Goal: Task Accomplishment & Management: Complete application form

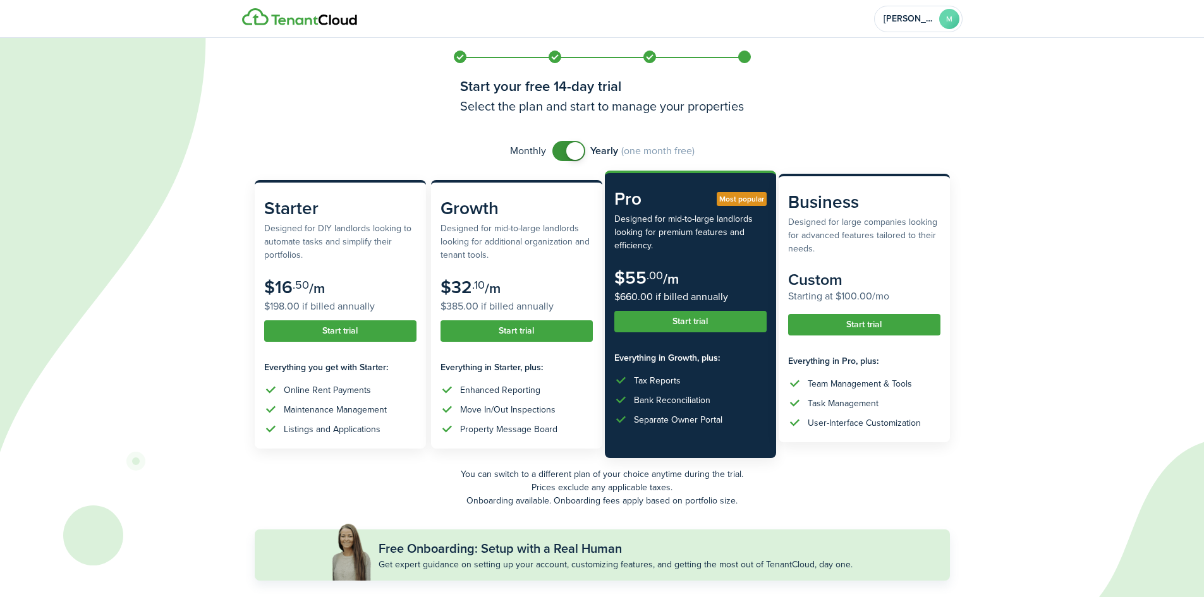
click at [863, 188] on subscription-pricing-card "Business Designed for large companies looking for advanced features tailored to…" at bounding box center [864, 308] width 171 height 269
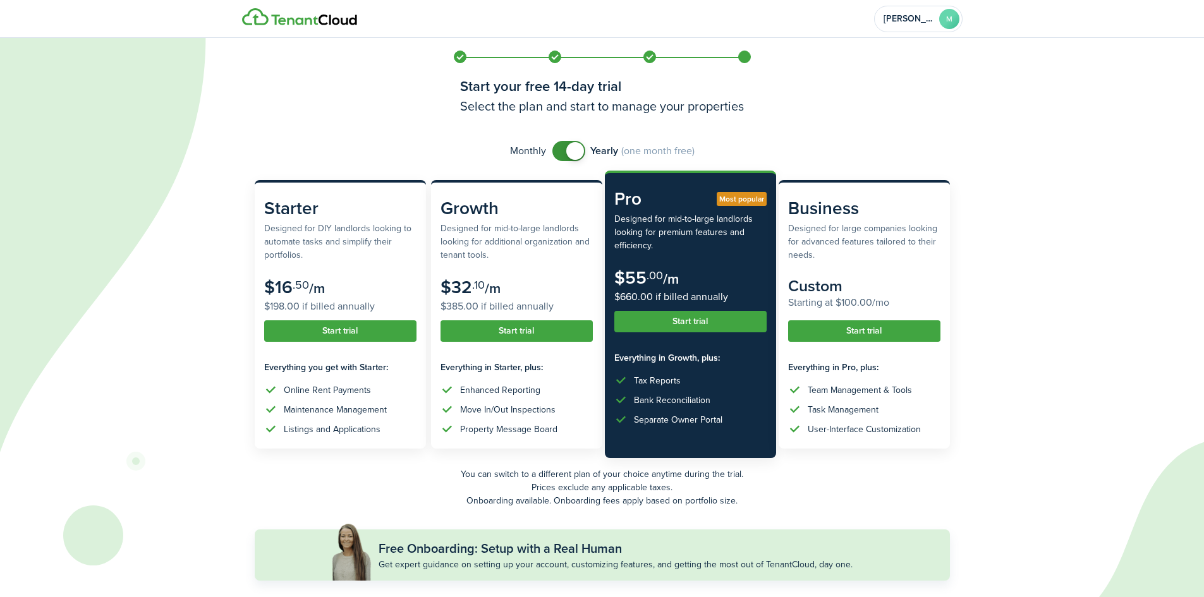
checkbox input "false"
click at [563, 155] on span at bounding box center [569, 151] width 13 height 20
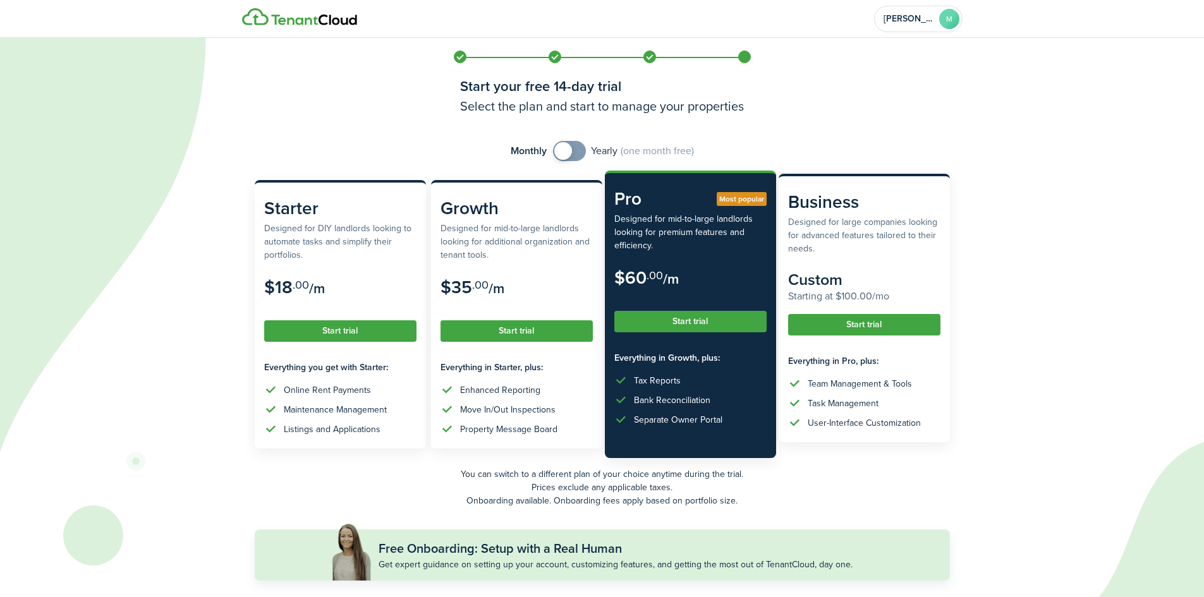
click at [848, 323] on button "Start trial" at bounding box center [864, 324] width 152 height 21
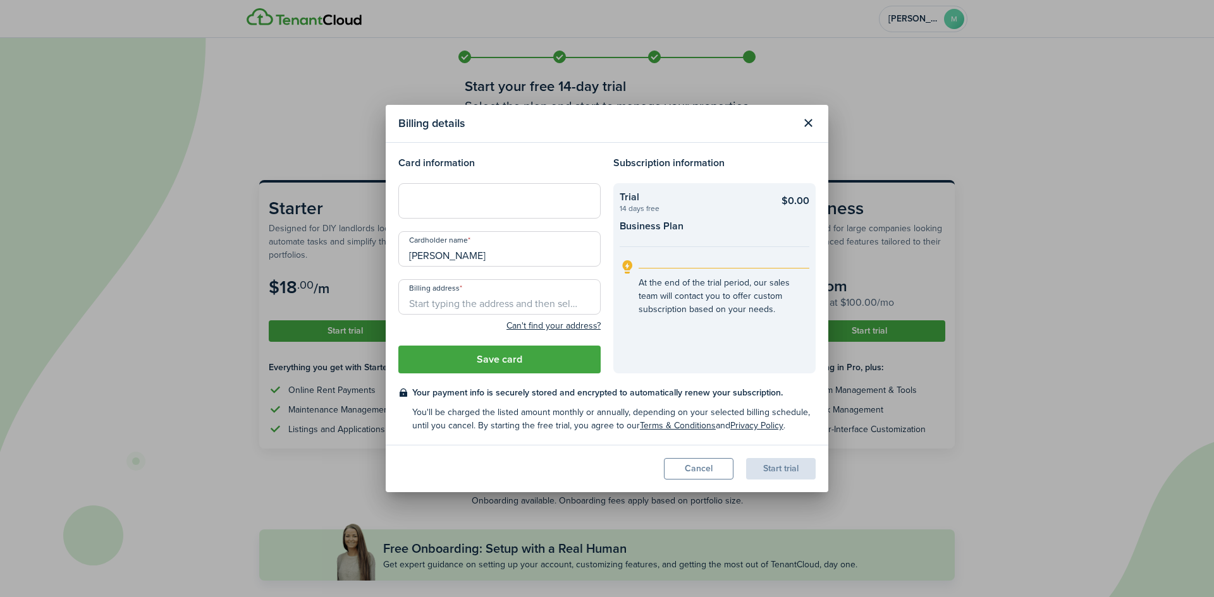
click at [656, 126] on modal-title "Billing details" at bounding box center [596, 123] width 396 height 25
click at [517, 142] on header "Billing details" at bounding box center [607, 124] width 443 height 38
click at [493, 299] on input "Billing address" at bounding box center [499, 296] width 202 height 35
drag, startPoint x: 501, startPoint y: 256, endPoint x: 390, endPoint y: 256, distance: 110.6
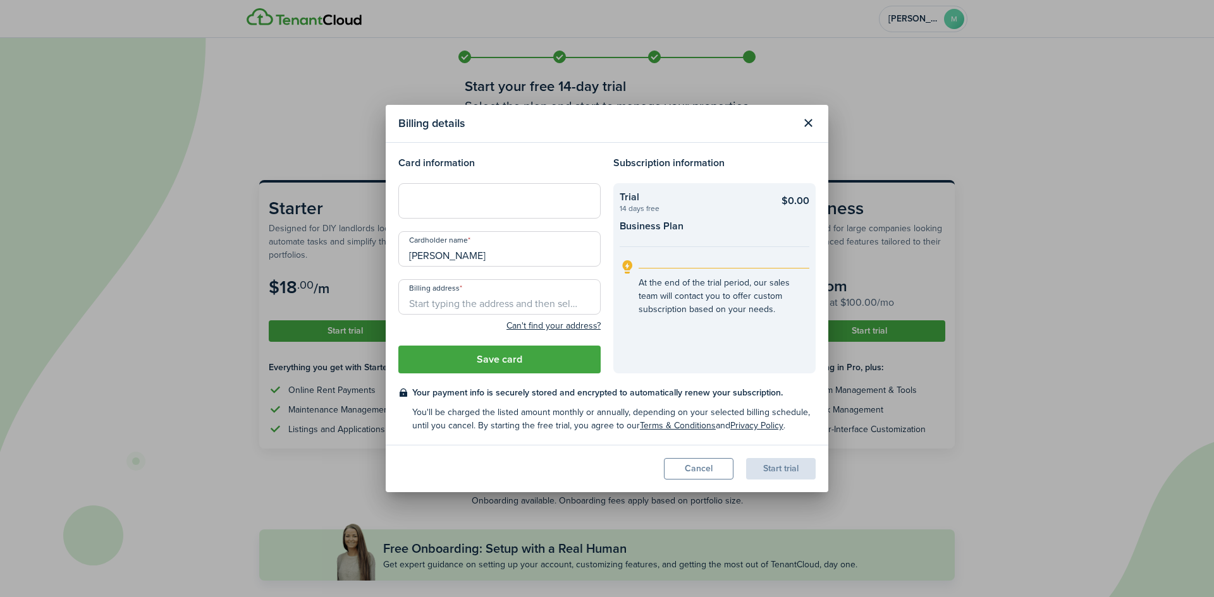
click at [390, 256] on modal-body "Card information Cardholder name [PERSON_NAME] Billing address Can't find your …" at bounding box center [607, 294] width 443 height 302
type input "[PERSON_NAME]"
click at [508, 260] on input "[PERSON_NAME]" at bounding box center [499, 248] width 202 height 35
click at [482, 302] on input "Billing address" at bounding box center [499, 296] width 202 height 35
click at [738, 140] on header "Billing details" at bounding box center [607, 124] width 443 height 38
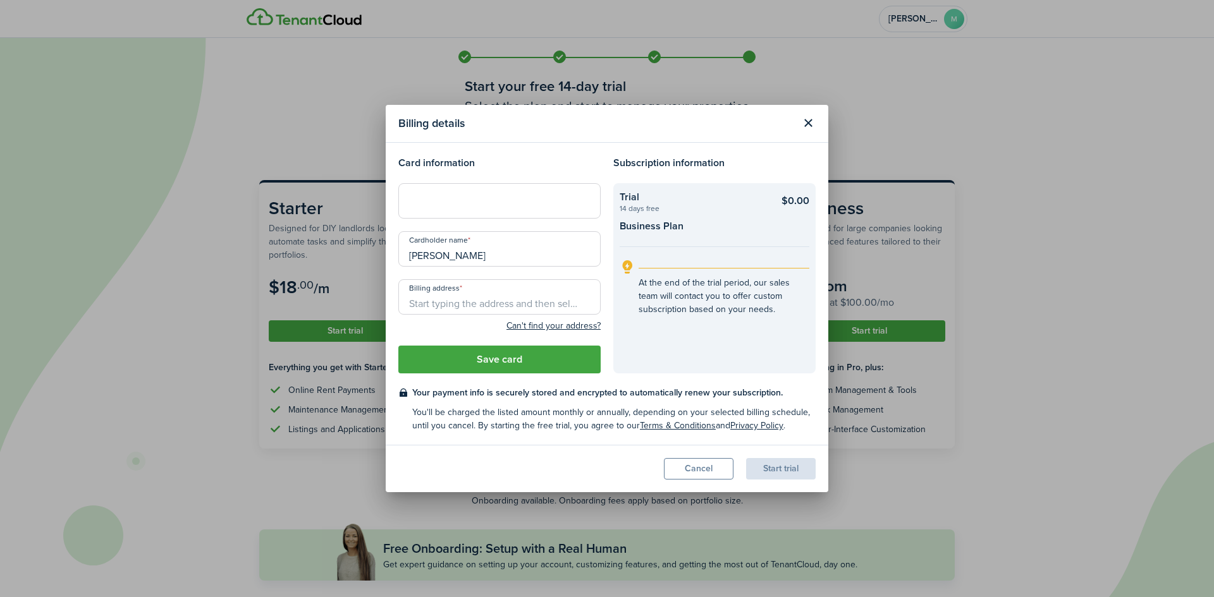
click at [563, 124] on modal-title "Billing details" at bounding box center [596, 123] width 396 height 25
click at [558, 161] on h4 "Card information" at bounding box center [499, 163] width 202 height 15
click at [519, 168] on h4 "Card information" at bounding box center [499, 163] width 202 height 15
click at [504, 161] on h4 "Card information" at bounding box center [499, 163] width 202 height 15
click at [541, 156] on h4 "Card information" at bounding box center [499, 163] width 202 height 15
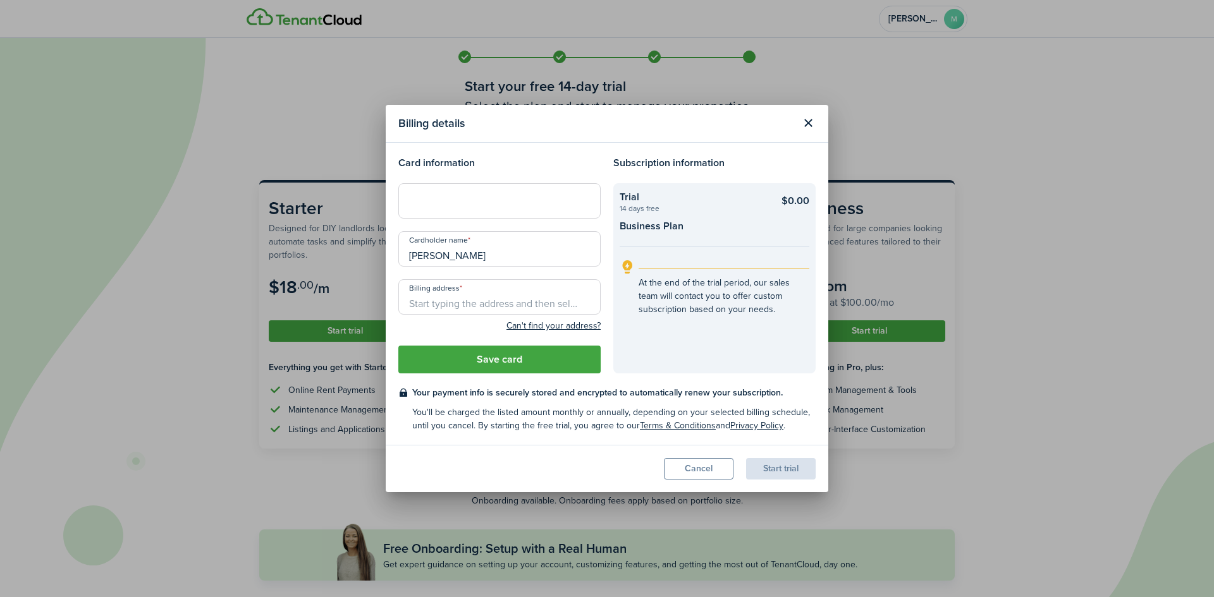
click at [554, 148] on modal-body "Card information Cardholder name [PERSON_NAME] Billing address Can't find your …" at bounding box center [607, 294] width 443 height 302
click at [540, 156] on h4 "Card information" at bounding box center [499, 163] width 202 height 15
click at [471, 307] on input "Billing address" at bounding box center [499, 296] width 202 height 35
click at [407, 305] on input "Billing address" at bounding box center [499, 296] width 202 height 35
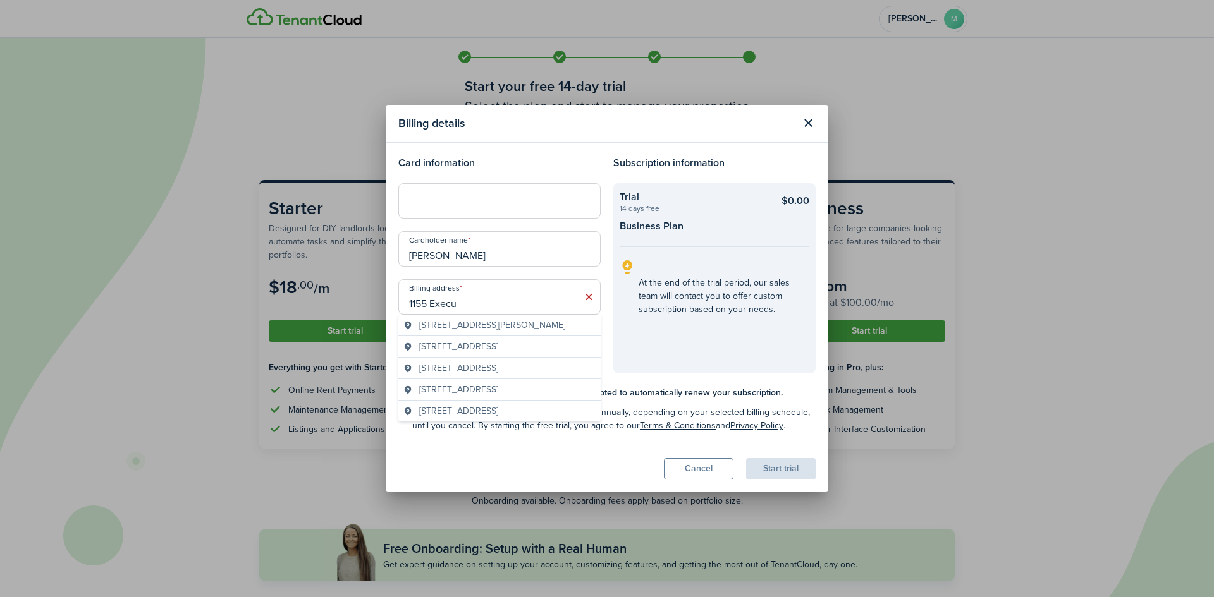
click at [455, 418] on span "[STREET_ADDRESS]" at bounding box center [458, 411] width 79 height 13
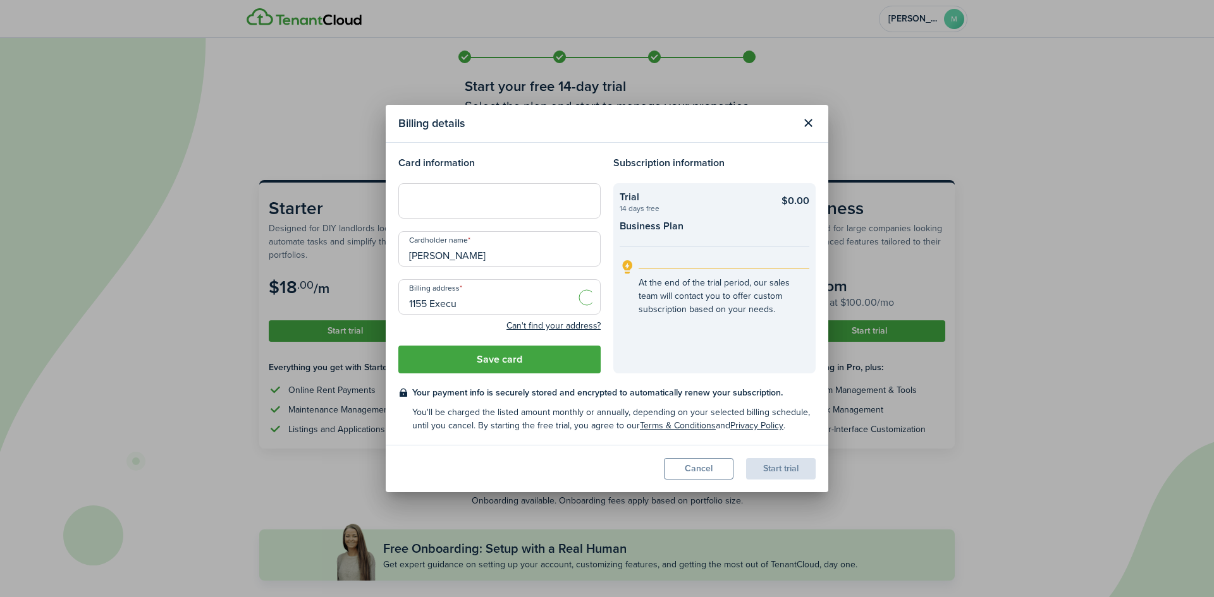
type input "[STREET_ADDRESS]"
click at [551, 305] on input "[STREET_ADDRESS]" at bounding box center [499, 296] width 202 height 35
click at [579, 302] on input "[STREET_ADDRESS]" at bounding box center [499, 296] width 202 height 35
drag, startPoint x: 544, startPoint y: 301, endPoint x: 587, endPoint y: 301, distance: 42.4
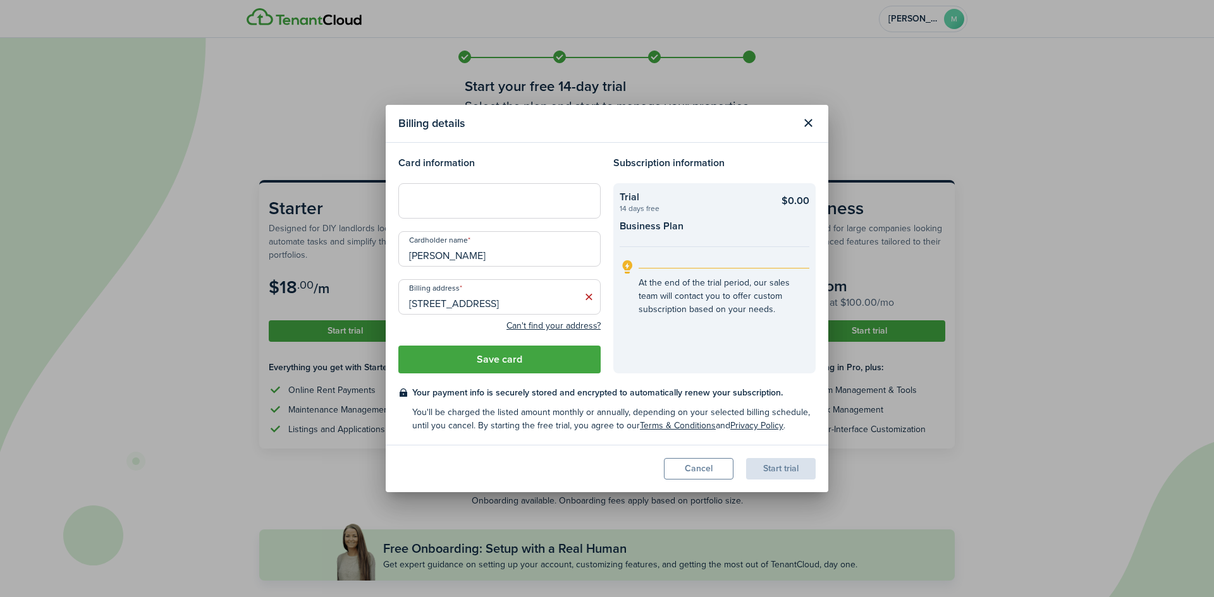
click at [587, 301] on control-autocomplete-input "Billing address [STREET_ADDRESS]" at bounding box center [499, 296] width 202 height 35
click at [554, 286] on input "[STREET_ADDRESS]" at bounding box center [499, 296] width 202 height 35
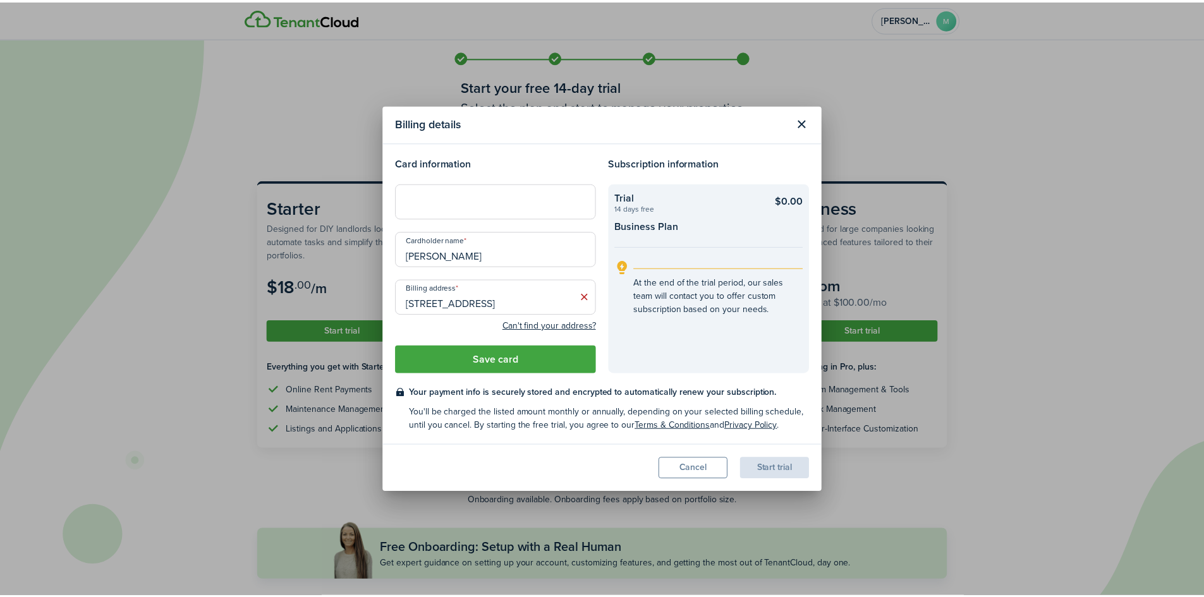
scroll to position [0, 0]
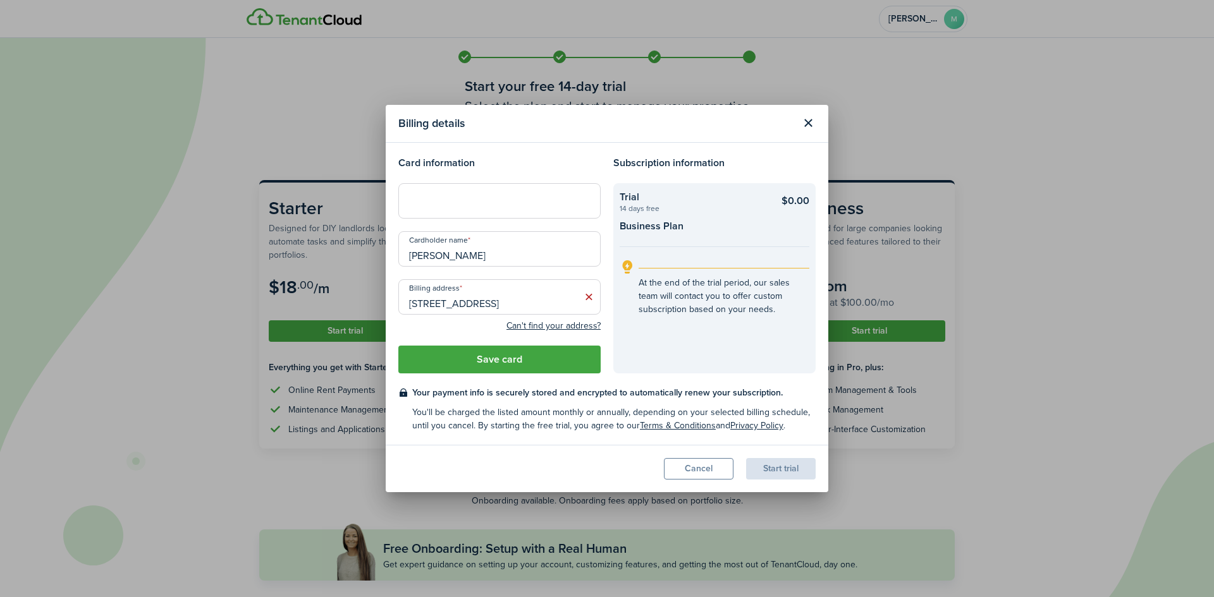
click at [515, 363] on button "Save card" at bounding box center [499, 360] width 202 height 28
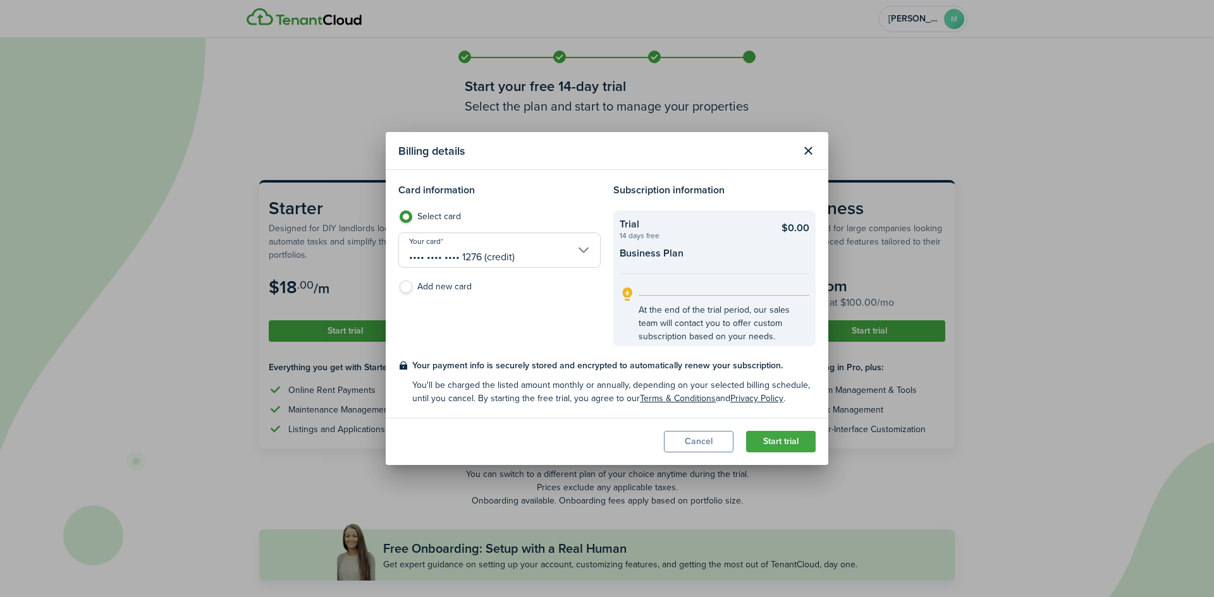
click at [774, 444] on button "Start trial" at bounding box center [781, 441] width 70 height 21
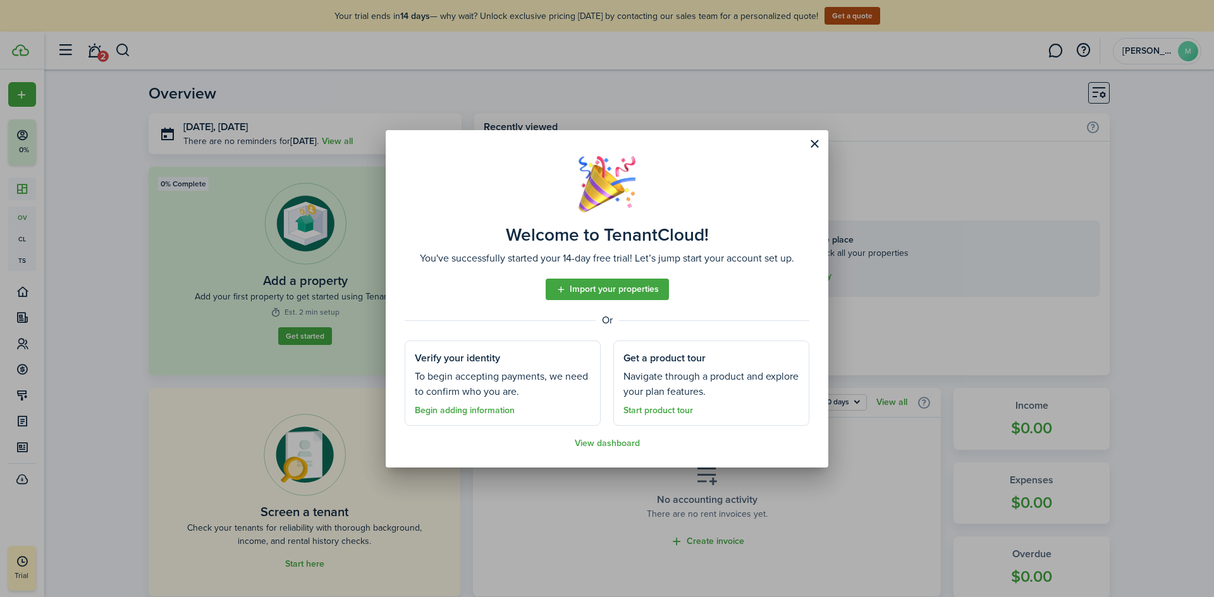
click at [629, 289] on link "Import your properties" at bounding box center [607, 289] width 123 height 21
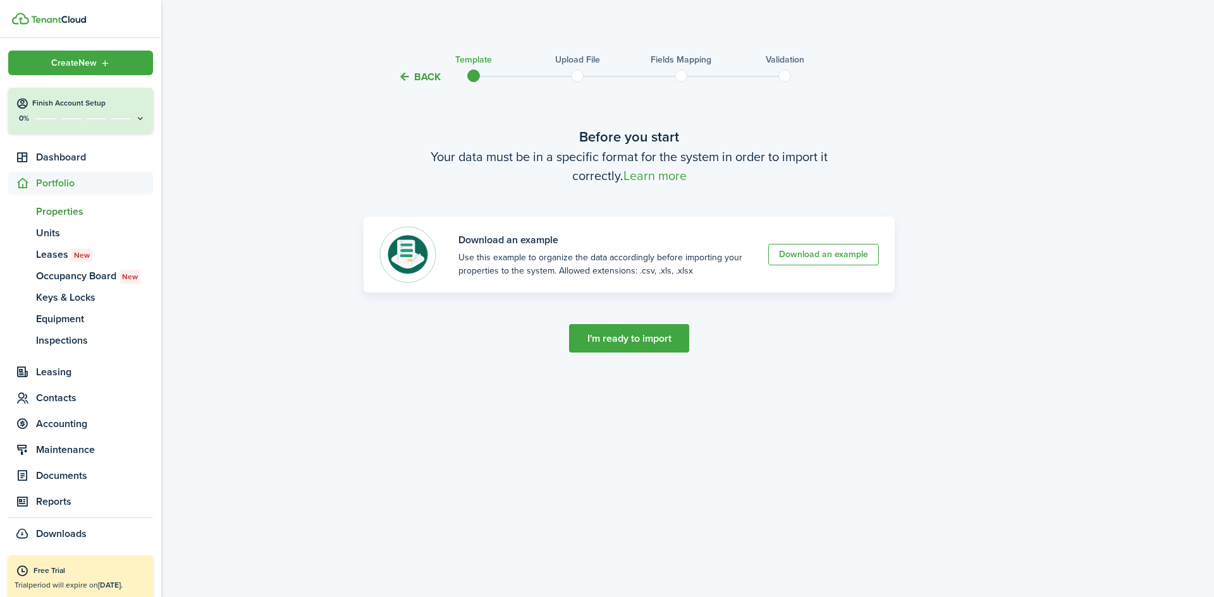
click at [66, 208] on span "Properties" at bounding box center [94, 211] width 117 height 15
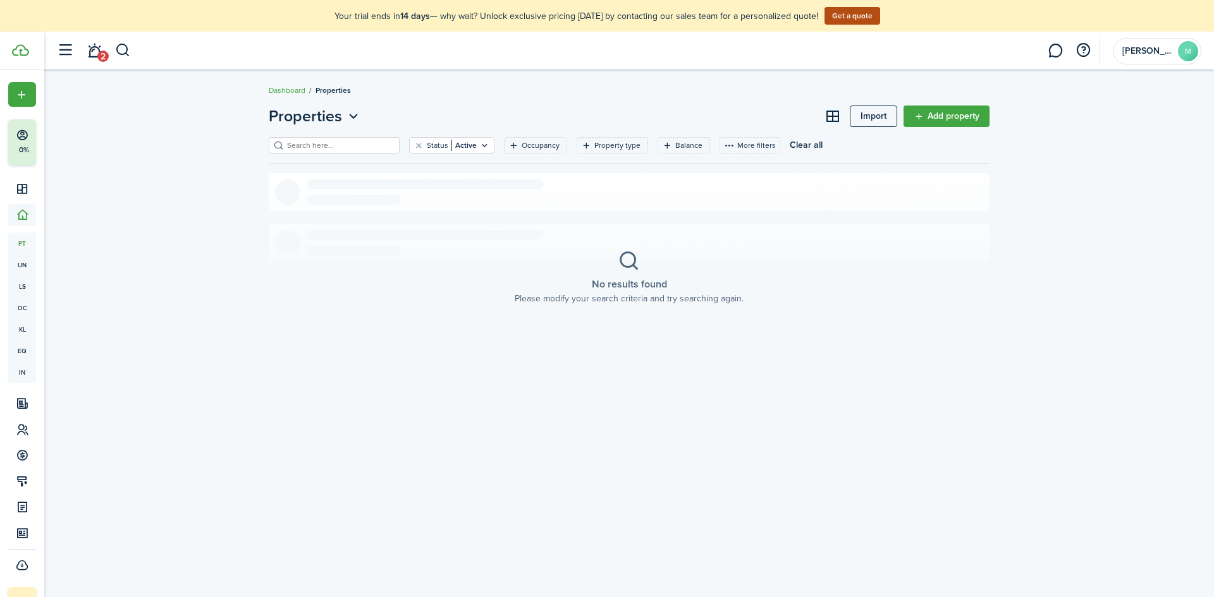
click at [979, 122] on link "Add property" at bounding box center [946, 116] width 86 height 21
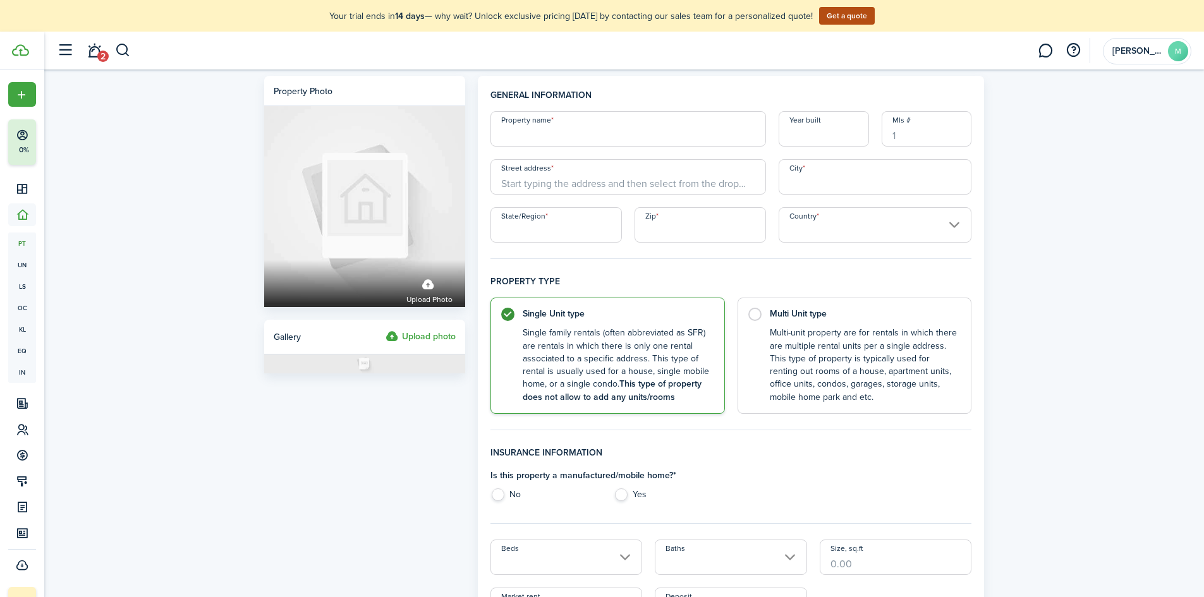
click at [633, 146] on input "Property name" at bounding box center [629, 128] width 276 height 35
type input "[PERSON_NAME] Apartments"
click at [502, 497] on label "No" at bounding box center [546, 498] width 111 height 19
radio input "true"
click at [527, 182] on input "Street address" at bounding box center [629, 176] width 276 height 35
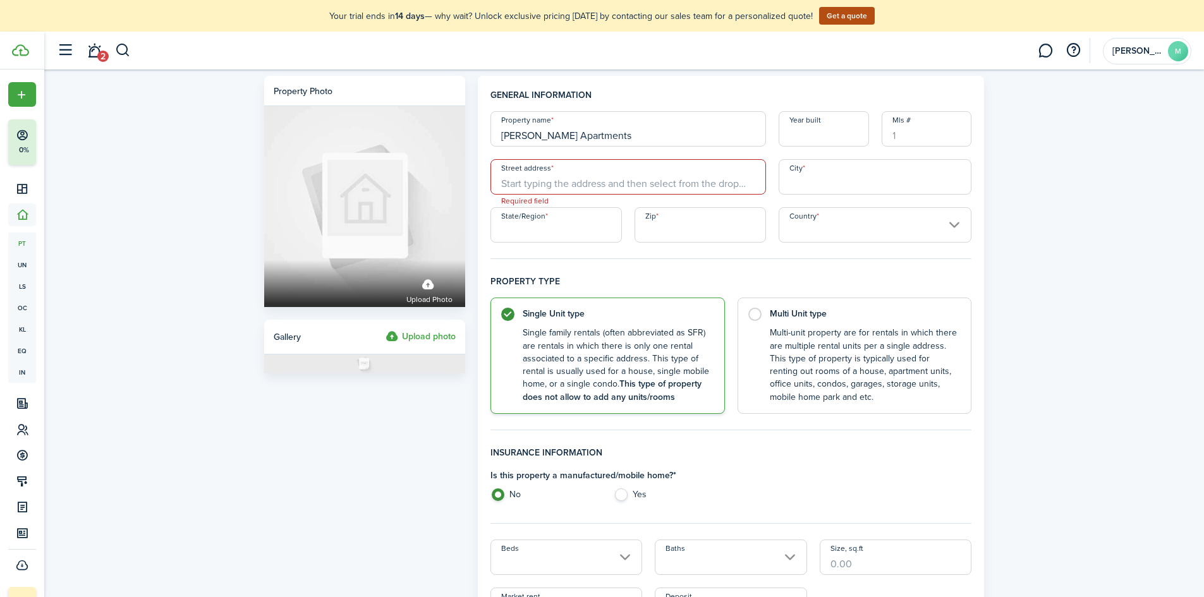
paste input "[STREET_ADDRESS]"
type input "[STREET_ADDRESS]"
click at [815, 179] on input "City" at bounding box center [875, 176] width 193 height 35
type input "[GEOGRAPHIC_DATA][PERSON_NAME]"
type input "[US_STATE]"
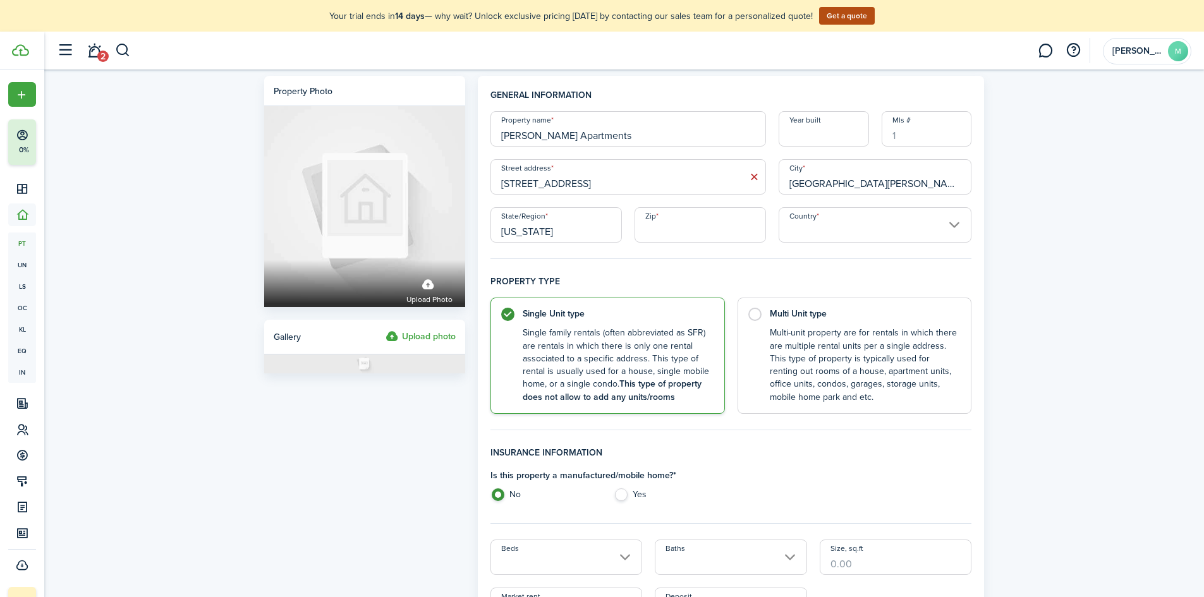
type input "63103"
type input "[GEOGRAPHIC_DATA]"
drag, startPoint x: 676, startPoint y: 184, endPoint x: 568, endPoint y: 181, distance: 108.2
click at [568, 181] on input "[STREET_ADDRESS]" at bounding box center [629, 176] width 276 height 35
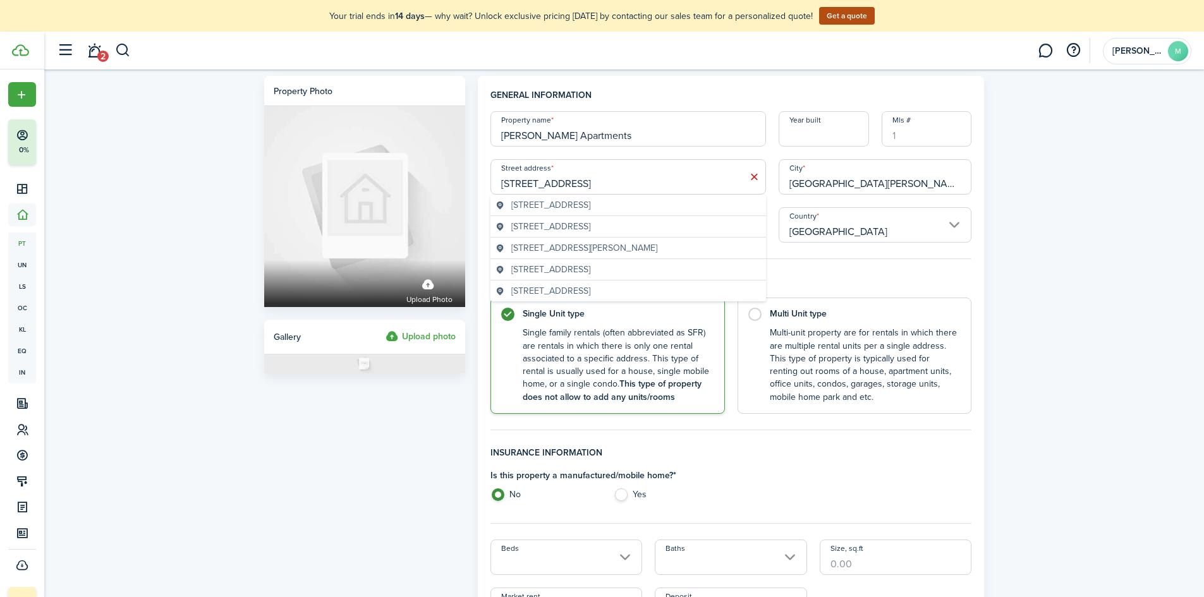
type input "[STREET_ADDRESS]"
click at [641, 191] on input "[STREET_ADDRESS]" at bounding box center [629, 176] width 276 height 35
click at [527, 211] on span "[STREET_ADDRESS]" at bounding box center [550, 205] width 79 height 13
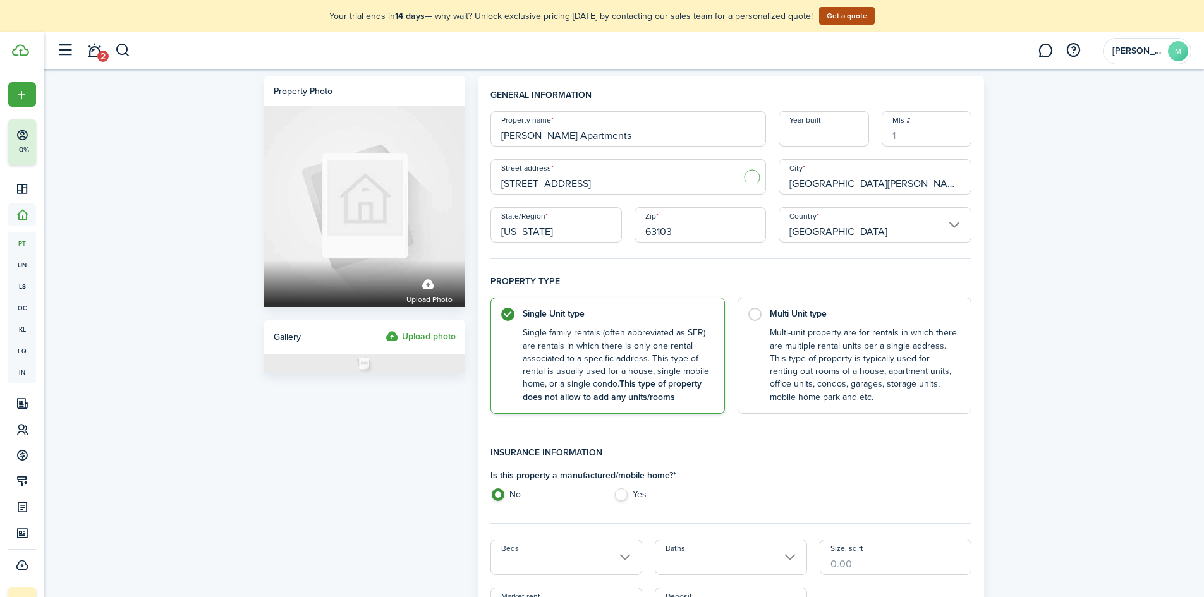
type input "[GEOGRAPHIC_DATA]"
type input "TN"
type input "37207"
click at [576, 183] on input "[STREET_ADDRESS]" at bounding box center [629, 176] width 276 height 35
type input "[STREET_ADDRESS]"
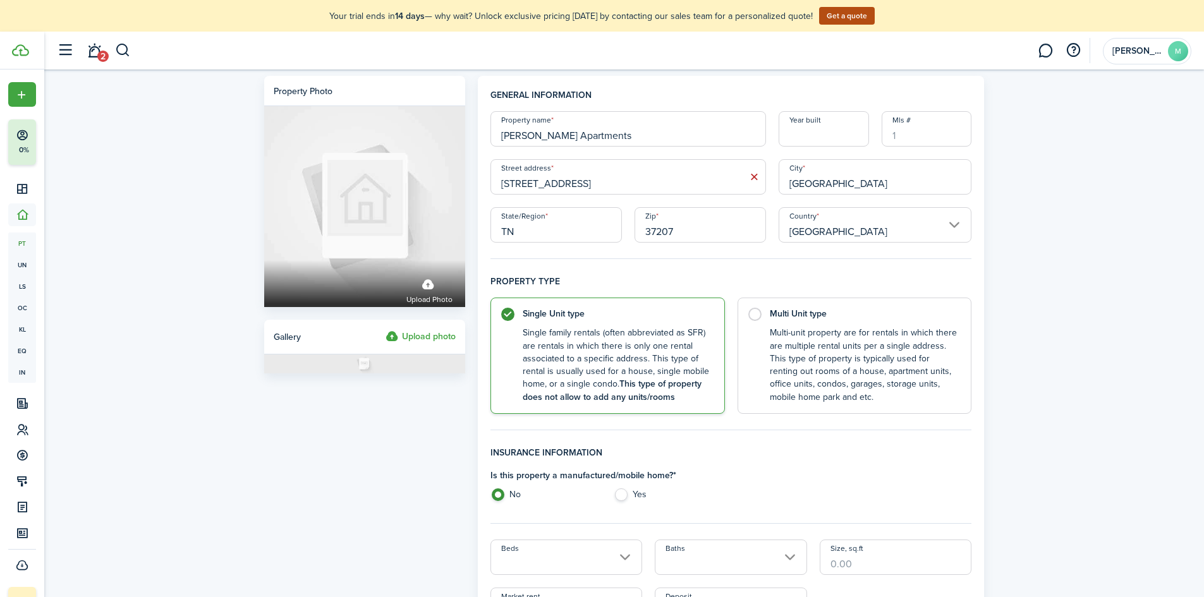
type input "[US_STATE]"
type input "63103"
click at [683, 198] on div "[STREET_ADDRESS]" at bounding box center [629, 205] width 276 height 21
type input "[STREET_ADDRESS]"
type input "[GEOGRAPHIC_DATA][PERSON_NAME]"
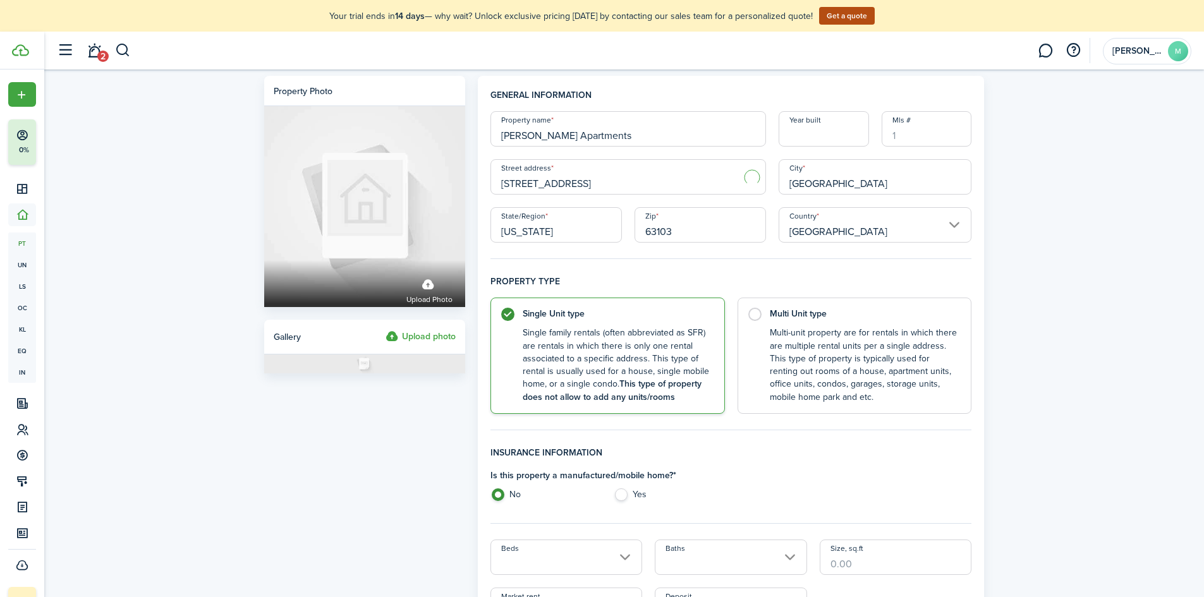
type input "MO"
click at [756, 311] on label "Multi Unit type Multi-unit property are for rentals in which there are multiple…" at bounding box center [855, 353] width 235 height 116
radio input "false"
radio input "true"
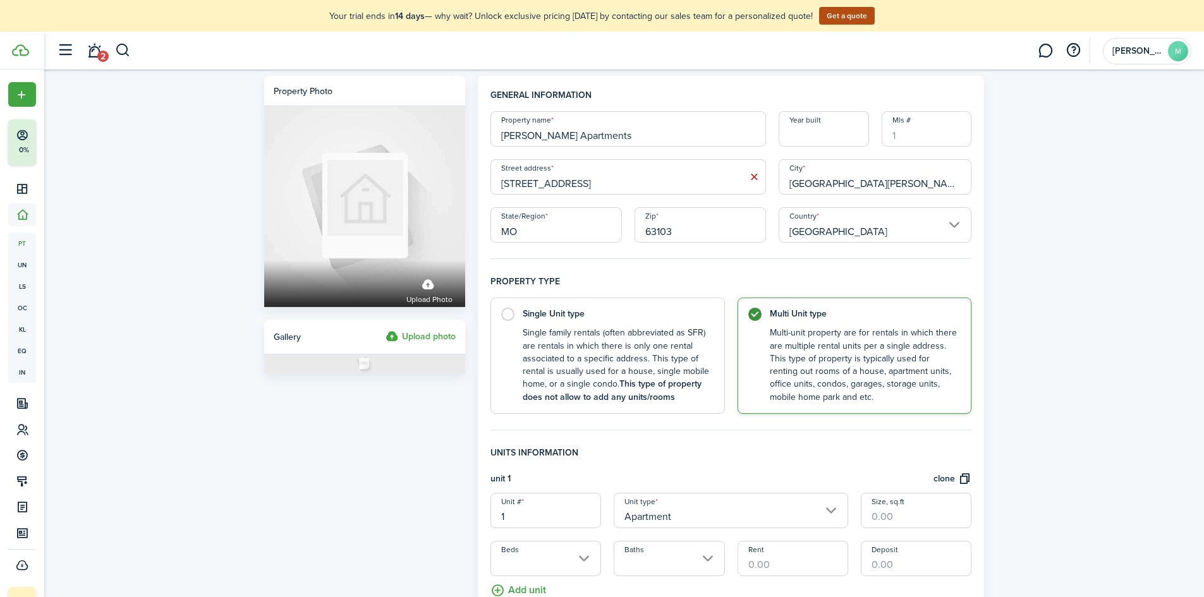
click at [302, 409] on div "Property photo Upload photo Gallery Upload photo" at bounding box center [365, 526] width 214 height 900
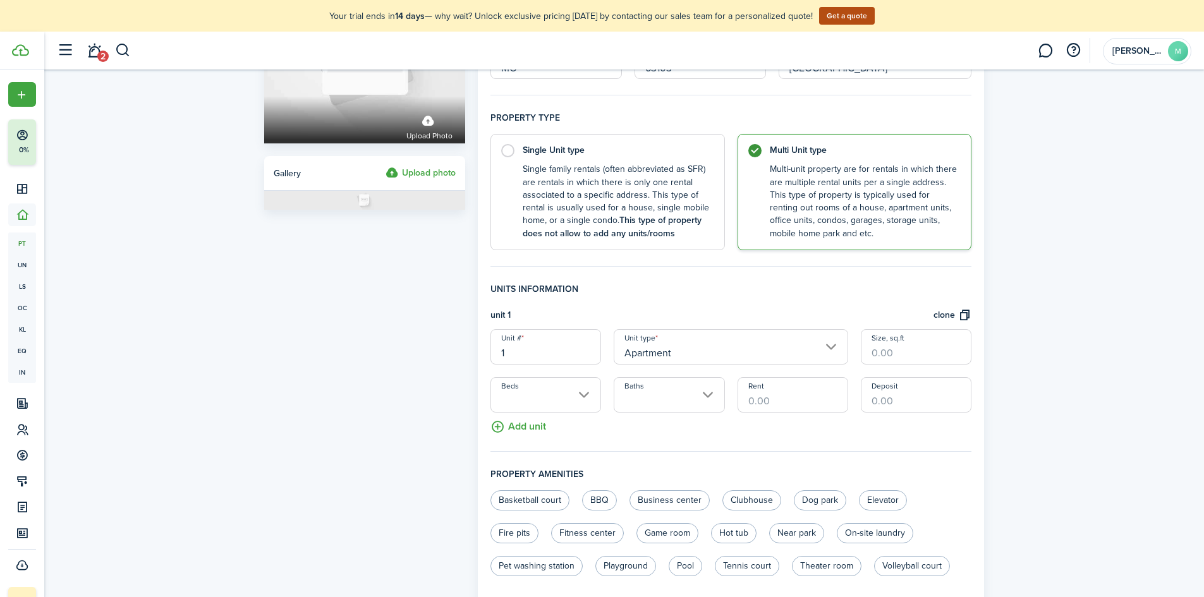
scroll to position [162, 0]
click at [519, 427] on button "Add unit" at bounding box center [519, 426] width 56 height 22
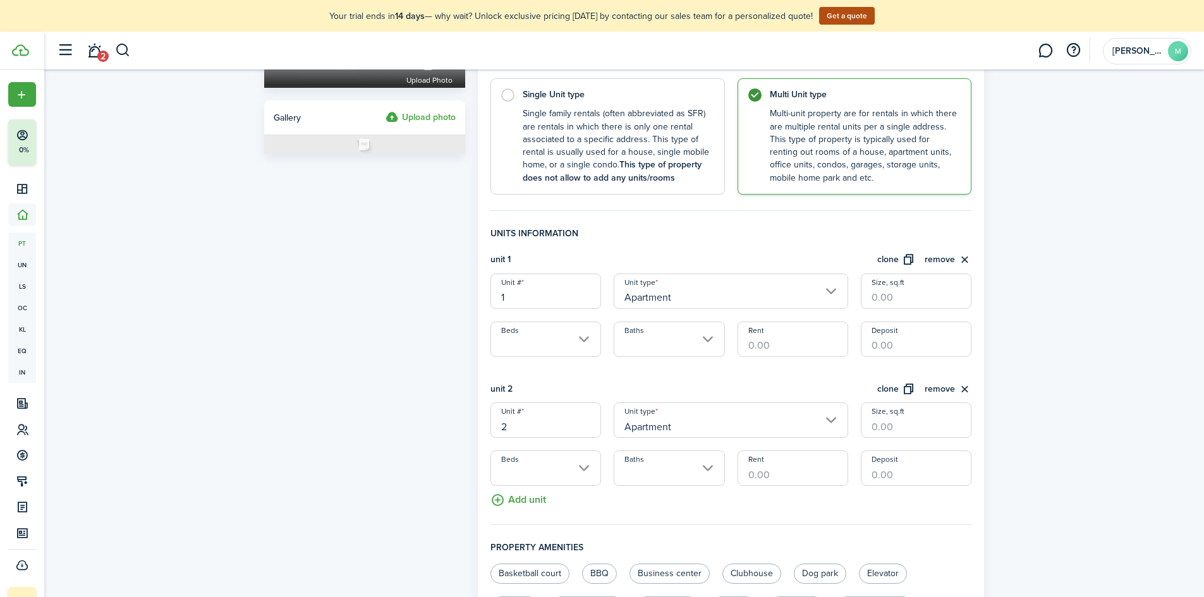
scroll to position [225, 0]
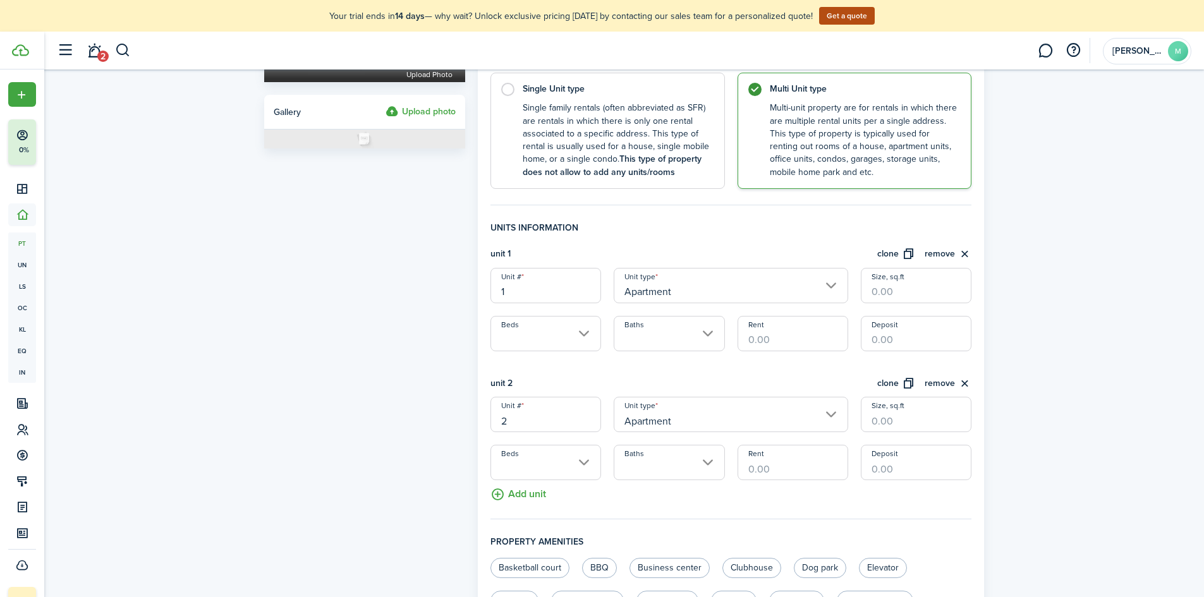
click at [531, 499] on button "Add unit" at bounding box center [519, 491] width 56 height 22
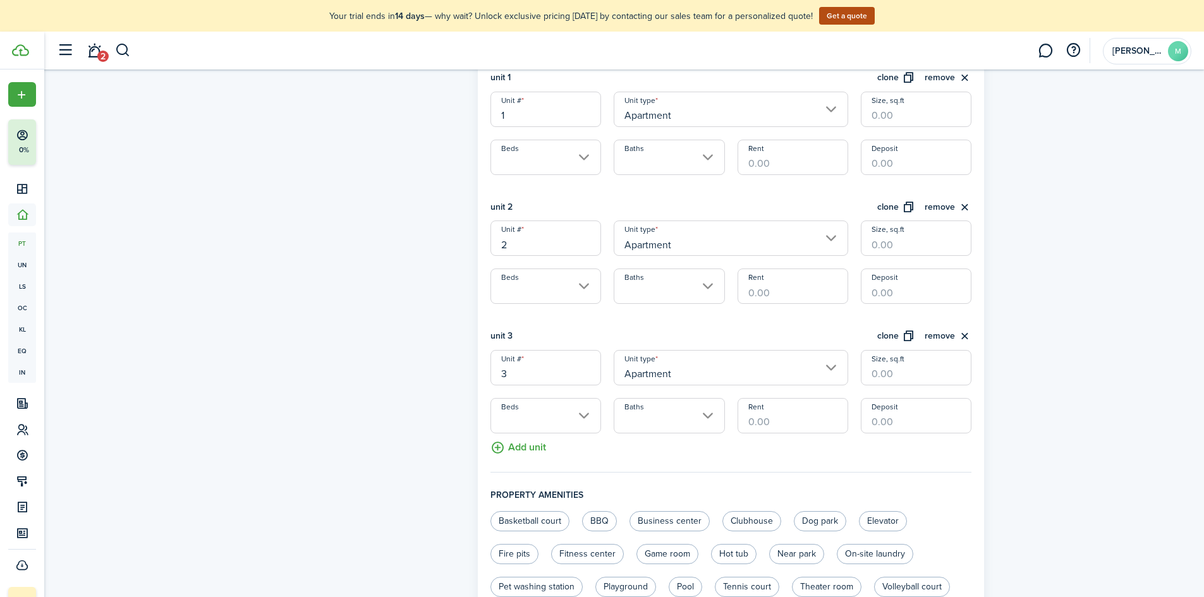
scroll to position [415, 0]
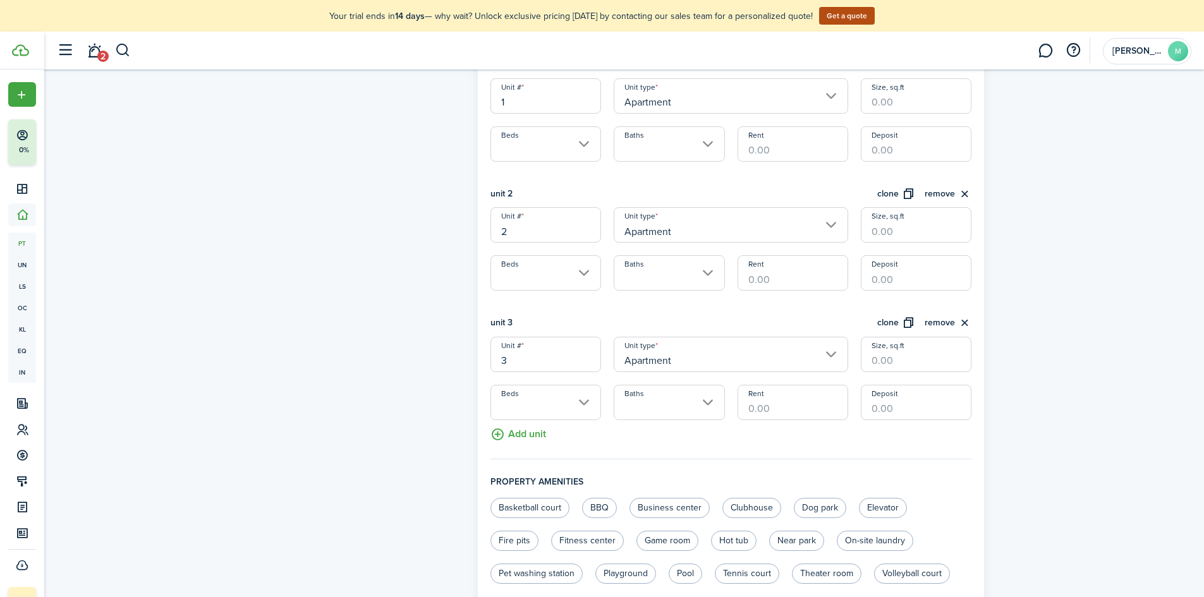
click at [529, 439] on button "Add unit" at bounding box center [519, 431] width 56 height 22
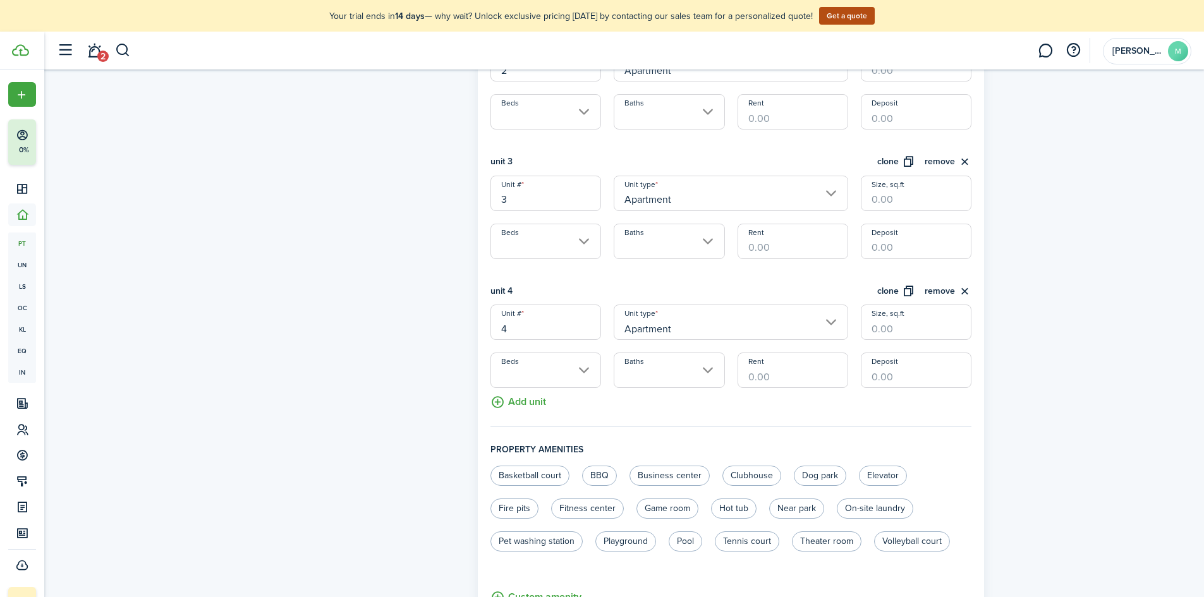
scroll to position [604, 0]
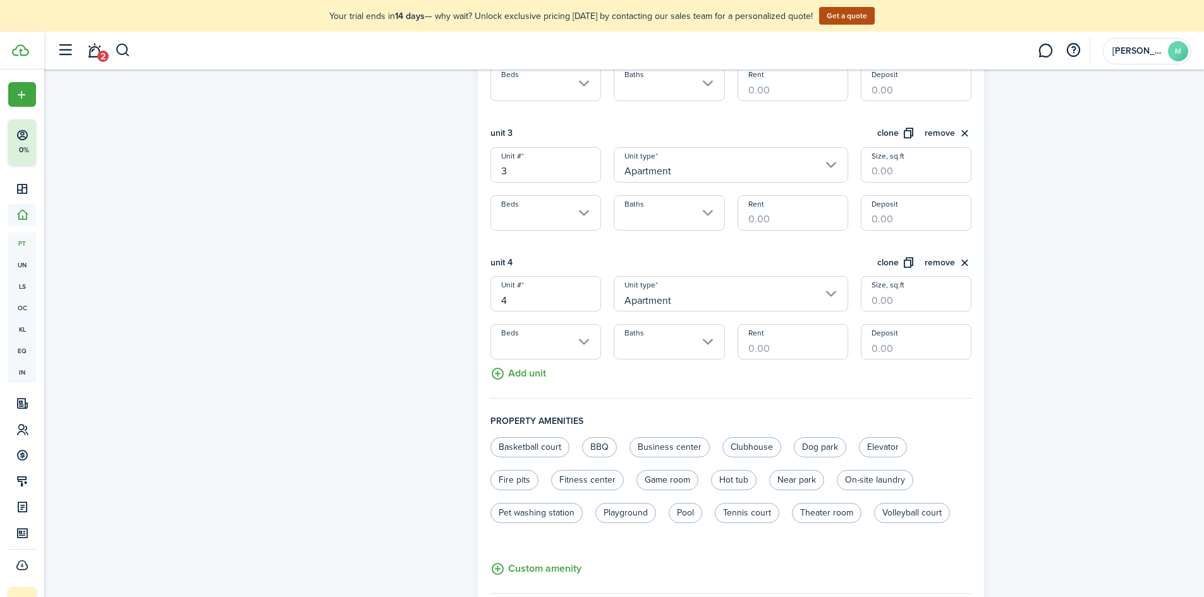
click at [529, 377] on button "Add unit" at bounding box center [519, 371] width 56 height 22
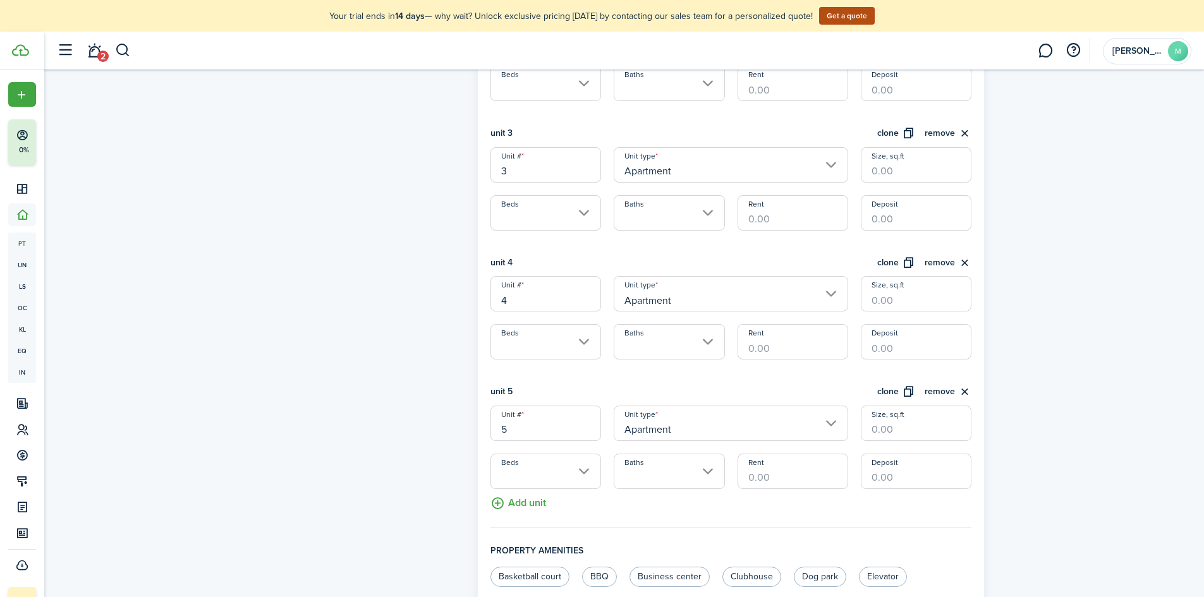
click at [536, 498] on button "Add unit" at bounding box center [519, 500] width 56 height 22
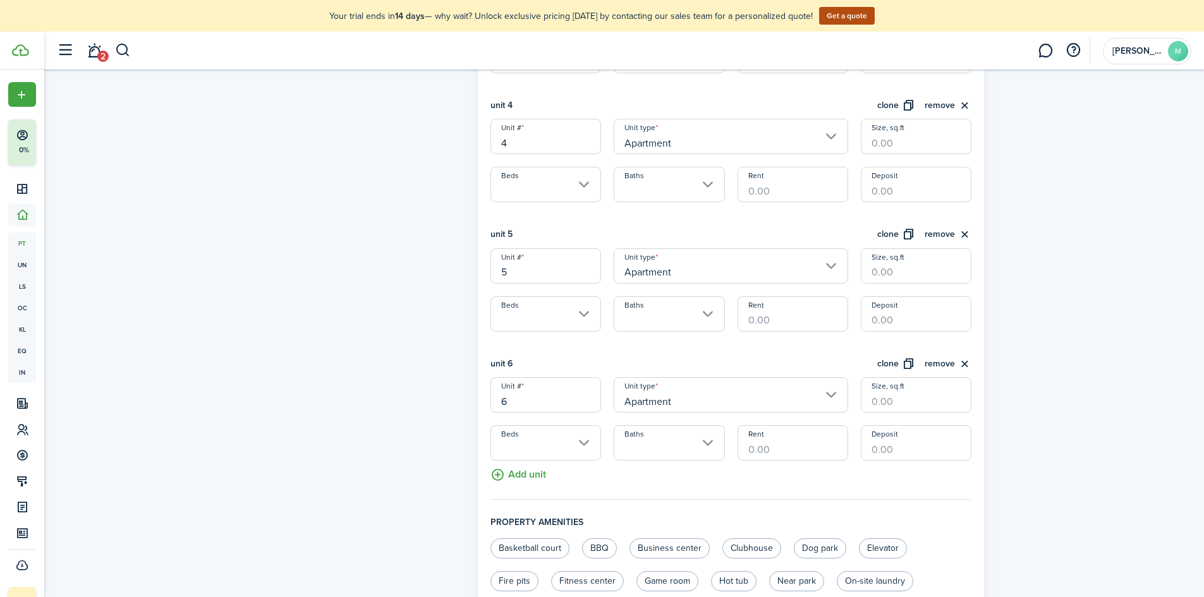
scroll to position [857, 0]
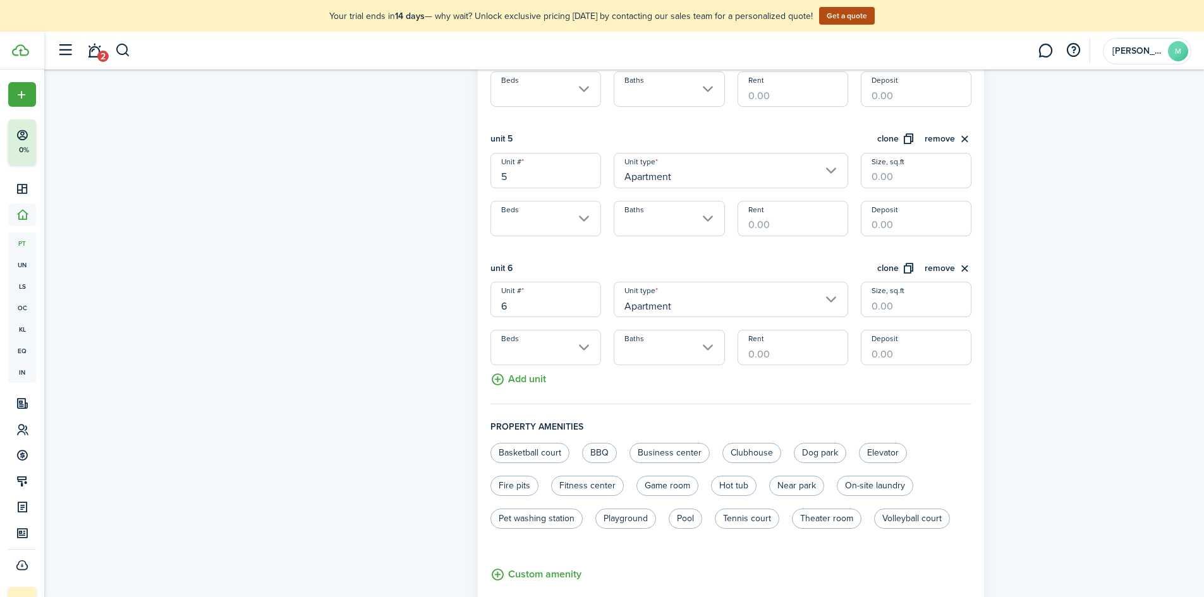
click at [527, 379] on button "Add unit" at bounding box center [519, 376] width 56 height 22
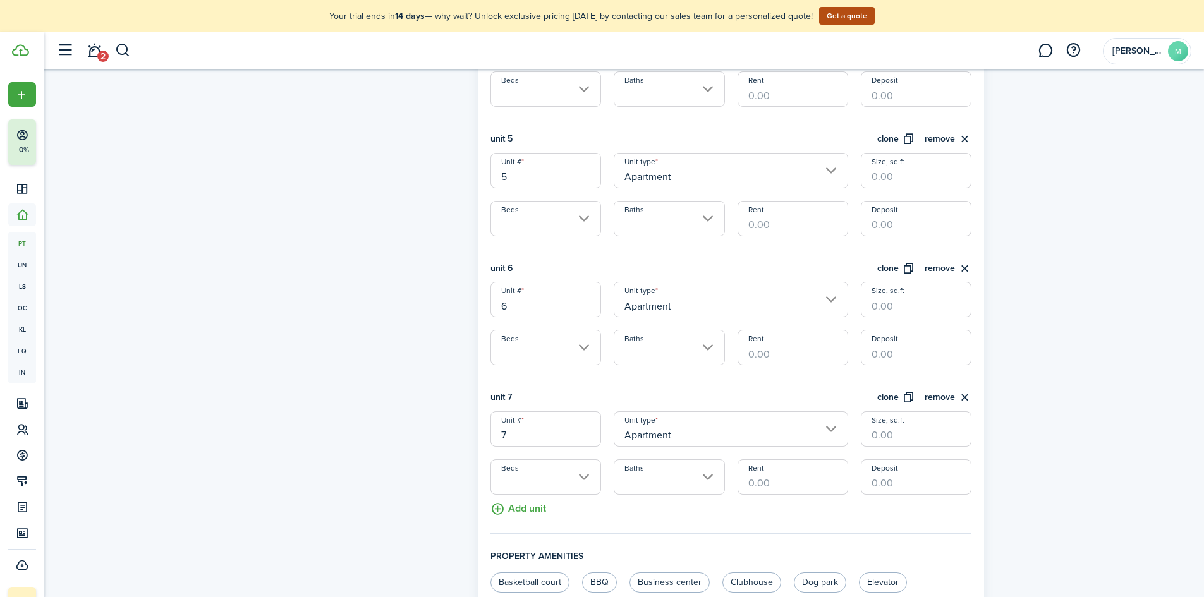
click at [536, 515] on button "Add unit" at bounding box center [519, 506] width 56 height 22
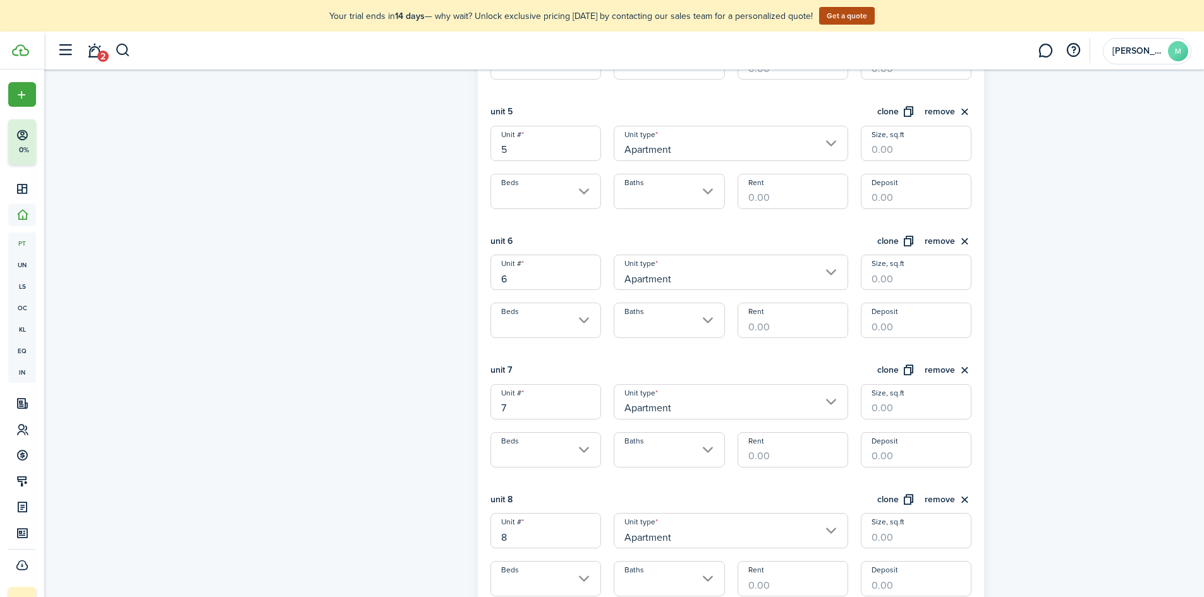
scroll to position [1047, 0]
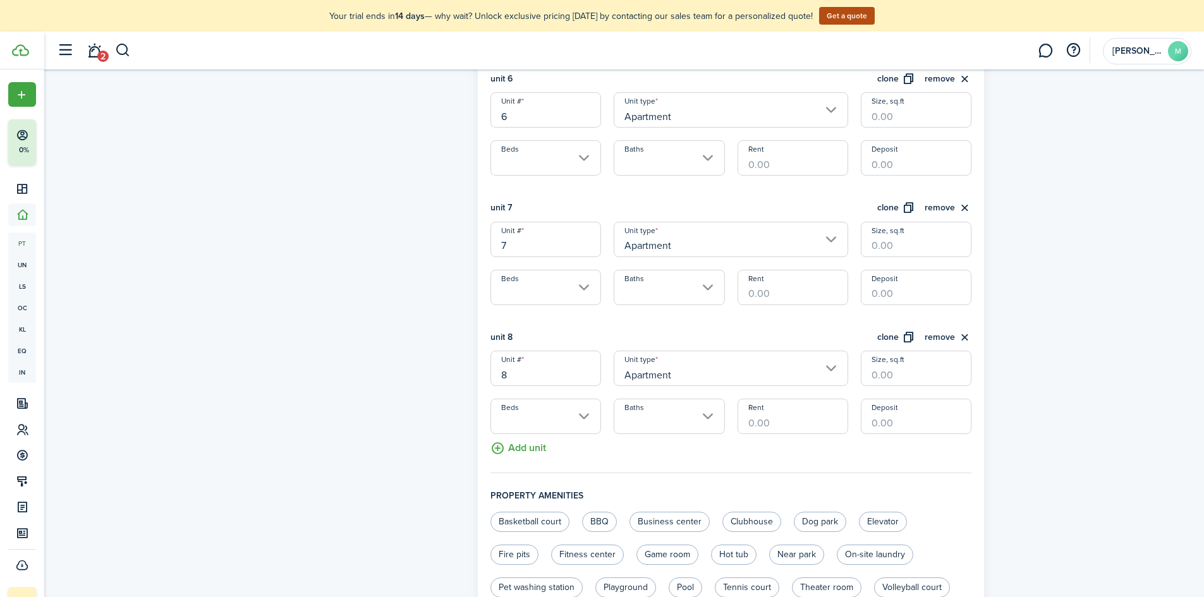
click at [522, 452] on button "Add unit" at bounding box center [519, 445] width 56 height 22
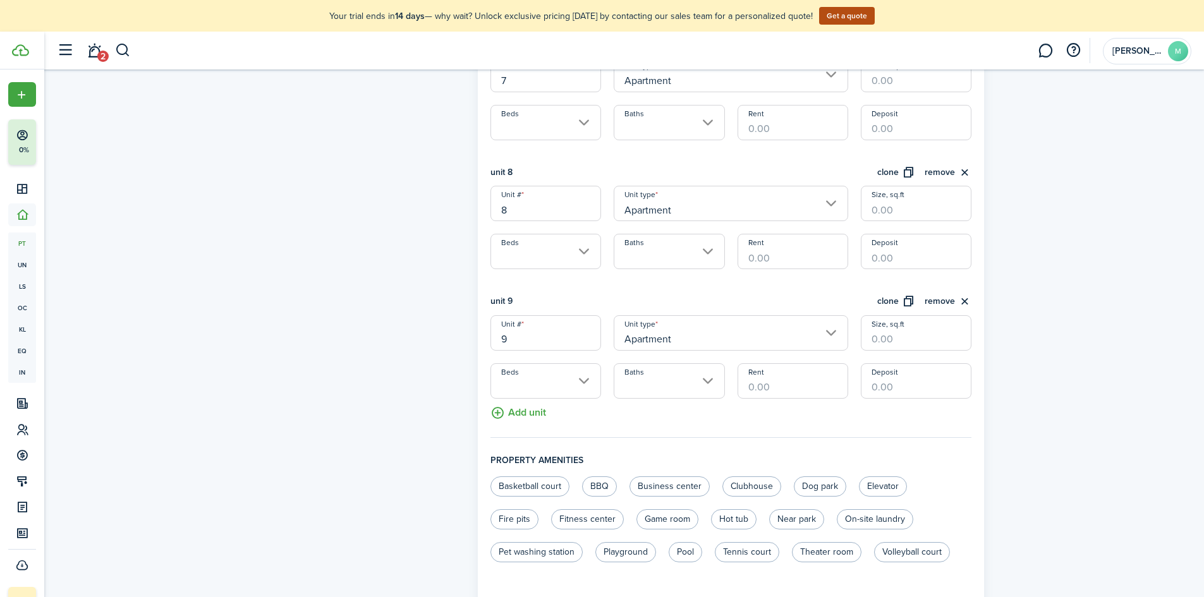
scroll to position [1237, 0]
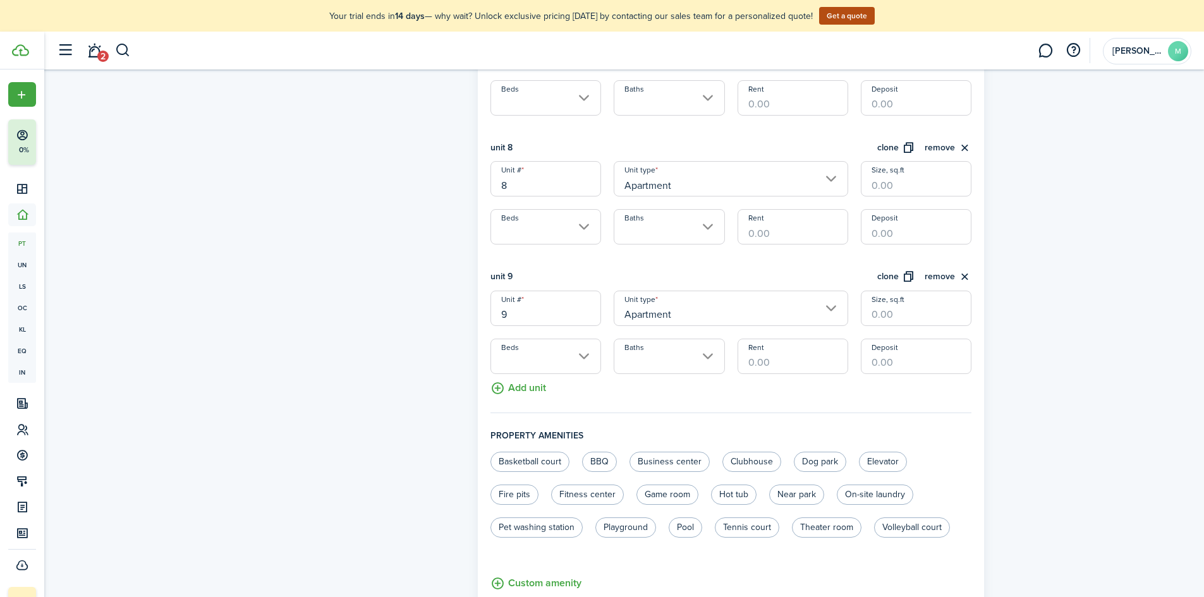
click at [524, 393] on button "Add unit" at bounding box center [519, 385] width 56 height 22
click at [531, 387] on button "Add unit" at bounding box center [519, 388] width 56 height 22
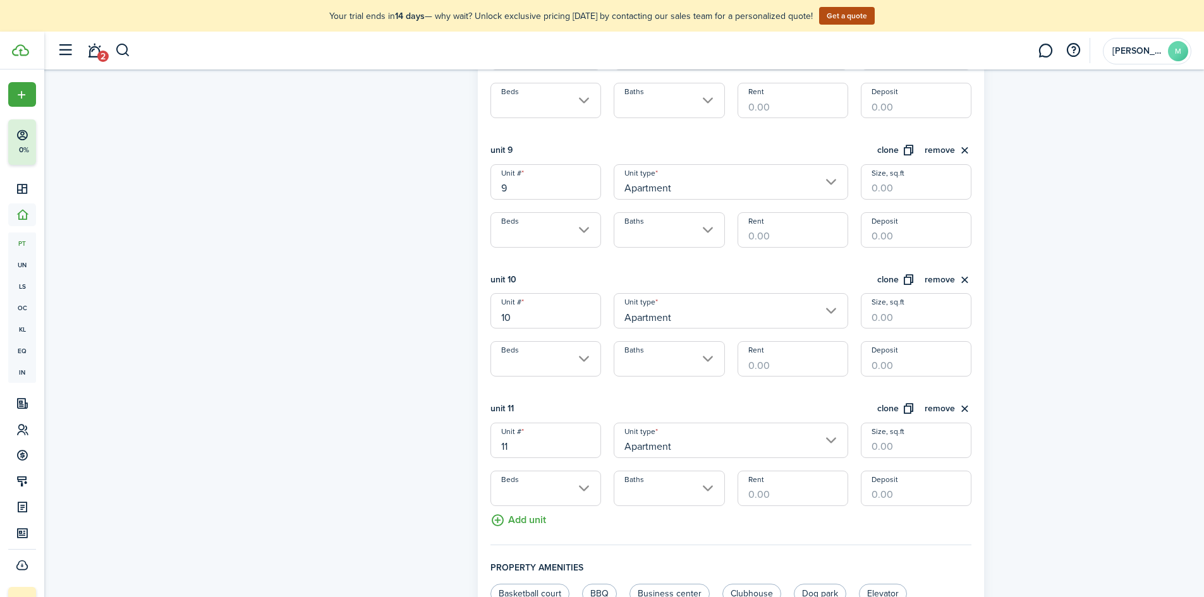
click at [537, 522] on button "Add unit" at bounding box center [519, 517] width 56 height 22
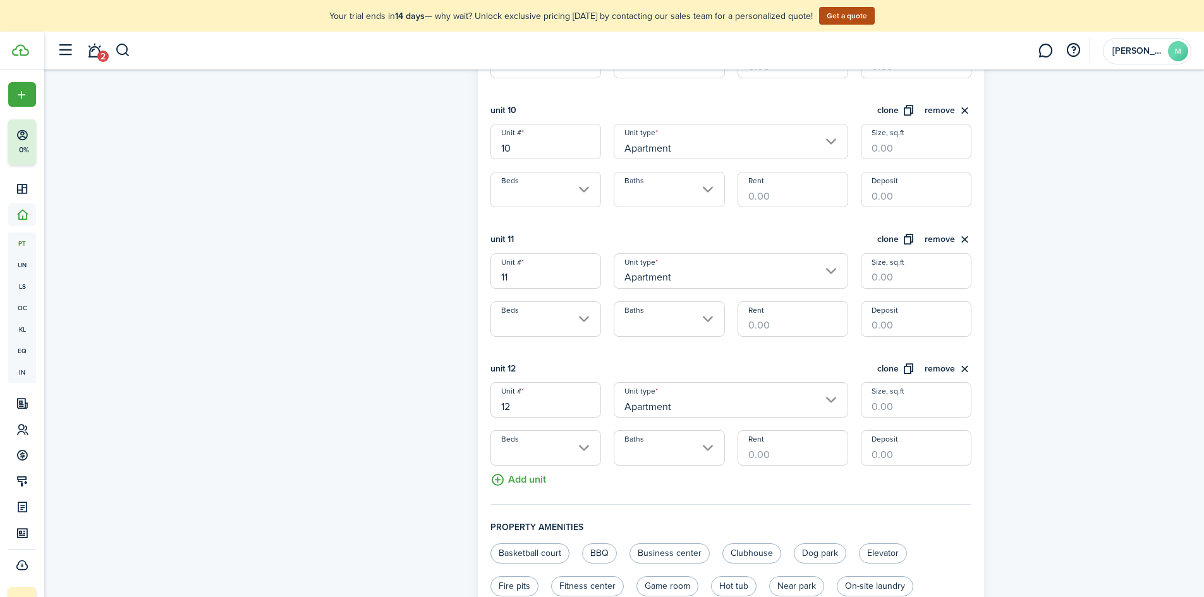
scroll to position [1616, 0]
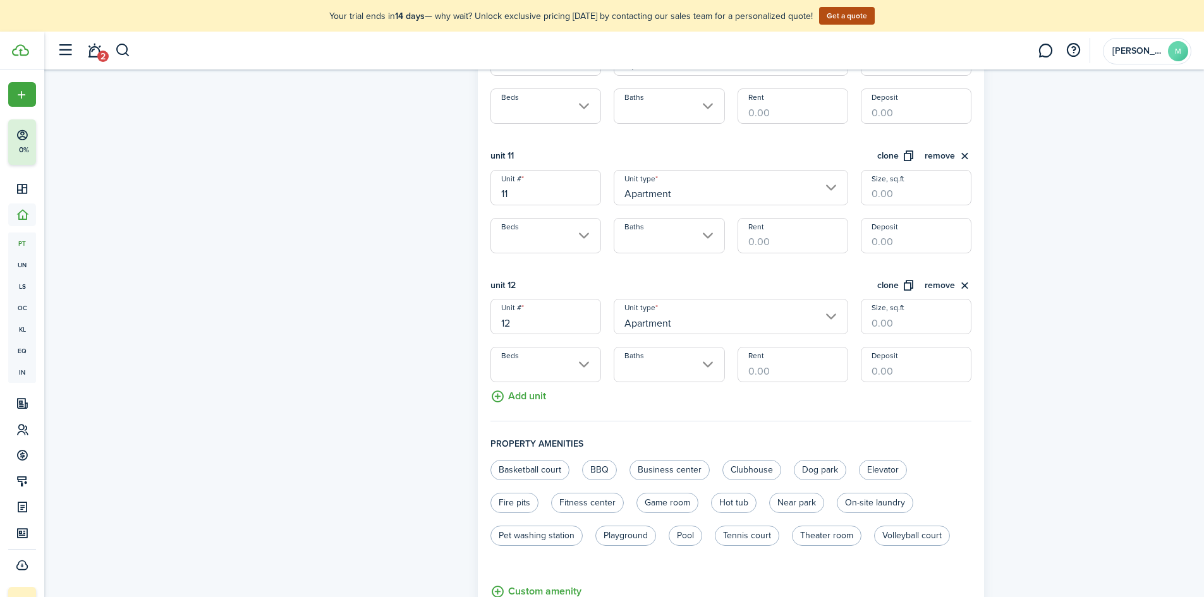
click at [513, 401] on button "Add unit" at bounding box center [519, 394] width 56 height 22
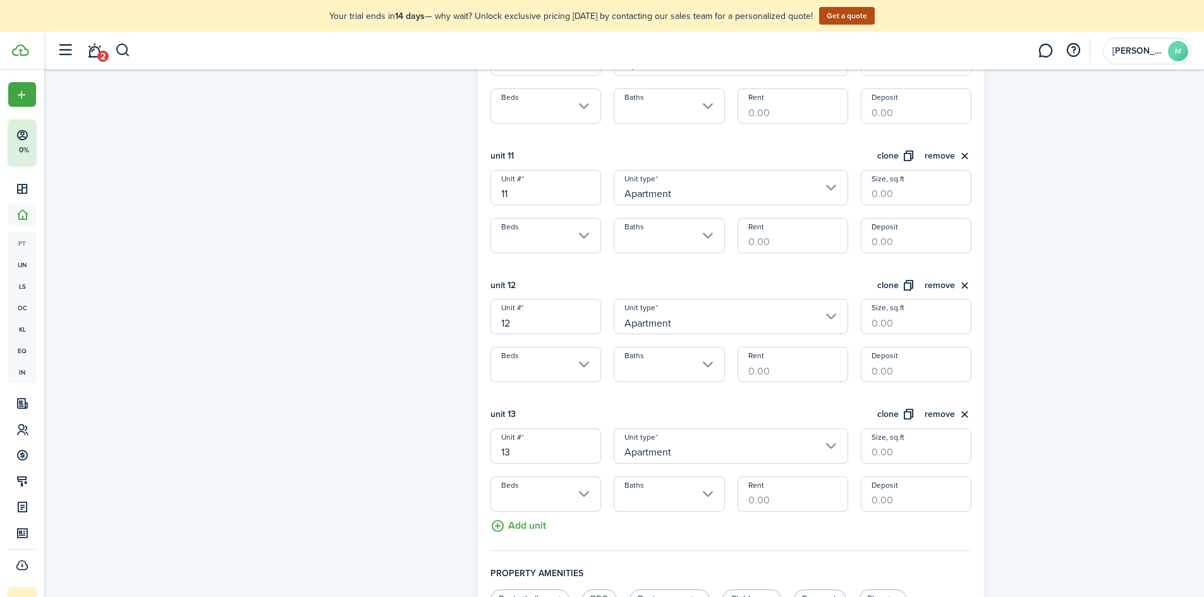
click at [530, 523] on button "Add unit" at bounding box center [519, 523] width 56 height 22
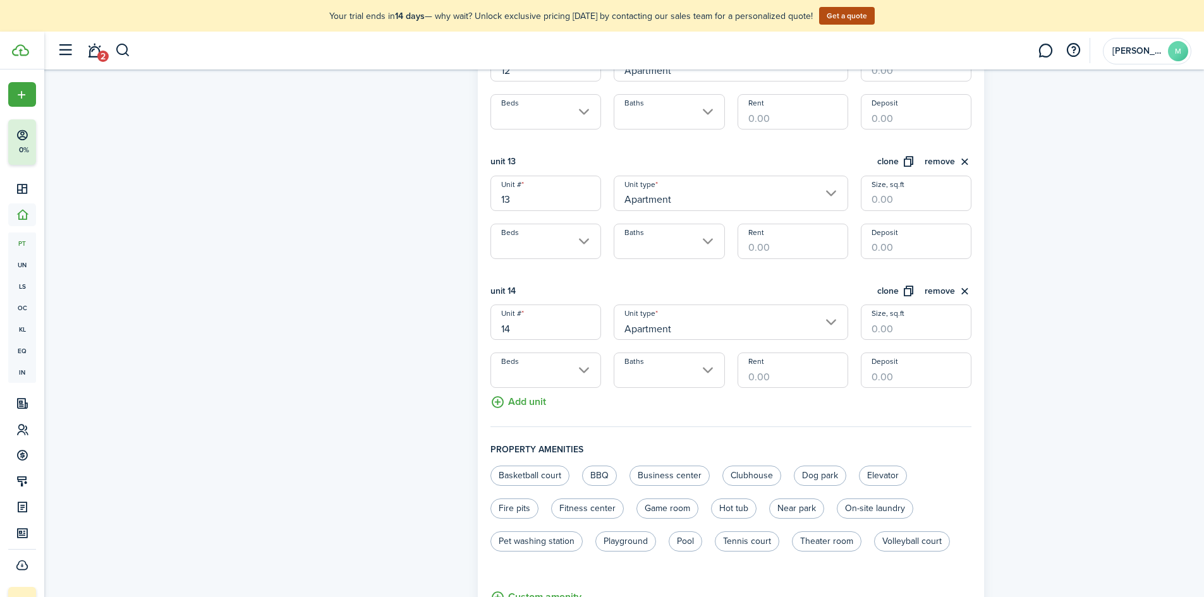
click at [542, 405] on button "Add unit" at bounding box center [519, 399] width 56 height 22
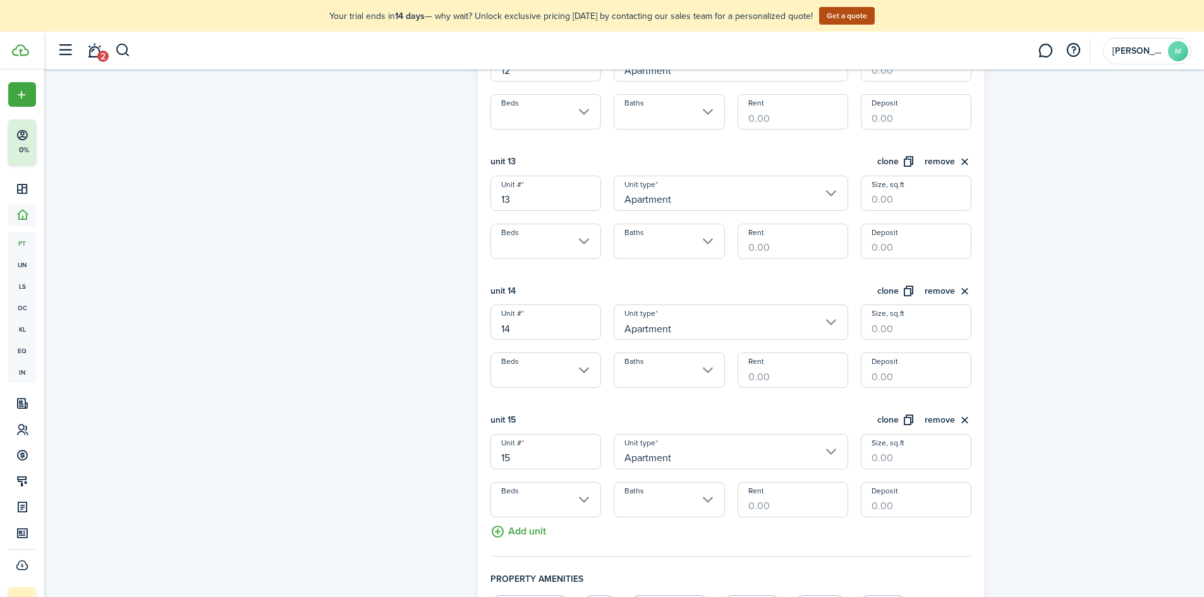
click at [533, 537] on button "Add unit" at bounding box center [519, 529] width 56 height 22
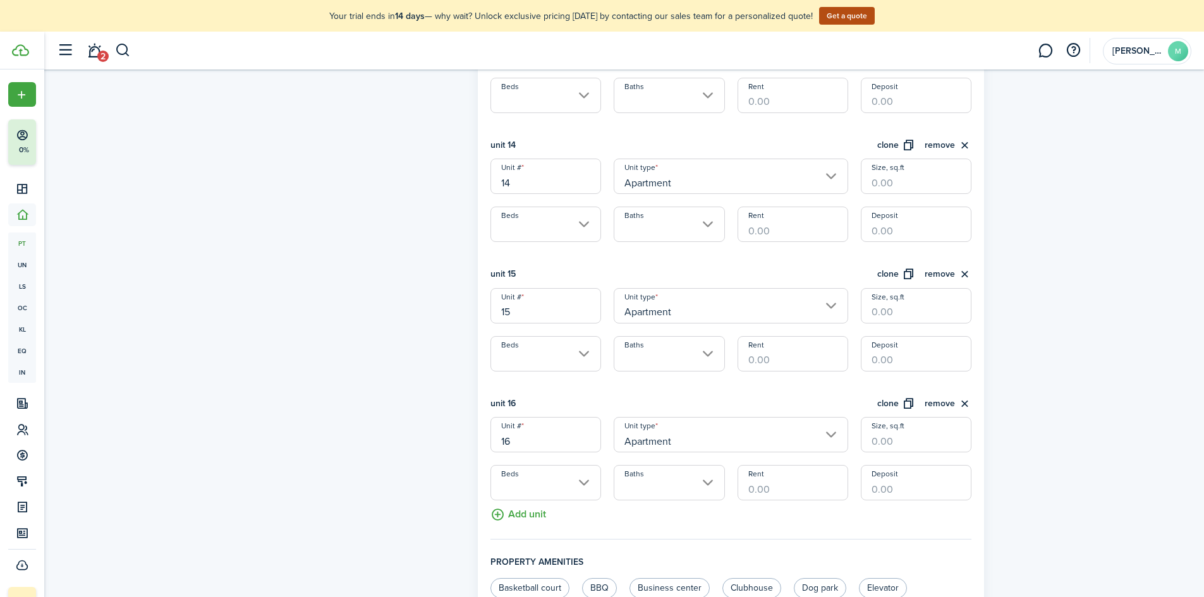
scroll to position [2059, 0]
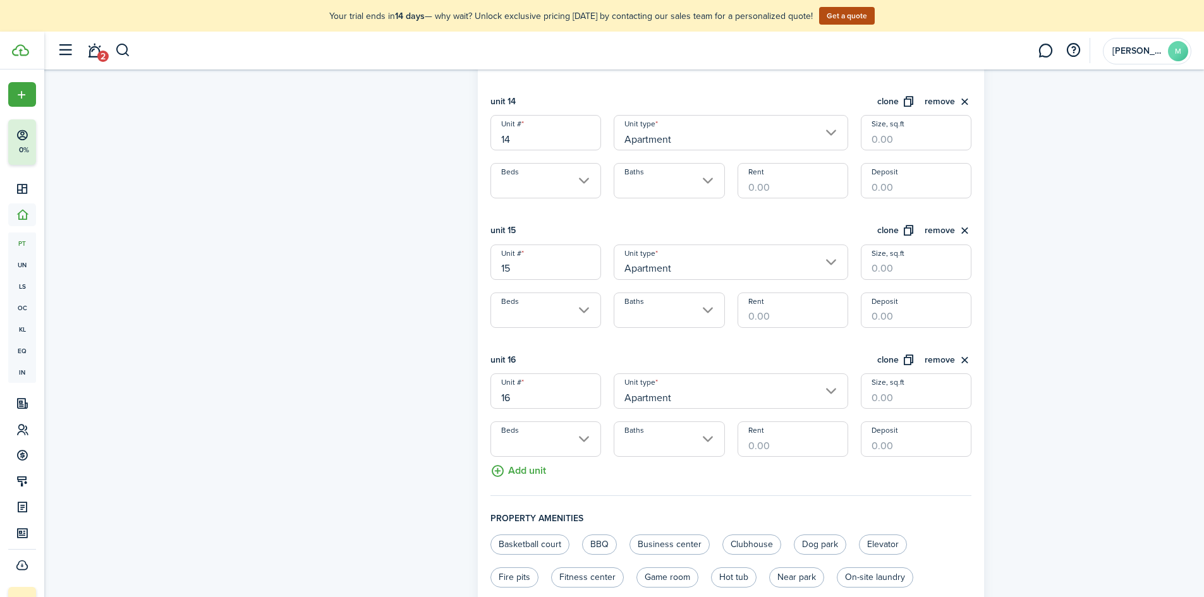
click at [540, 472] on button "Add unit" at bounding box center [519, 468] width 56 height 22
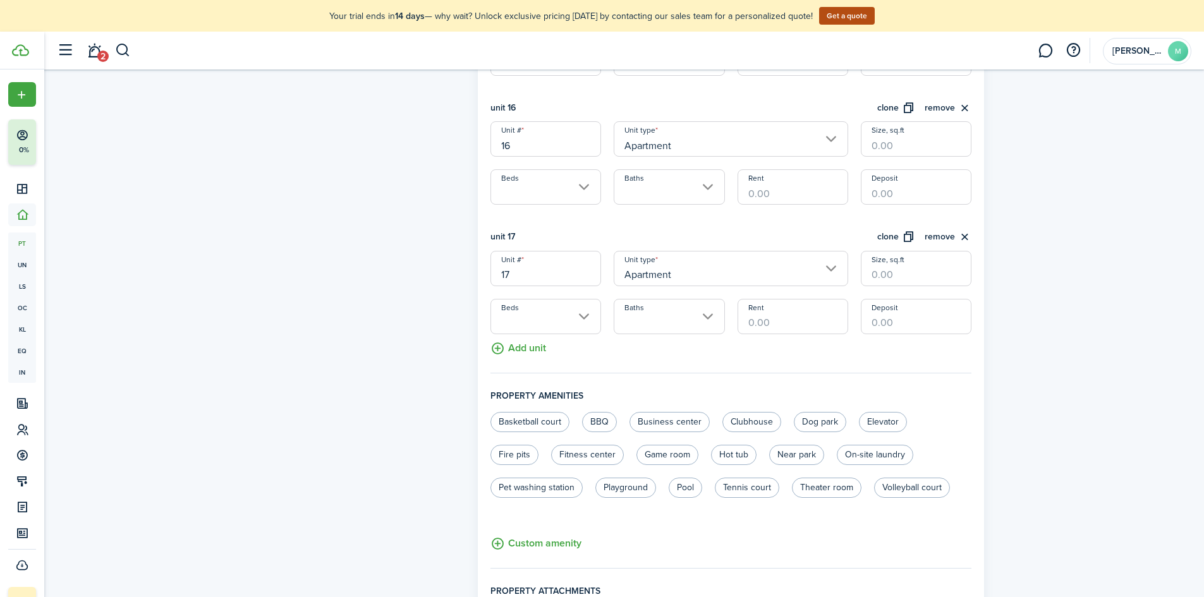
scroll to position [2311, 0]
click at [530, 354] on button "Add unit" at bounding box center [519, 345] width 56 height 22
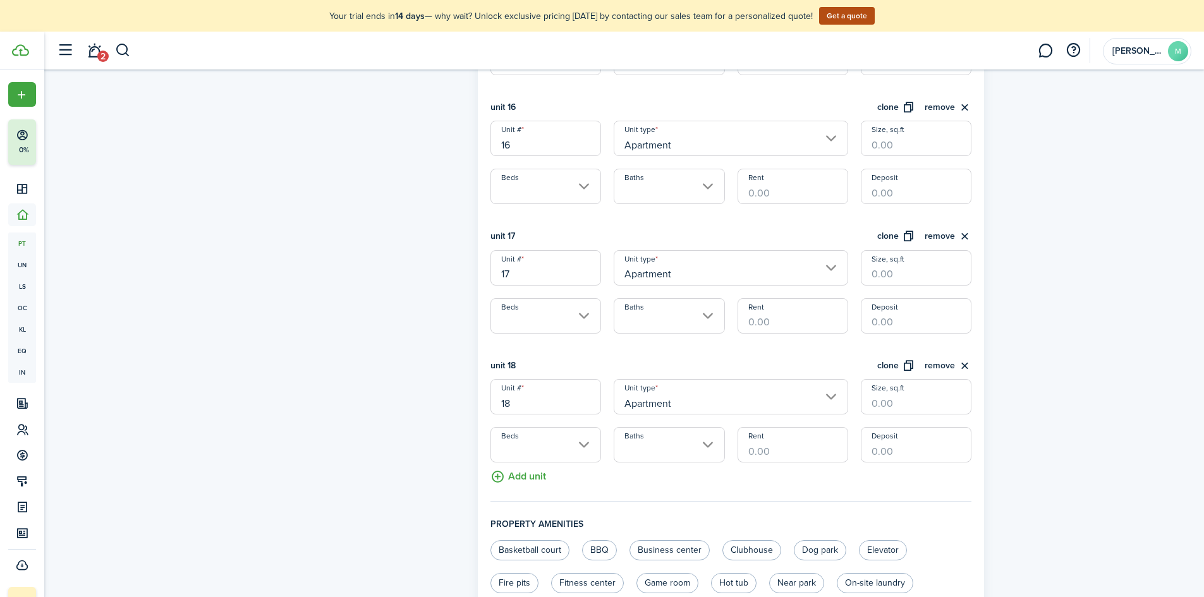
click at [536, 478] on button "Add unit" at bounding box center [519, 474] width 56 height 22
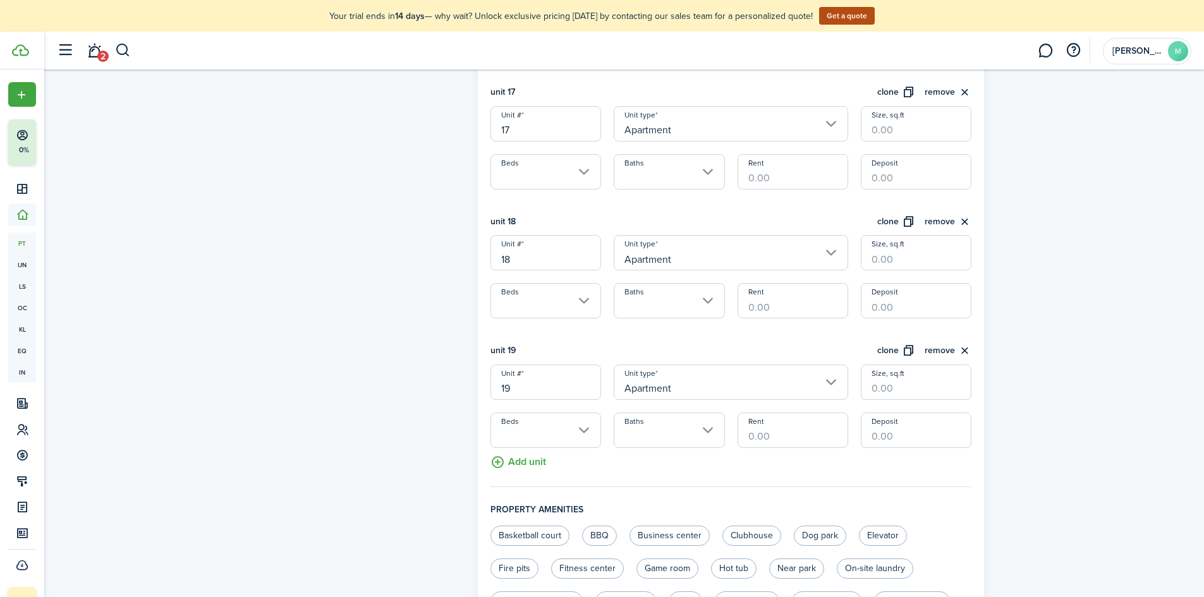
scroll to position [2501, 0]
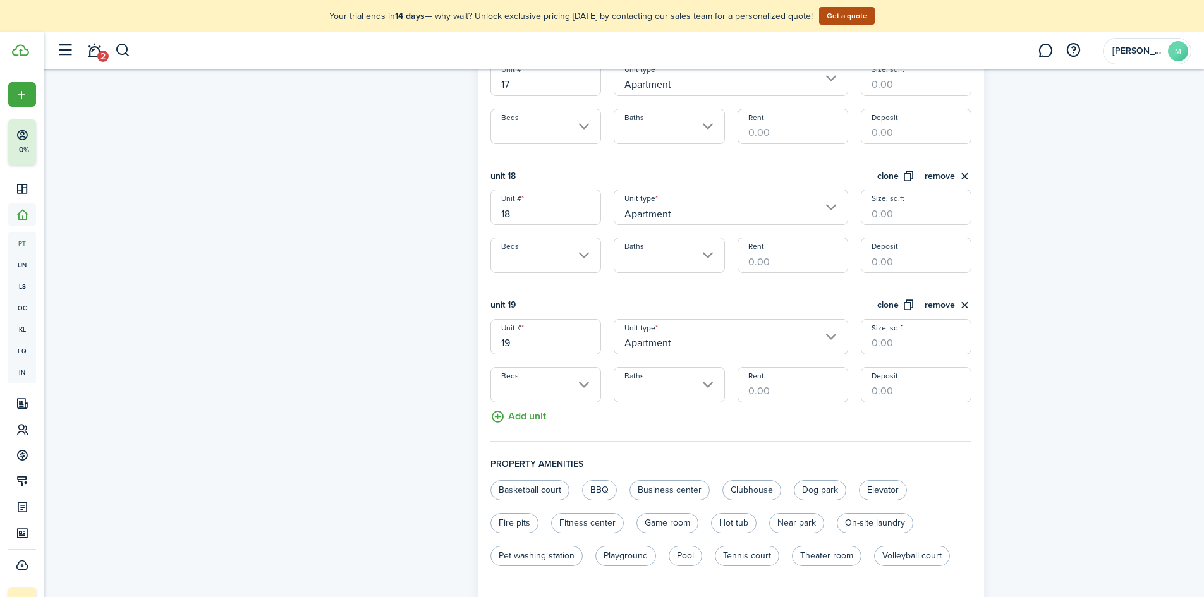
click at [537, 420] on button "Add unit" at bounding box center [519, 414] width 56 height 22
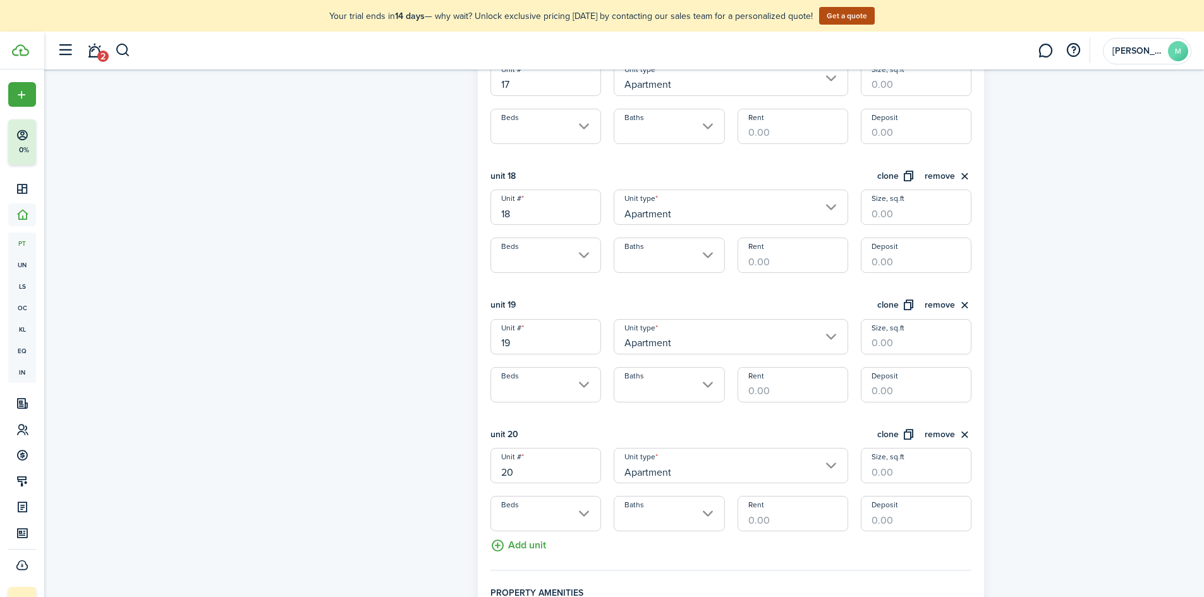
click at [524, 544] on button "Add unit" at bounding box center [519, 543] width 56 height 22
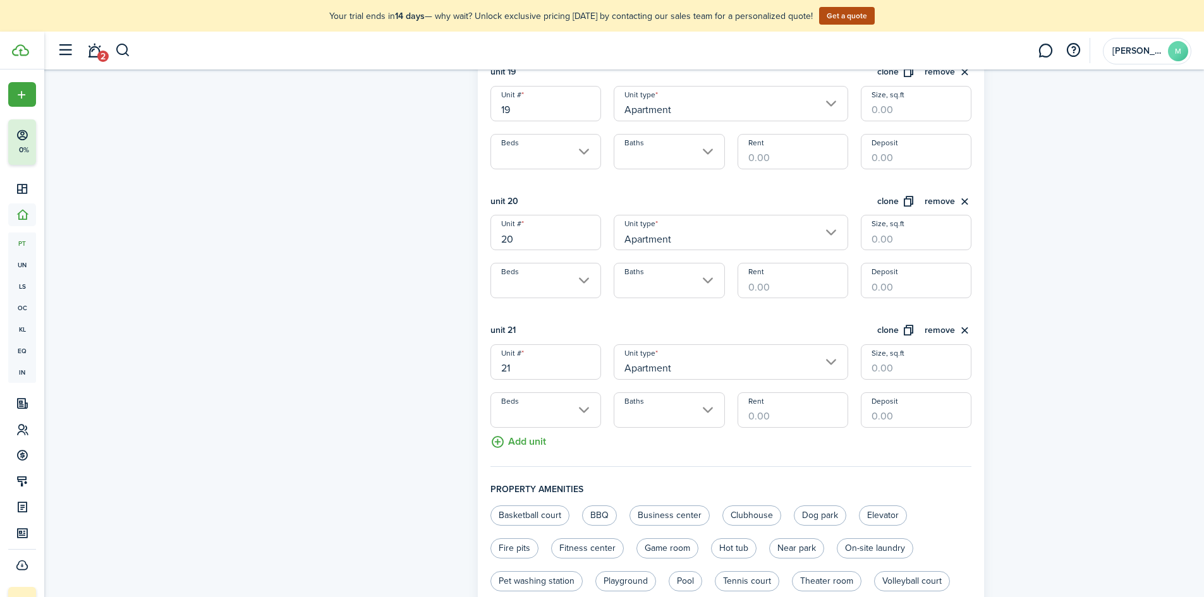
scroll to position [2754, 0]
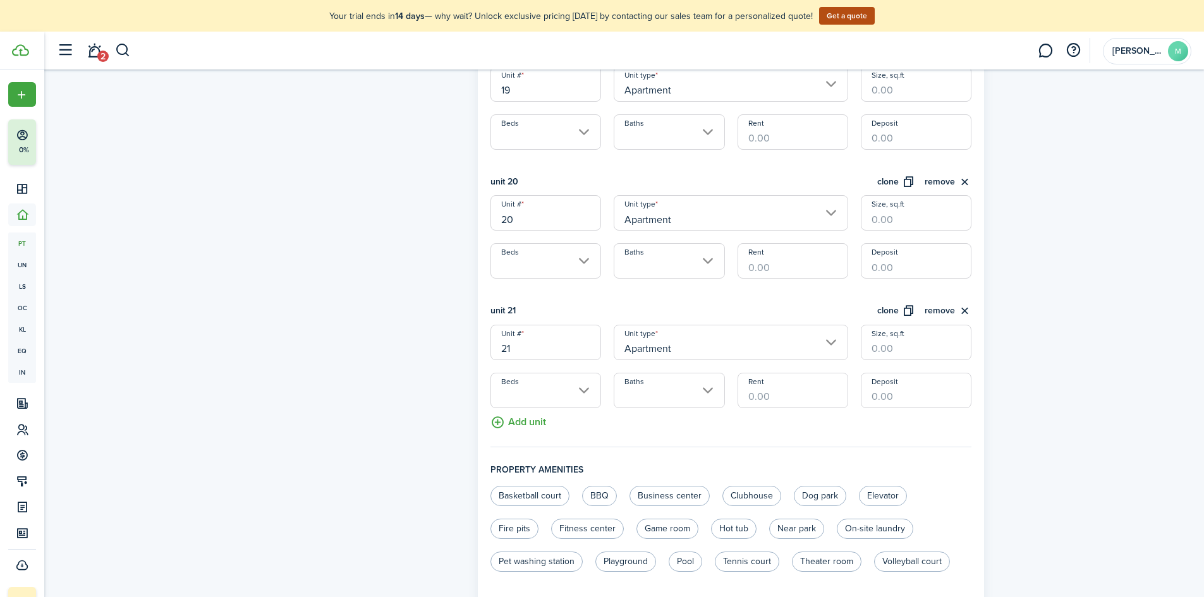
click at [525, 425] on button "Add unit" at bounding box center [519, 419] width 56 height 22
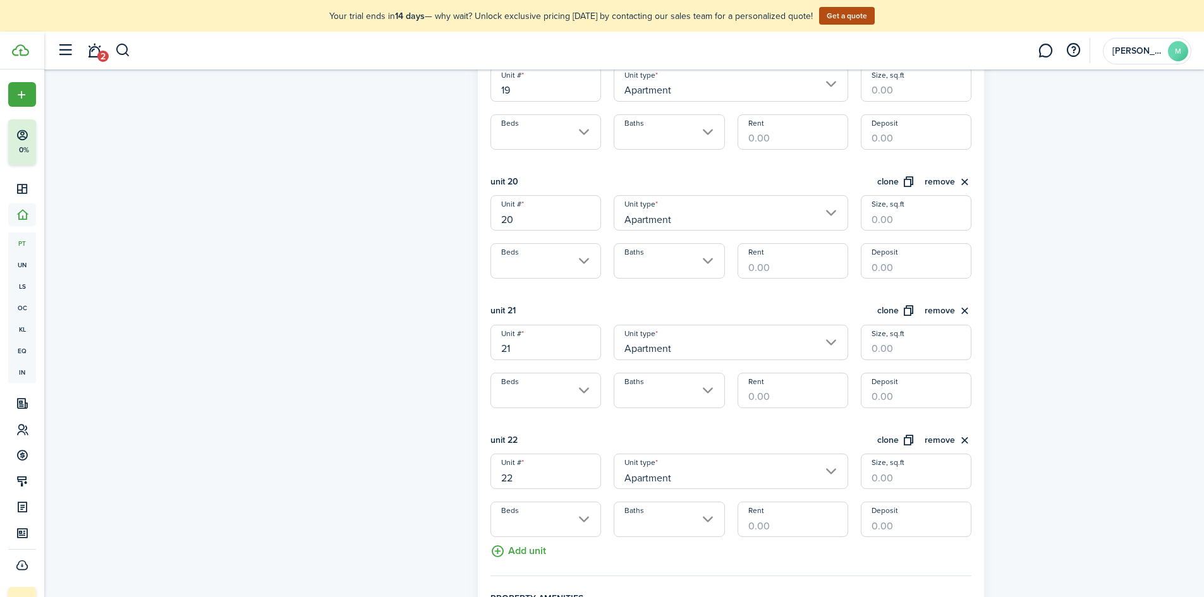
click at [515, 550] on button "Add unit" at bounding box center [519, 548] width 56 height 22
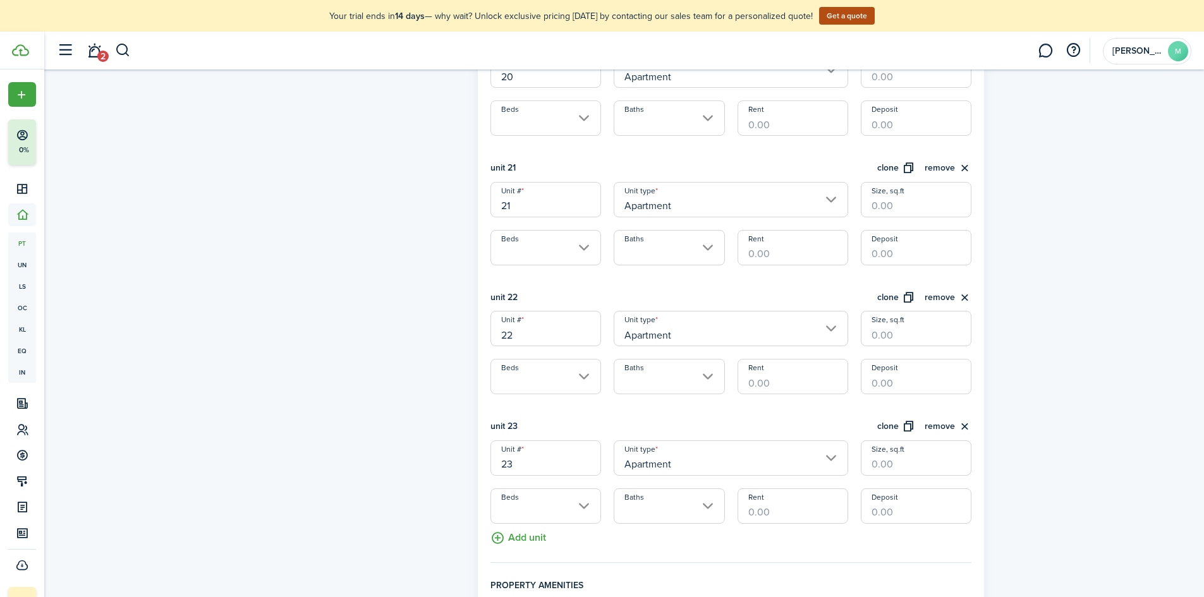
scroll to position [2944, 0]
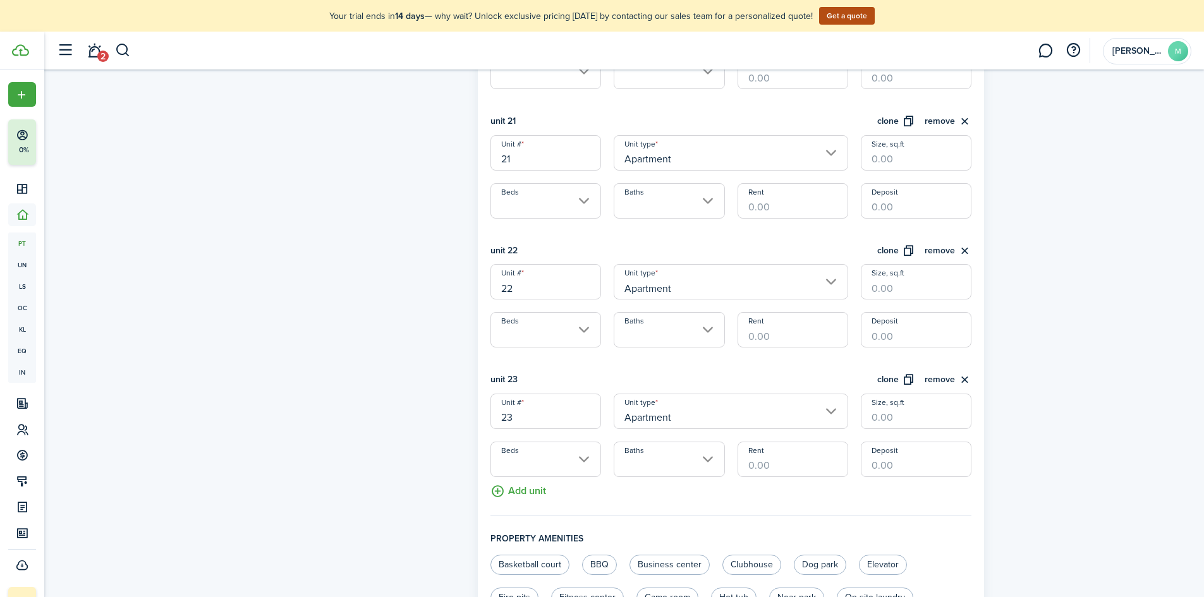
click at [524, 494] on button "Add unit" at bounding box center [519, 488] width 56 height 22
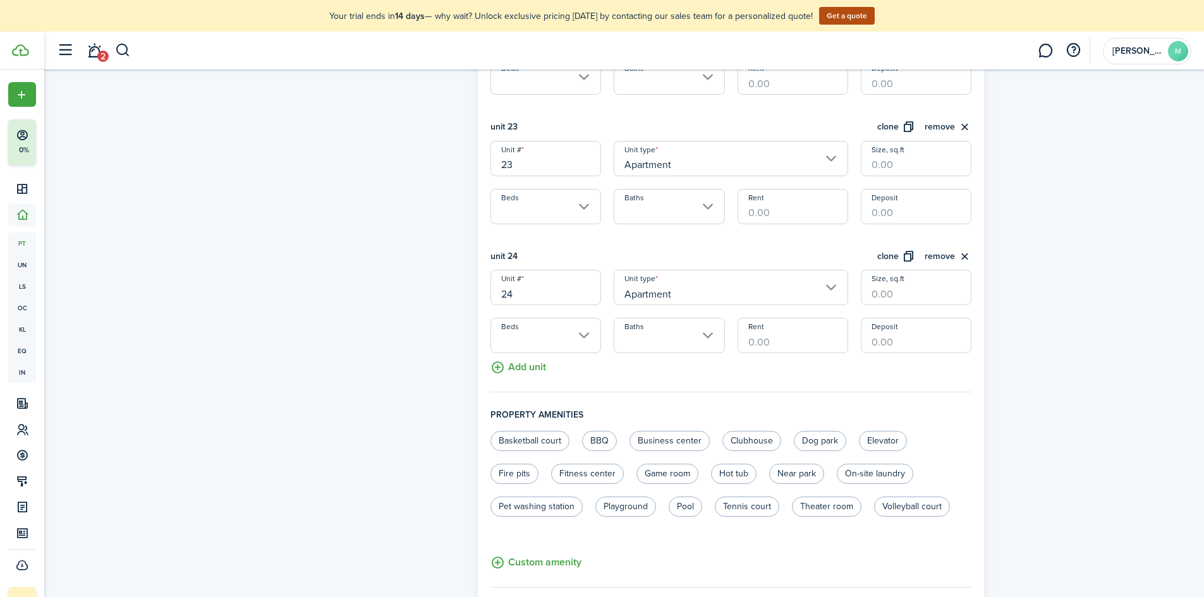
click at [529, 371] on button "Add unit" at bounding box center [519, 364] width 56 height 22
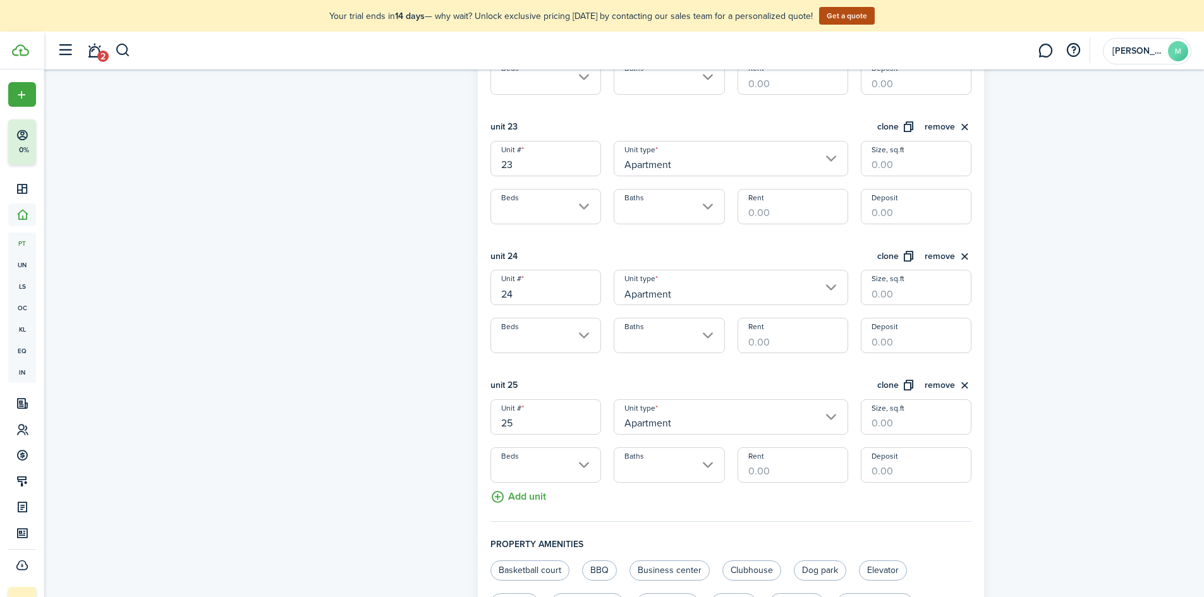
click at [525, 498] on button "Add unit" at bounding box center [519, 494] width 56 height 22
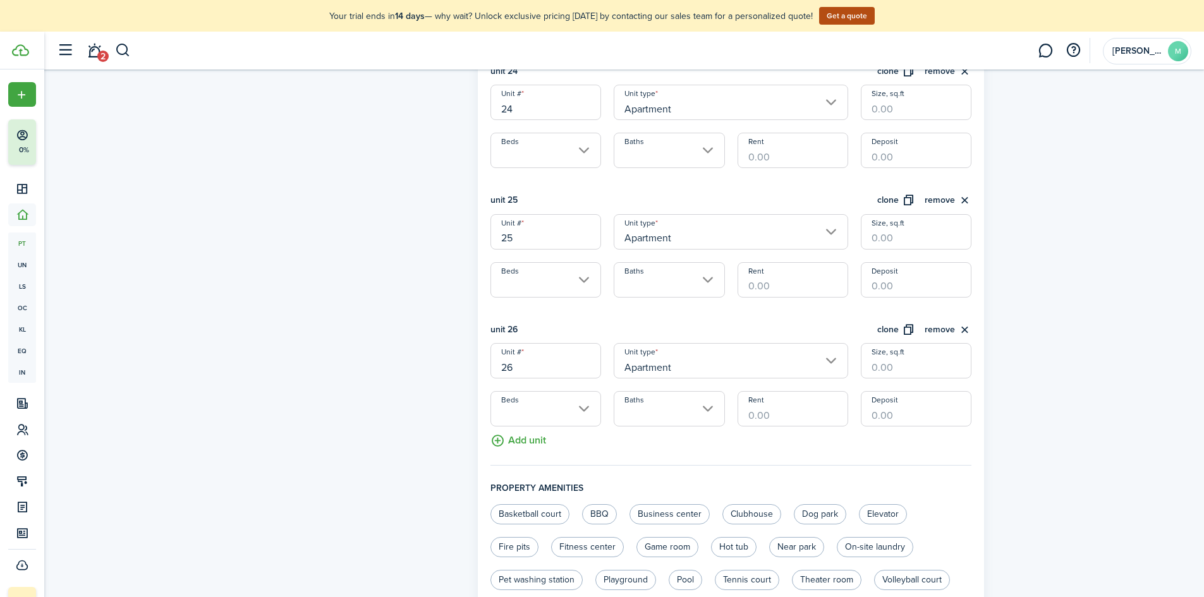
scroll to position [3386, 0]
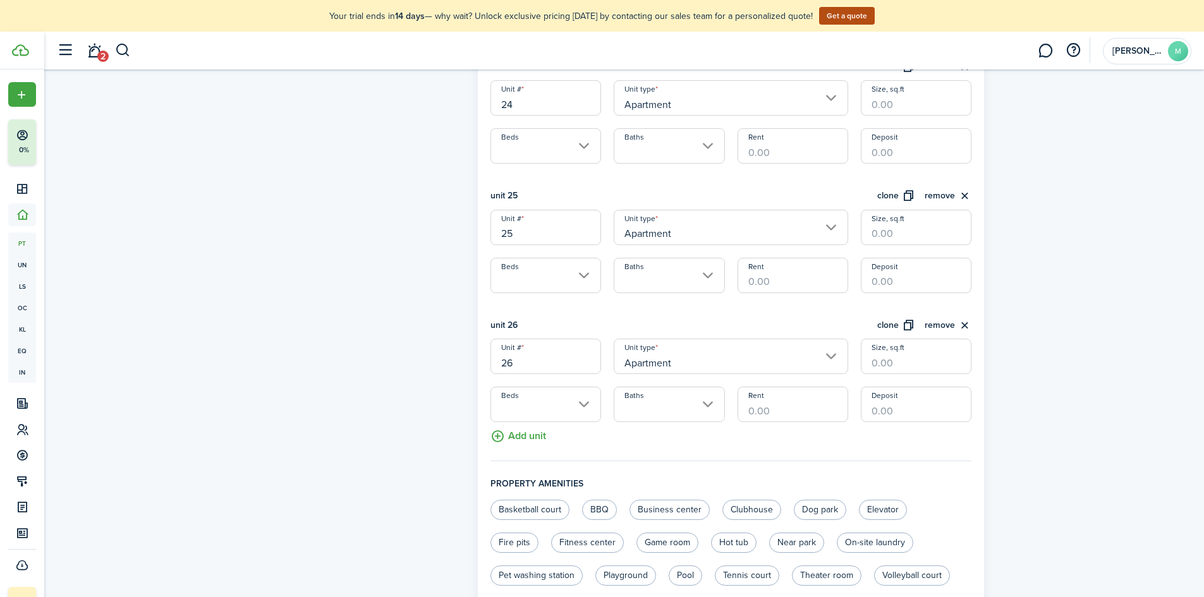
click at [523, 431] on button "Add unit" at bounding box center [519, 433] width 56 height 22
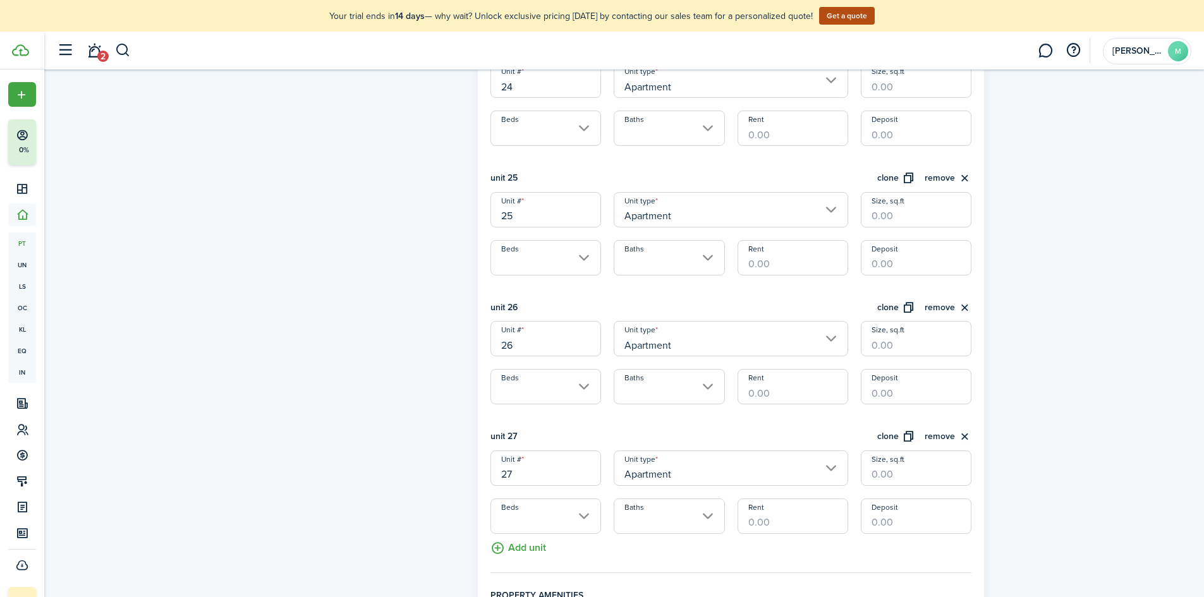
scroll to position [3513, 0]
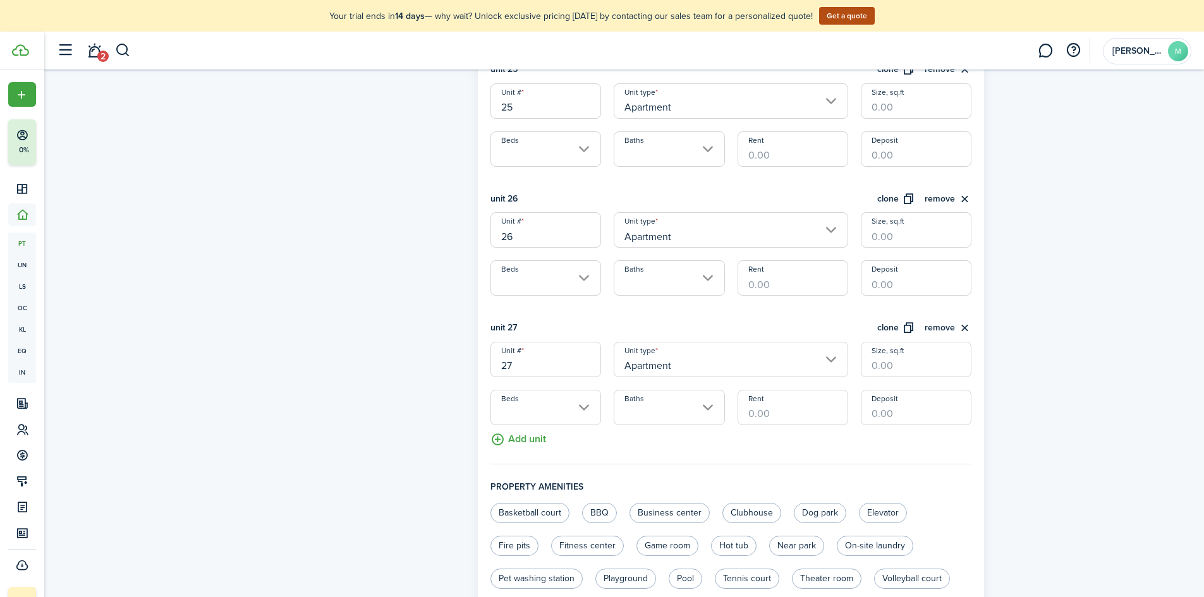
click at [523, 446] on button "Add unit" at bounding box center [519, 436] width 56 height 22
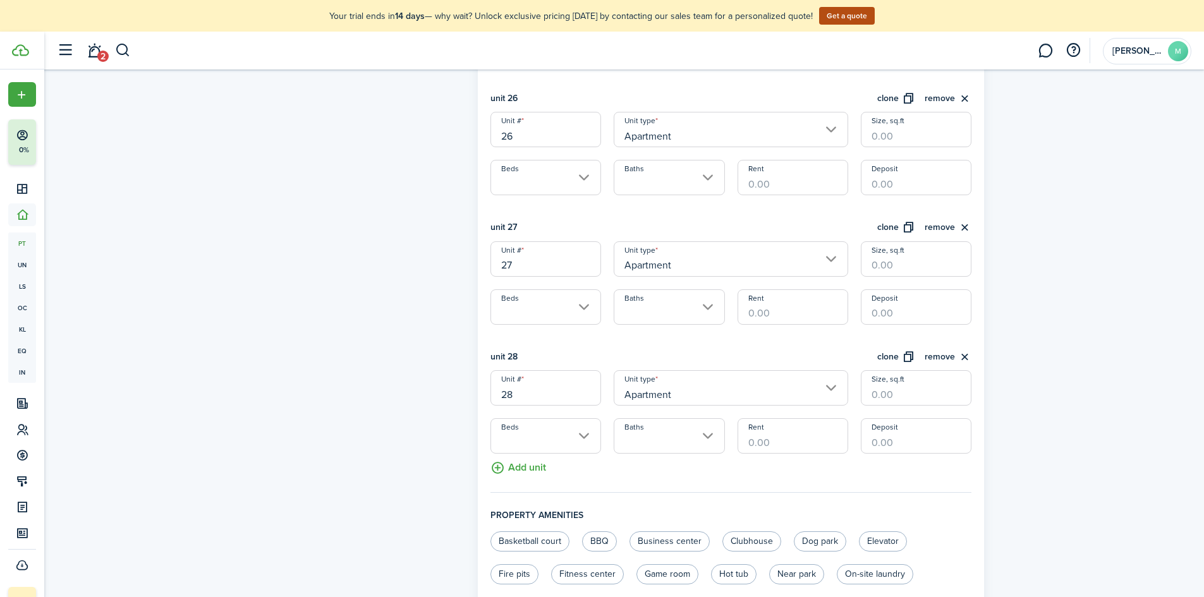
scroll to position [3639, 0]
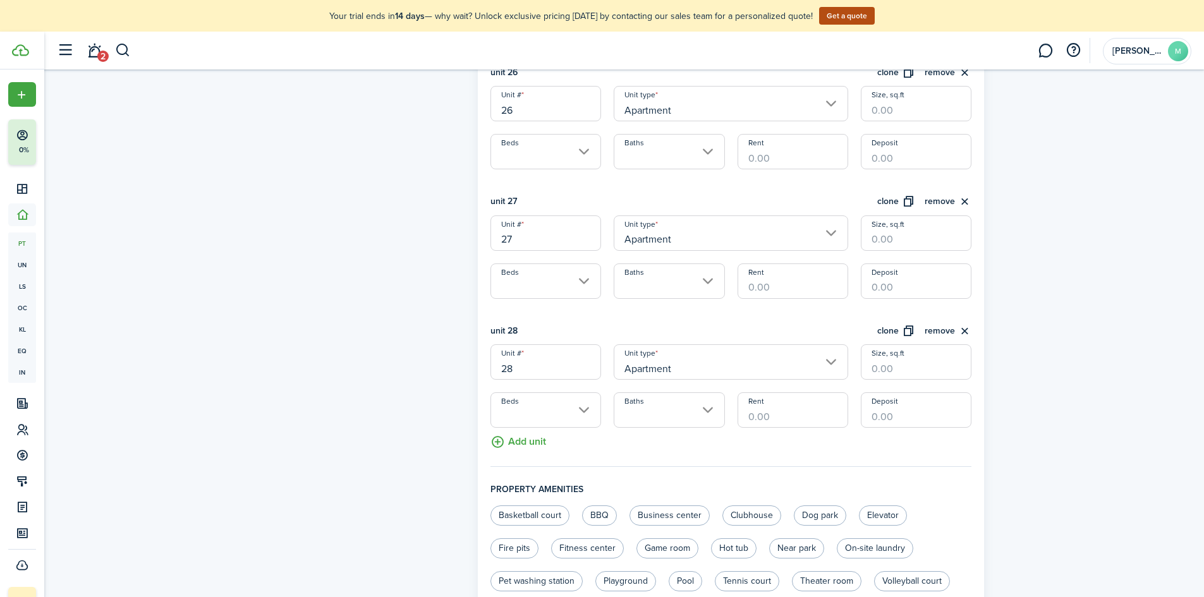
click at [536, 434] on button "Add unit" at bounding box center [519, 439] width 56 height 22
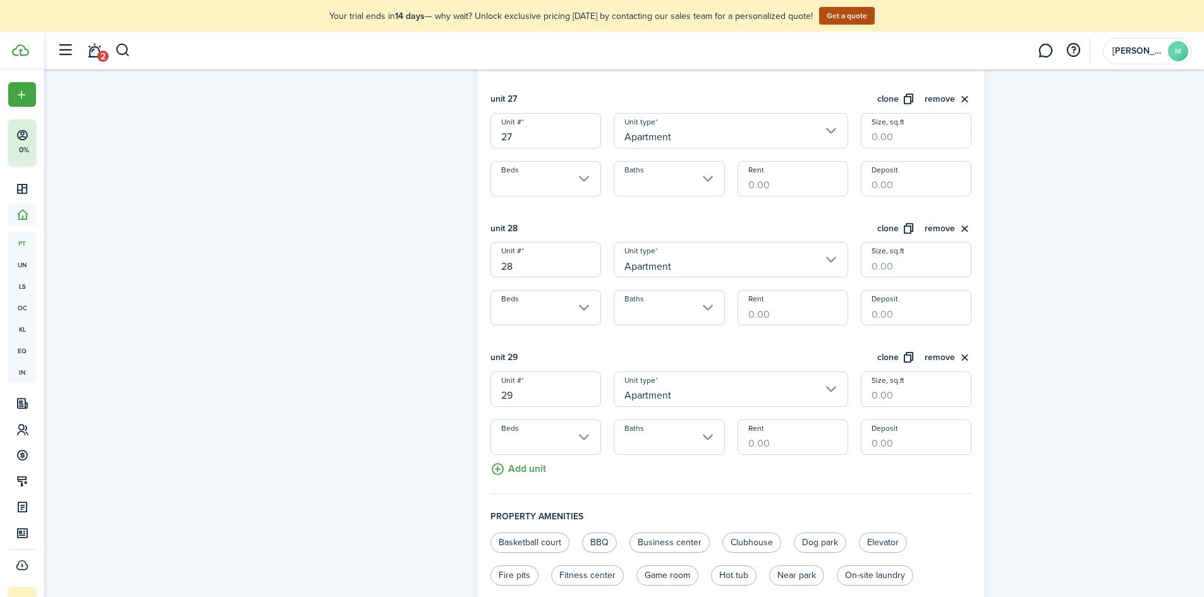
scroll to position [3766, 0]
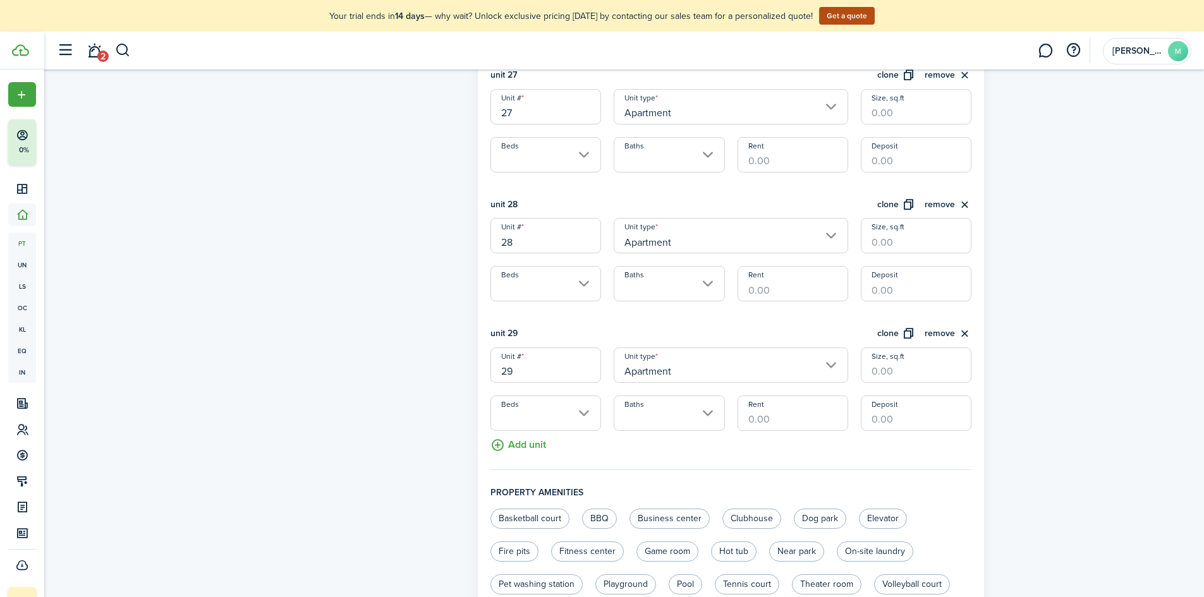
click at [525, 446] on button "Add unit" at bounding box center [519, 442] width 56 height 22
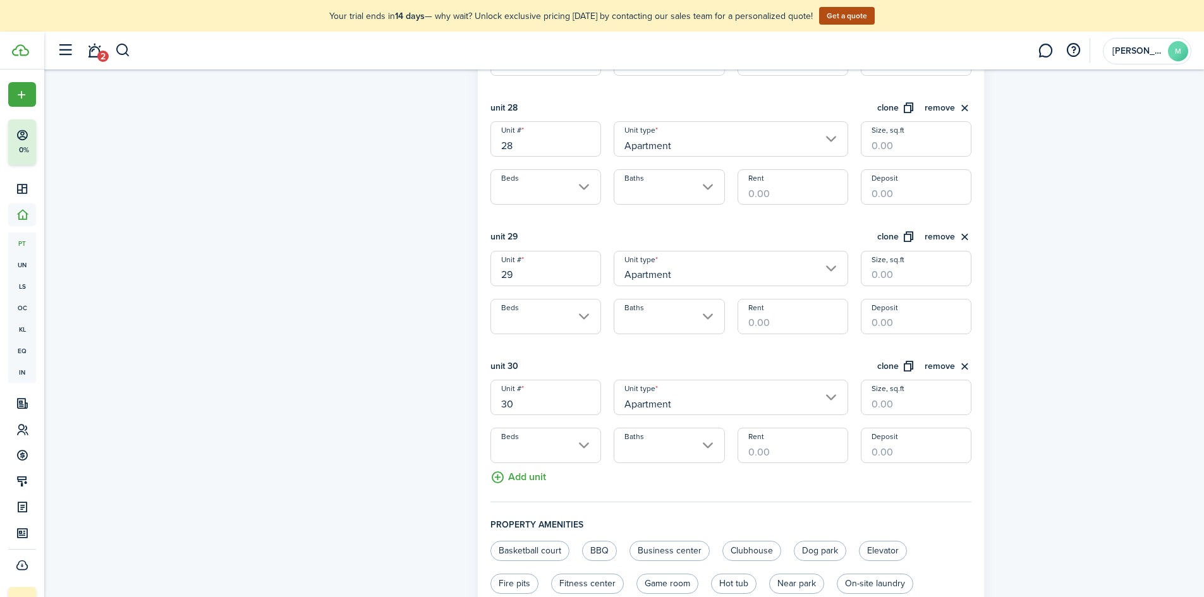
scroll to position [3955, 0]
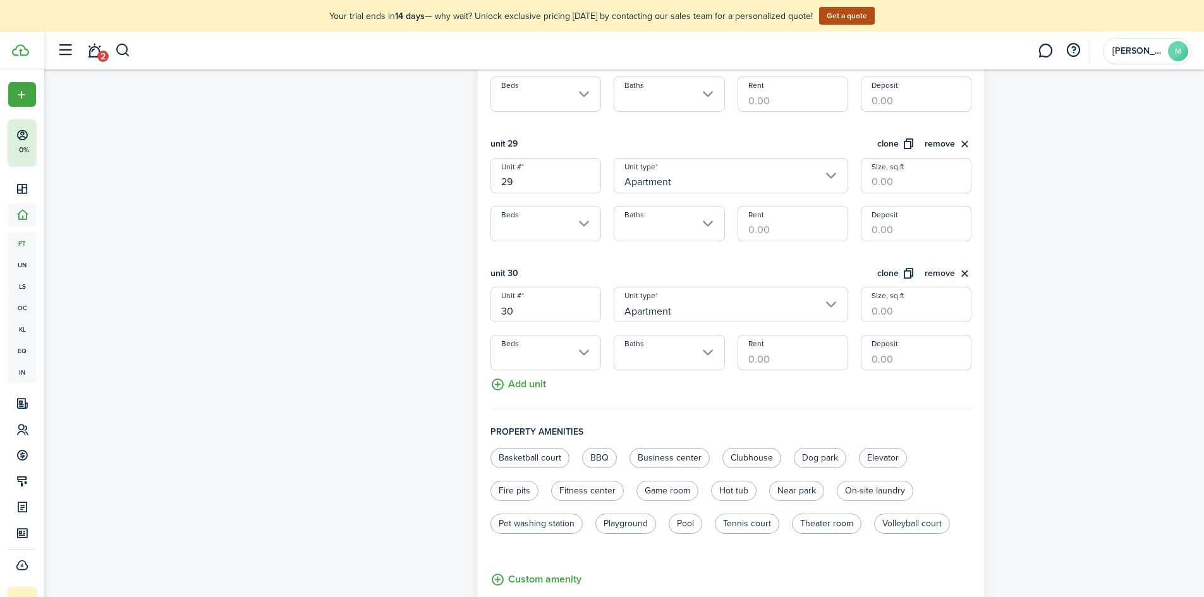
click at [523, 386] on button "Add unit" at bounding box center [519, 381] width 56 height 22
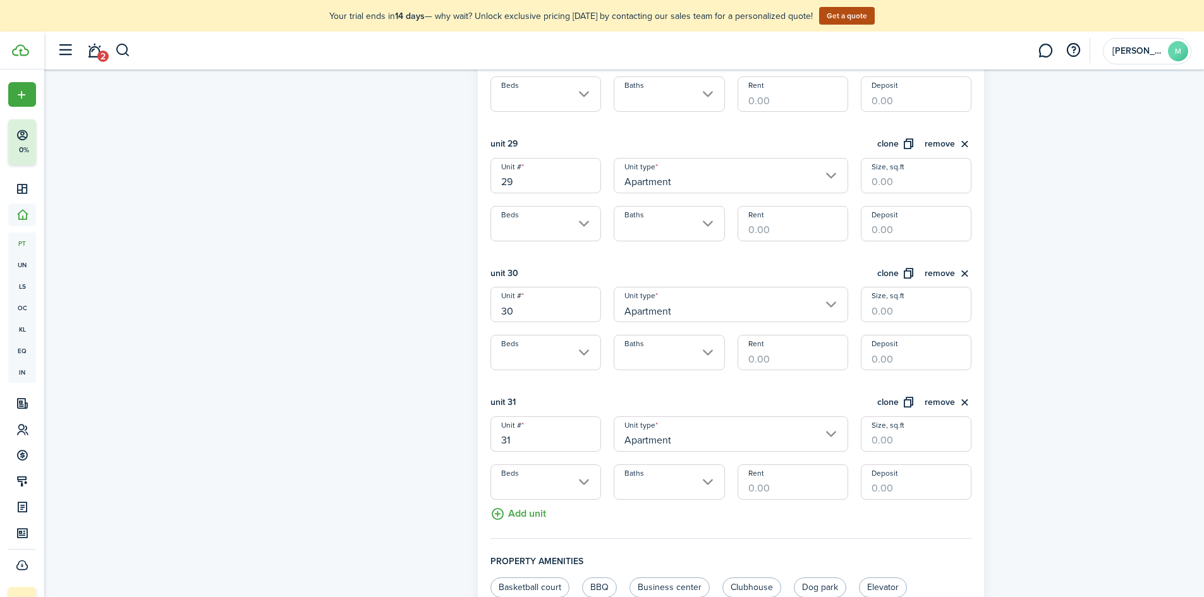
click at [527, 513] on button "Add unit" at bounding box center [519, 511] width 56 height 22
click at [531, 513] on button "Add unit" at bounding box center [519, 514] width 56 height 22
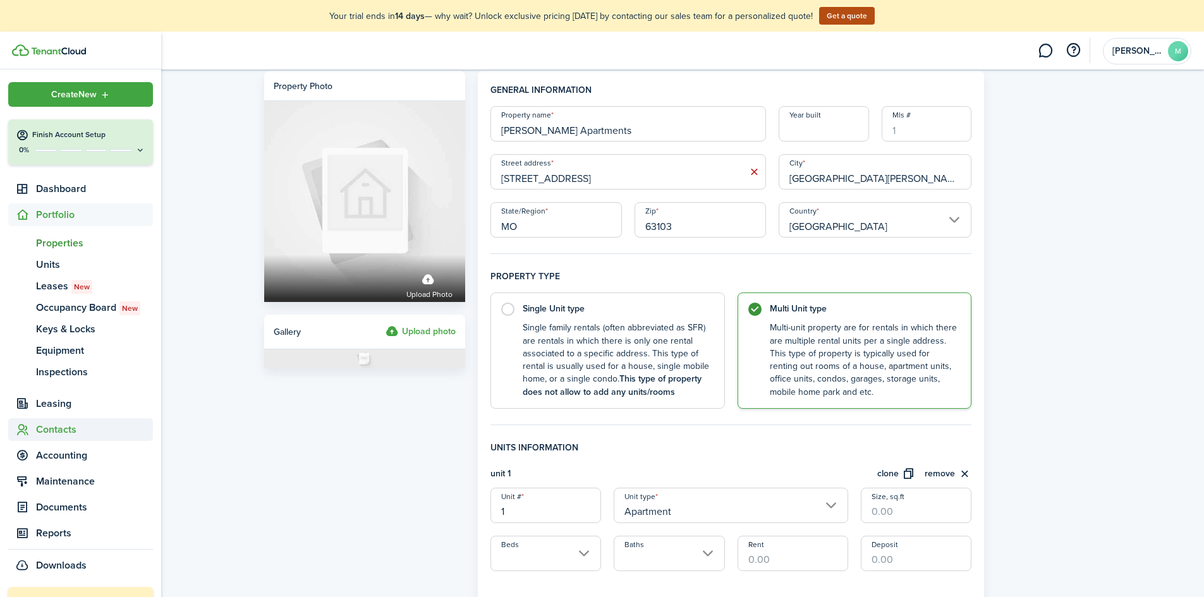
scroll to position [0, 0]
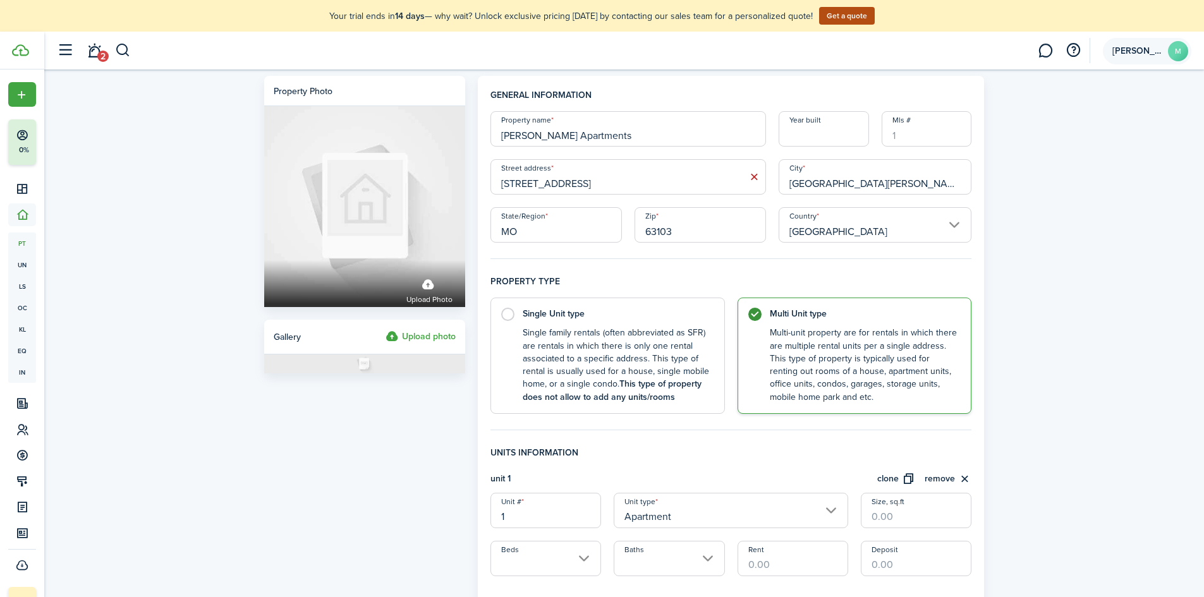
click at [1174, 51] on avatar-text "M" at bounding box center [1178, 51] width 20 height 20
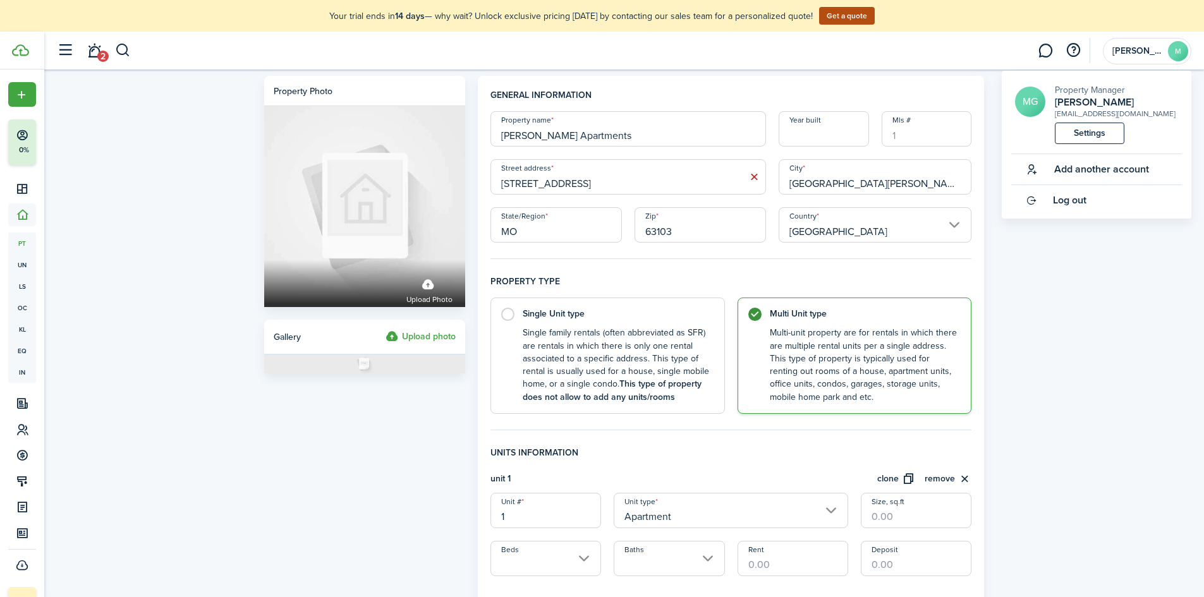
click at [1101, 130] on link "Settings" at bounding box center [1090, 133] width 70 height 21
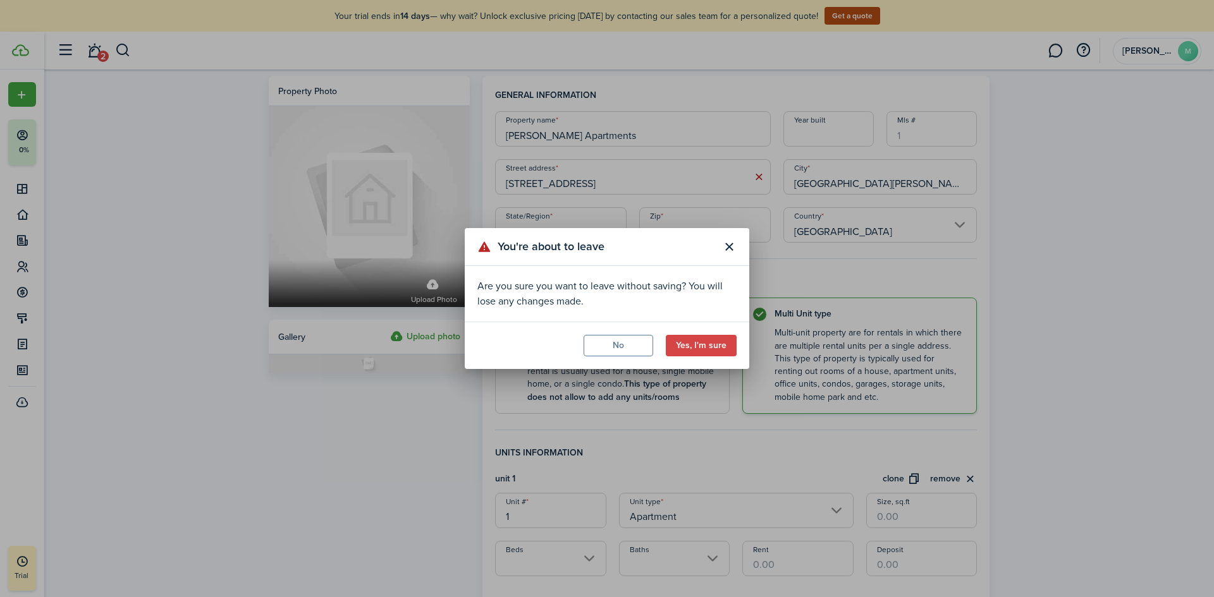
click at [622, 351] on button "No" at bounding box center [619, 345] width 70 height 21
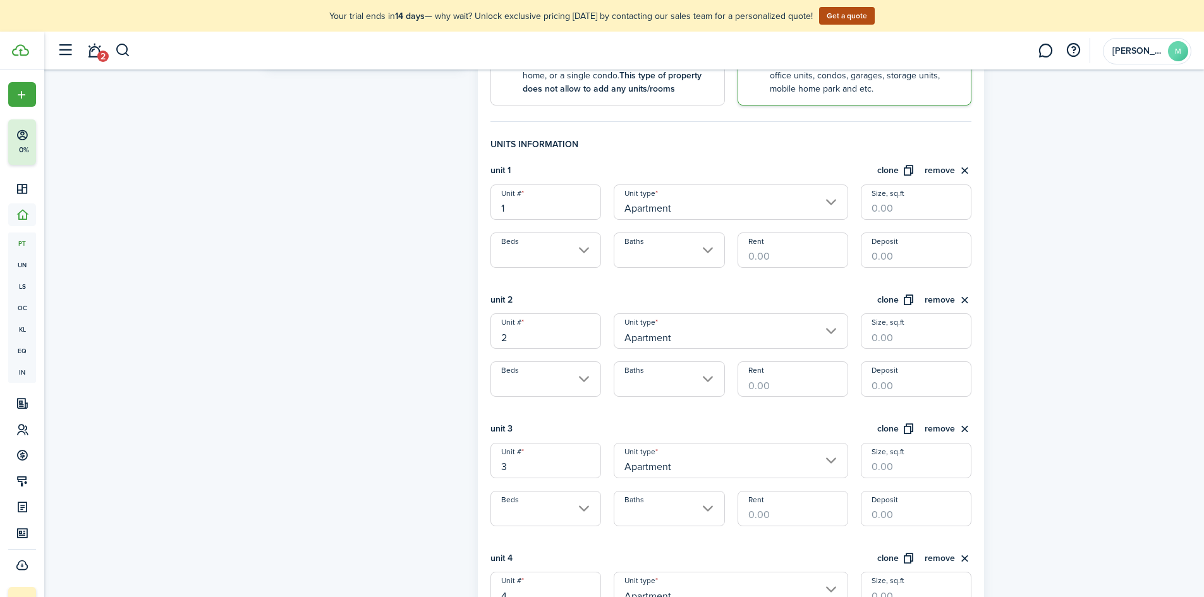
scroll to position [253, 0]
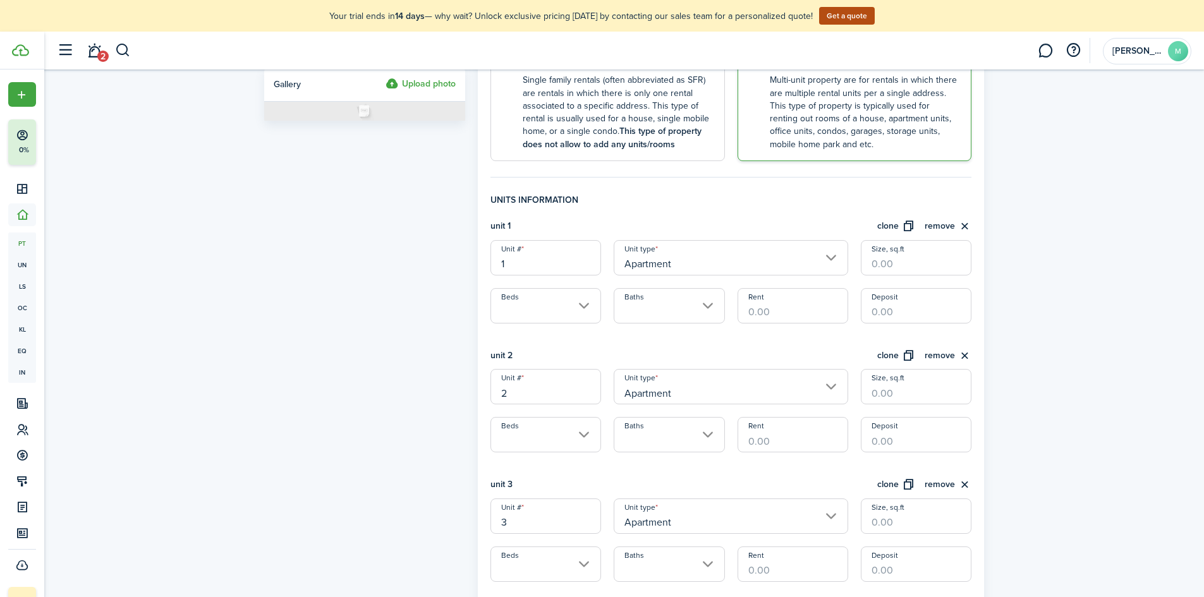
click at [529, 268] on input "1" at bounding box center [546, 257] width 111 height 35
type input "1A"
drag, startPoint x: 516, startPoint y: 401, endPoint x: 496, endPoint y: 401, distance: 20.2
click at [496, 401] on input "2" at bounding box center [546, 386] width 111 height 35
type input "1B"
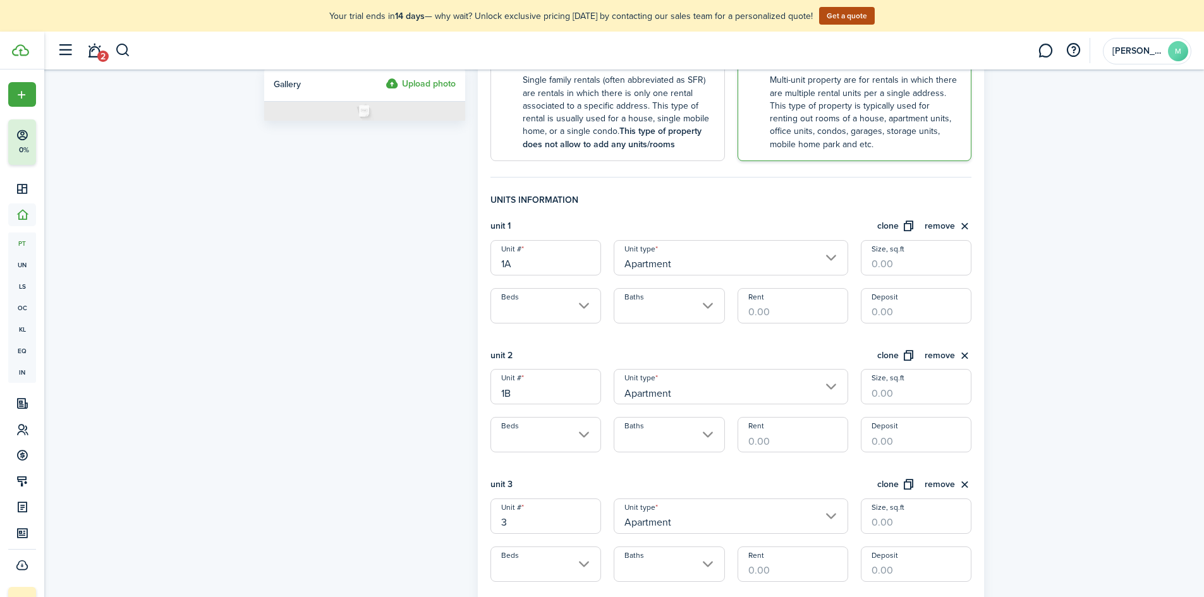
click at [529, 522] on input "3" at bounding box center [546, 516] width 111 height 35
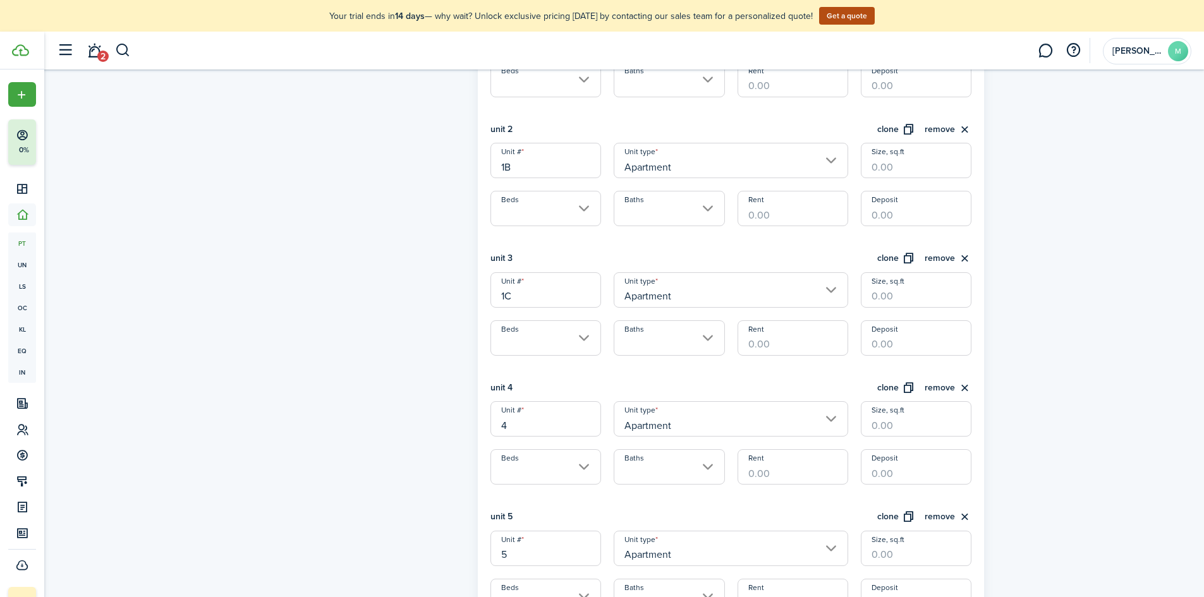
scroll to position [506, 0]
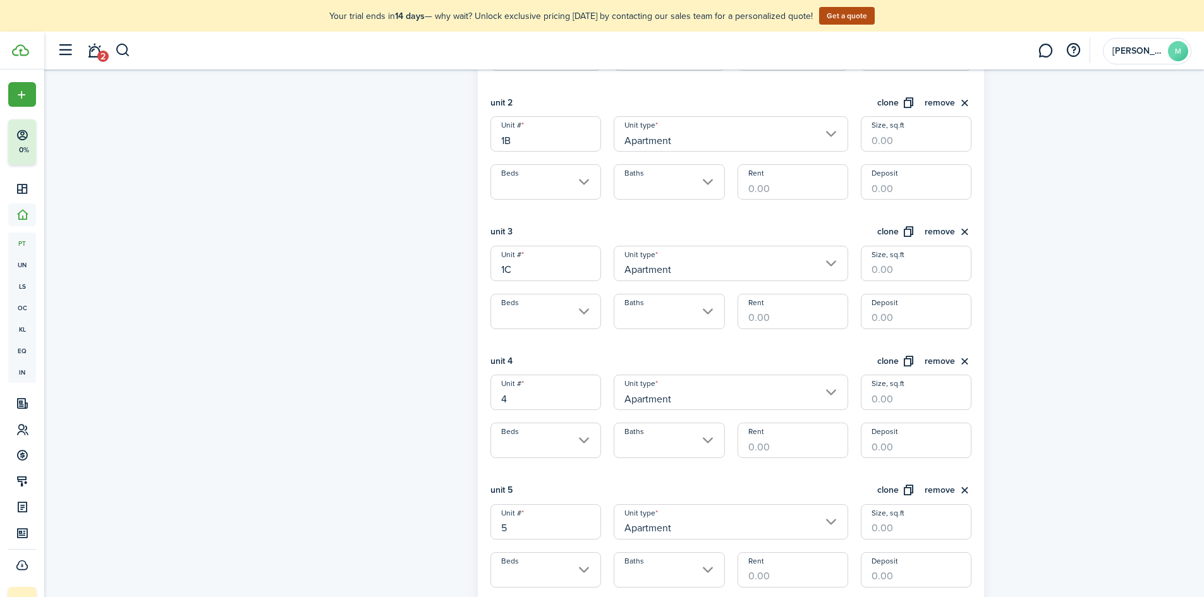
type input "1C"
click at [503, 401] on input "4" at bounding box center [546, 392] width 111 height 35
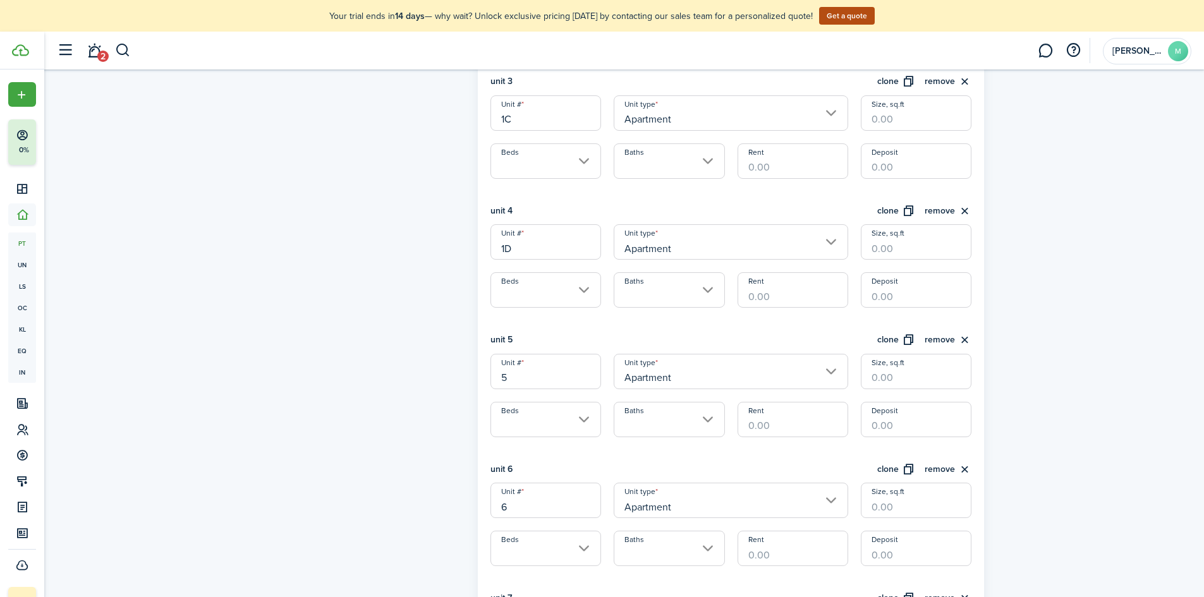
scroll to position [695, 0]
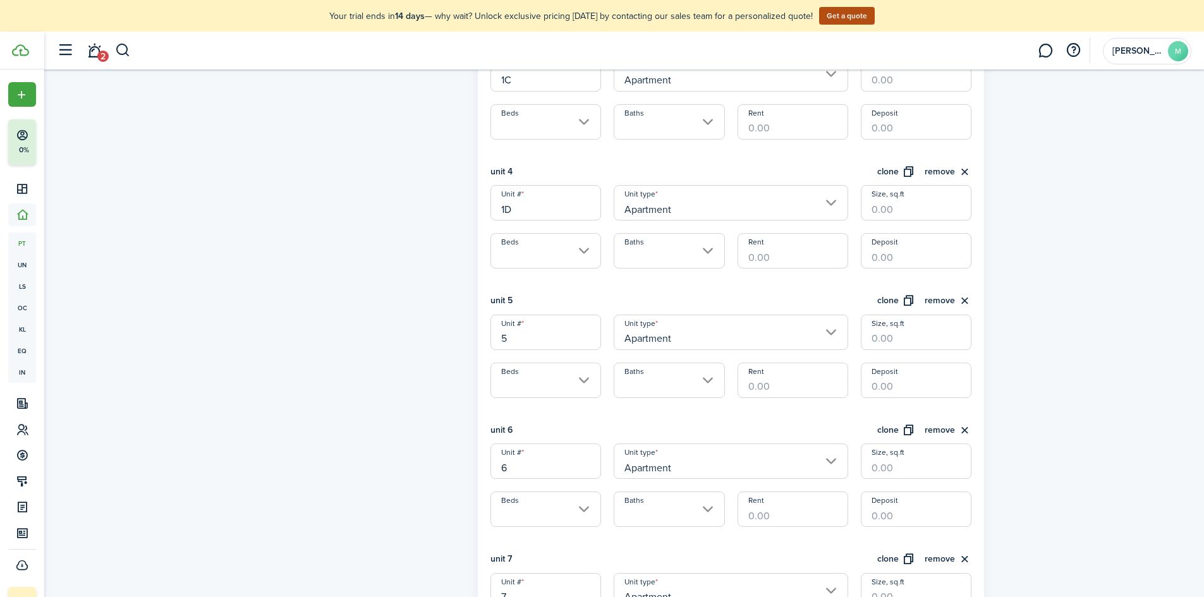
type input "1D"
drag, startPoint x: 520, startPoint y: 341, endPoint x: 490, endPoint y: 341, distance: 30.4
click at [491, 341] on input "5" at bounding box center [546, 332] width 111 height 35
type input "1H"
drag, startPoint x: 518, startPoint y: 462, endPoint x: 492, endPoint y: 464, distance: 26.6
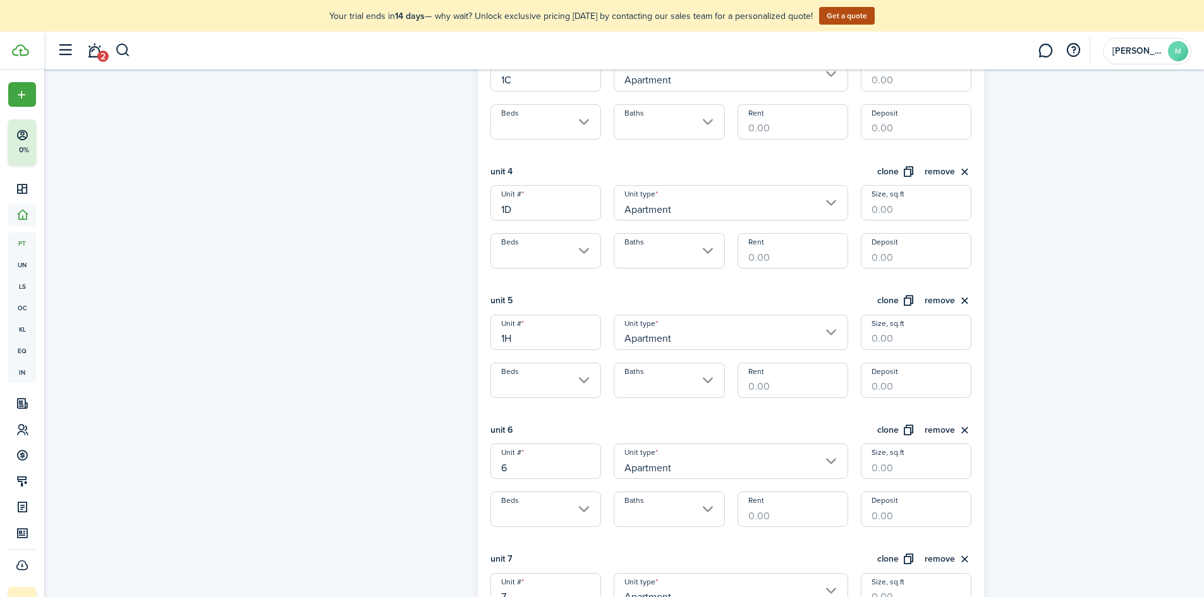
click at [494, 464] on input "6" at bounding box center [546, 461] width 111 height 35
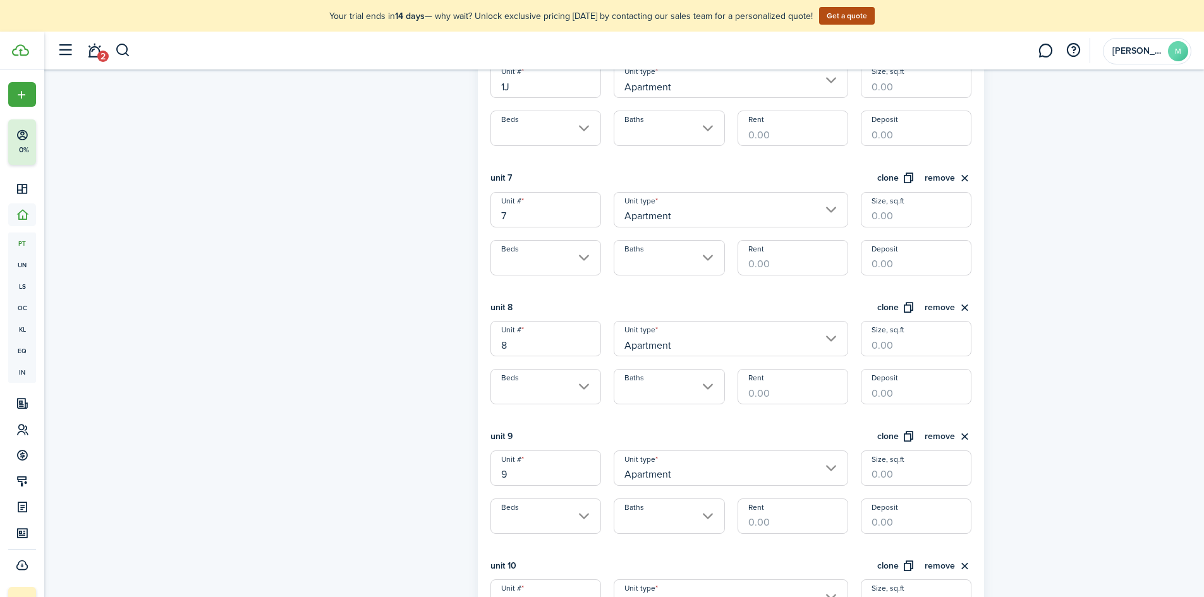
scroll to position [1075, 0]
type input "1J"
drag, startPoint x: 532, startPoint y: 219, endPoint x: 484, endPoint y: 219, distance: 47.4
click at [484, 219] on div "Unit # 7" at bounding box center [545, 211] width 123 height 35
type input "1K"
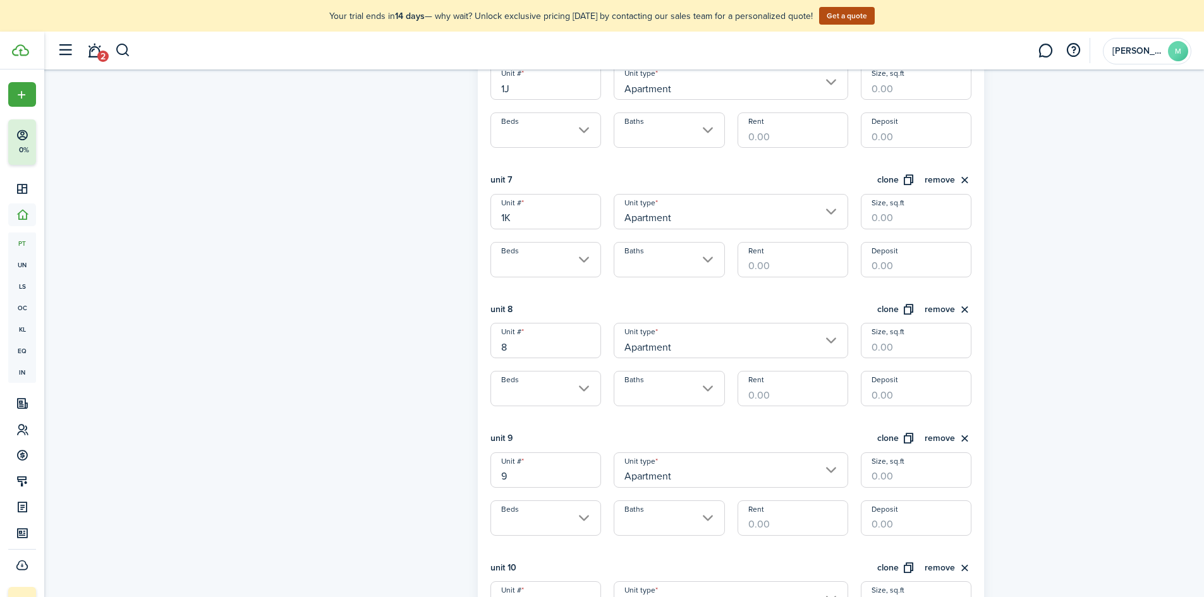
drag, startPoint x: 527, startPoint y: 352, endPoint x: 491, endPoint y: 350, distance: 36.1
click at [491, 350] on input "8" at bounding box center [546, 340] width 111 height 35
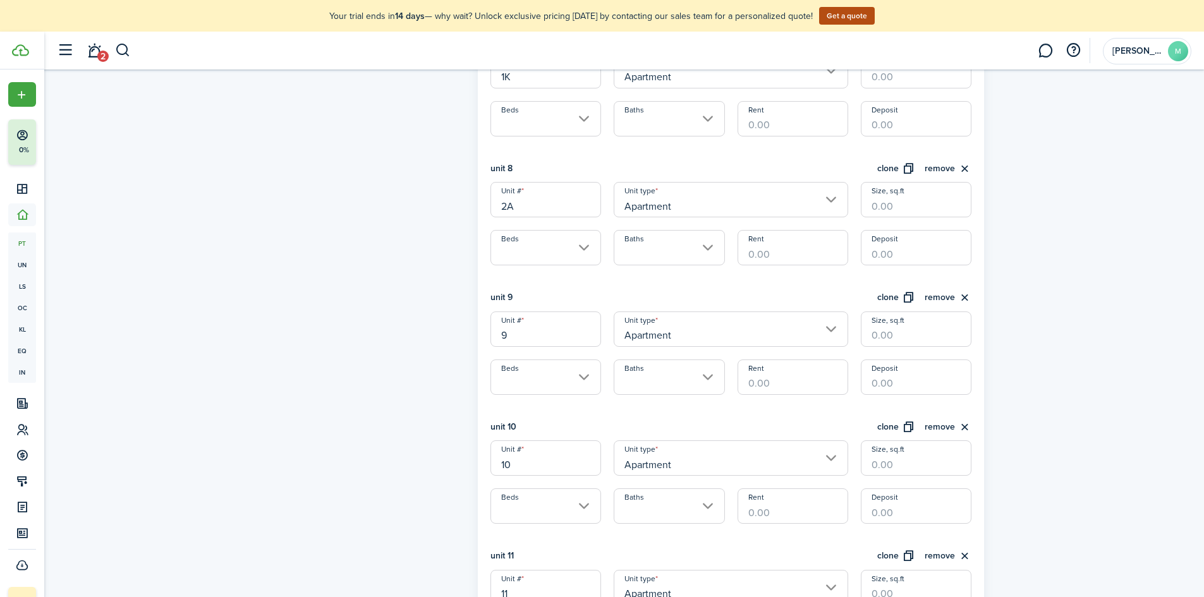
scroll to position [1264, 0]
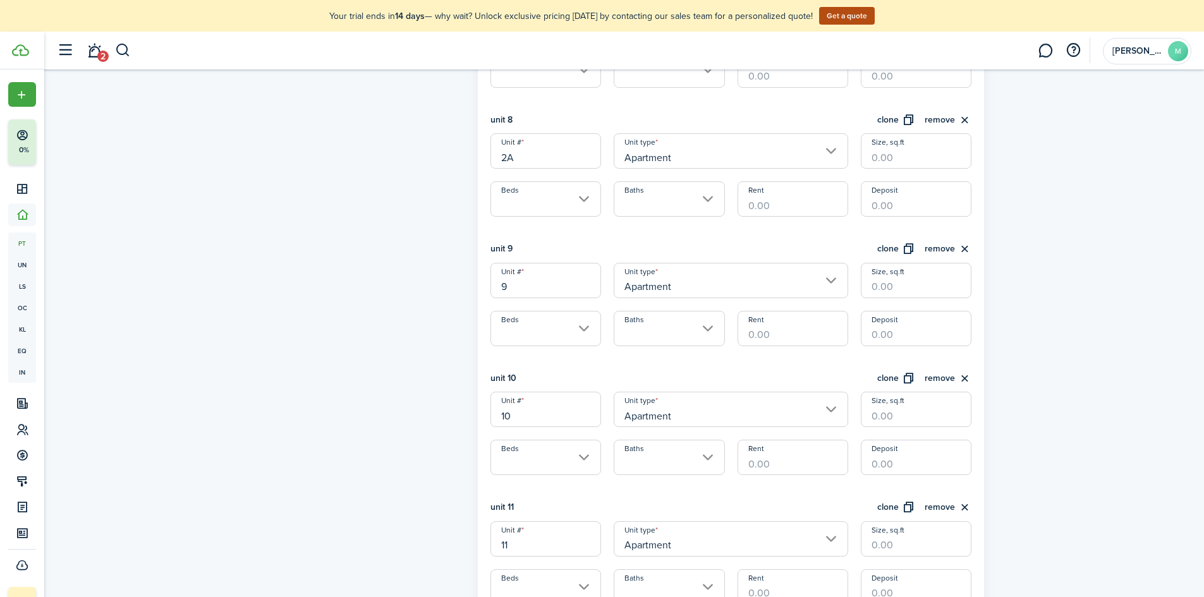
type input "2A"
drag, startPoint x: 516, startPoint y: 288, endPoint x: 496, endPoint y: 287, distance: 20.2
click at [496, 287] on input "9" at bounding box center [546, 280] width 111 height 35
type input "2B"
drag, startPoint x: 536, startPoint y: 419, endPoint x: 497, endPoint y: 424, distance: 39.5
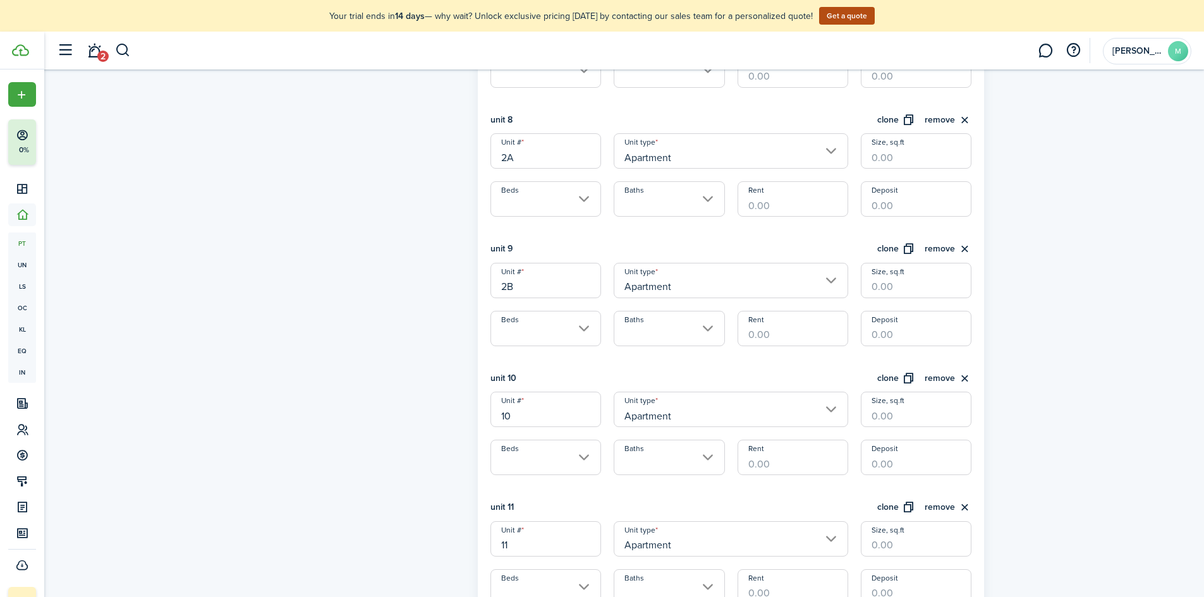
click at [497, 424] on input "10" at bounding box center [546, 409] width 111 height 35
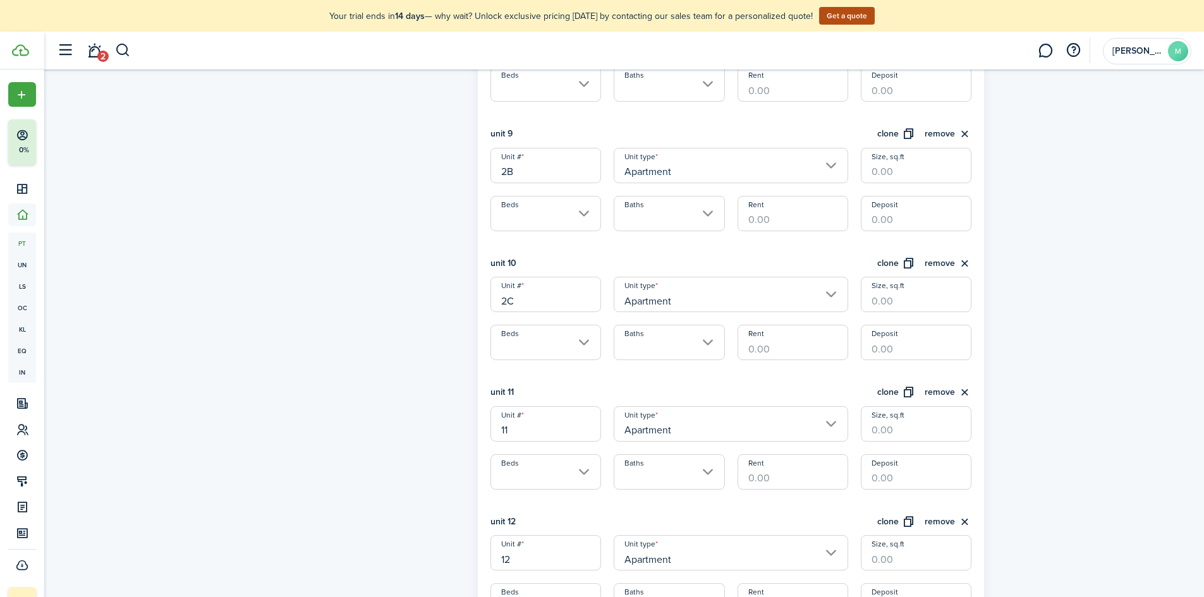
scroll to position [1391, 0]
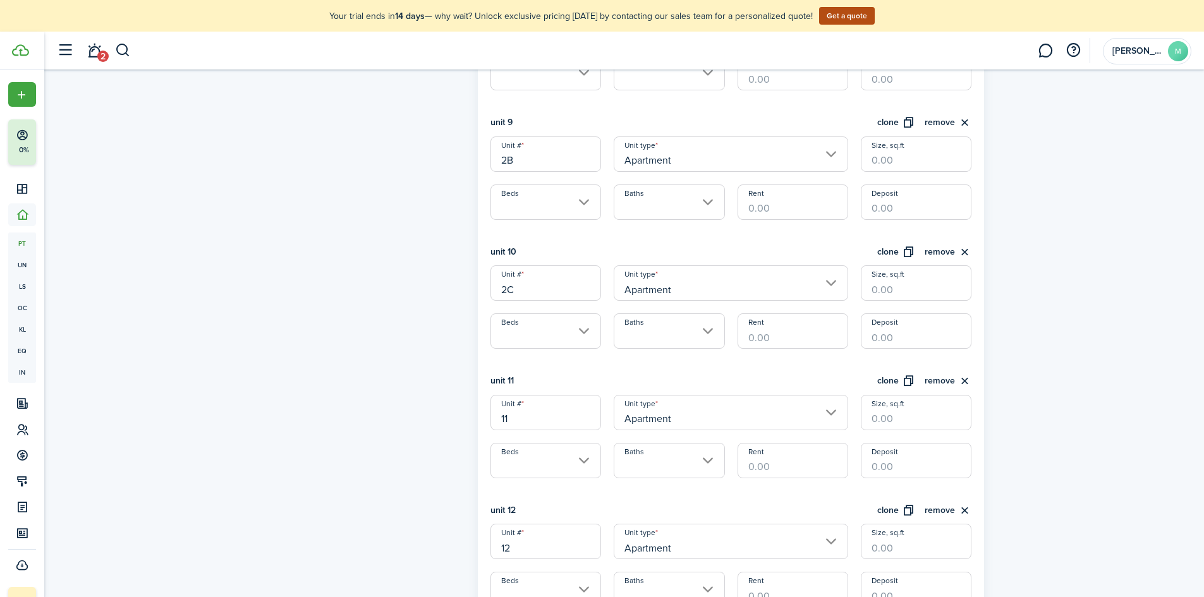
type input "2C"
drag, startPoint x: 527, startPoint y: 424, endPoint x: 491, endPoint y: 429, distance: 35.8
click at [491, 429] on input "11" at bounding box center [546, 412] width 111 height 35
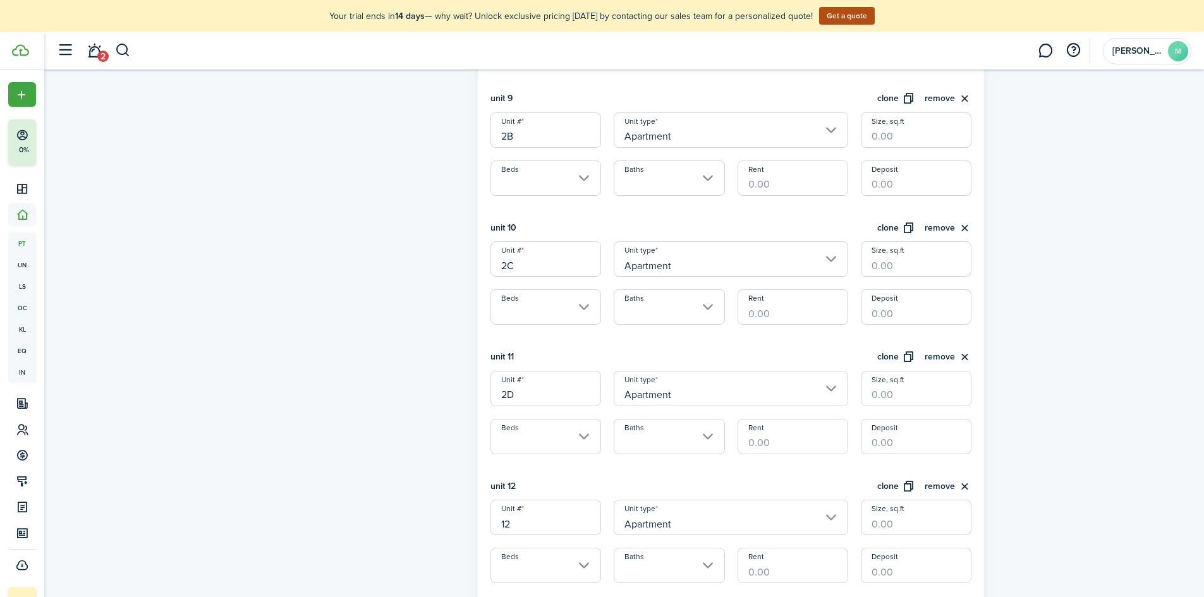
scroll to position [1517, 0]
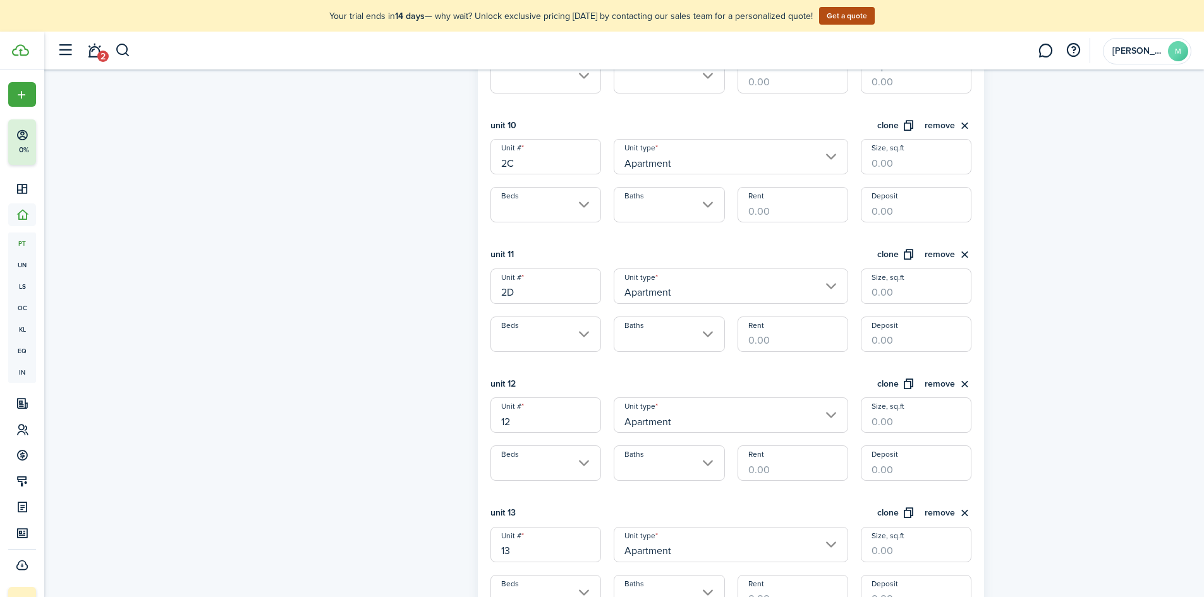
type input "2D"
drag, startPoint x: 519, startPoint y: 425, endPoint x: 489, endPoint y: 424, distance: 30.4
click at [489, 424] on div "Unit # 12" at bounding box center [545, 415] width 123 height 35
type input "2E"
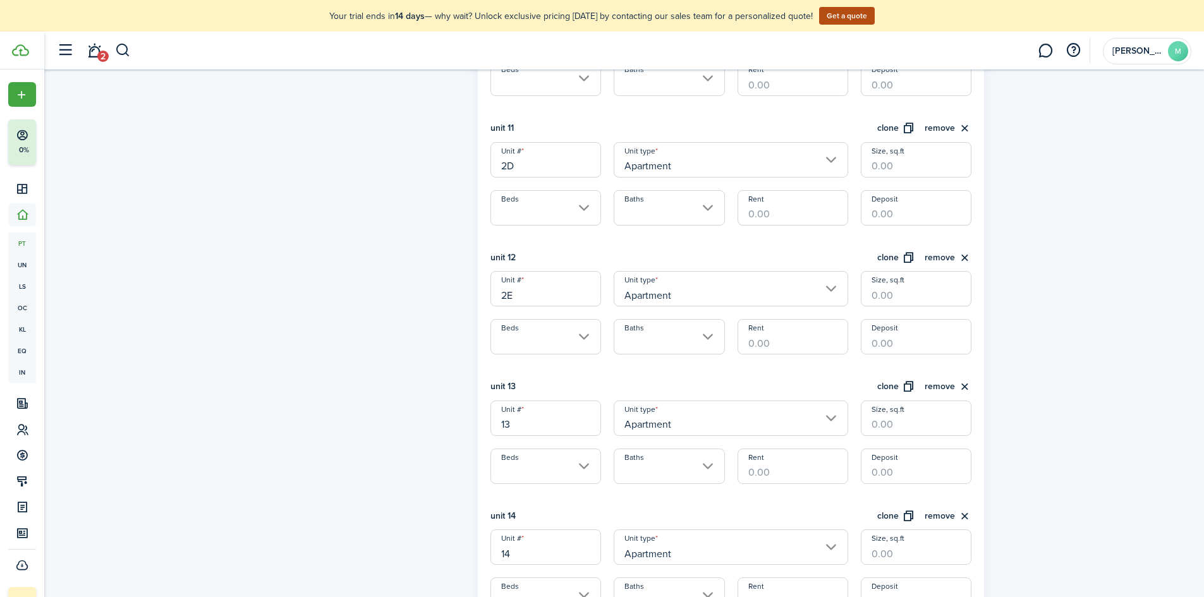
drag, startPoint x: 500, startPoint y: 429, endPoint x: 488, endPoint y: 430, distance: 12.0
click at [488, 430] on div "Unit # 13" at bounding box center [545, 418] width 123 height 35
type input "2F"
drag, startPoint x: 529, startPoint y: 551, endPoint x: 475, endPoint y: 550, distance: 53.7
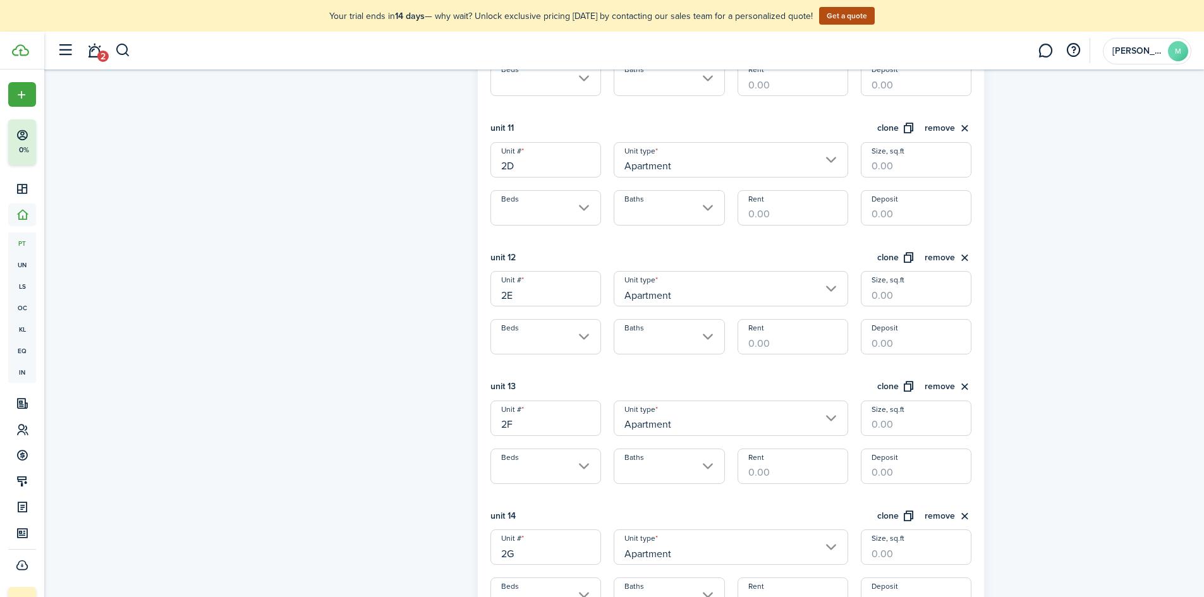
drag, startPoint x: 552, startPoint y: 558, endPoint x: 471, endPoint y: 559, distance: 80.9
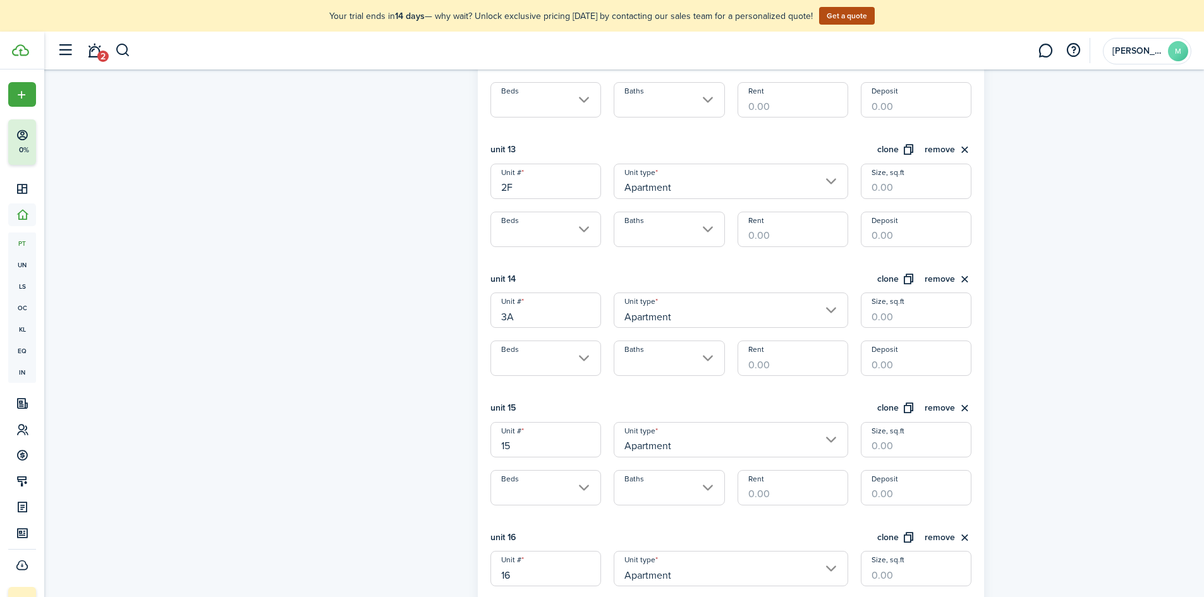
scroll to position [1897, 0]
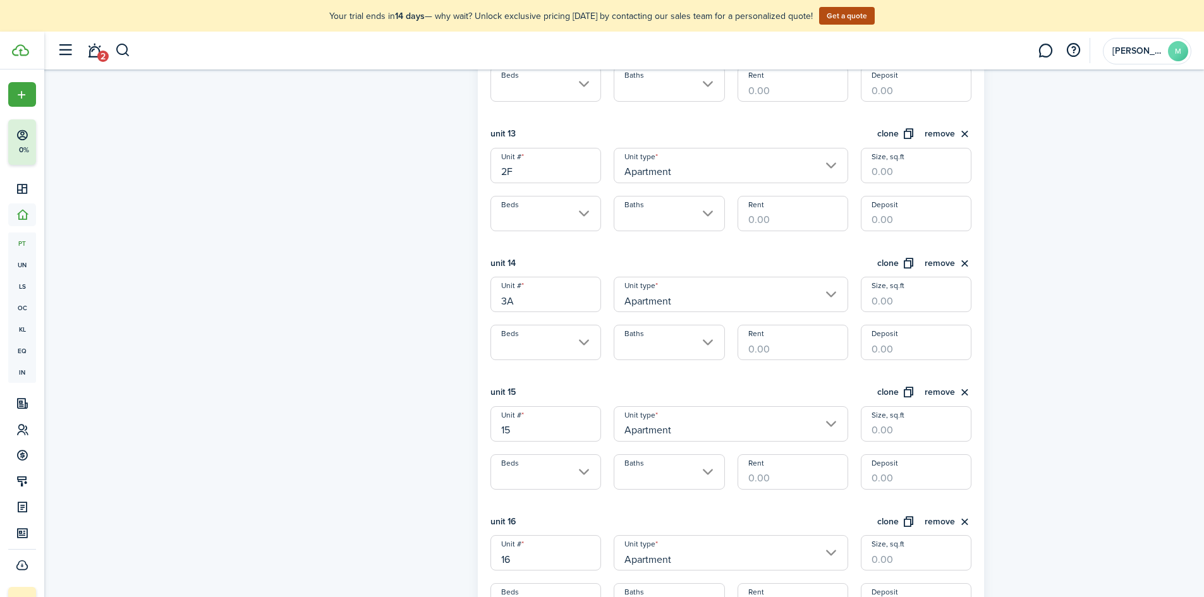
type input "3A"
drag, startPoint x: 491, startPoint y: 431, endPoint x: 482, endPoint y: 431, distance: 8.9
type input "3B"
drag, startPoint x: 494, startPoint y: 563, endPoint x: 481, endPoint y: 563, distance: 13.3
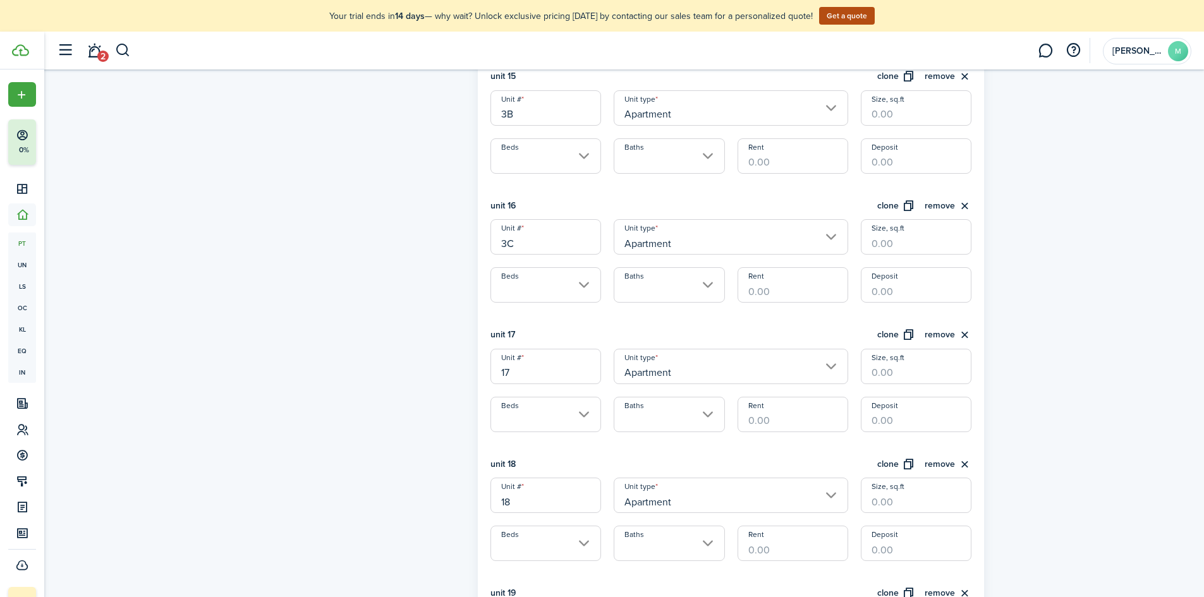
type input "3C"
drag, startPoint x: 522, startPoint y: 366, endPoint x: 491, endPoint y: 370, distance: 31.2
click at [491, 370] on input "17" at bounding box center [546, 366] width 111 height 35
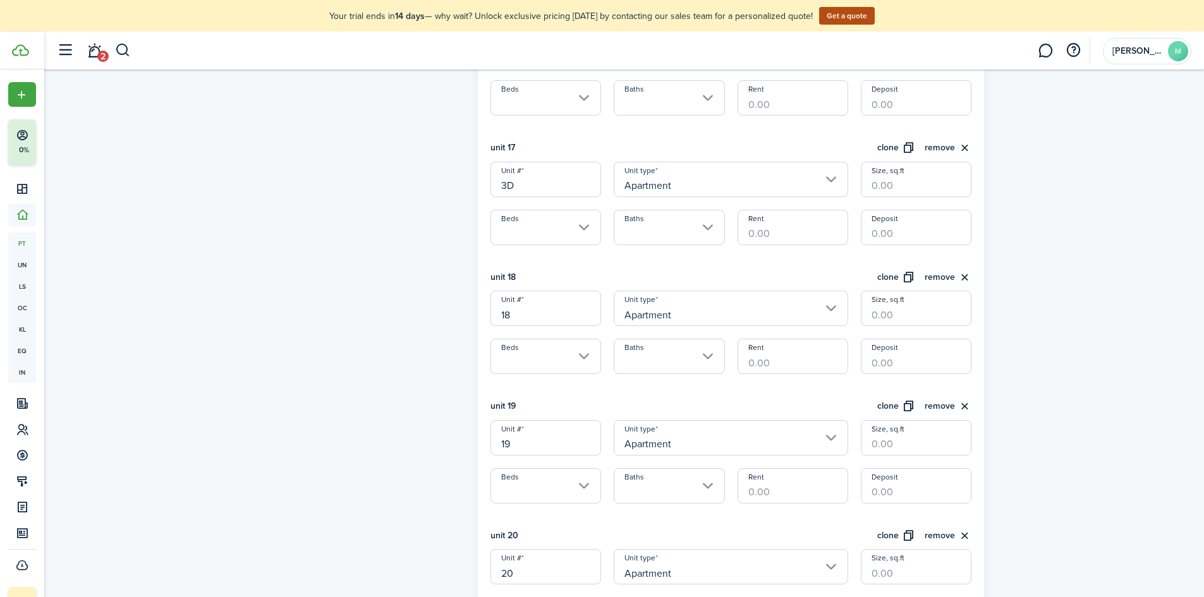
scroll to position [2402, 0]
type input "3D"
drag, startPoint x: 528, startPoint y: 317, endPoint x: 488, endPoint y: 317, distance: 39.8
click at [488, 317] on div "Unit # 18" at bounding box center [545, 305] width 123 height 35
type input "2"
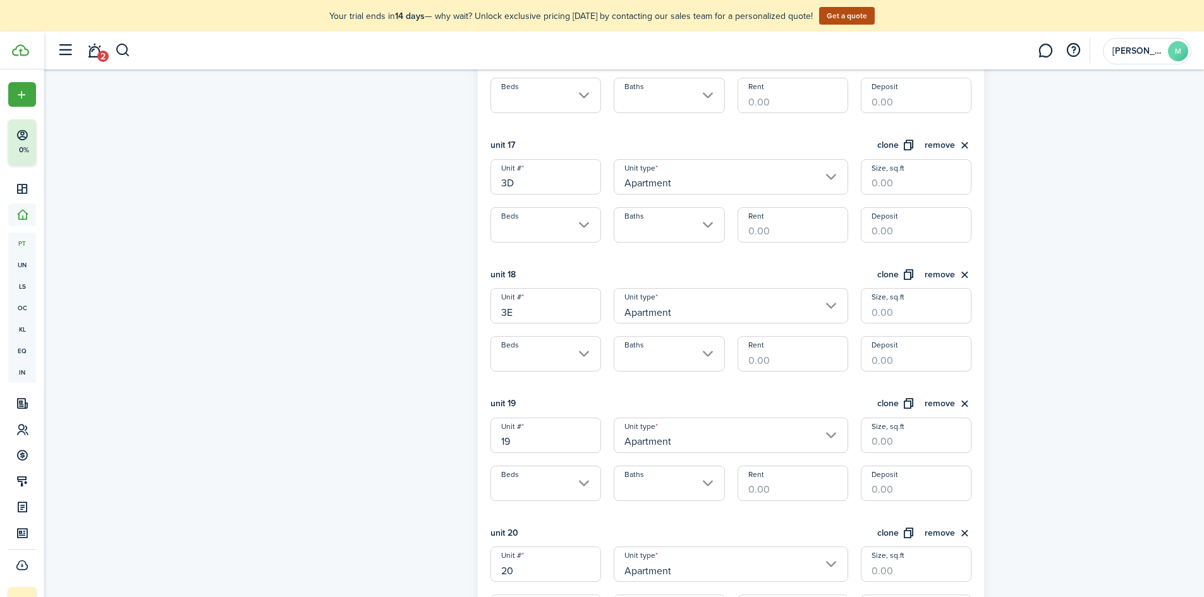
type input "3E"
drag, startPoint x: 527, startPoint y: 439, endPoint x: 491, endPoint y: 444, distance: 36.4
click at [491, 444] on input "19" at bounding box center [546, 435] width 111 height 35
type input "2"
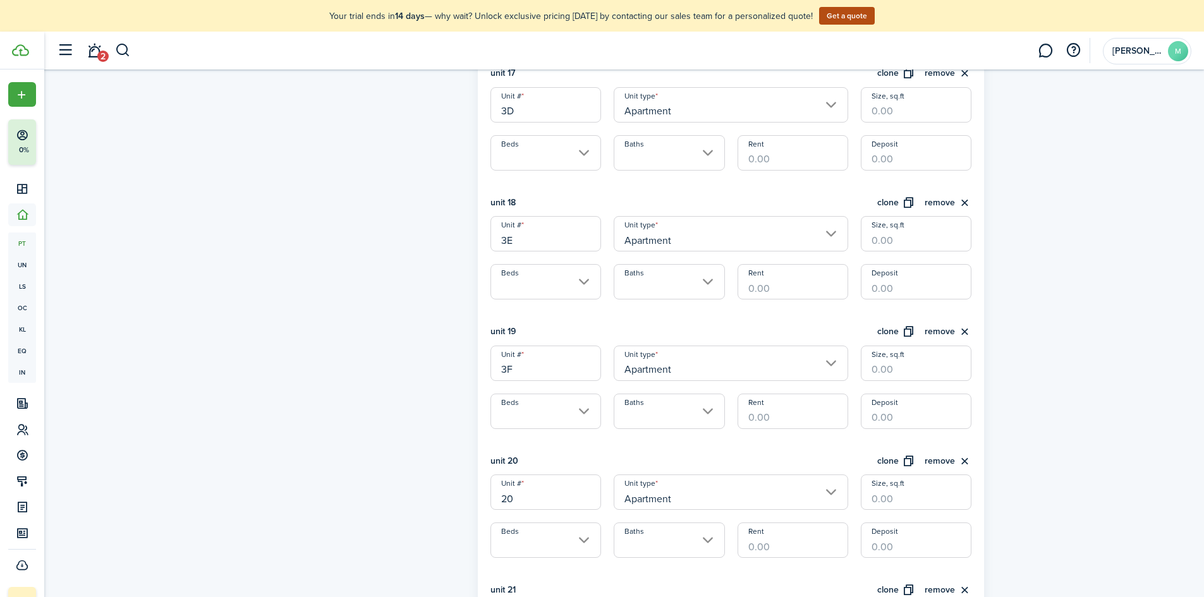
scroll to position [2529, 0]
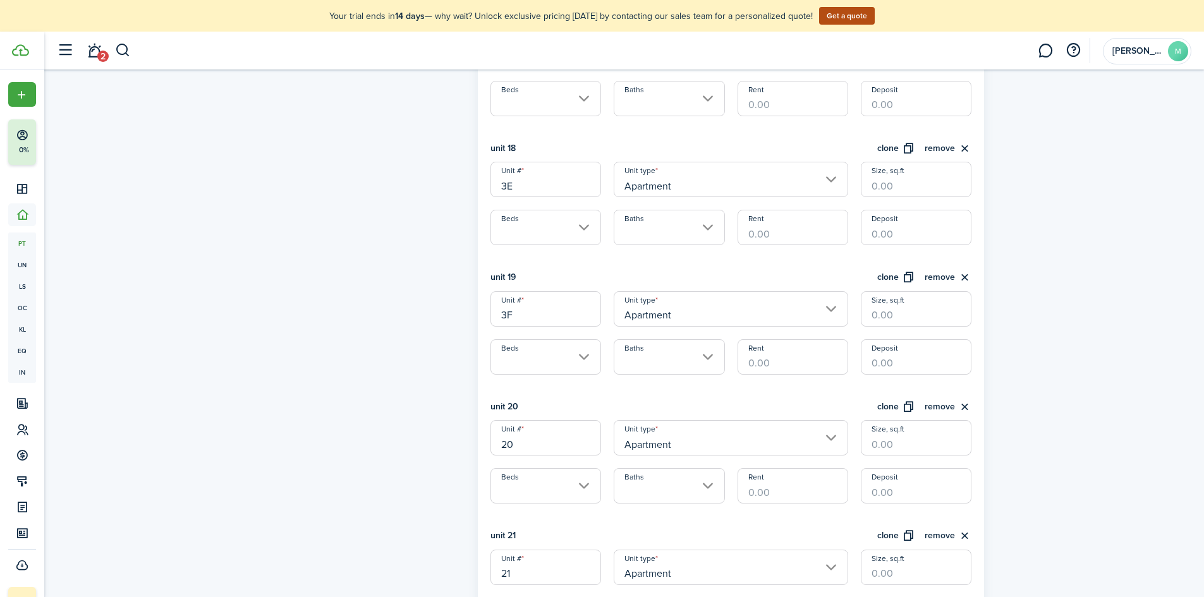
type input "3F"
drag, startPoint x: 525, startPoint y: 441, endPoint x: 491, endPoint y: 445, distance: 34.4
click at [491, 445] on input "20" at bounding box center [546, 437] width 111 height 35
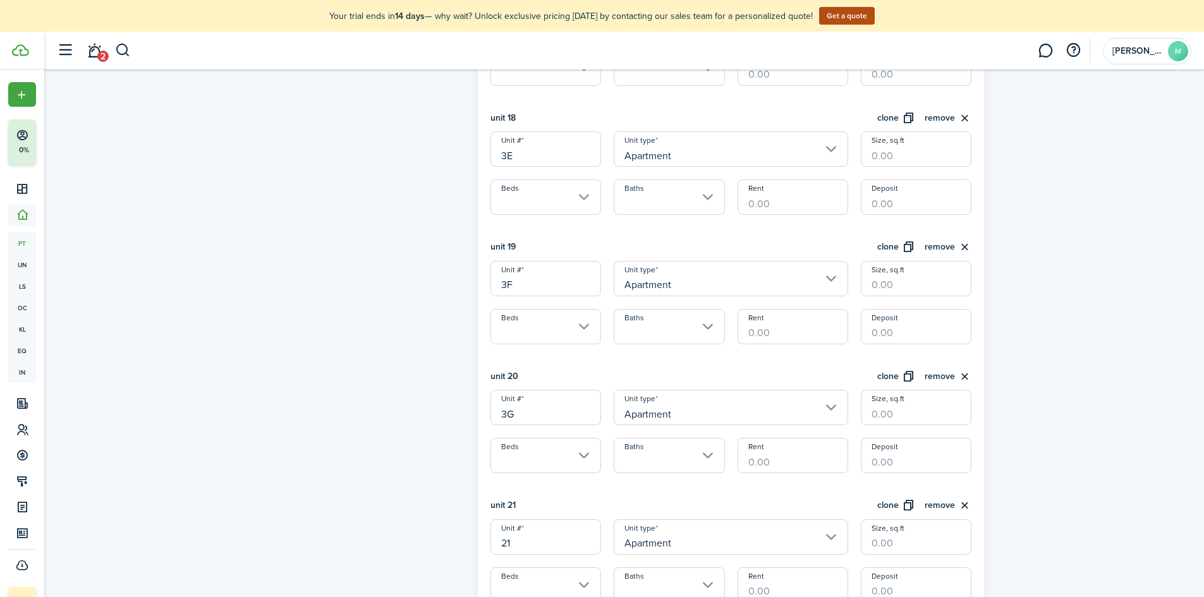
scroll to position [2719, 0]
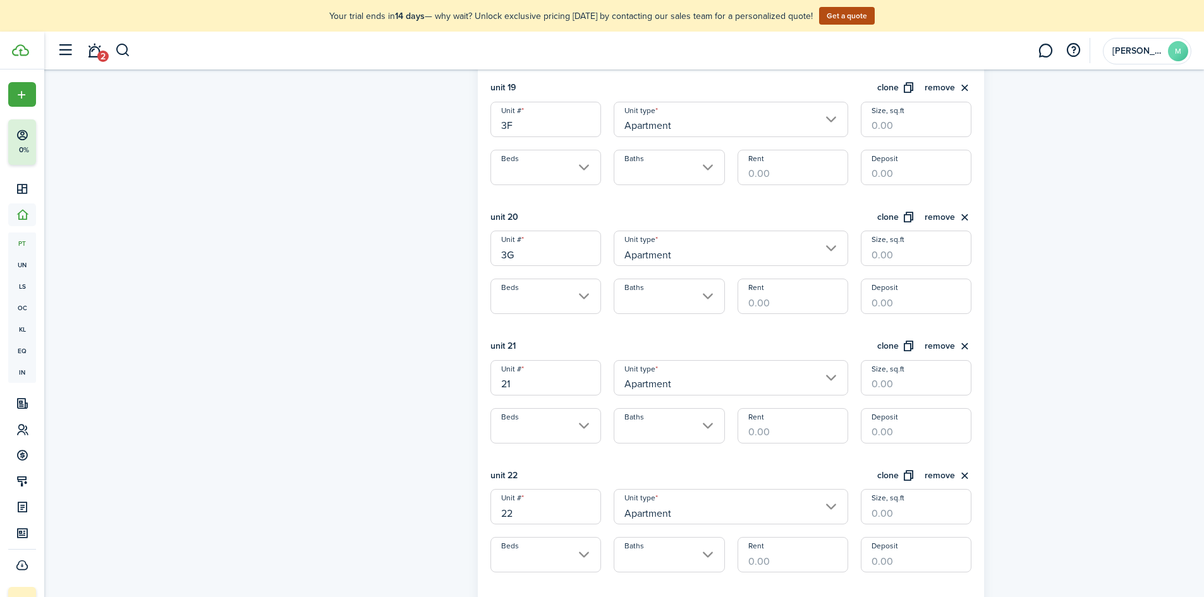
type input "3G"
drag, startPoint x: 497, startPoint y: 381, endPoint x: 487, endPoint y: 381, distance: 10.1
click at [487, 381] on div "Unit # 21" at bounding box center [545, 377] width 123 height 35
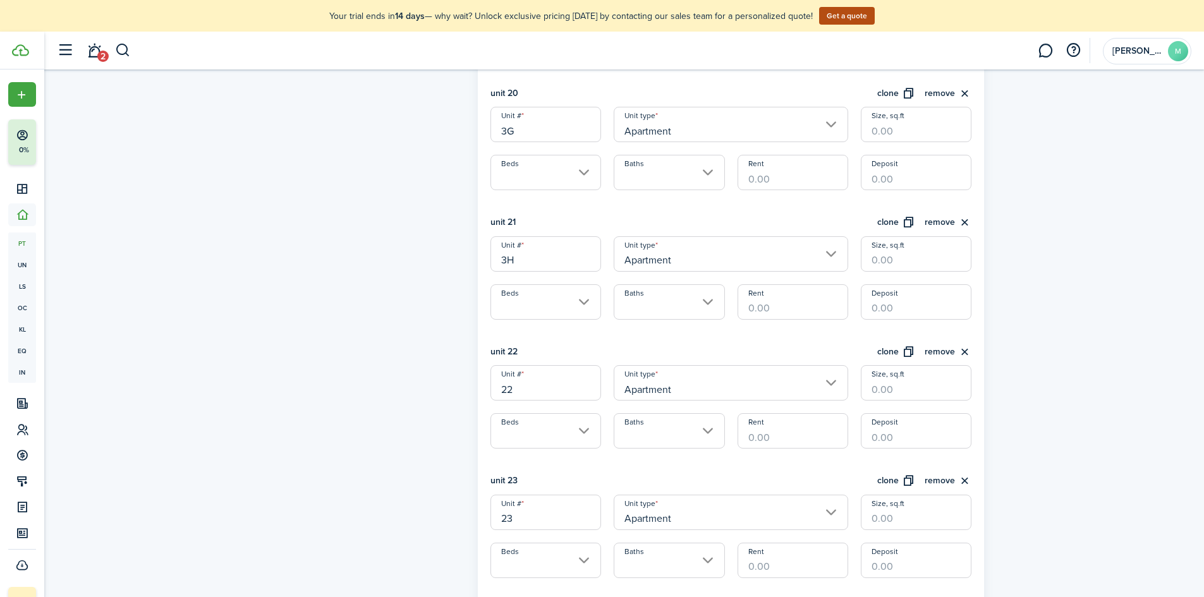
scroll to position [2908, 0]
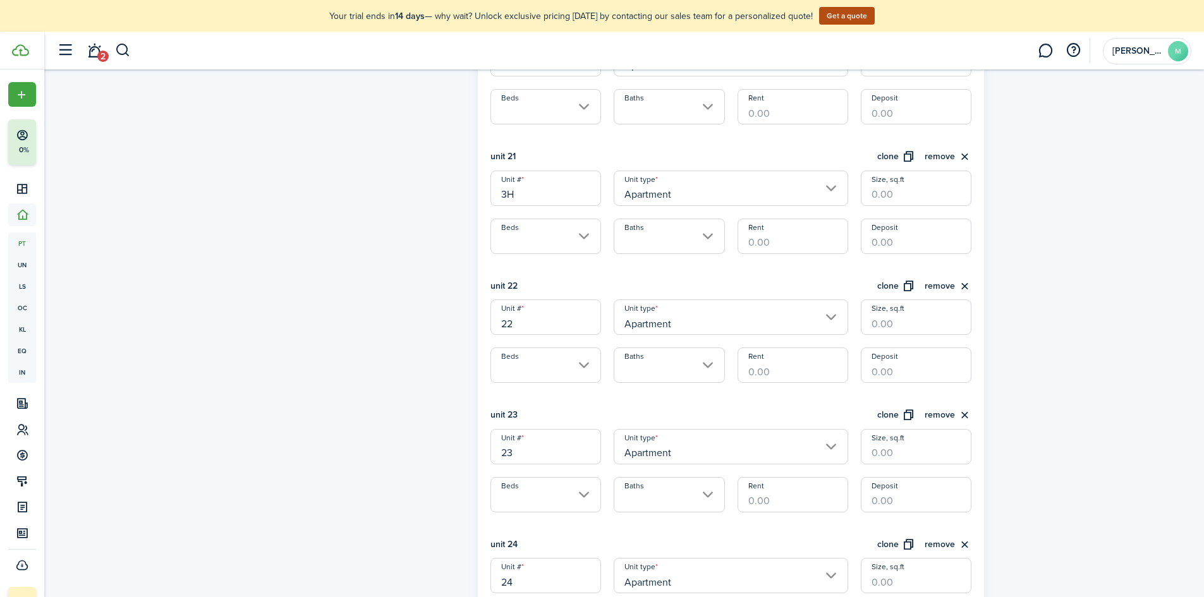
type input "3H"
drag, startPoint x: 530, startPoint y: 320, endPoint x: 479, endPoint y: 319, distance: 51.2
type input "3J"
drag, startPoint x: 519, startPoint y: 456, endPoint x: 485, endPoint y: 456, distance: 34.1
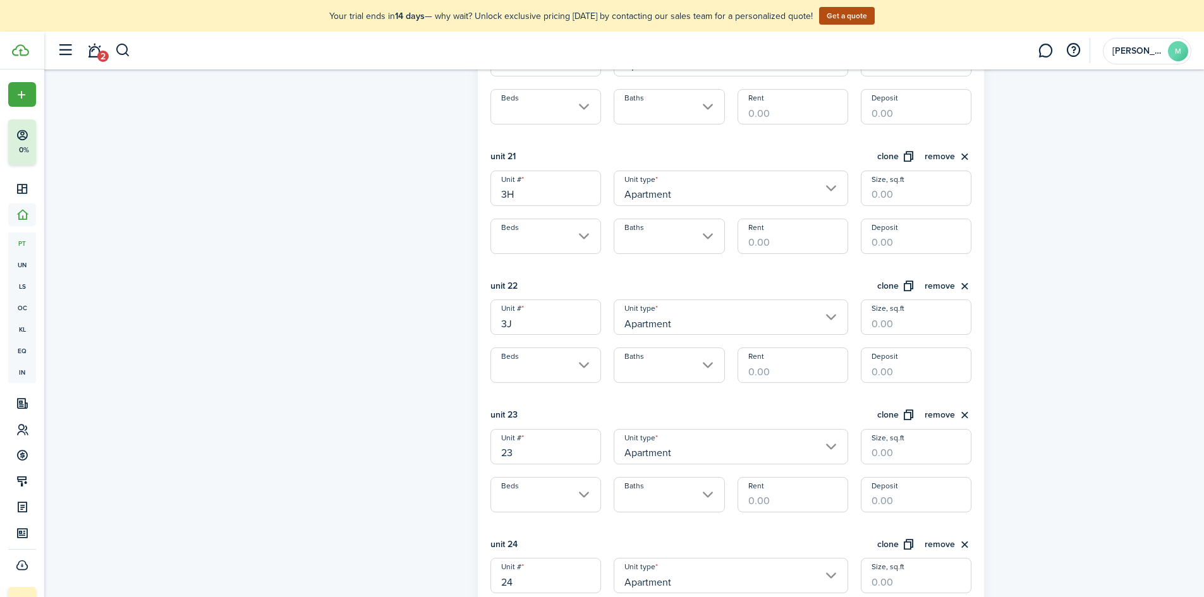
click at [485, 456] on div "Unit # 23" at bounding box center [545, 446] width 123 height 35
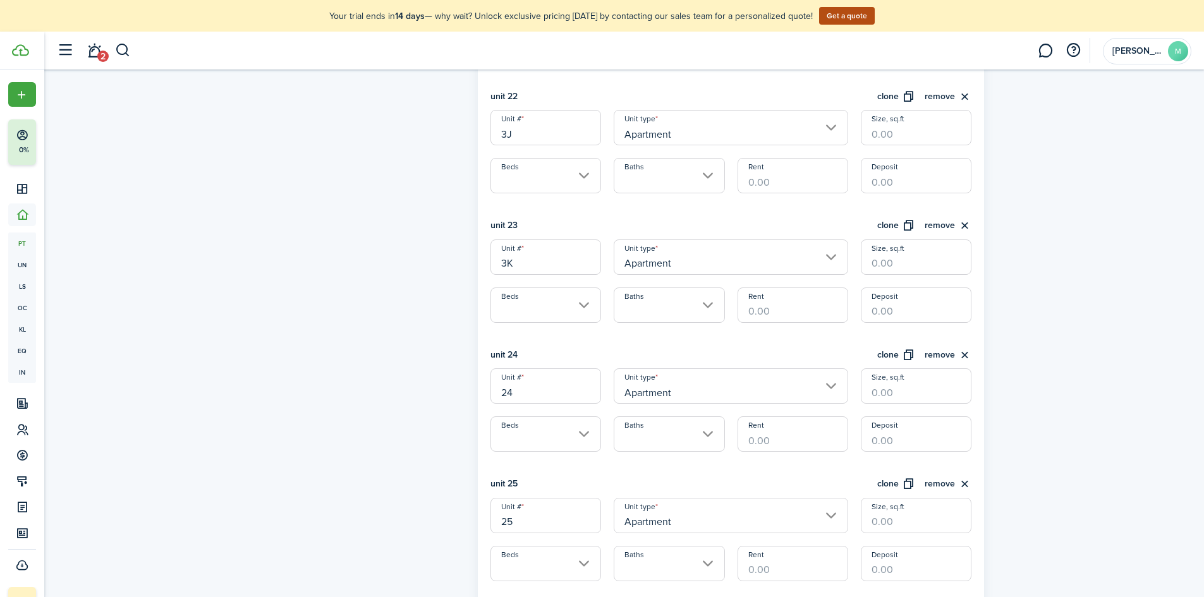
type input "3K"
drag, startPoint x: 536, startPoint y: 389, endPoint x: 467, endPoint y: 389, distance: 68.3
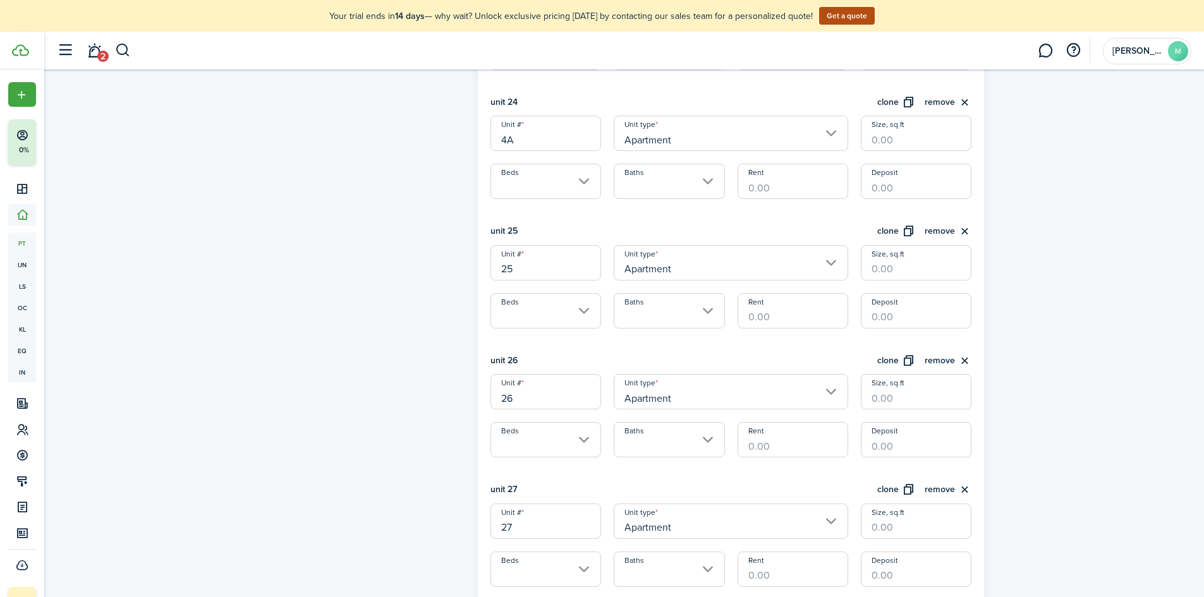
type input "4A"
drag, startPoint x: 522, startPoint y: 266, endPoint x: 501, endPoint y: 265, distance: 20.9
click at [501, 265] on input "25" at bounding box center [546, 262] width 111 height 35
type input "4B"
drag, startPoint x: 518, startPoint y: 408, endPoint x: 477, endPoint y: 403, distance: 41.5
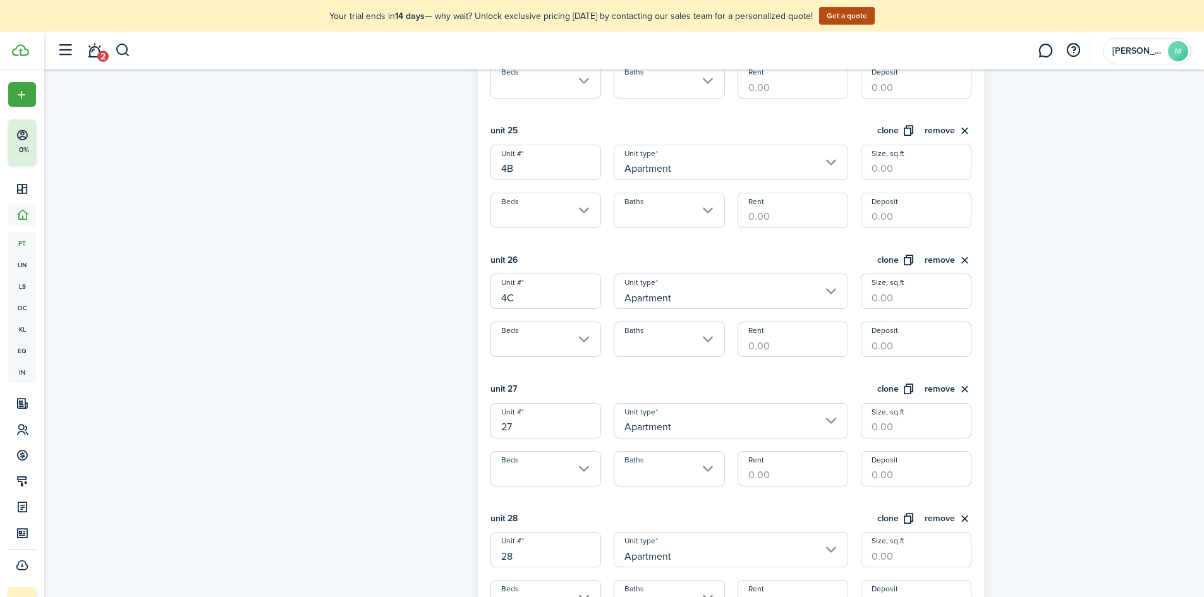
scroll to position [3477, 0]
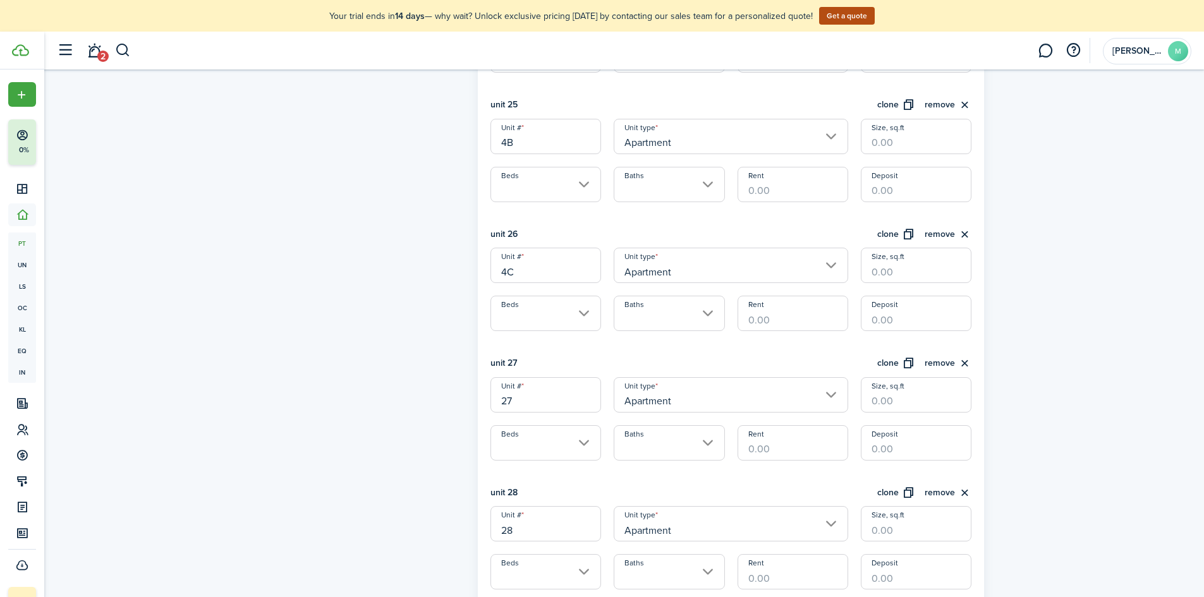
type input "4C"
drag, startPoint x: 530, startPoint y: 397, endPoint x: 462, endPoint y: 397, distance: 68.3
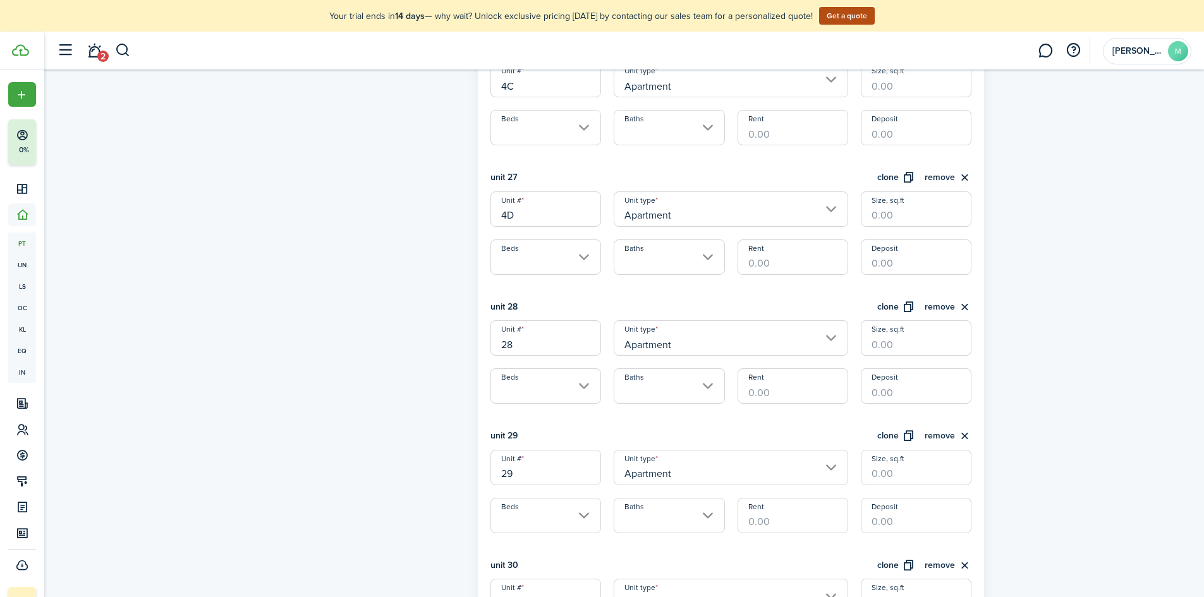
scroll to position [3667, 0]
type input "4D"
drag, startPoint x: 539, startPoint y: 334, endPoint x: 494, endPoint y: 342, distance: 45.5
click at [494, 342] on input "28" at bounding box center [546, 334] width 111 height 35
type input "4E"
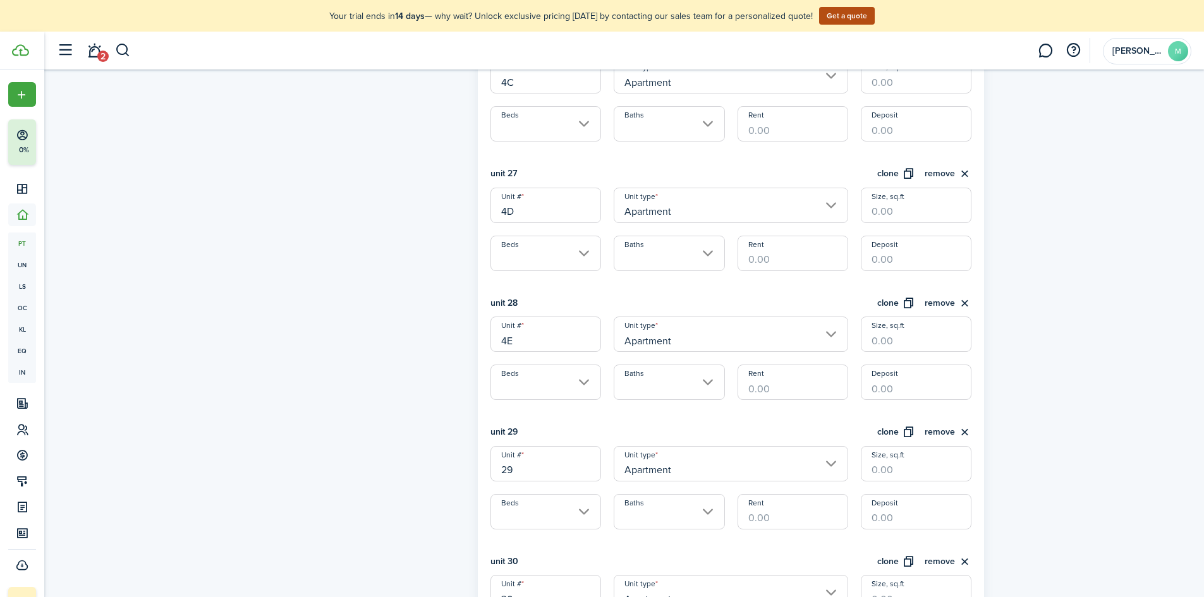
drag, startPoint x: 520, startPoint y: 467, endPoint x: 482, endPoint y: 468, distance: 37.3
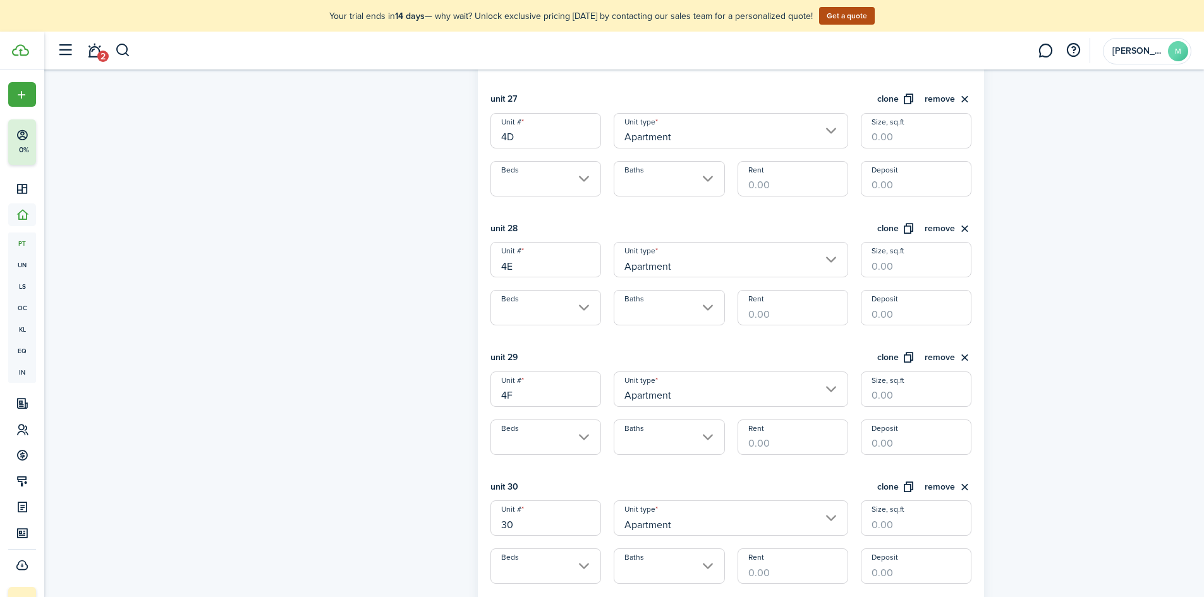
scroll to position [3793, 0]
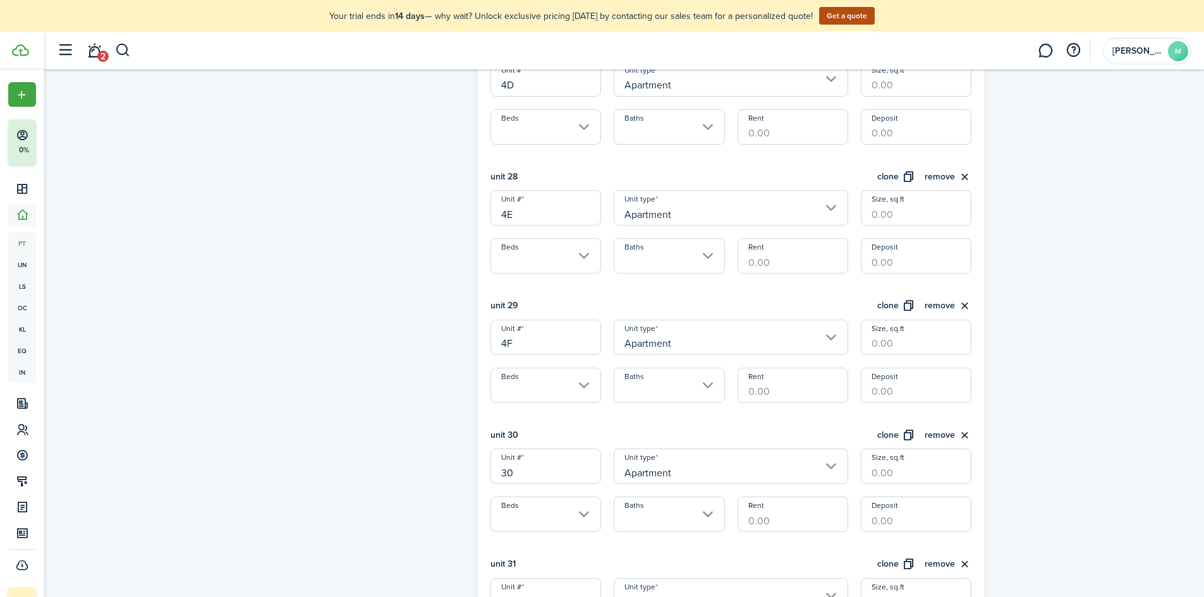
type input "4F"
drag, startPoint x: 527, startPoint y: 471, endPoint x: 499, endPoint y: 471, distance: 27.2
click at [499, 471] on input "30" at bounding box center [546, 466] width 111 height 35
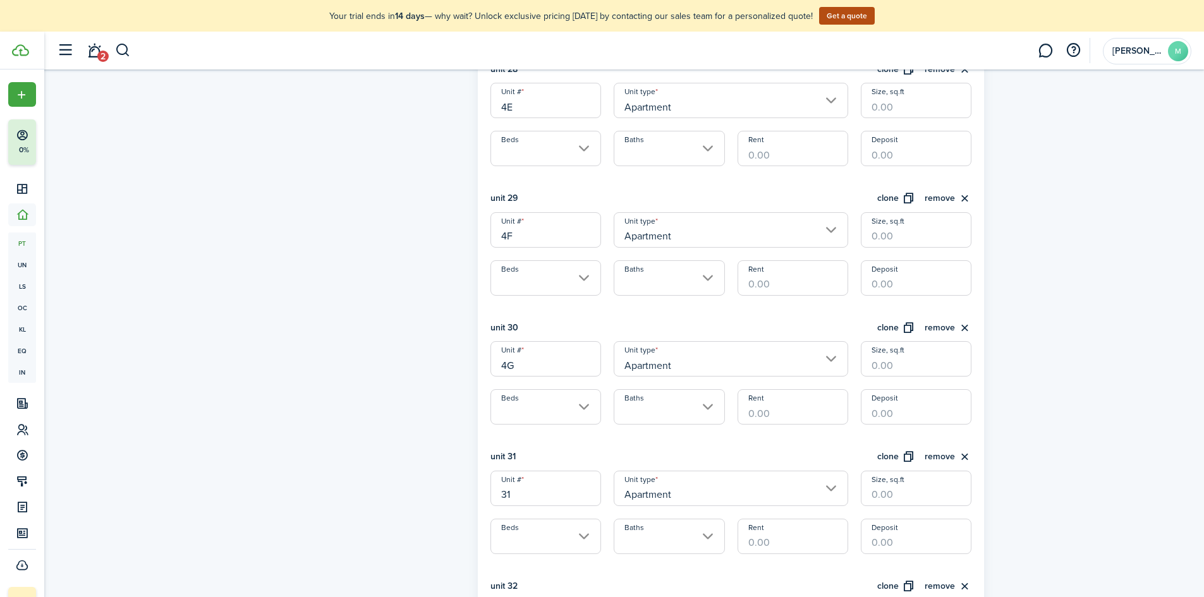
scroll to position [3920, 0]
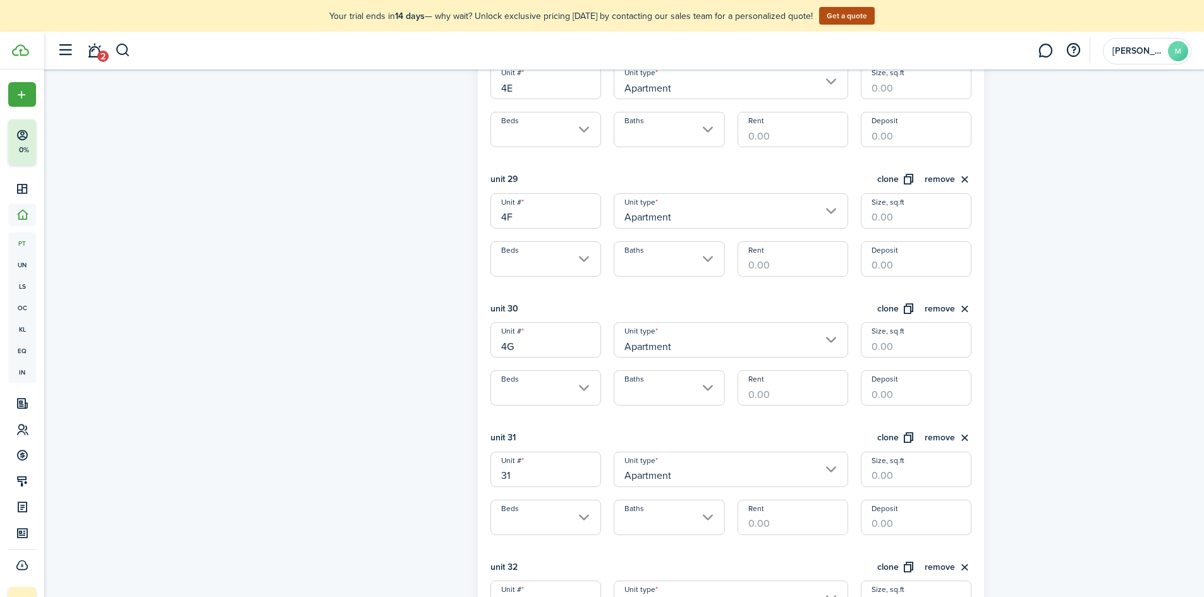
type input "4G"
drag, startPoint x: 516, startPoint y: 479, endPoint x: 496, endPoint y: 480, distance: 19.6
click at [496, 480] on input "31" at bounding box center [546, 469] width 111 height 35
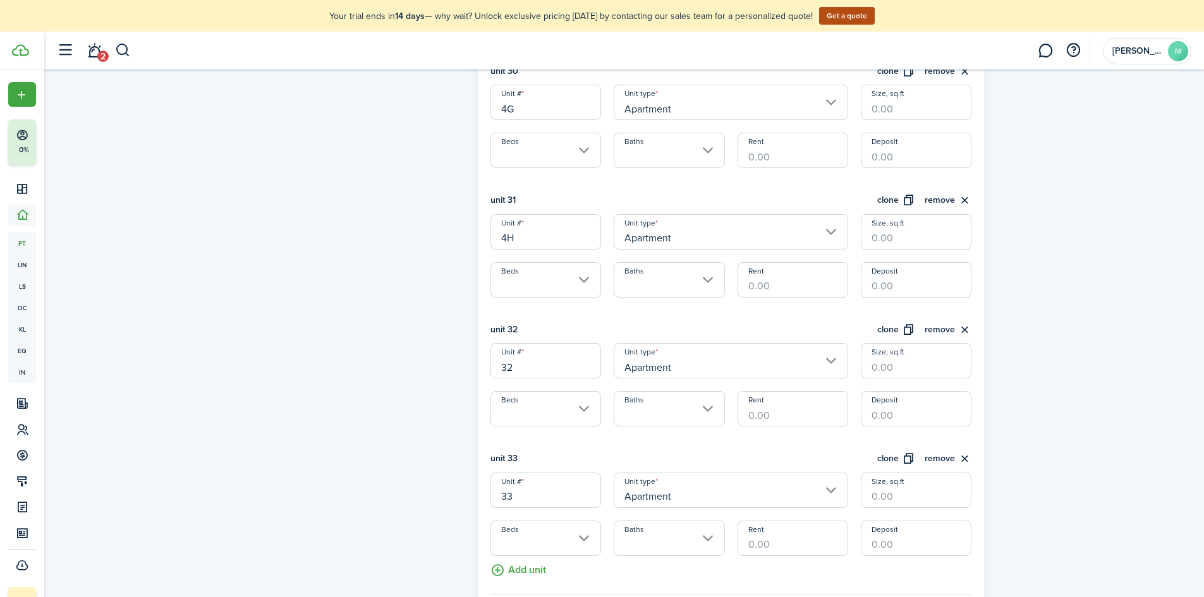
scroll to position [4173, 0]
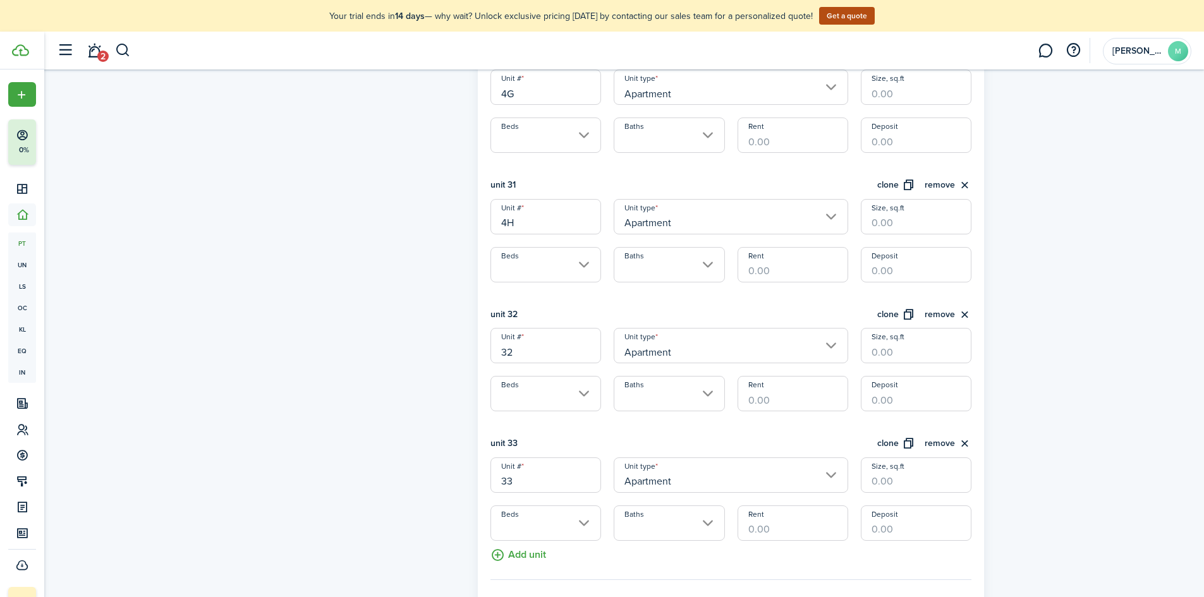
type input "4H"
drag, startPoint x: 523, startPoint y: 350, endPoint x: 499, endPoint y: 353, distance: 24.2
click at [499, 353] on input "32" at bounding box center [546, 345] width 111 height 35
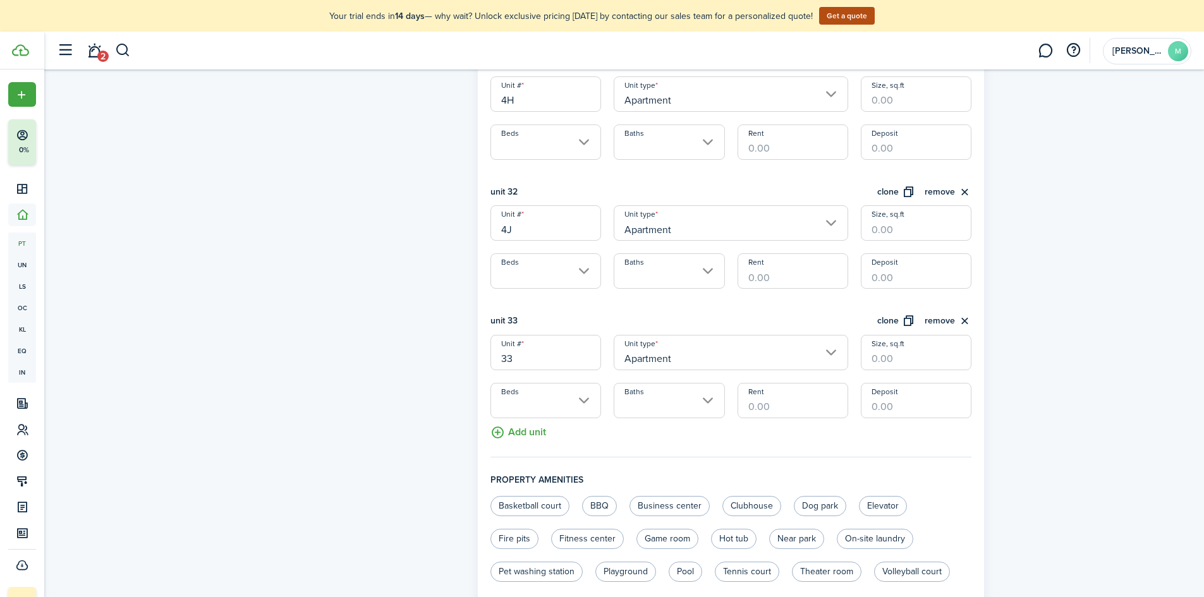
scroll to position [4299, 0]
type input "4J"
drag, startPoint x: 527, startPoint y: 357, endPoint x: 499, endPoint y: 359, distance: 27.9
click at [499, 359] on input "33" at bounding box center [546, 348] width 111 height 35
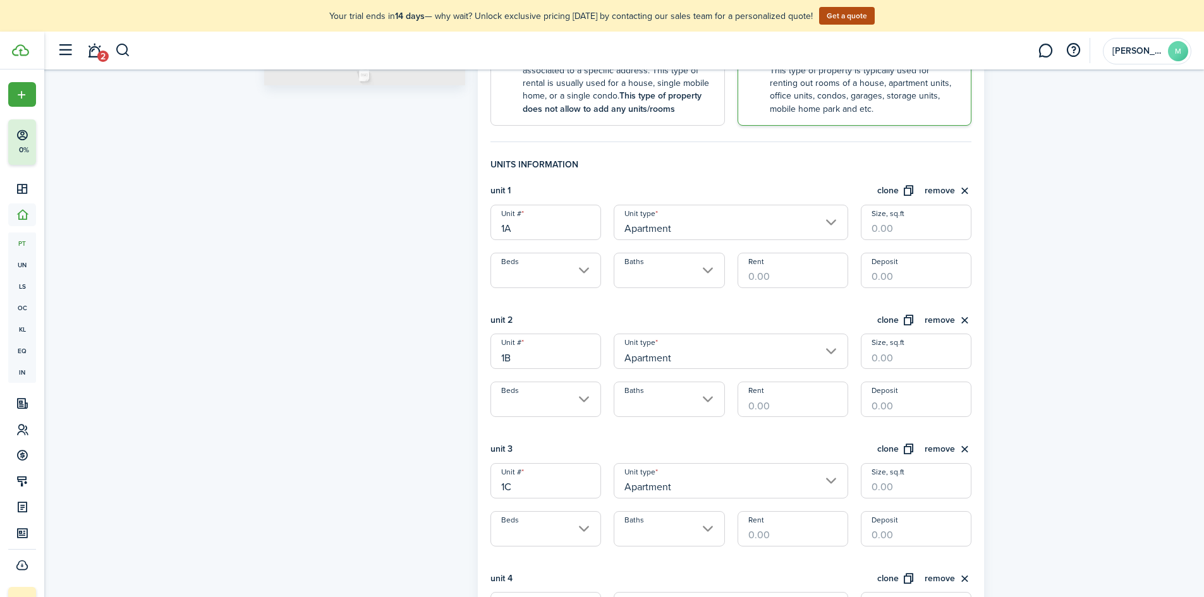
scroll to position [316, 0]
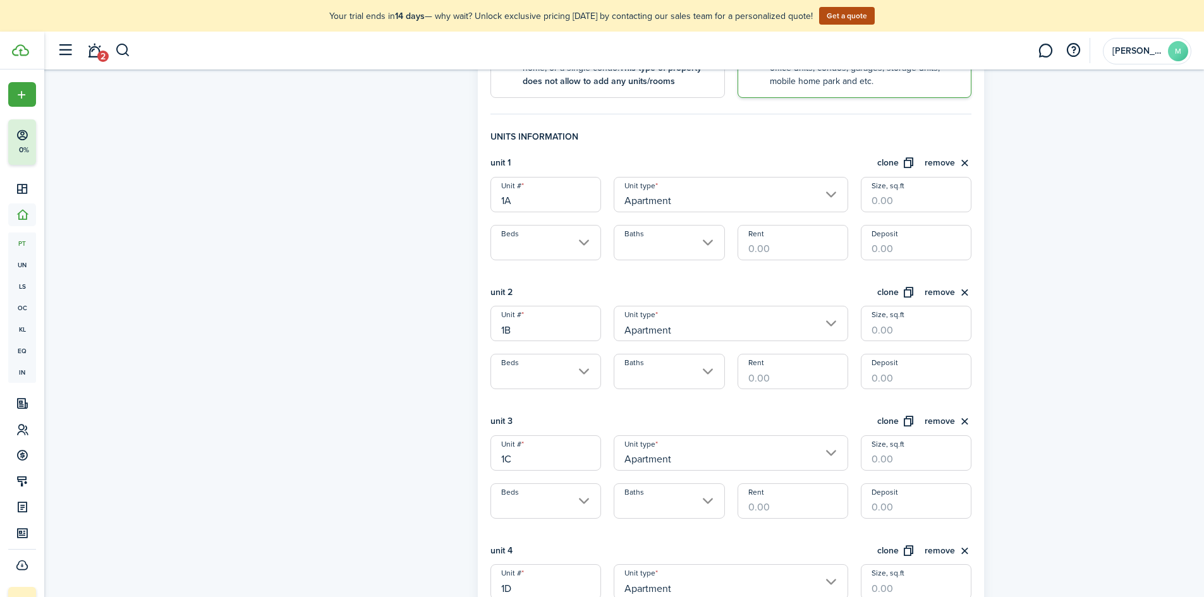
click at [549, 247] on input "Beds" at bounding box center [546, 242] width 111 height 35
type input "4K"
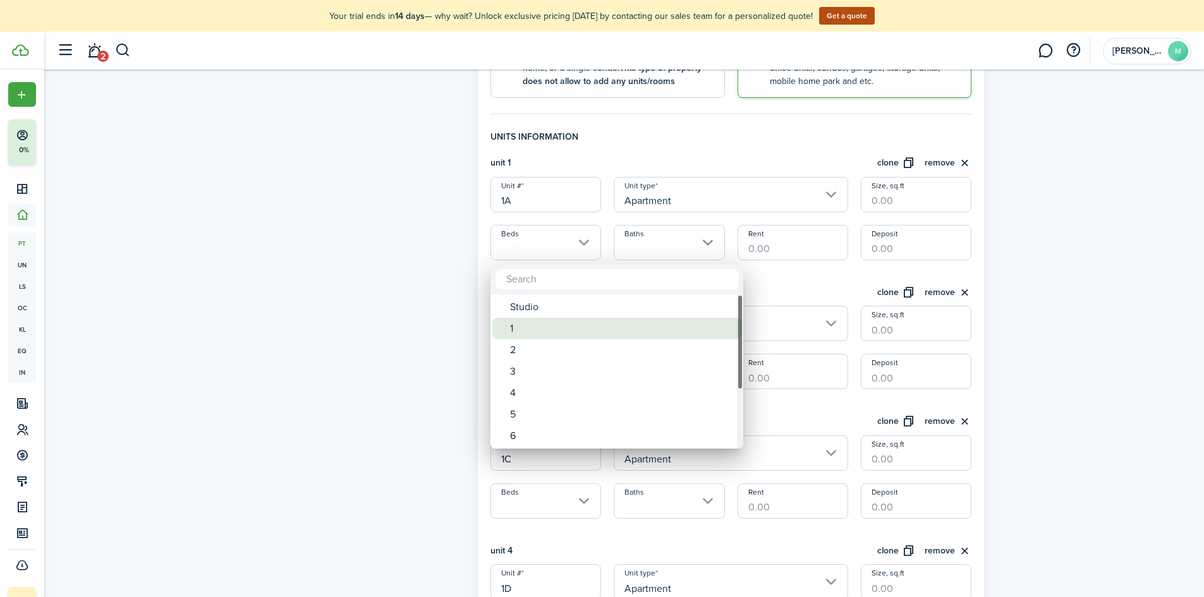
click at [531, 331] on div "1" at bounding box center [622, 328] width 224 height 21
type input "1"
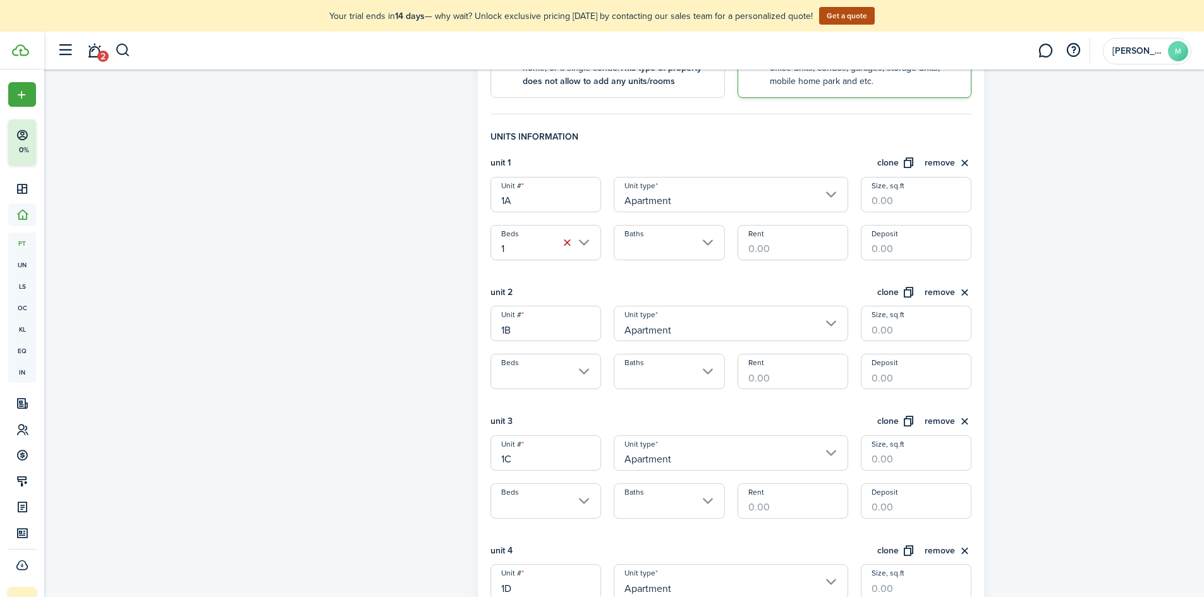
click at [671, 239] on input "Baths" at bounding box center [669, 242] width 111 height 35
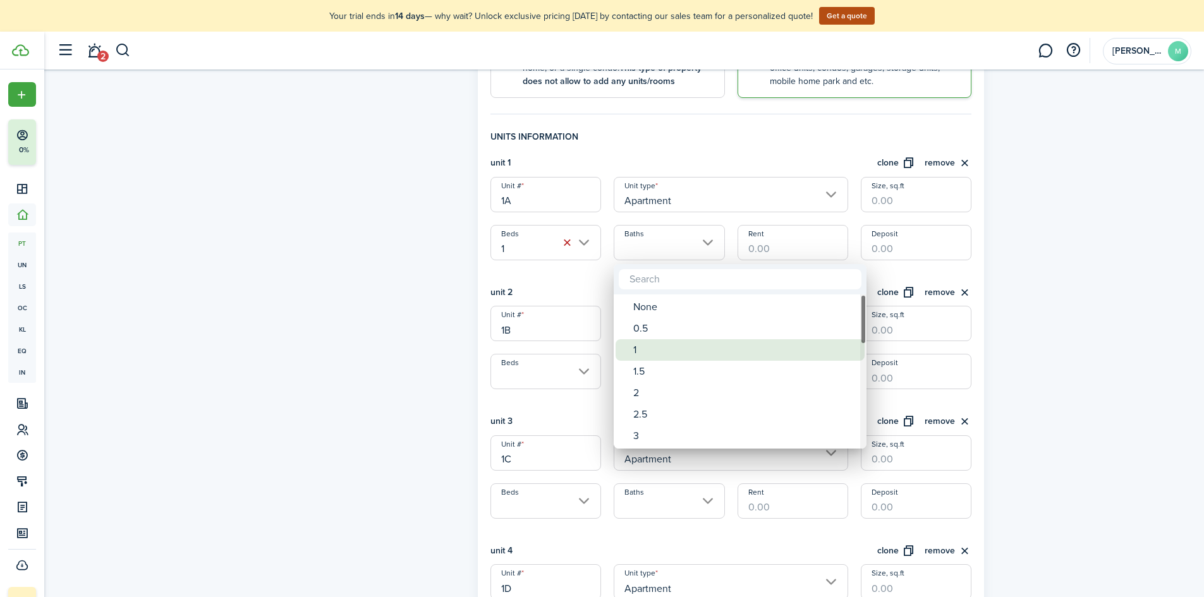
click at [664, 344] on div "1" at bounding box center [745, 350] width 224 height 21
type input "1"
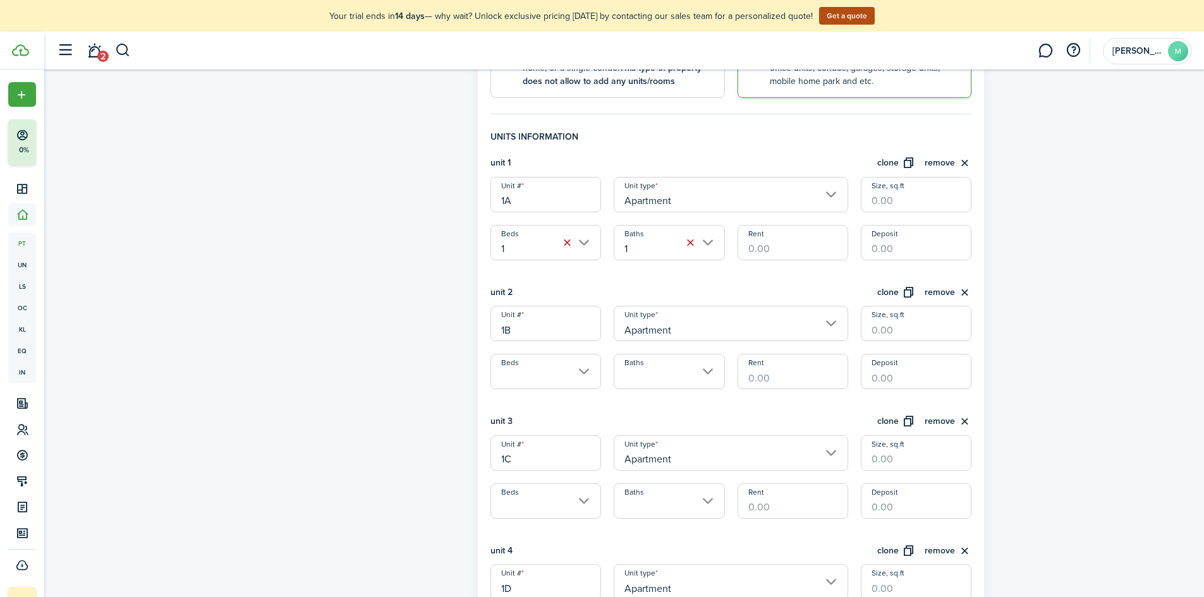
click at [916, 199] on input "Size, sq.ft" at bounding box center [916, 194] width 111 height 35
type input "609"
click at [795, 245] on input "Rent" at bounding box center [793, 242] width 111 height 35
type input "$638.00"
click at [779, 293] on div "unit 2 clone remove" at bounding box center [732, 296] width 482 height 21
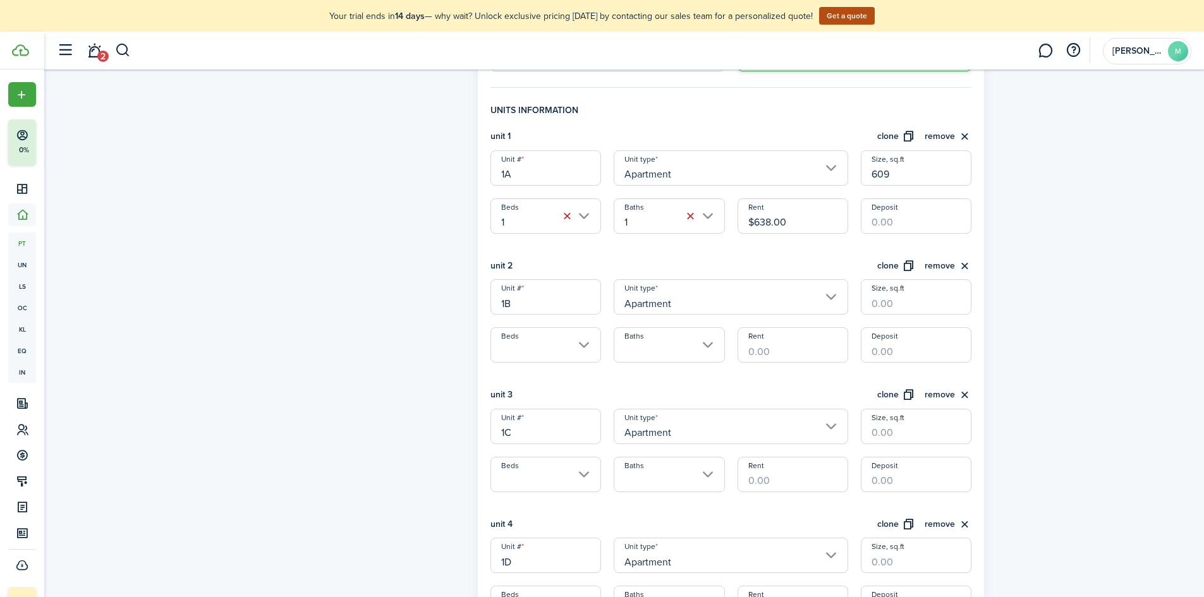
scroll to position [379, 0]
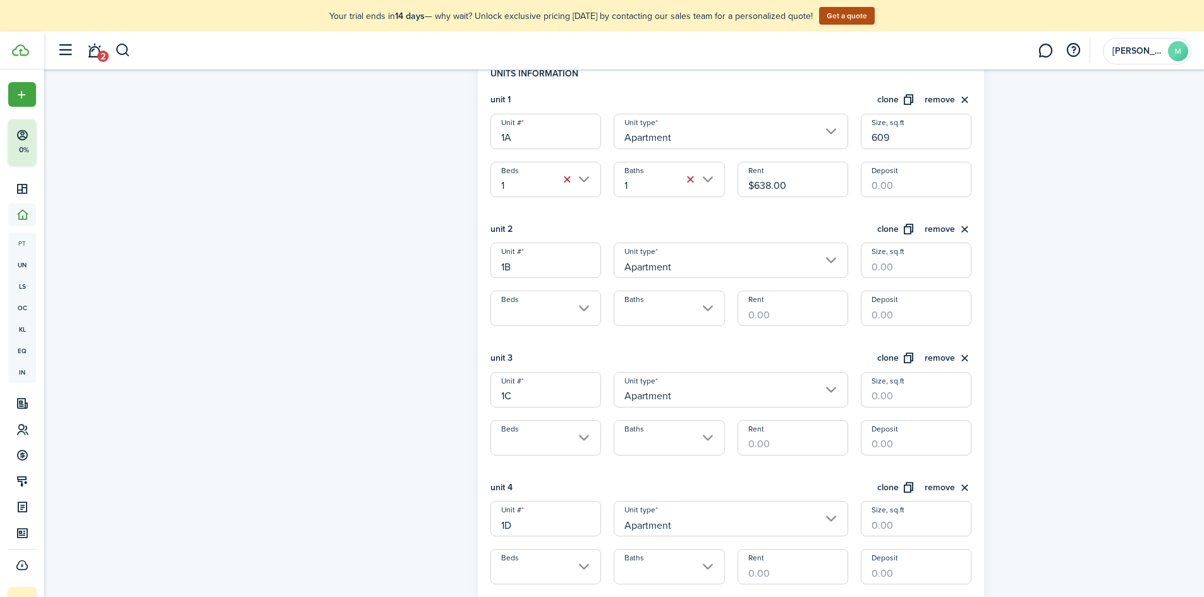
click at [529, 310] on input "Beds" at bounding box center [546, 308] width 111 height 35
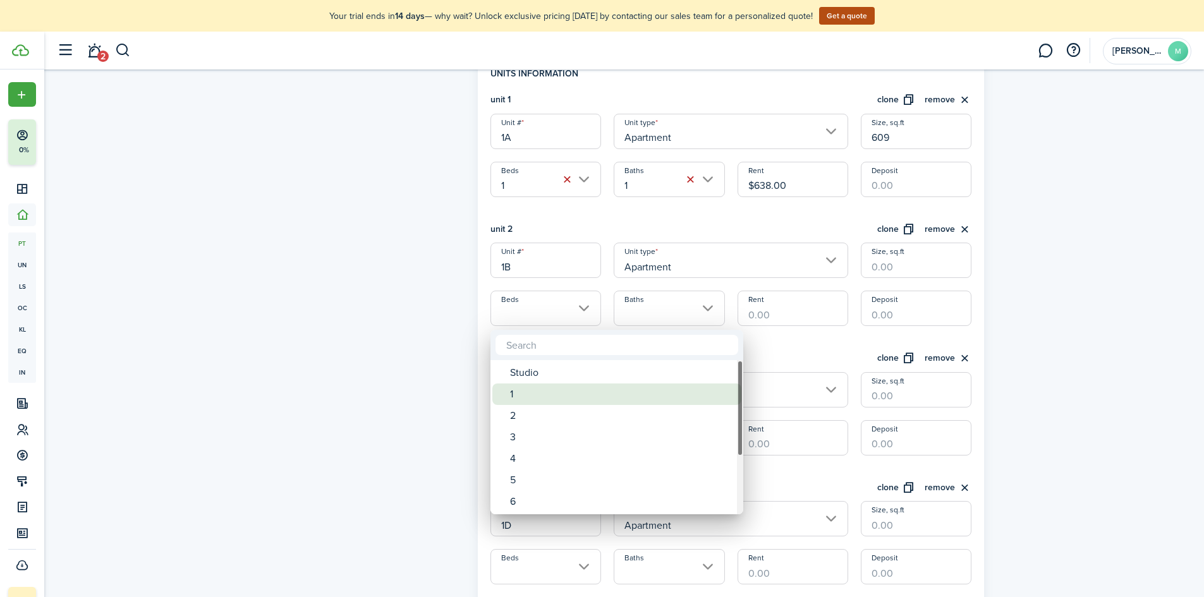
click at [520, 387] on div "1" at bounding box center [622, 394] width 224 height 21
type input "1"
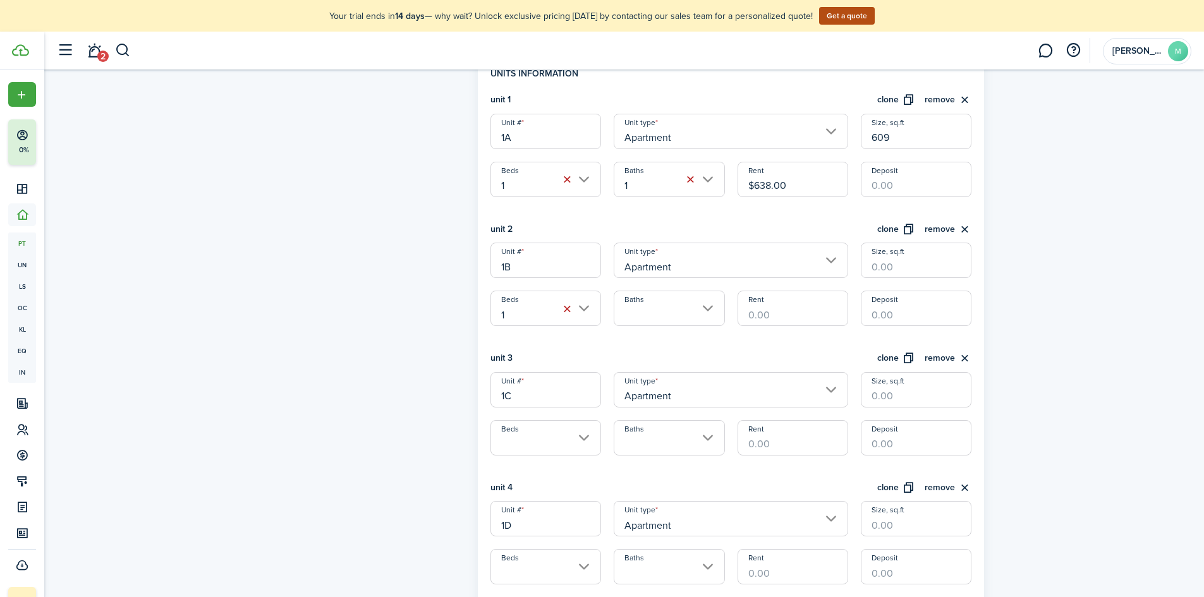
click at [692, 312] on input "Baths" at bounding box center [669, 308] width 111 height 35
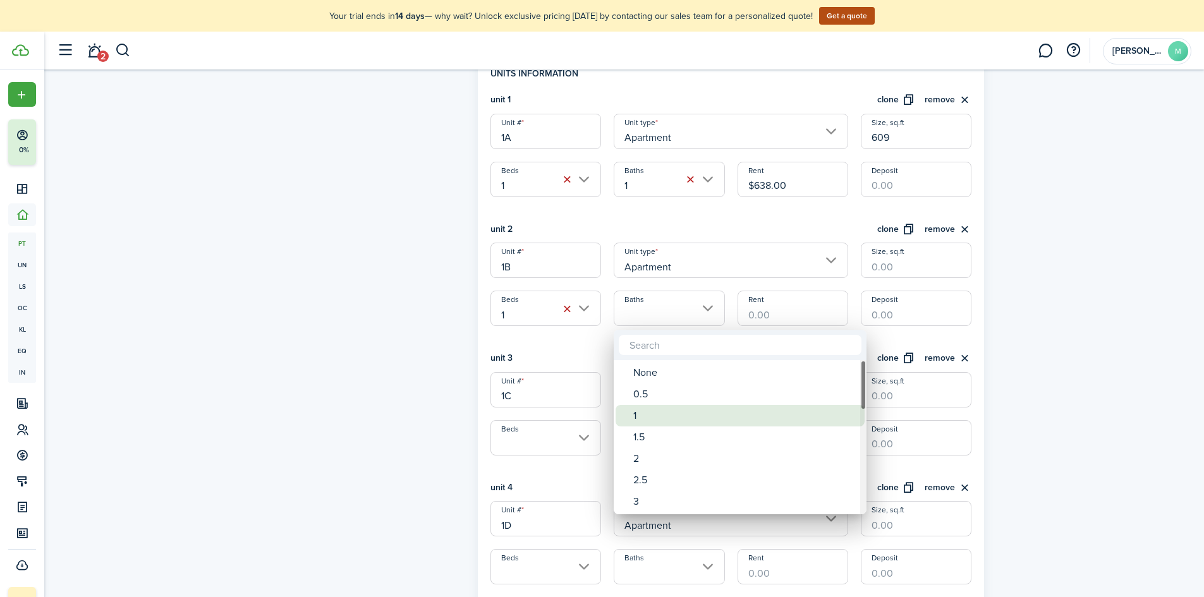
click at [652, 411] on div "1" at bounding box center [745, 415] width 224 height 21
type input "1"
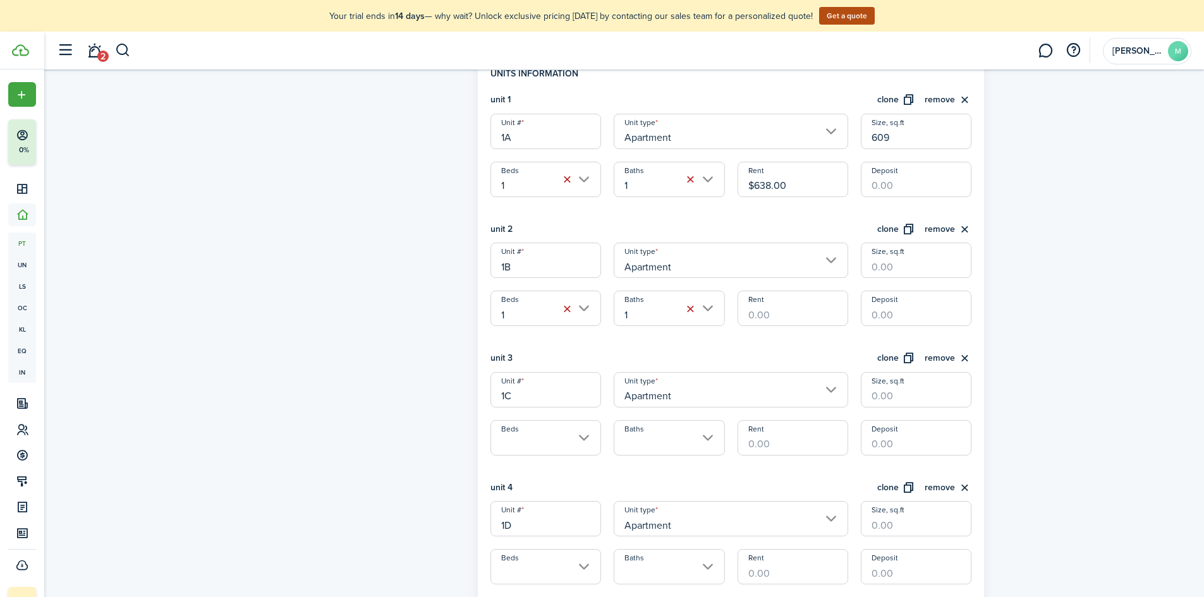
click at [881, 266] on input "Size, sq.ft" at bounding box center [916, 260] width 111 height 35
type input "609"
click at [778, 318] on input "Rent" at bounding box center [793, 308] width 111 height 35
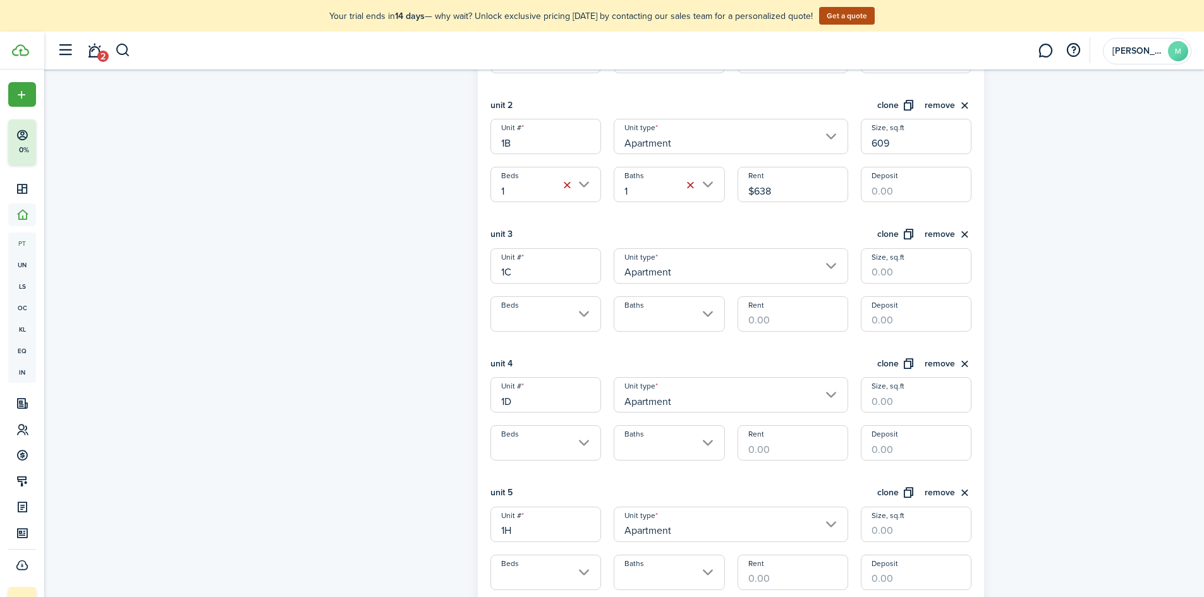
scroll to position [506, 0]
click at [526, 324] on input "Beds" at bounding box center [546, 311] width 111 height 35
type input "$638.00"
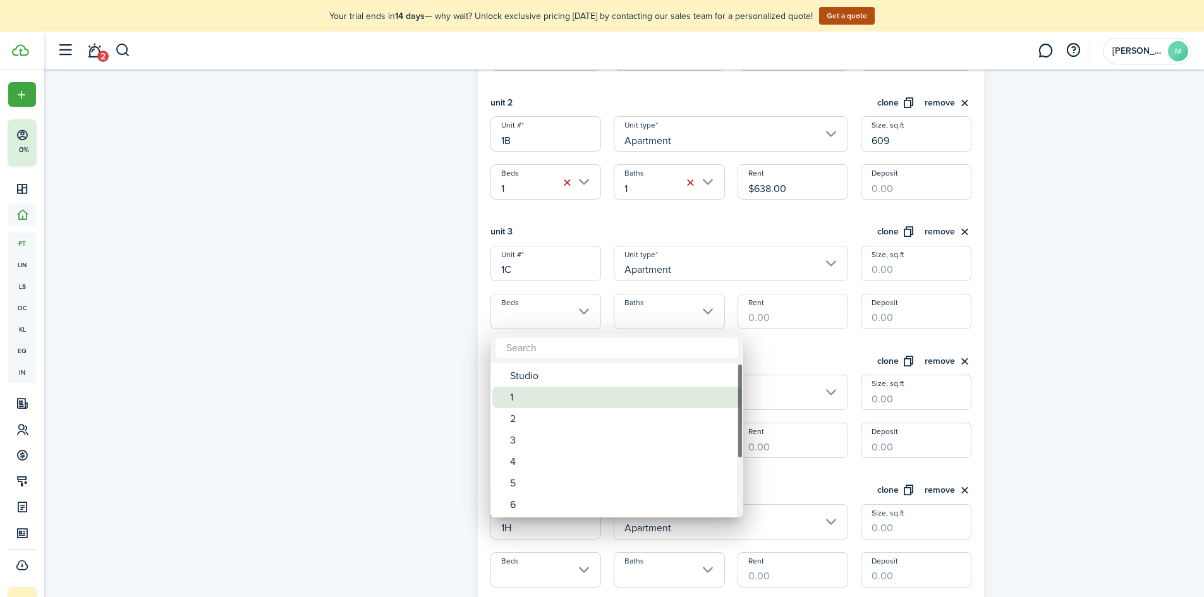
click at [521, 396] on div "1" at bounding box center [622, 397] width 224 height 21
type input "1"
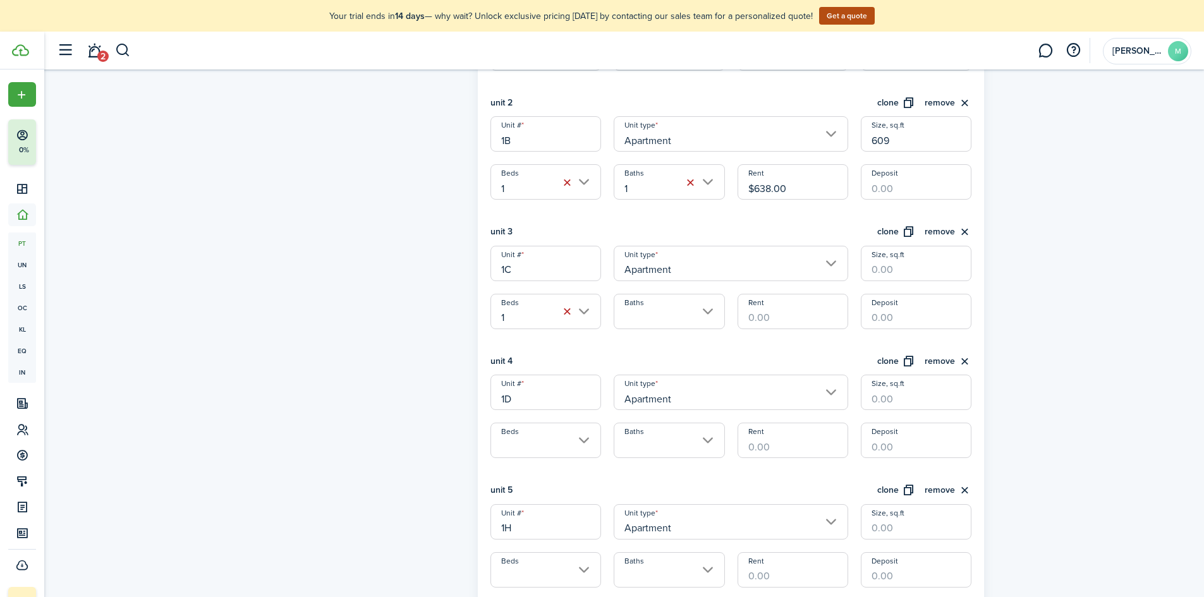
click at [656, 318] on input "Baths" at bounding box center [669, 311] width 111 height 35
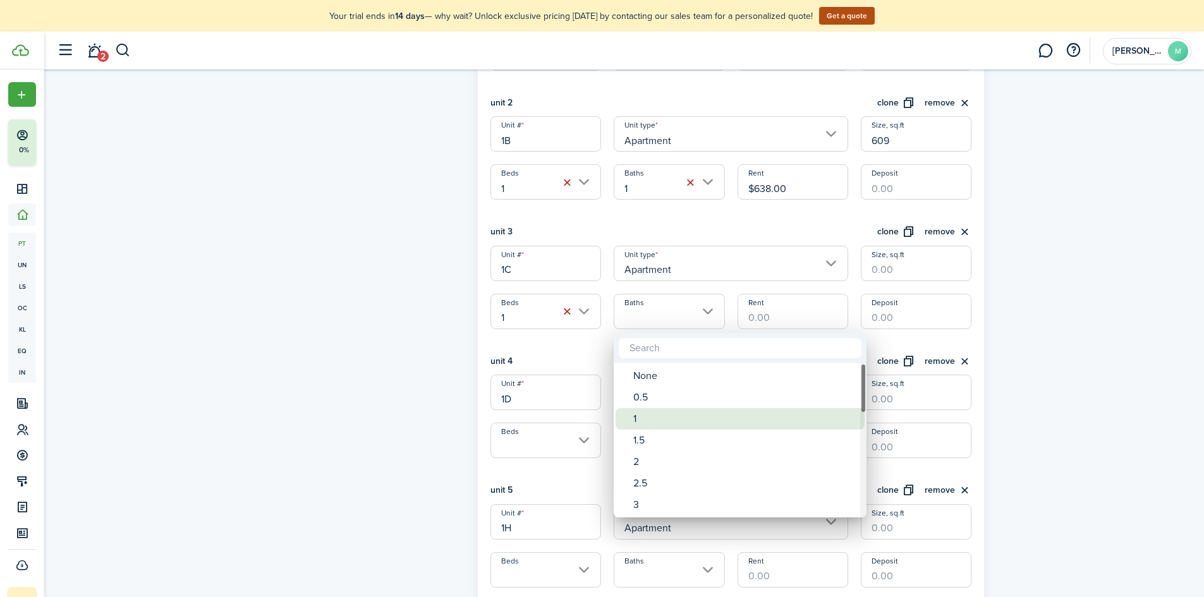
click at [635, 415] on div "1" at bounding box center [745, 418] width 224 height 21
type input "1"
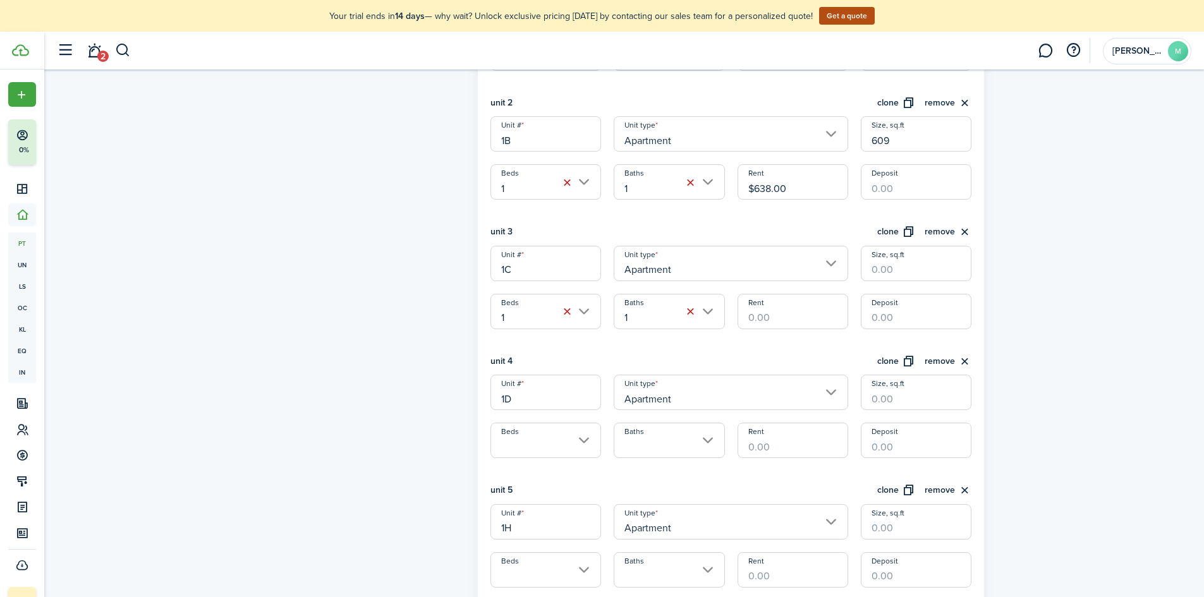
click at [759, 314] on input "Rent" at bounding box center [793, 311] width 111 height 35
type input "$638.00"
click at [884, 278] on input "Size, sq.ft" at bounding box center [916, 263] width 111 height 35
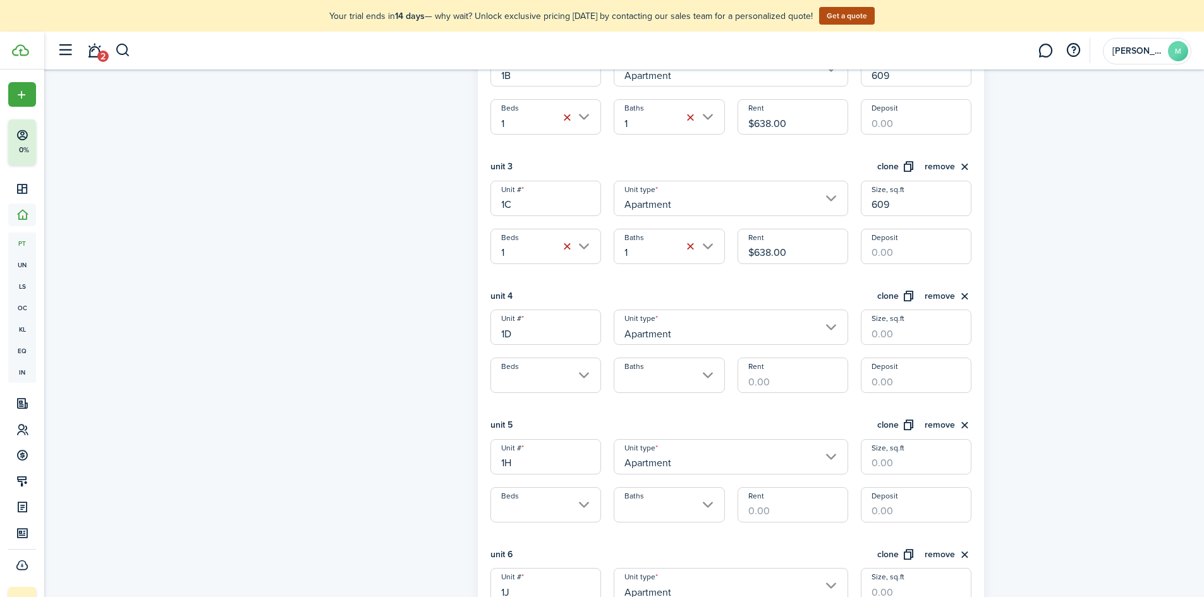
scroll to position [632, 0]
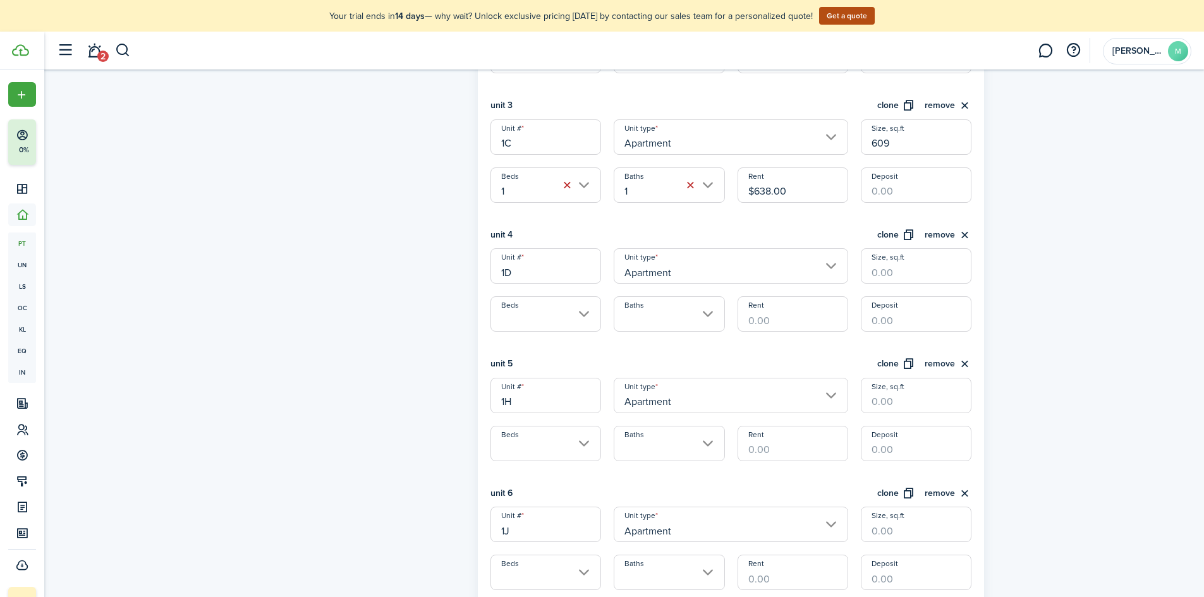
type input "609"
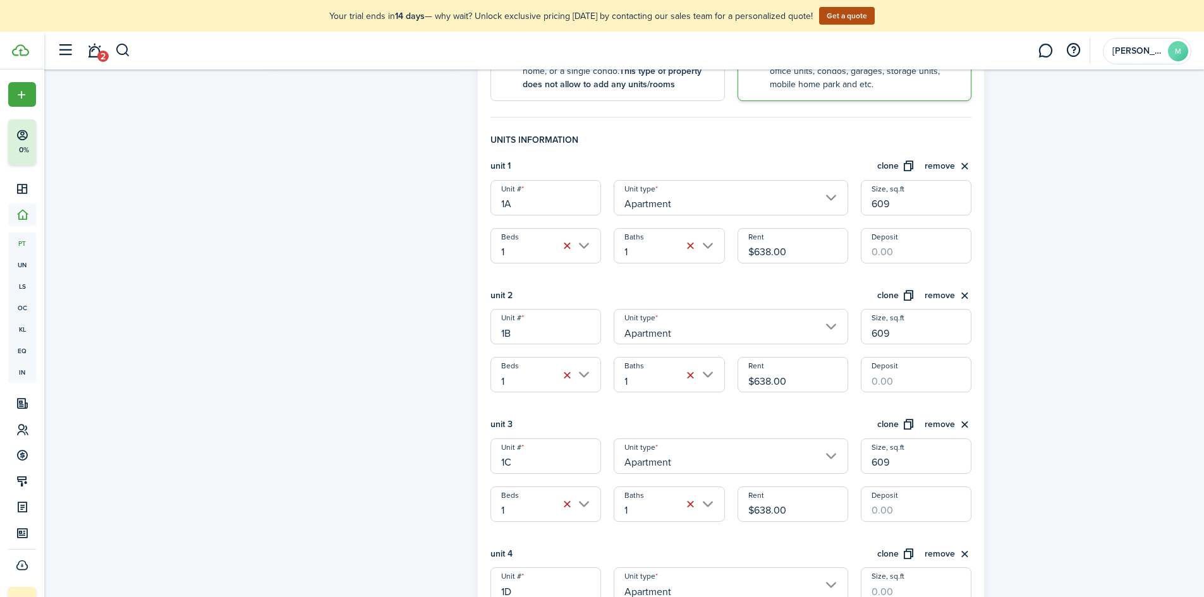
scroll to position [316, 0]
click at [589, 250] on input "1" at bounding box center [546, 242] width 111 height 35
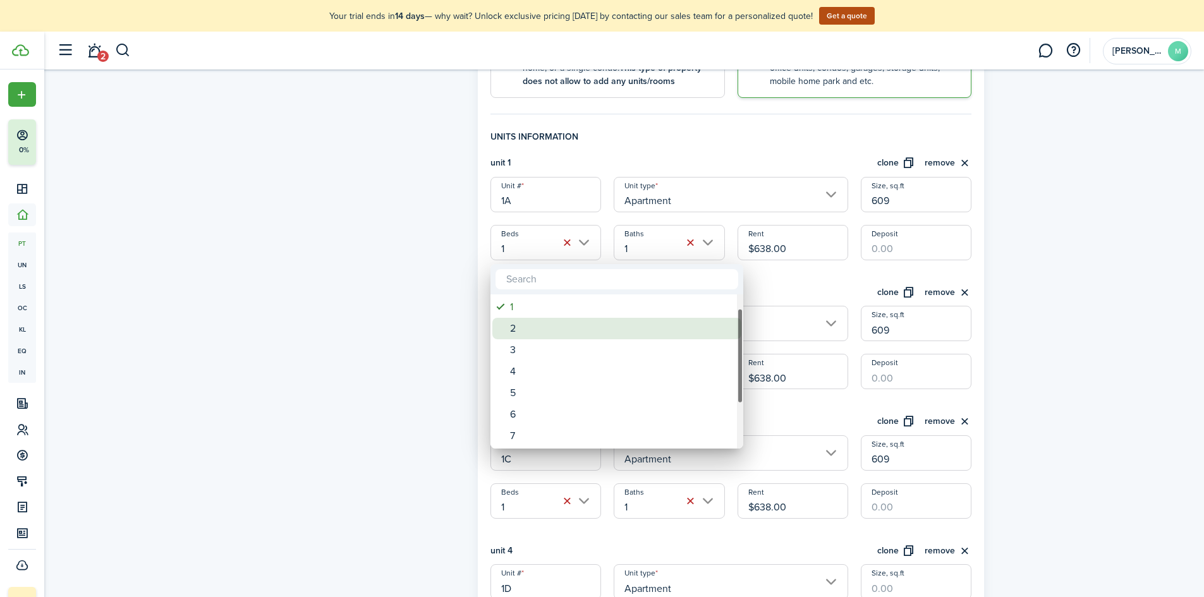
click at [582, 328] on div "2" at bounding box center [622, 328] width 224 height 21
type input "2"
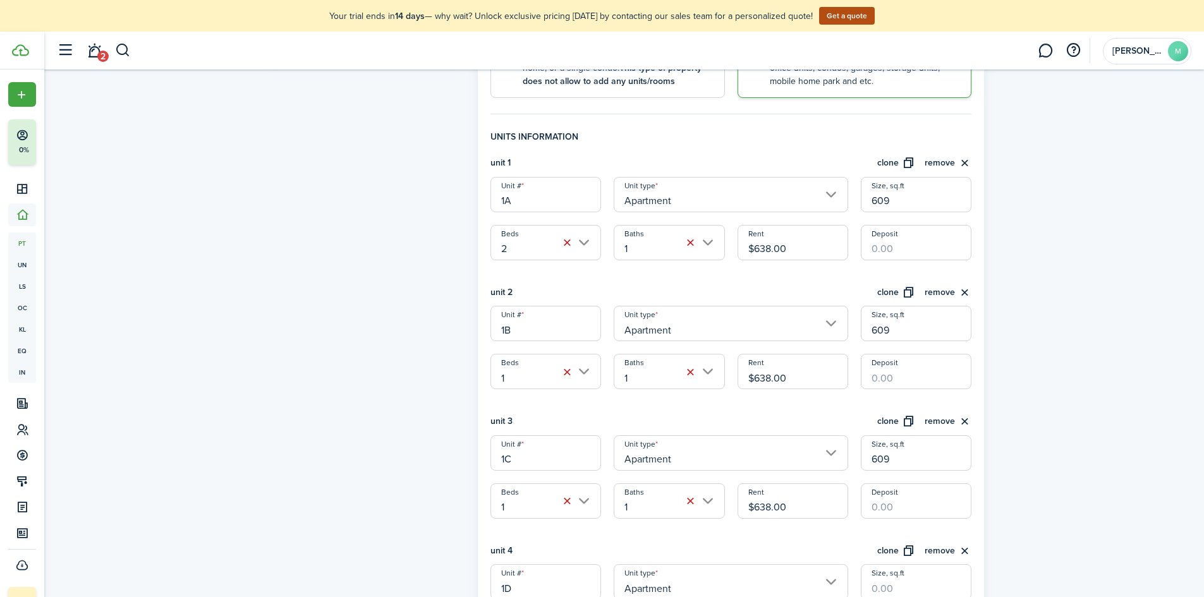
drag, startPoint x: 890, startPoint y: 203, endPoint x: 838, endPoint y: 203, distance: 51.8
click at [838, 203] on div "Unit # 1A Unit type Apartment Size, sq.ft 609 Beds 2 Baths 1 Rent $638.00 Depos…" at bounding box center [731, 218] width 494 height 83
type input "796"
drag, startPoint x: 797, startPoint y: 250, endPoint x: 728, endPoint y: 250, distance: 68.3
click at [728, 250] on div "Unit # 1A Unit type Apartment Size, sq.ft 796 Beds 2 Baths 1 Rent $638.00 Depos…" at bounding box center [731, 218] width 494 height 83
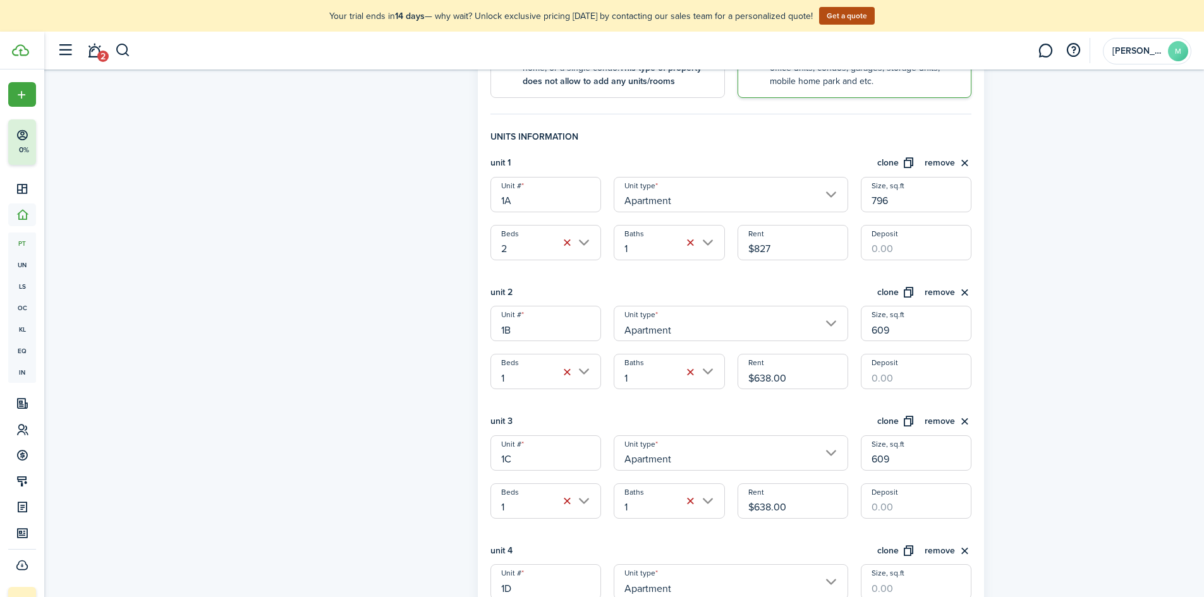
type input "$827.00"
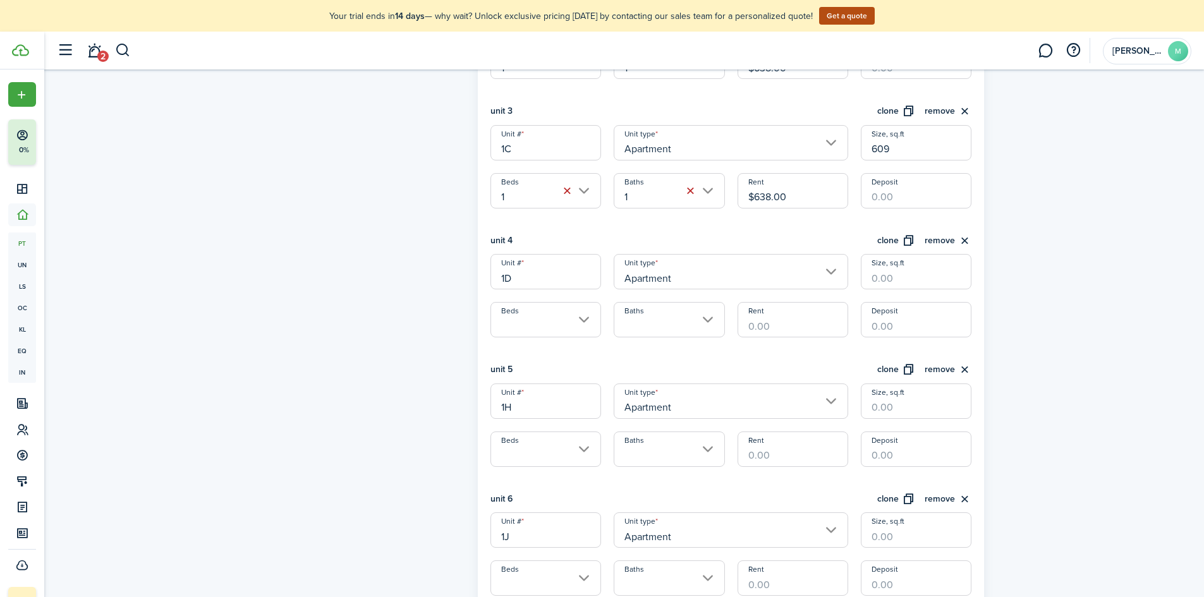
scroll to position [632, 0]
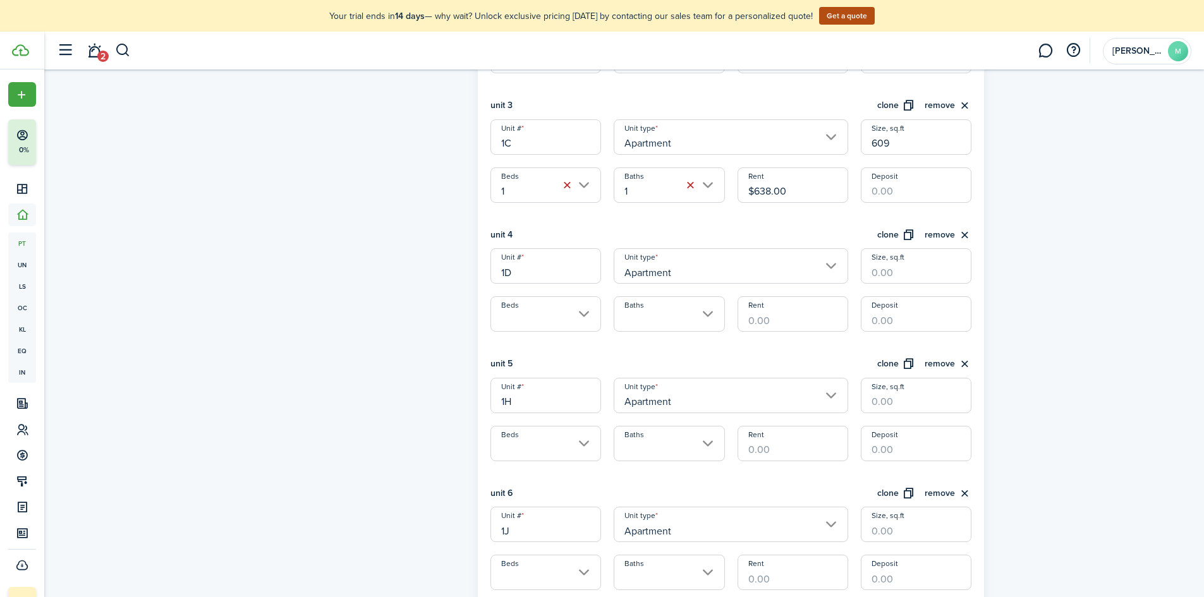
click at [568, 317] on input "Beds" at bounding box center [546, 314] width 111 height 35
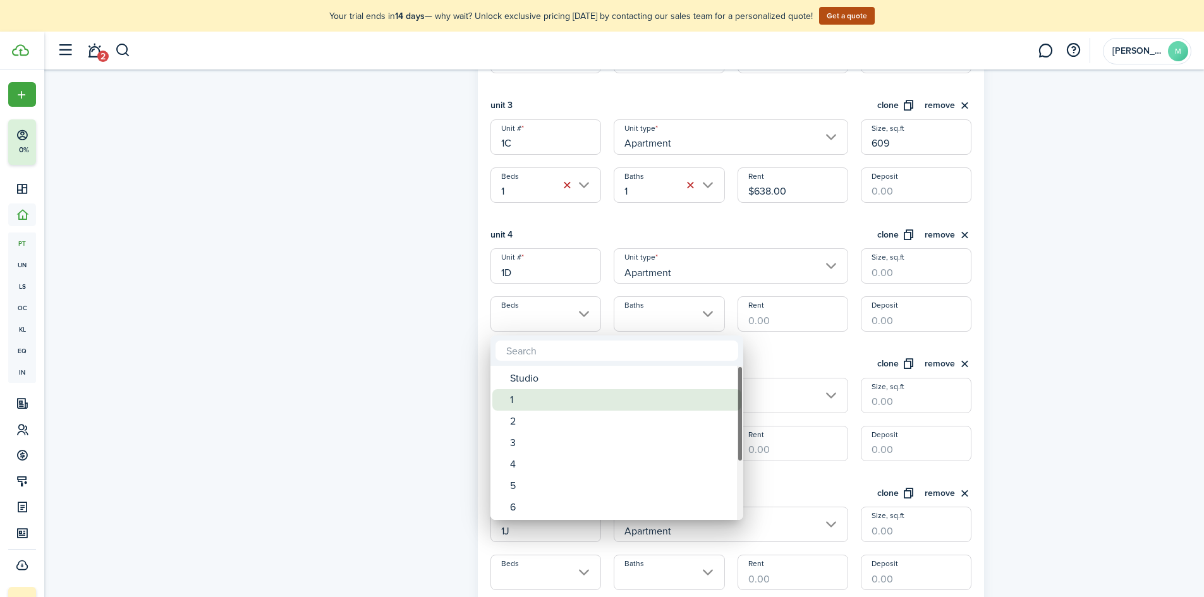
click at [566, 398] on div "1" at bounding box center [622, 399] width 224 height 21
type input "1"
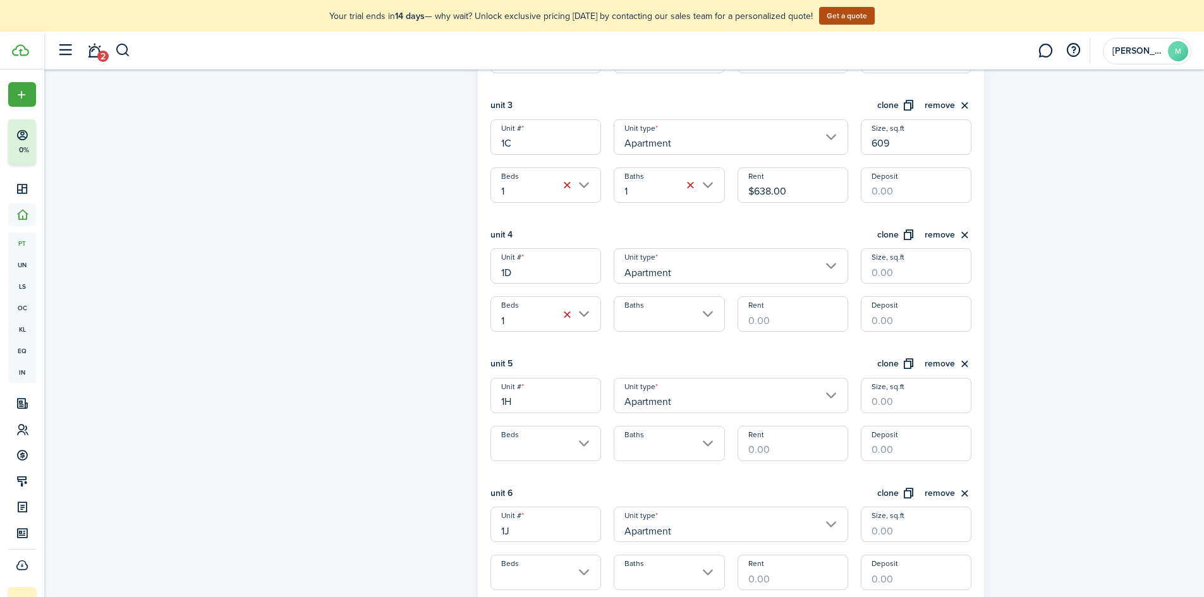
click at [680, 316] on input "Baths" at bounding box center [669, 314] width 111 height 35
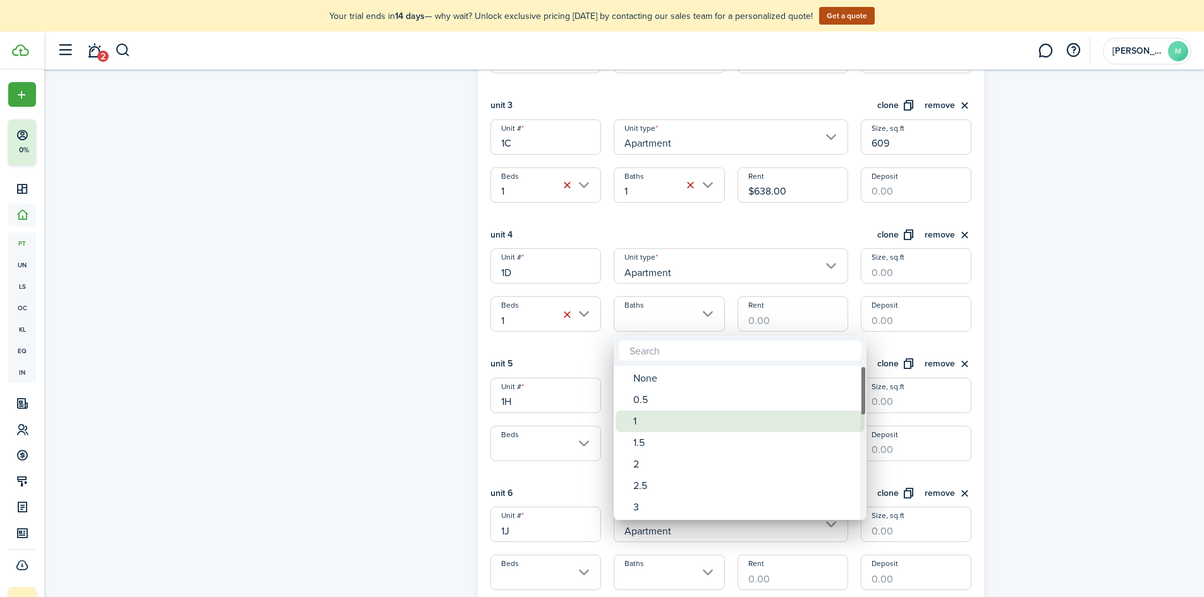
click at [667, 420] on div "1" at bounding box center [745, 421] width 224 height 21
type input "1"
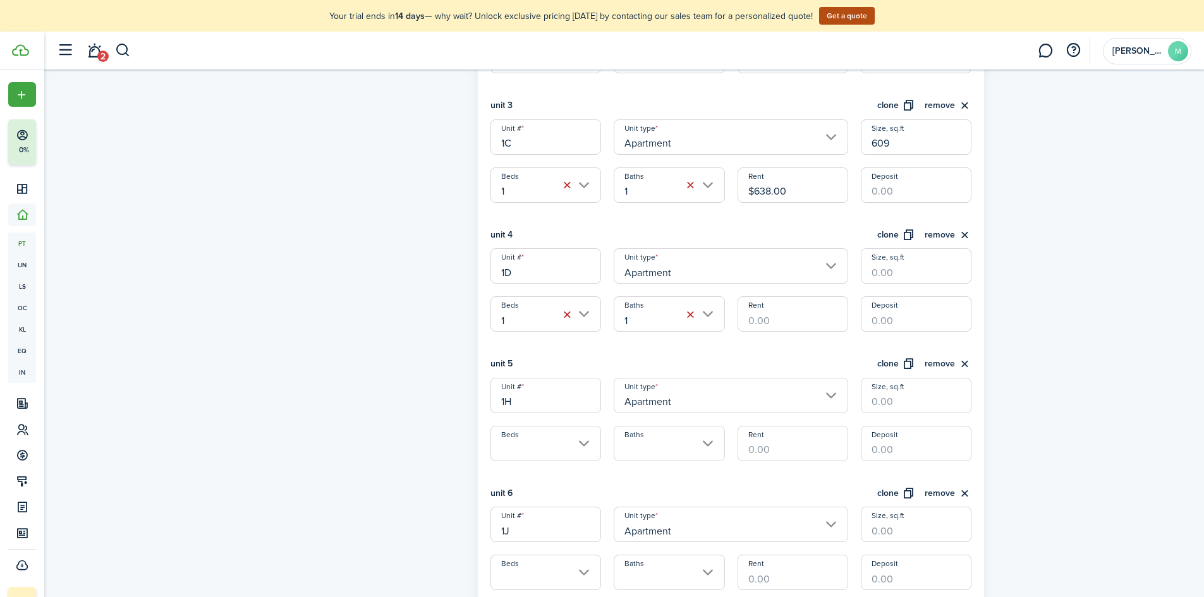
click at [889, 274] on input "Size, sq.ft" at bounding box center [916, 265] width 111 height 35
type input "609"
click at [827, 318] on input "Rent" at bounding box center [793, 314] width 111 height 35
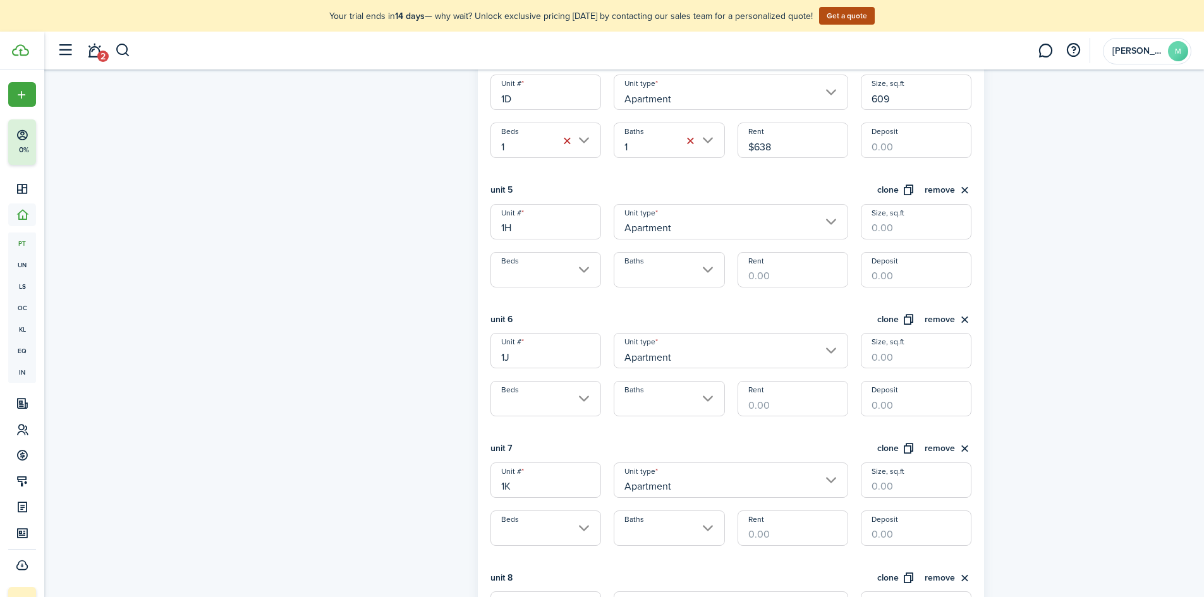
scroll to position [822, 0]
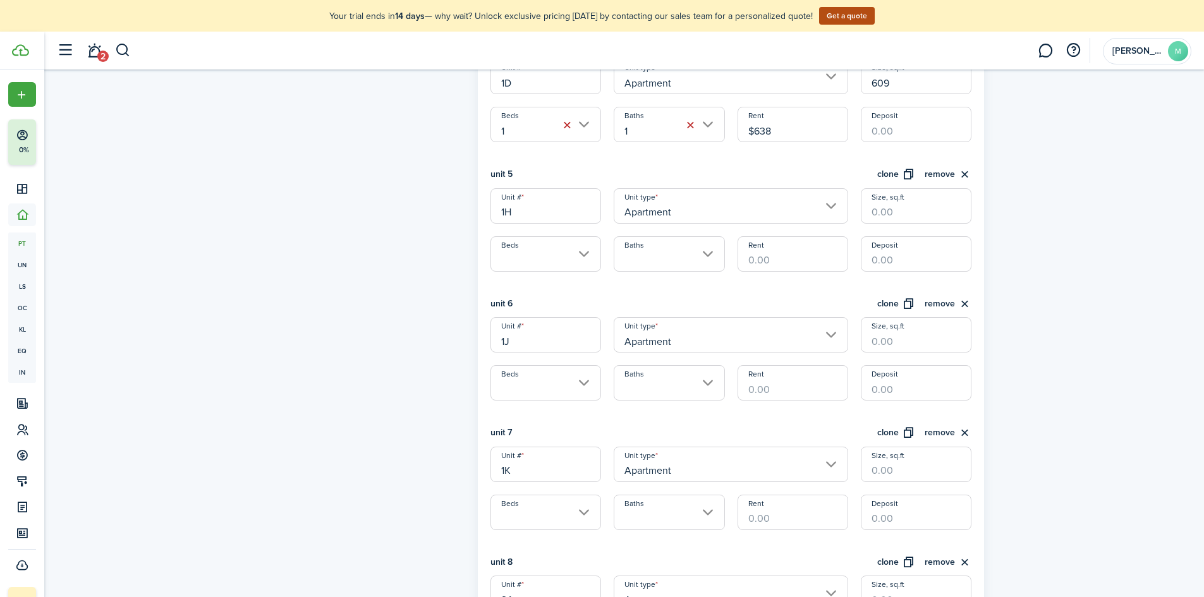
click at [530, 257] on input "Beds" at bounding box center [546, 253] width 111 height 35
type input "$638.00"
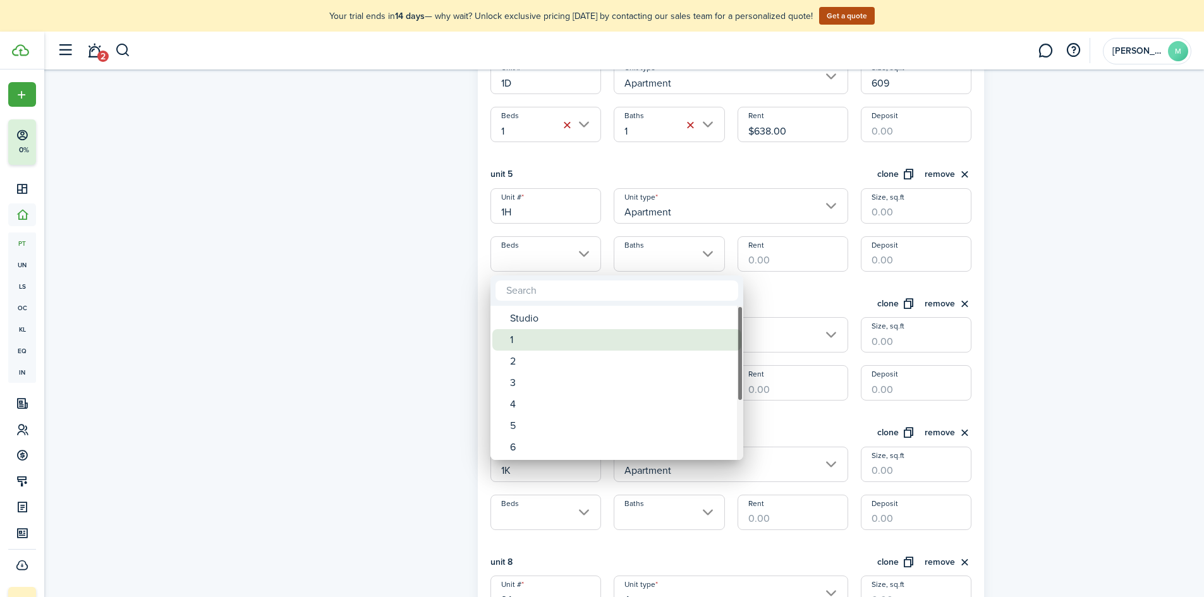
click at [531, 334] on div "1" at bounding box center [622, 339] width 224 height 21
type input "1"
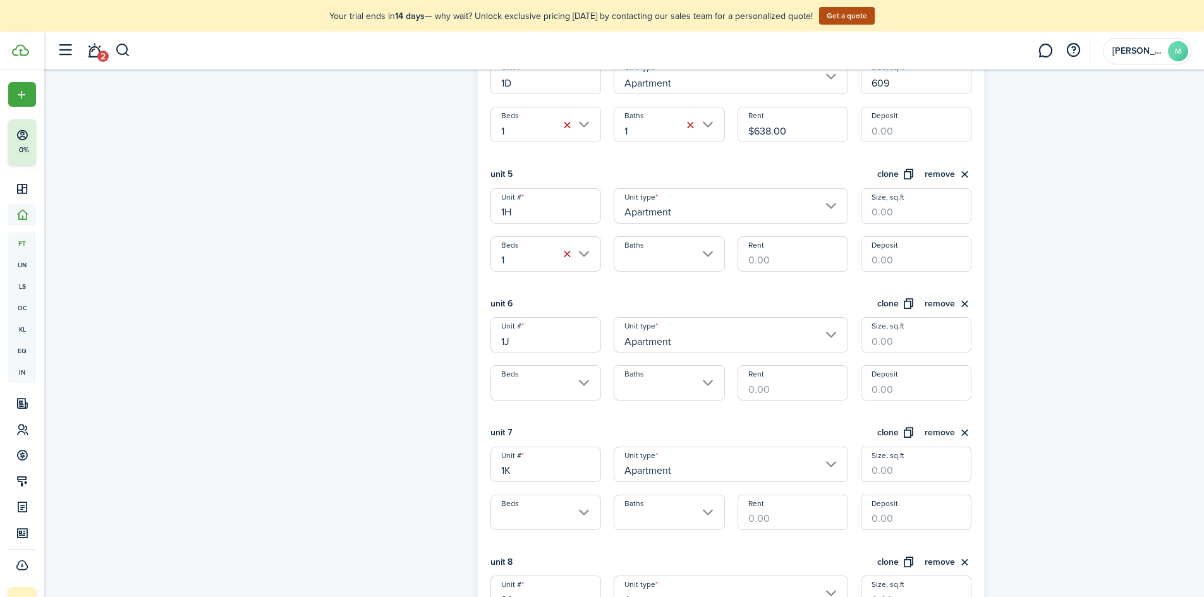
click at [637, 261] on input "Baths" at bounding box center [669, 253] width 111 height 35
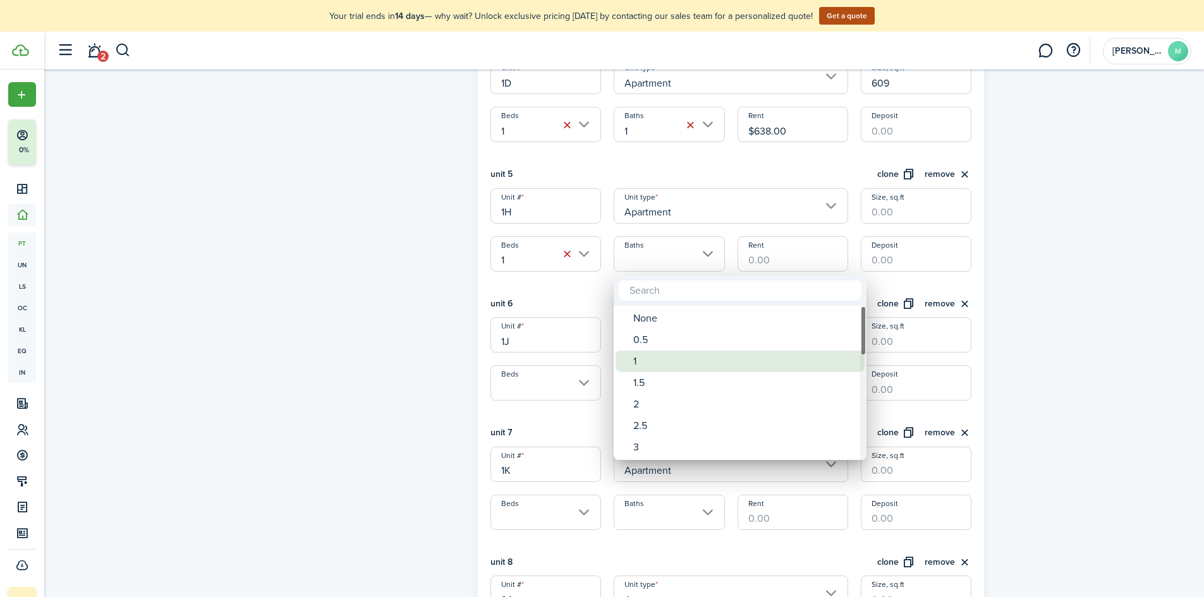
click at [644, 358] on div "1" at bounding box center [745, 361] width 224 height 21
type input "1"
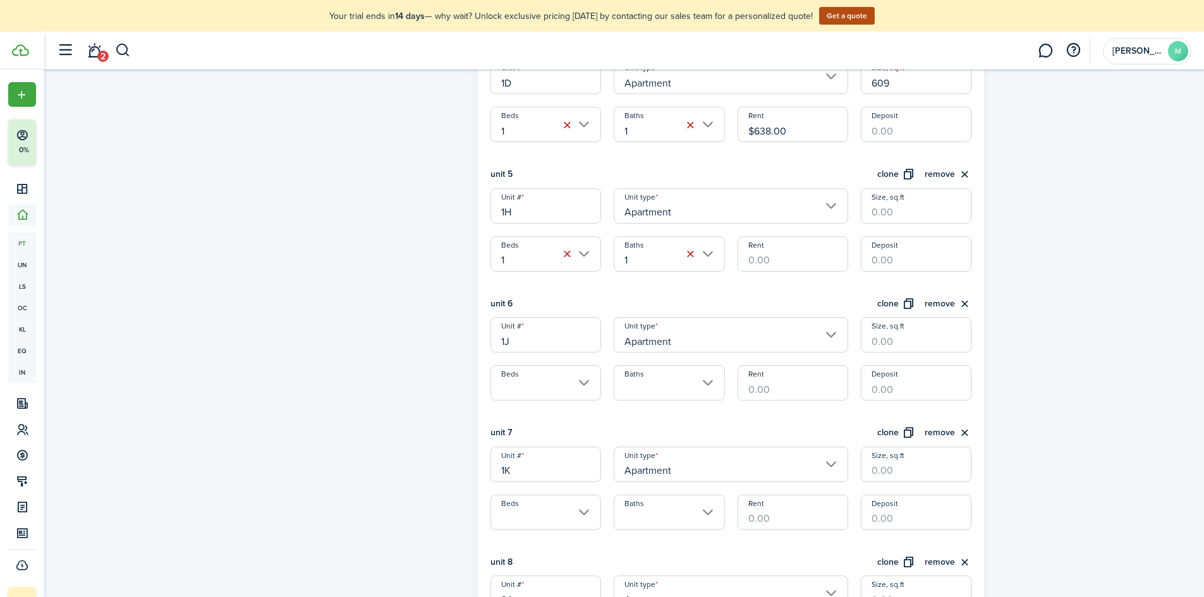
click at [948, 207] on input "Size, sq.ft" at bounding box center [916, 205] width 111 height 35
type input "609"
click at [817, 260] on input "Rent" at bounding box center [793, 253] width 111 height 35
type input "$638.00"
click at [695, 300] on div "unit 6 clone remove" at bounding box center [732, 307] width 482 height 21
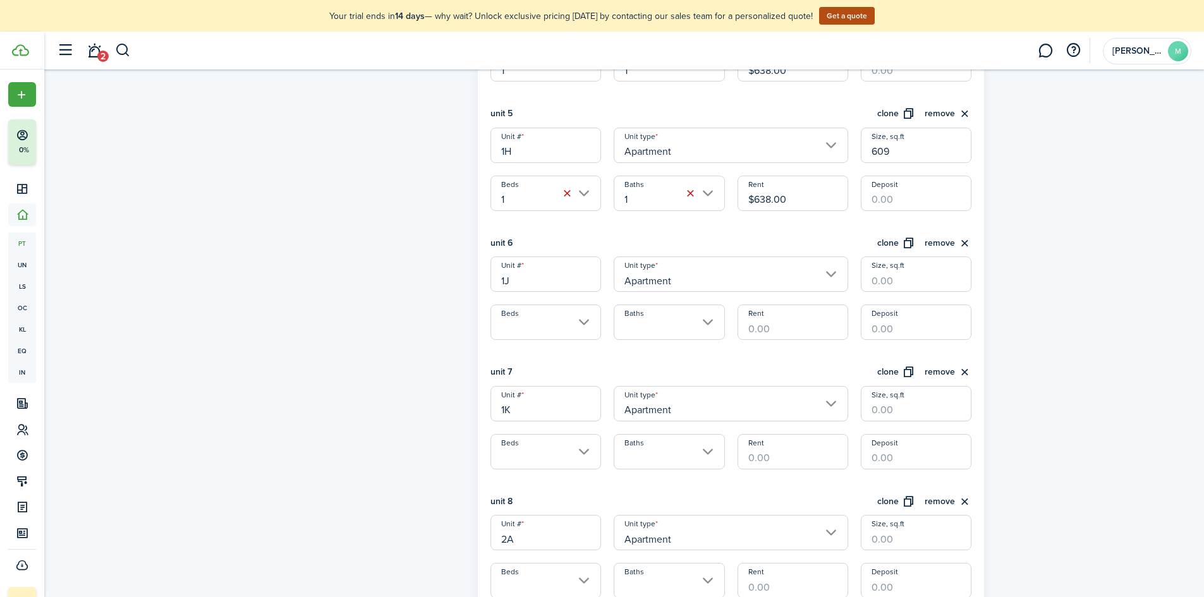
scroll to position [885, 0]
click at [575, 316] on input "Beds" at bounding box center [546, 319] width 111 height 35
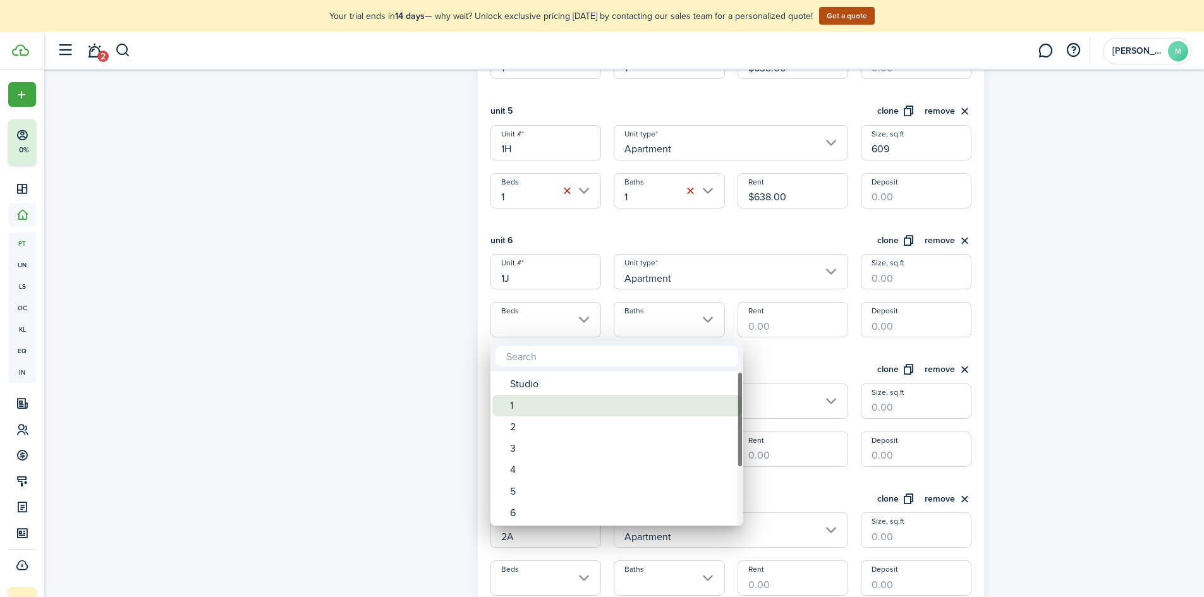
click at [554, 409] on div "1" at bounding box center [622, 405] width 224 height 21
type input "1"
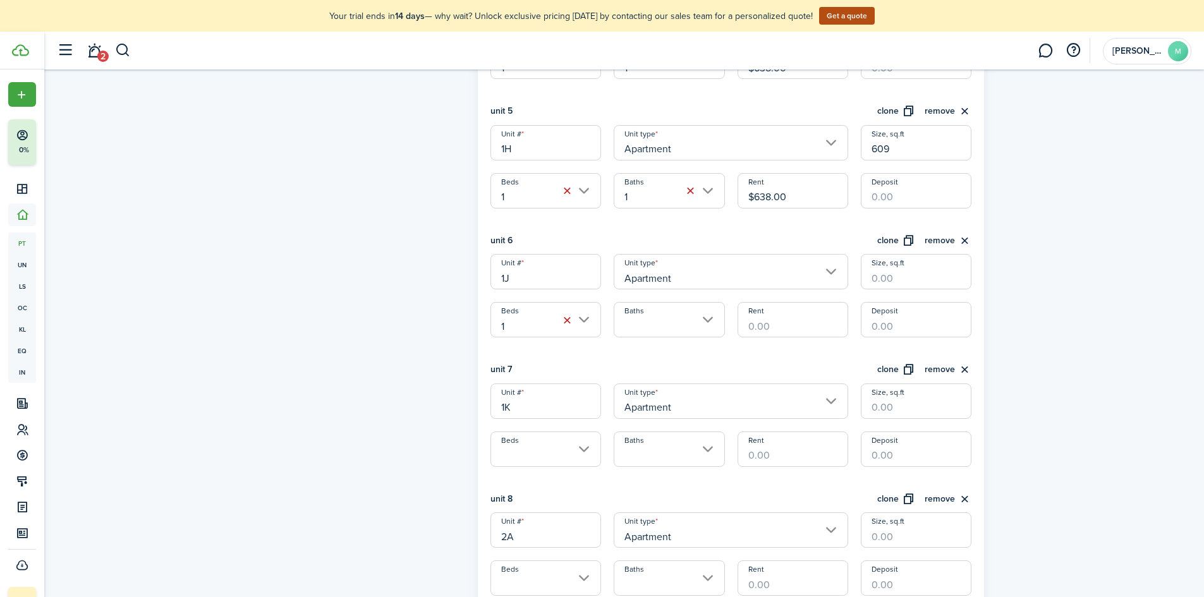
click at [646, 324] on input "Baths" at bounding box center [669, 319] width 111 height 35
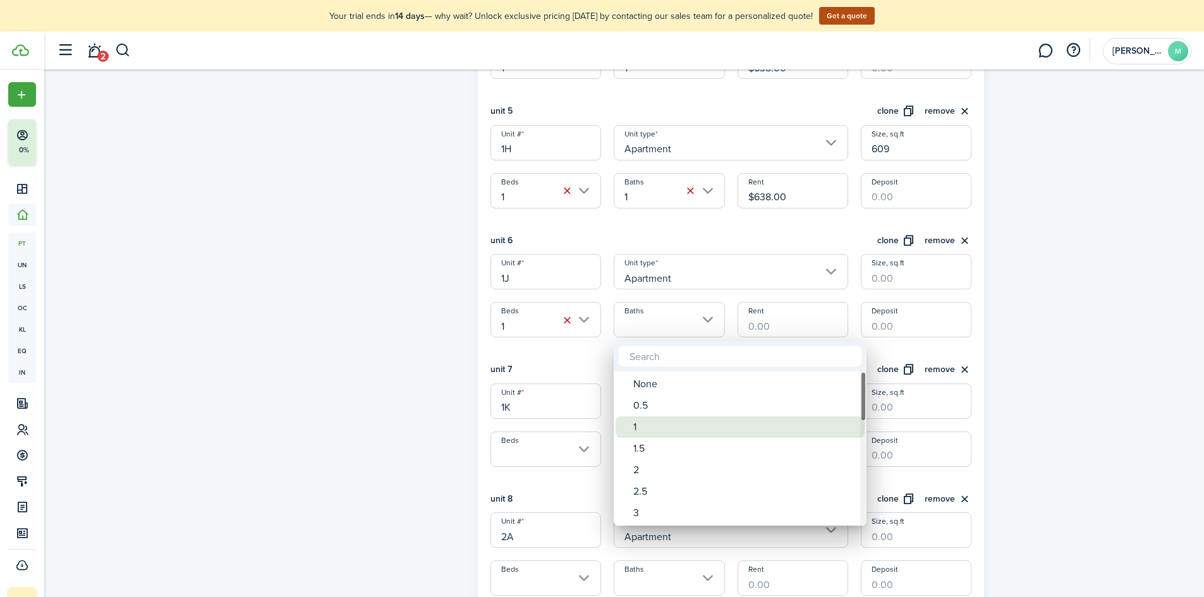
click at [645, 420] on div "1" at bounding box center [745, 427] width 224 height 21
type input "1"
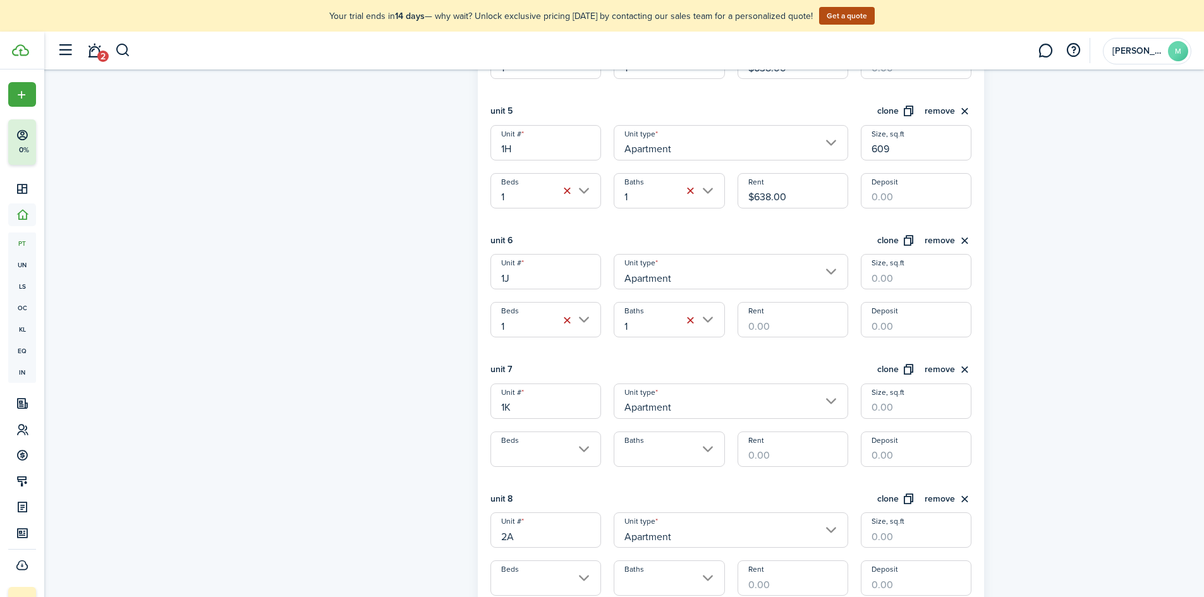
click at [886, 277] on input "Size, sq.ft" at bounding box center [916, 271] width 111 height 35
type input "609"
click at [794, 322] on input "Rent" at bounding box center [793, 319] width 111 height 35
type input "$638.00"
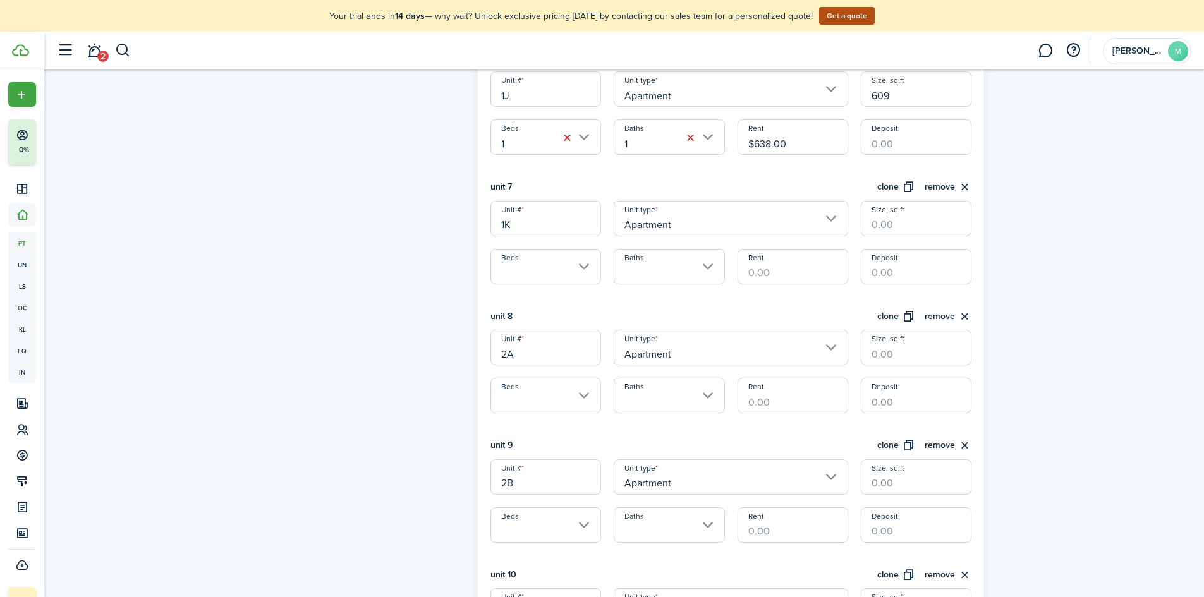
scroll to position [1075, 0]
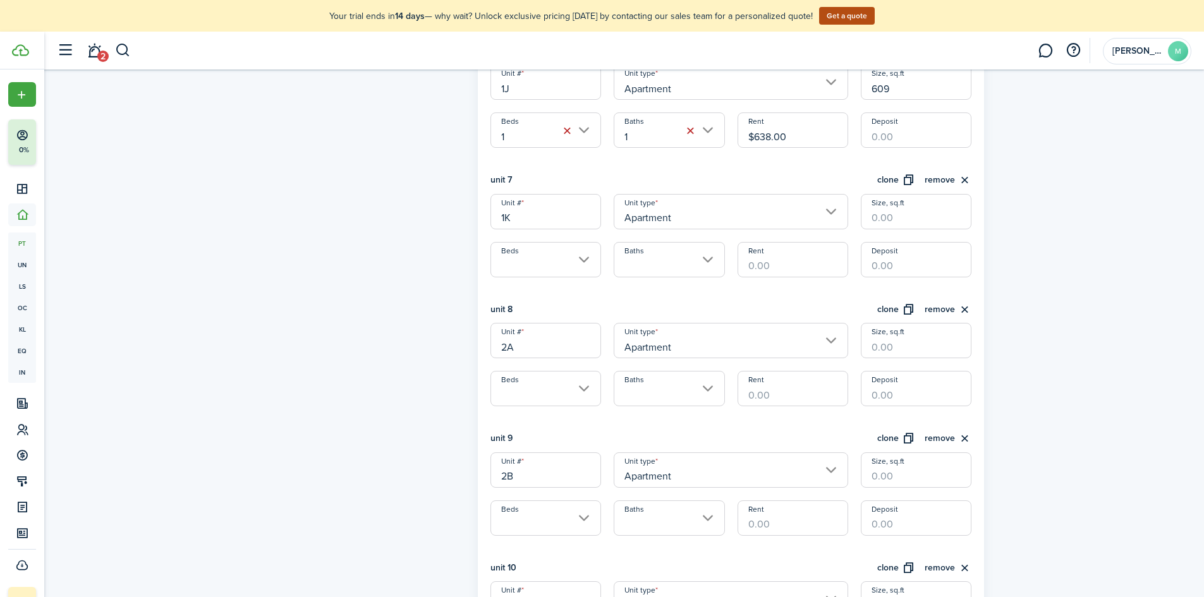
click at [523, 263] on input "Beds" at bounding box center [546, 259] width 111 height 35
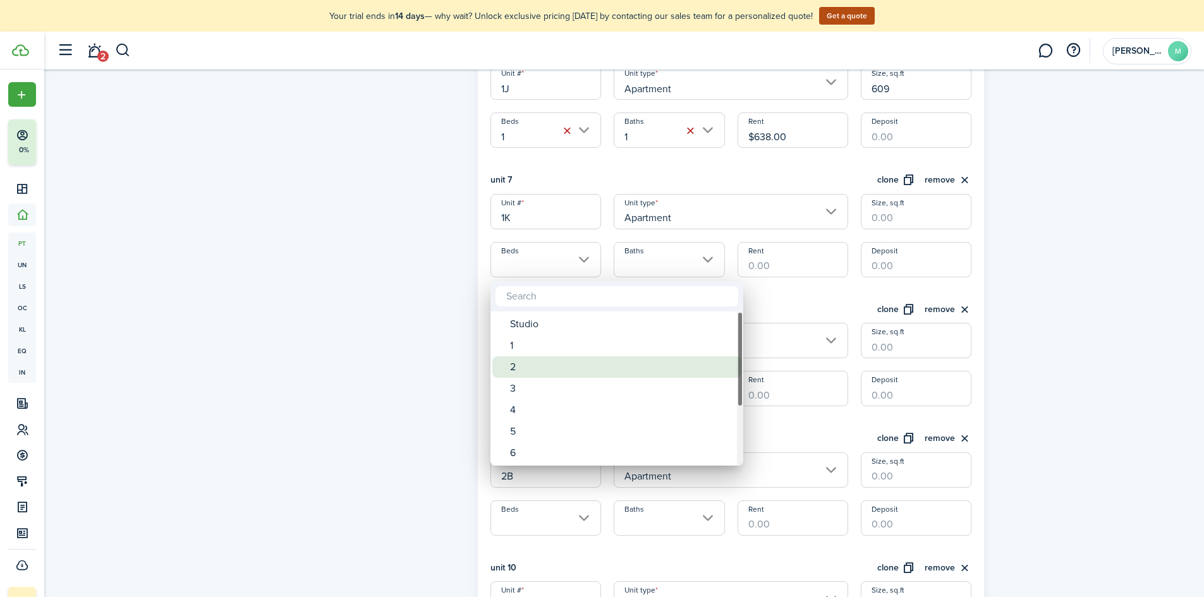
click at [536, 364] on div "2" at bounding box center [622, 367] width 224 height 21
type input "2"
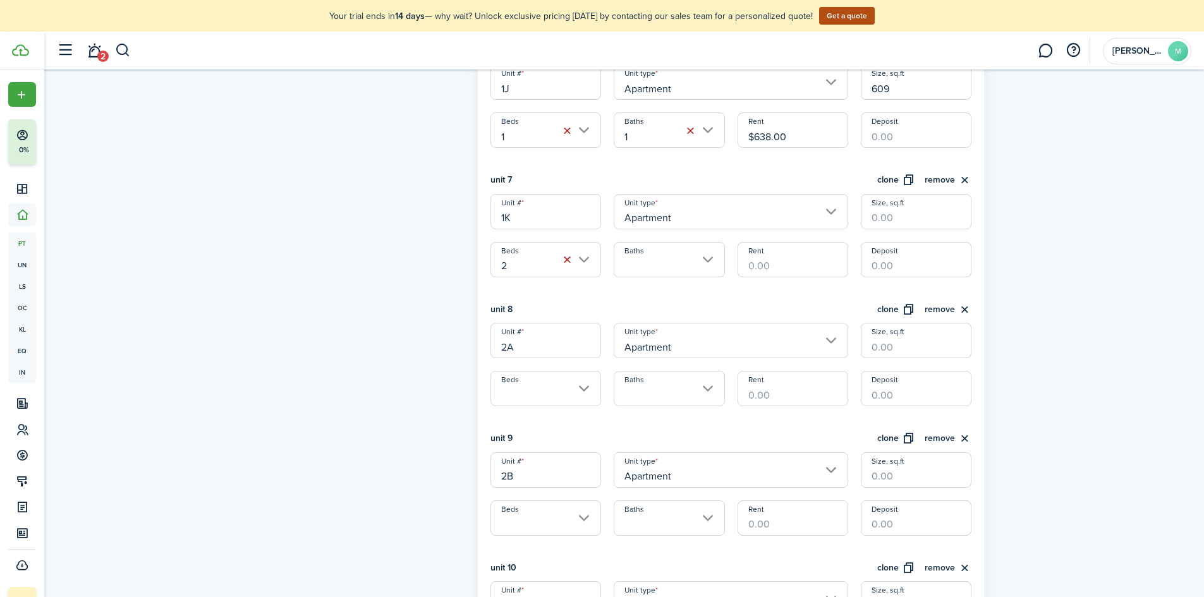
click at [637, 274] on input "Baths" at bounding box center [669, 259] width 111 height 35
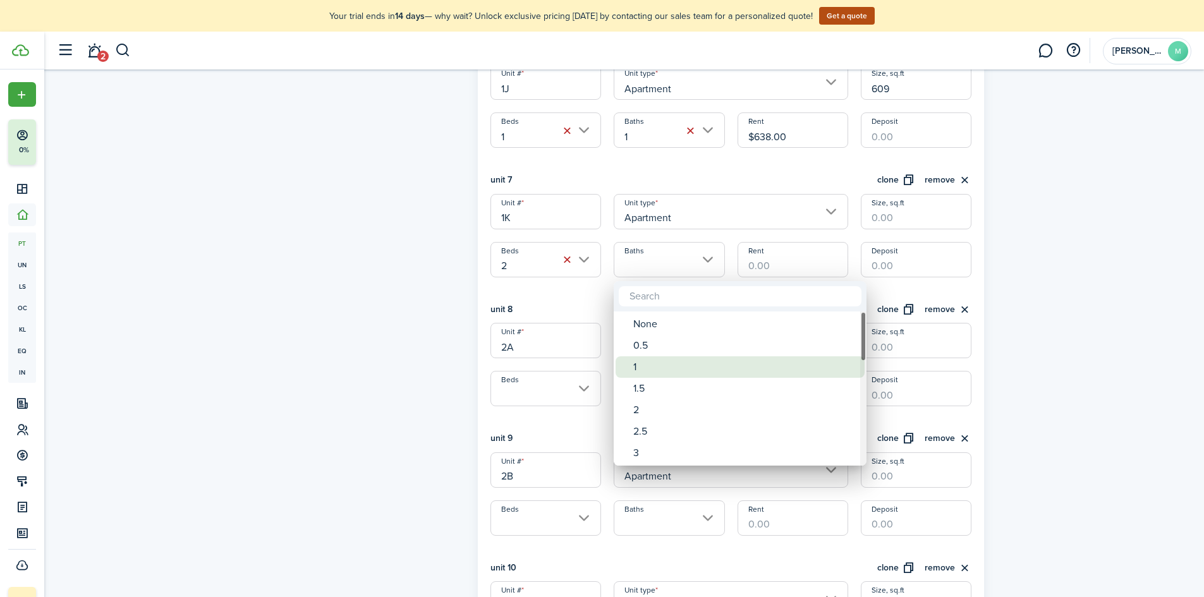
click at [640, 361] on div "1" at bounding box center [745, 367] width 224 height 21
type input "1"
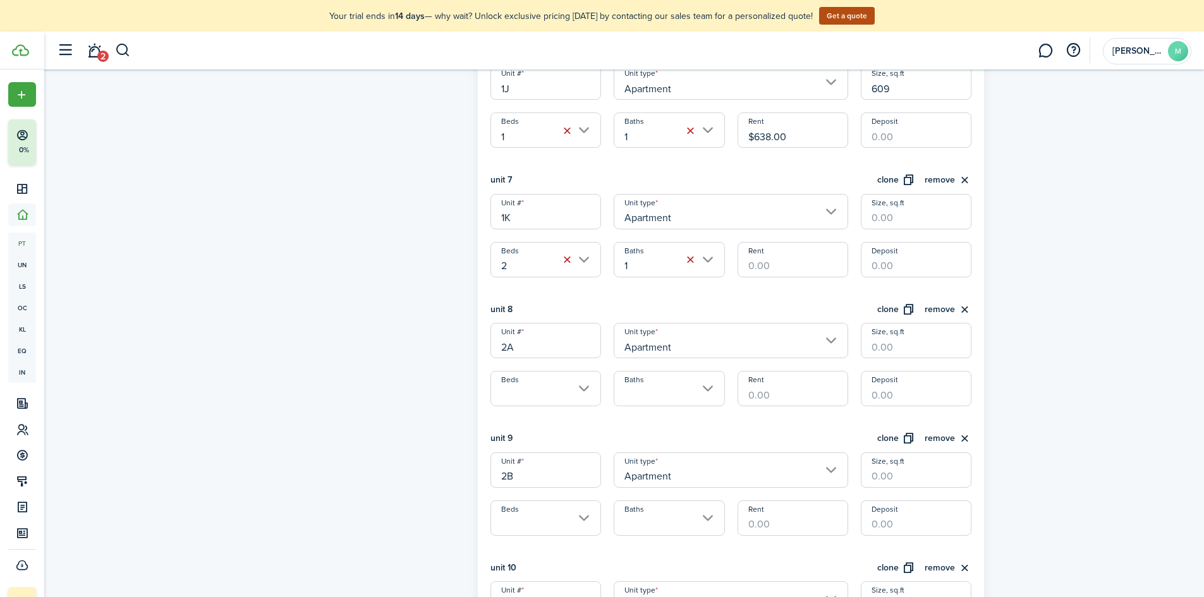
drag, startPoint x: 885, startPoint y: 216, endPoint x: 890, endPoint y: 211, distance: 6.7
click at [886, 215] on input "Size, sq.ft" at bounding box center [916, 211] width 111 height 35
type input "796"
click at [807, 269] on input "Rent" at bounding box center [793, 259] width 111 height 35
click at [516, 391] on input "Beds" at bounding box center [546, 388] width 111 height 35
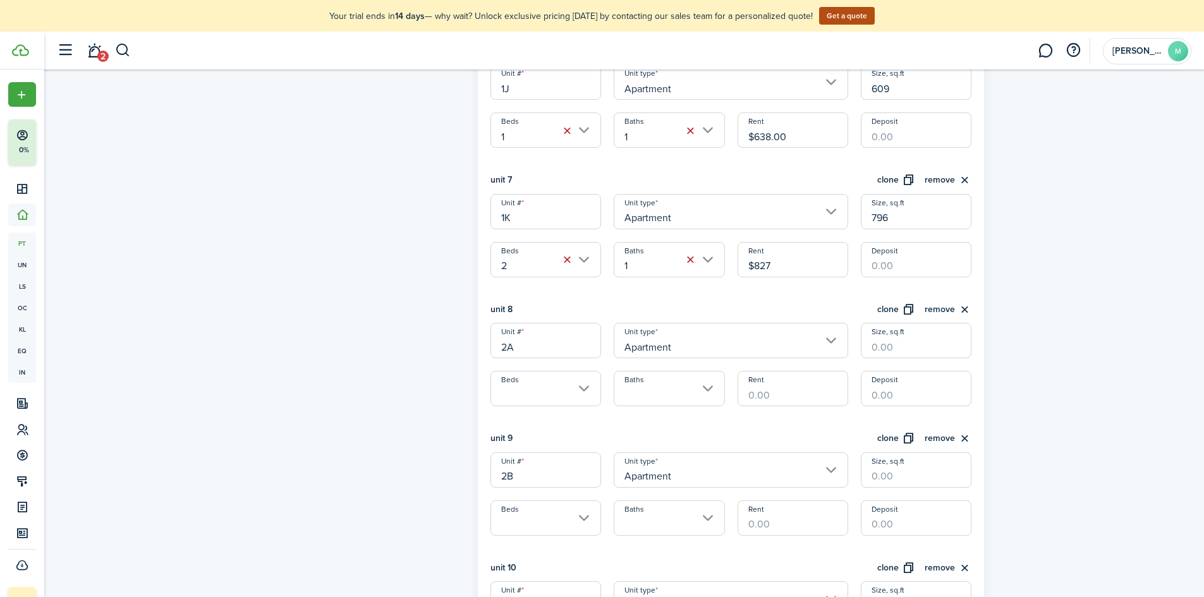
type input "$827.00"
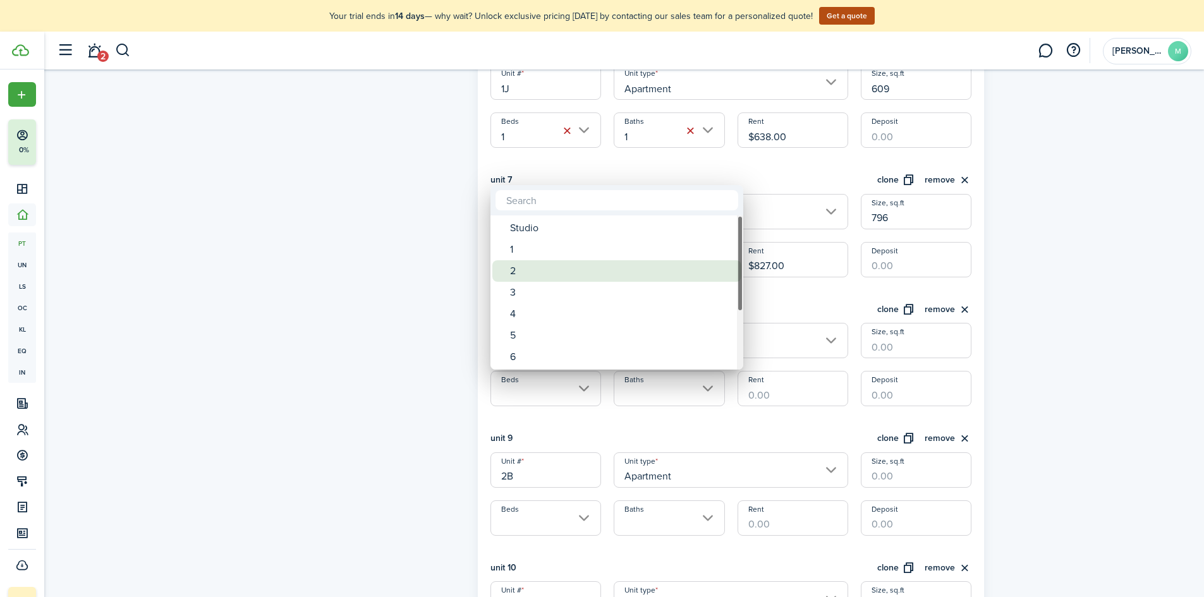
click at [521, 266] on div "2" at bounding box center [622, 270] width 224 height 21
type input "2"
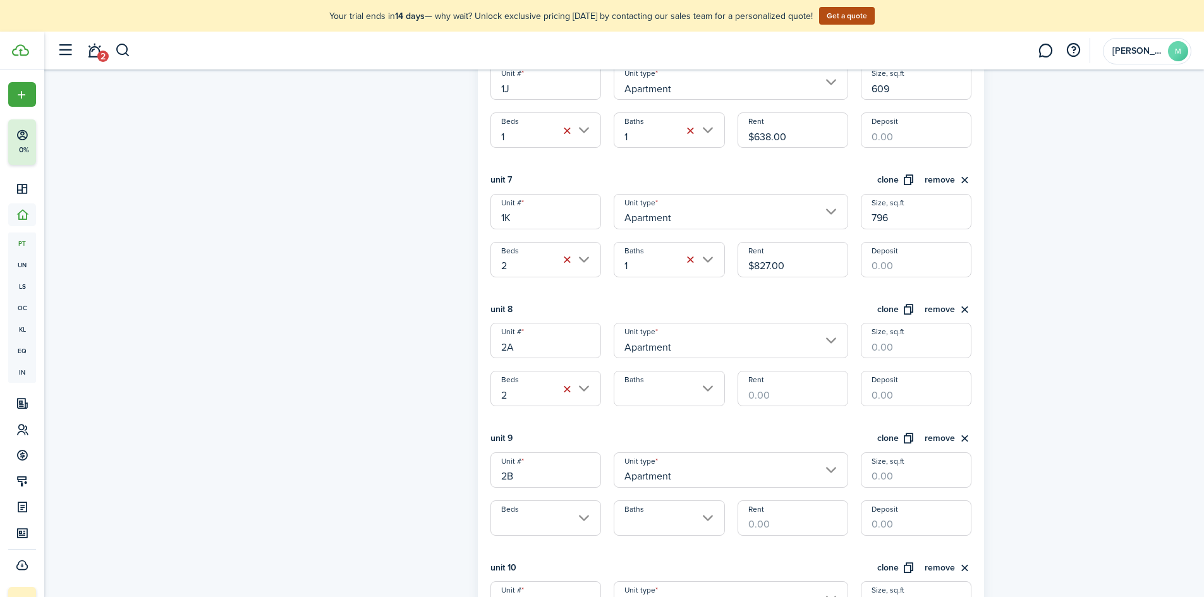
click at [639, 391] on input "Baths" at bounding box center [669, 388] width 111 height 35
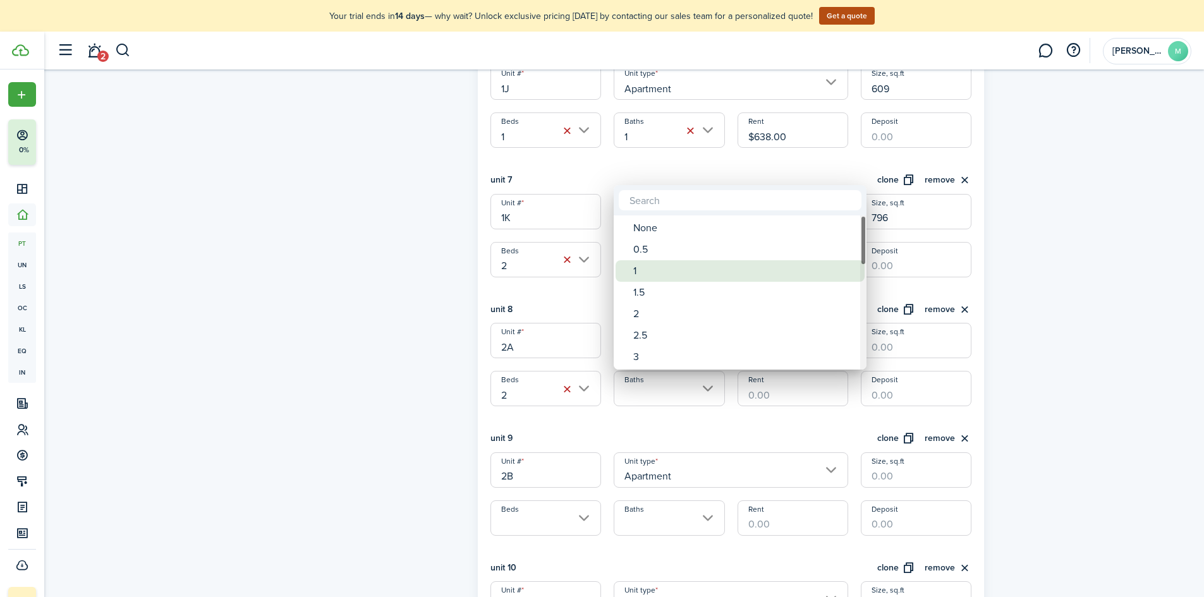
click at [654, 273] on div "1" at bounding box center [745, 270] width 224 height 21
type input "1"
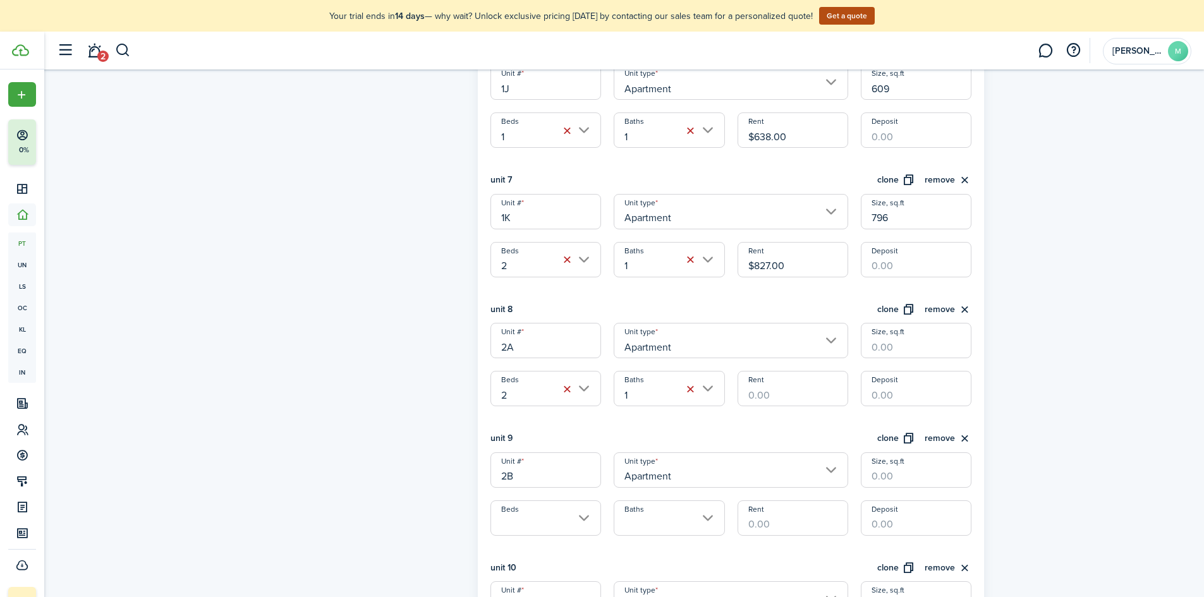
click at [761, 403] on input "Rent" at bounding box center [793, 388] width 111 height 35
type input "$827.00"
click at [893, 344] on input "Size, sq.ft" at bounding box center [916, 340] width 111 height 35
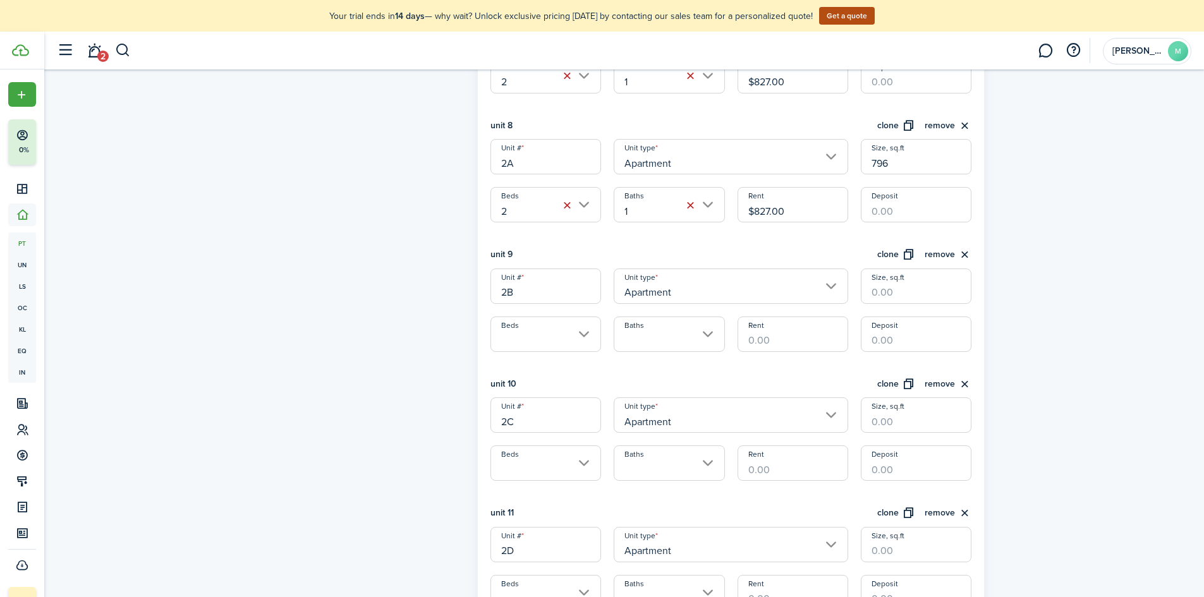
scroll to position [1264, 0]
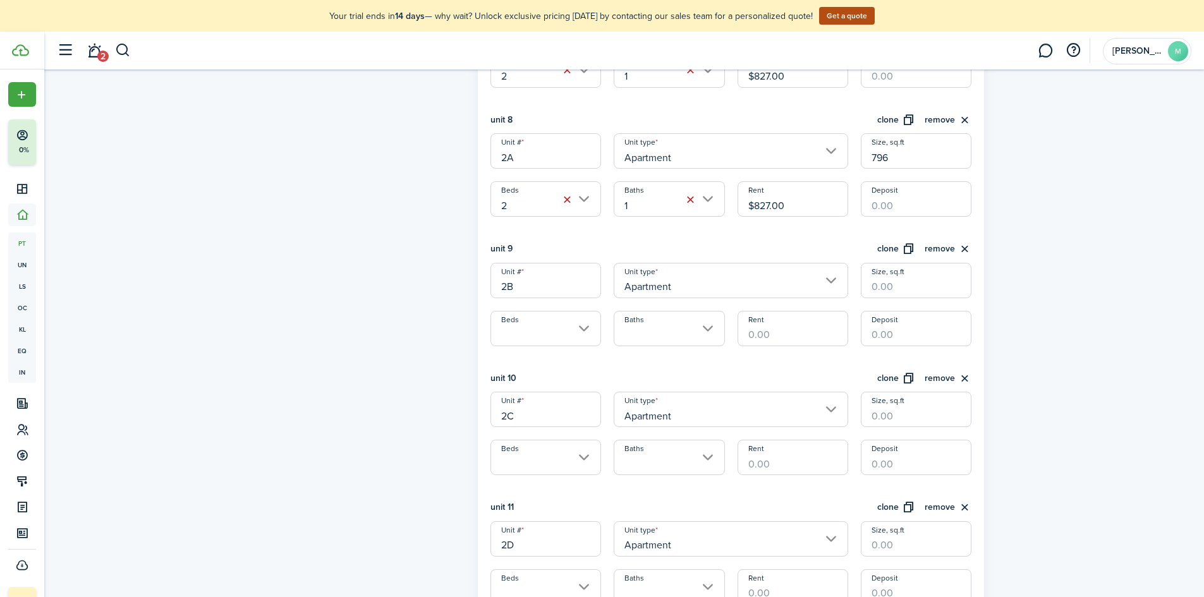
click at [523, 327] on input "Beds" at bounding box center [546, 328] width 111 height 35
type input "796"
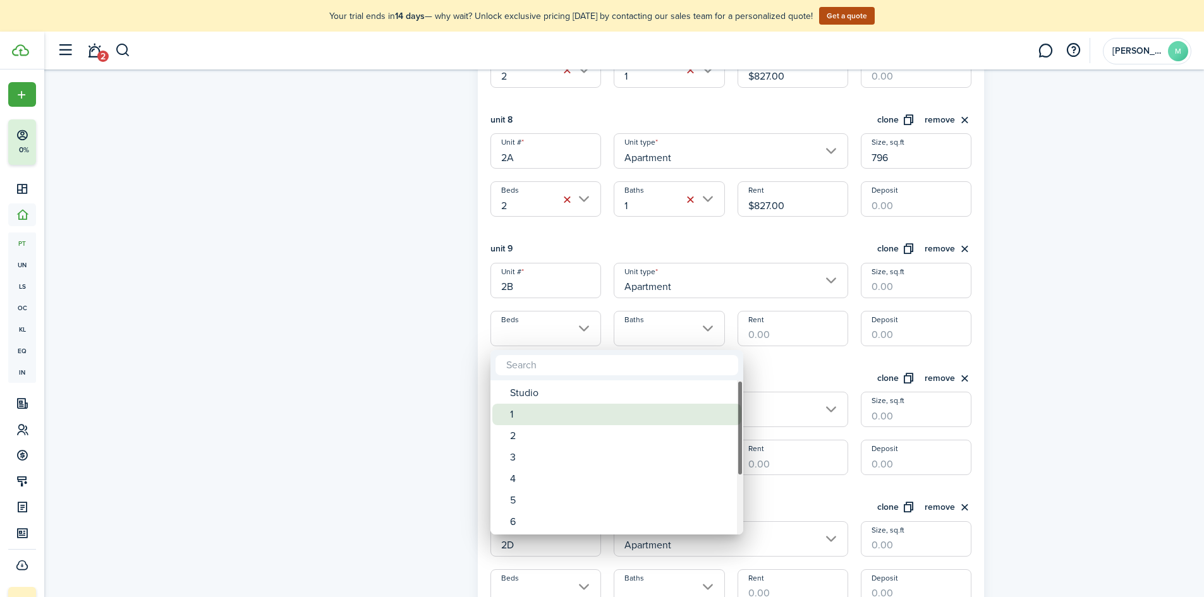
click at [545, 408] on div "1" at bounding box center [622, 414] width 224 height 21
type input "1"
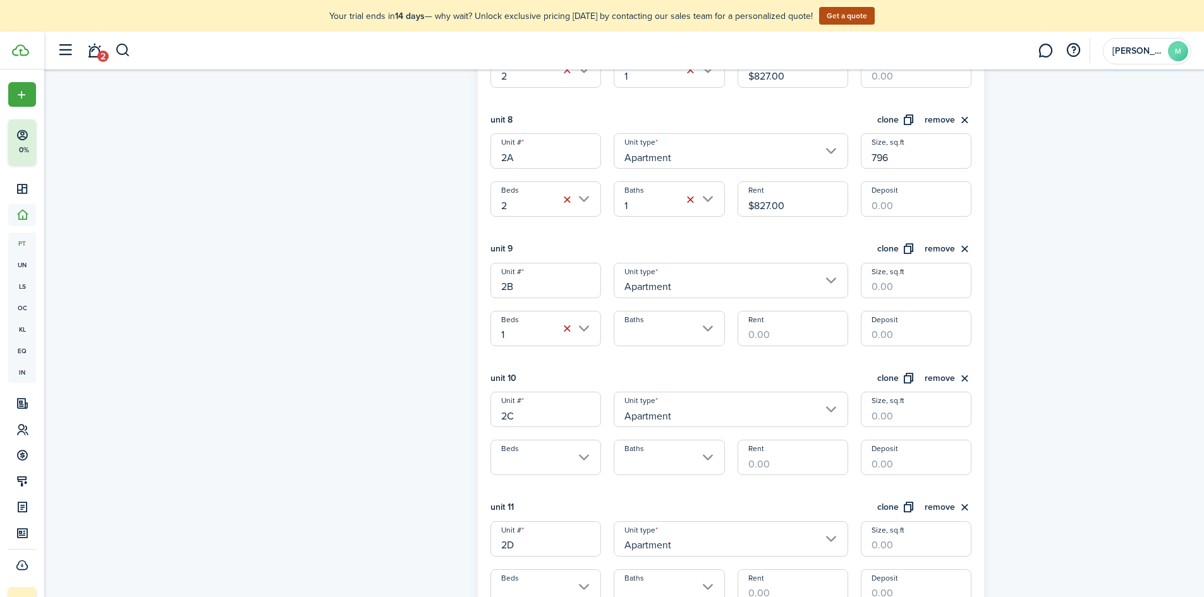
click at [668, 335] on input "Baths" at bounding box center [669, 328] width 111 height 35
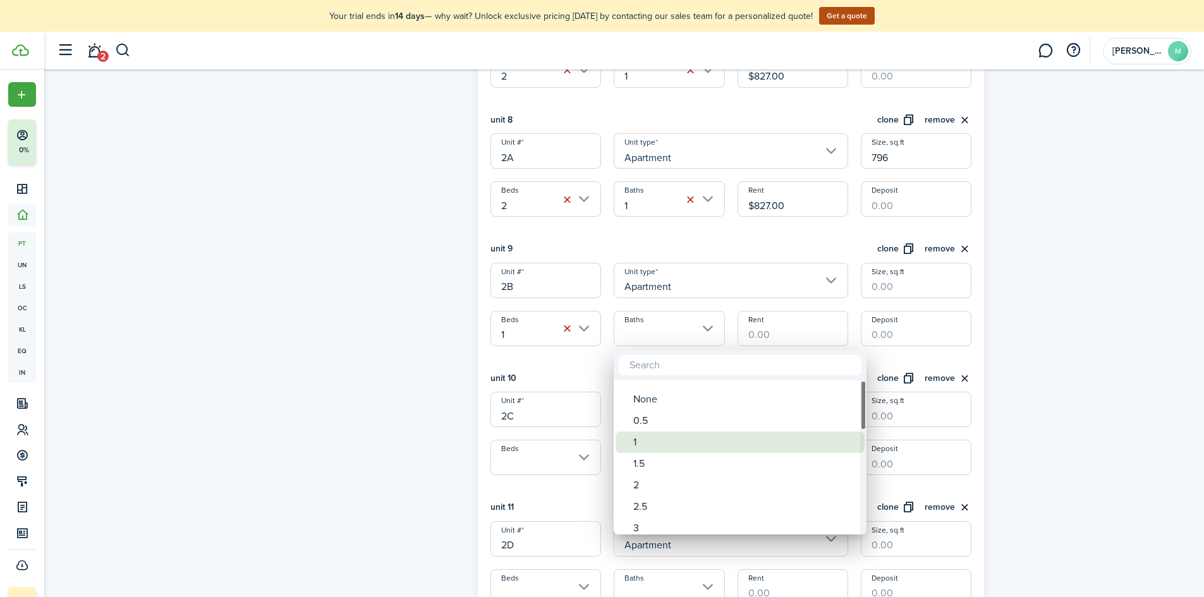
click at [667, 431] on div "0.5" at bounding box center [745, 420] width 224 height 21
click at [665, 435] on div "1" at bounding box center [745, 435] width 224 height 21
type input "1"
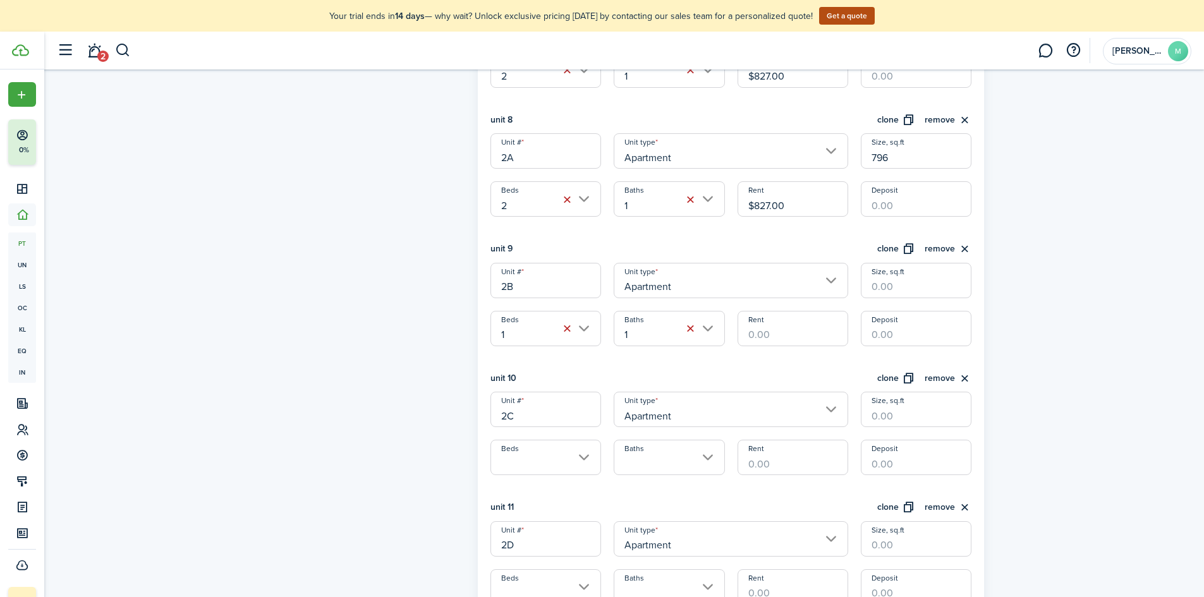
click at [888, 278] on input "Size, sq.ft" at bounding box center [916, 280] width 111 height 35
type input "609"
click at [800, 341] on input "Rent" at bounding box center [793, 328] width 111 height 35
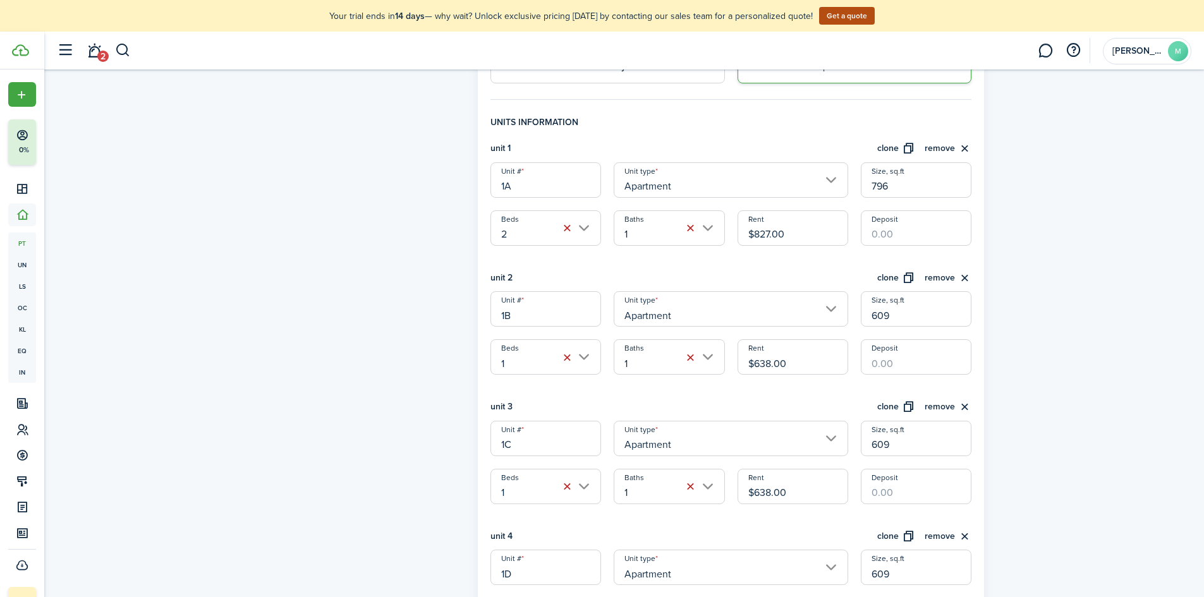
scroll to position [253, 0]
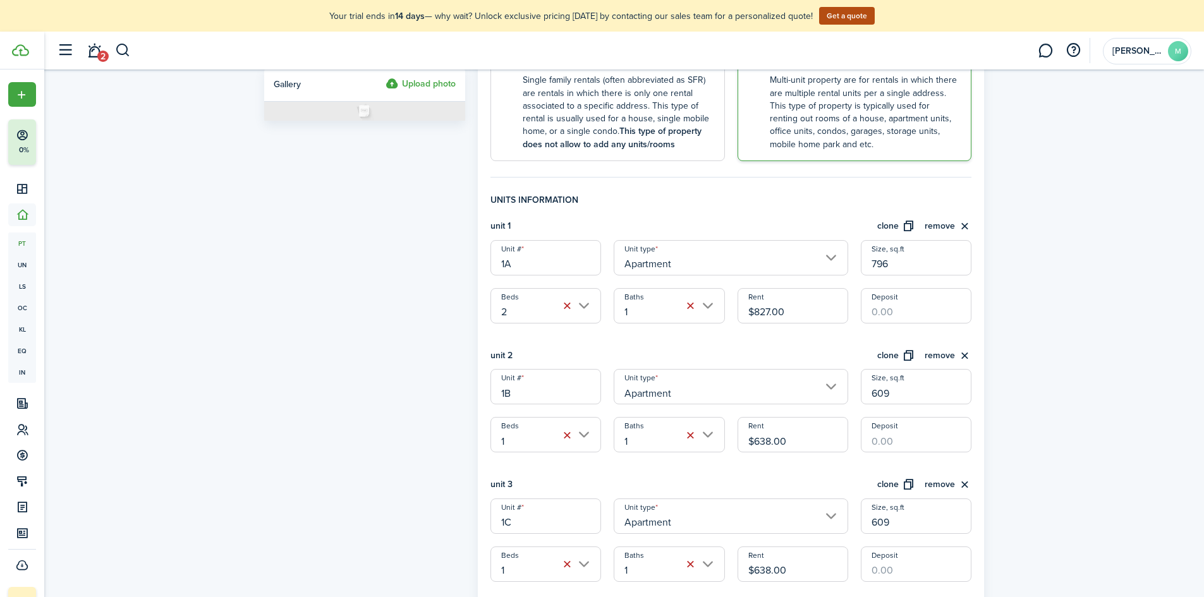
type input "$638.00"
click at [795, 322] on input "$827.00" at bounding box center [793, 305] width 111 height 35
click at [796, 314] on input "$827.00" at bounding box center [793, 305] width 111 height 35
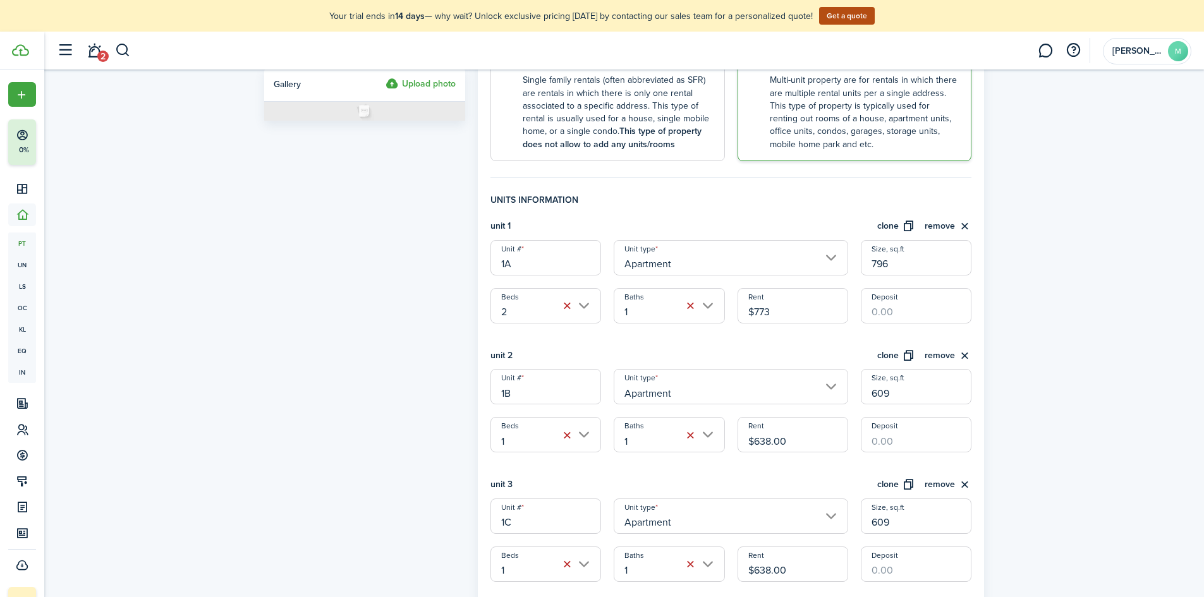
type input "$773.00"
click at [804, 434] on input "$638.00" at bounding box center [793, 434] width 111 height 35
drag, startPoint x: 804, startPoint y: 434, endPoint x: 756, endPoint y: 436, distance: 48.1
click at [756, 436] on input "$638.00" at bounding box center [793, 434] width 111 height 35
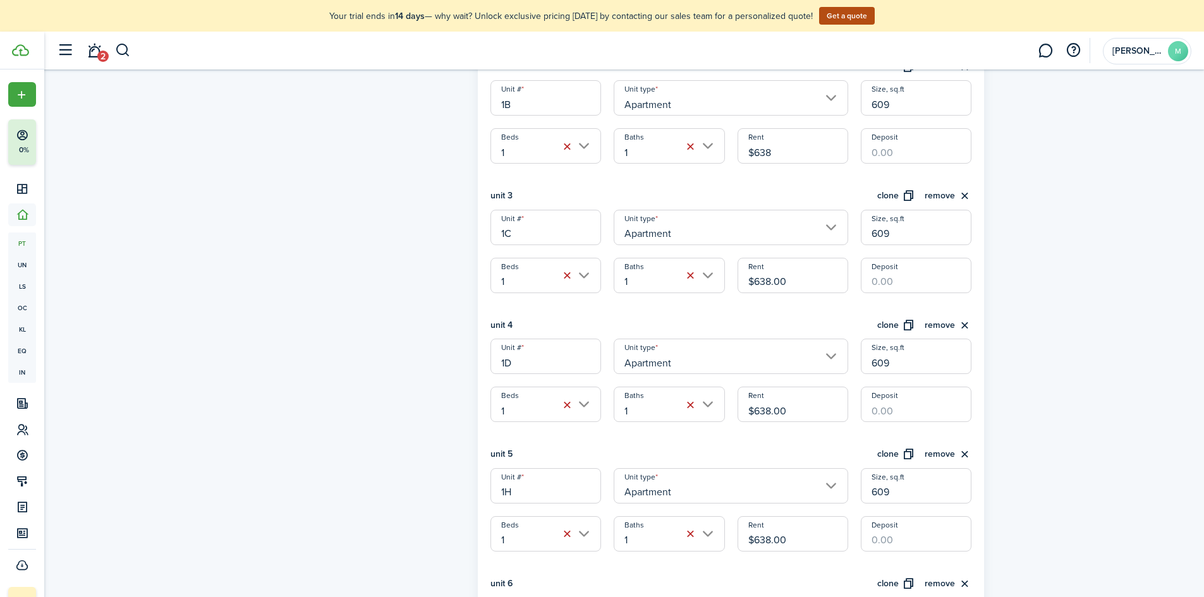
scroll to position [569, 0]
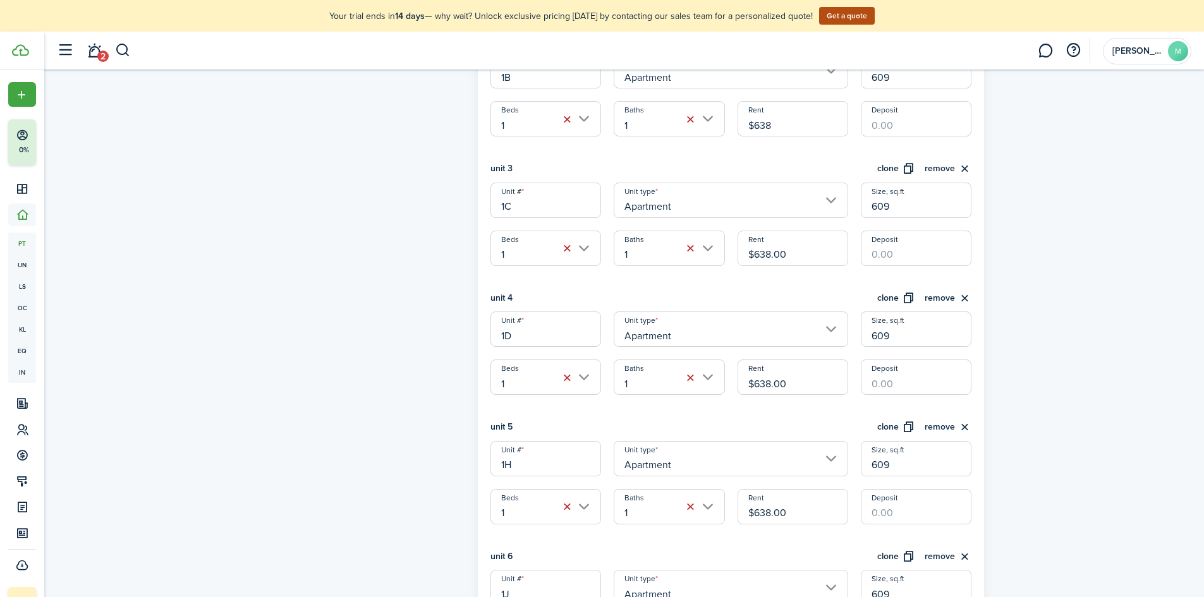
type input "$638.00"
drag, startPoint x: 799, startPoint y: 255, endPoint x: 740, endPoint y: 252, distance: 59.5
click at [740, 252] on input "$638.00" at bounding box center [793, 248] width 111 height 35
click at [784, 388] on input "$638.00" at bounding box center [793, 377] width 111 height 35
drag, startPoint x: 797, startPoint y: 388, endPoint x: 742, endPoint y: 389, distance: 55.7
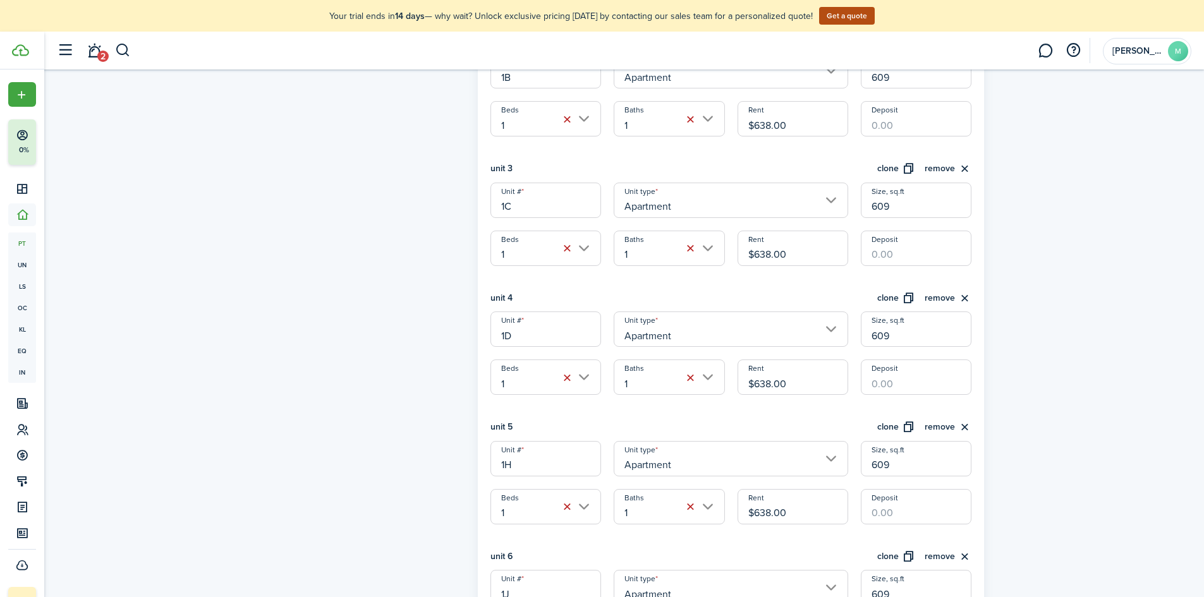
click at [742, 389] on input "$638.00" at bounding box center [793, 377] width 111 height 35
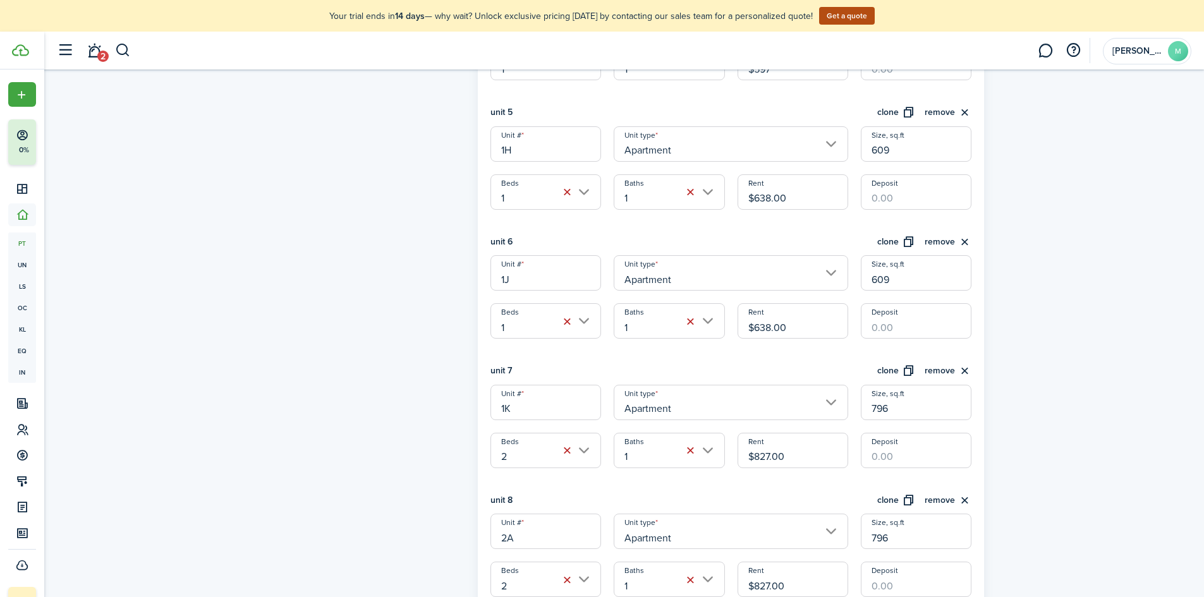
scroll to position [885, 0]
type input "$597.00"
drag, startPoint x: 796, startPoint y: 326, endPoint x: 750, endPoint y: 324, distance: 45.6
click at [749, 325] on input "$638.00" at bounding box center [793, 319] width 111 height 35
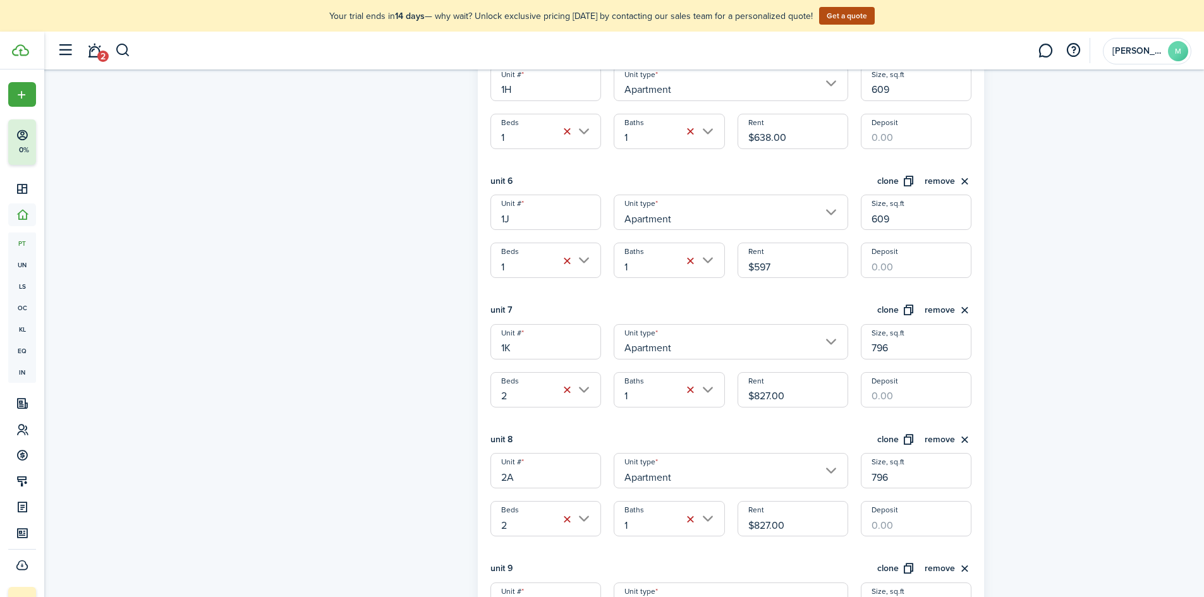
scroll to position [948, 0]
type input "$597.00"
click at [799, 391] on input "$827.00" at bounding box center [793, 386] width 111 height 35
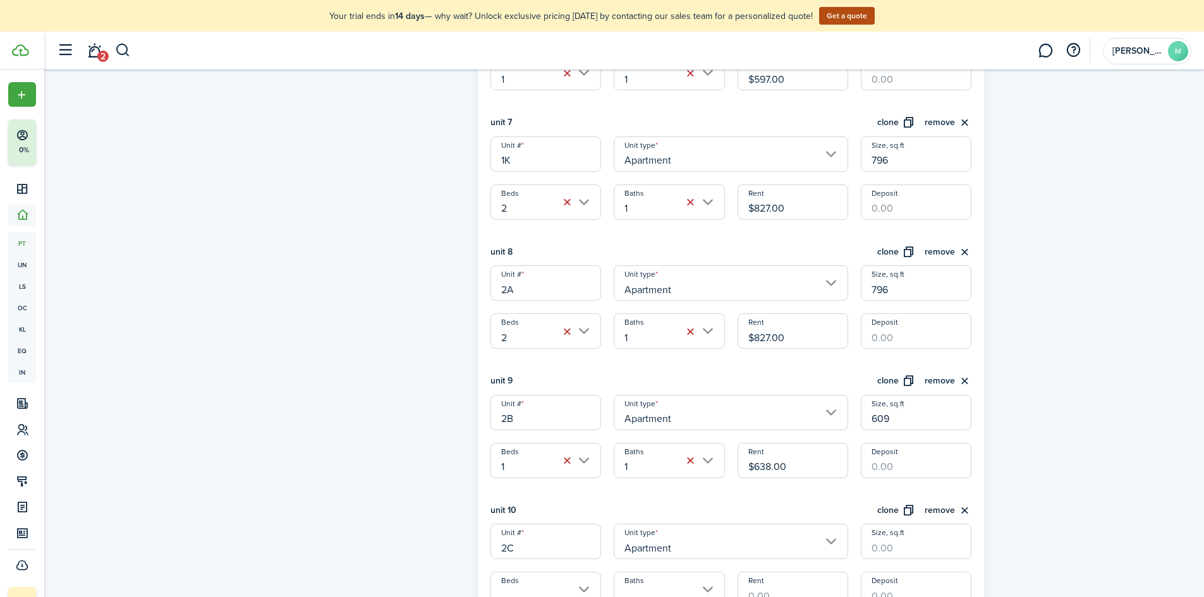
scroll to position [1138, 0]
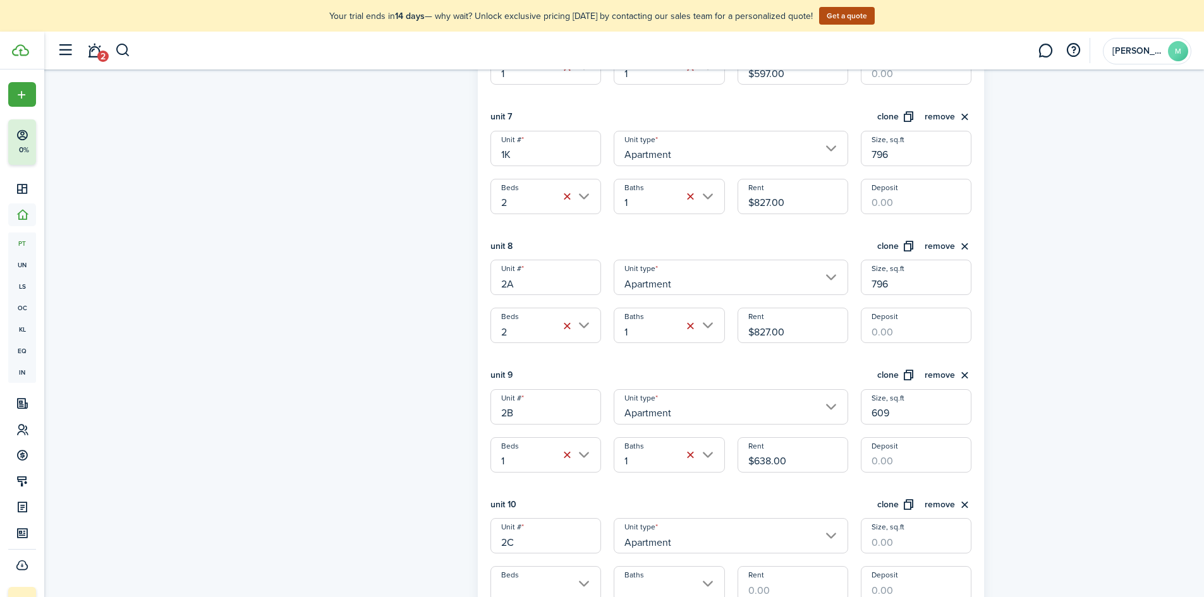
drag, startPoint x: 815, startPoint y: 334, endPoint x: 745, endPoint y: 328, distance: 69.8
click at [745, 328] on input "$827.00" at bounding box center [793, 325] width 111 height 35
click at [89, 52] on link "2" at bounding box center [94, 51] width 24 height 32
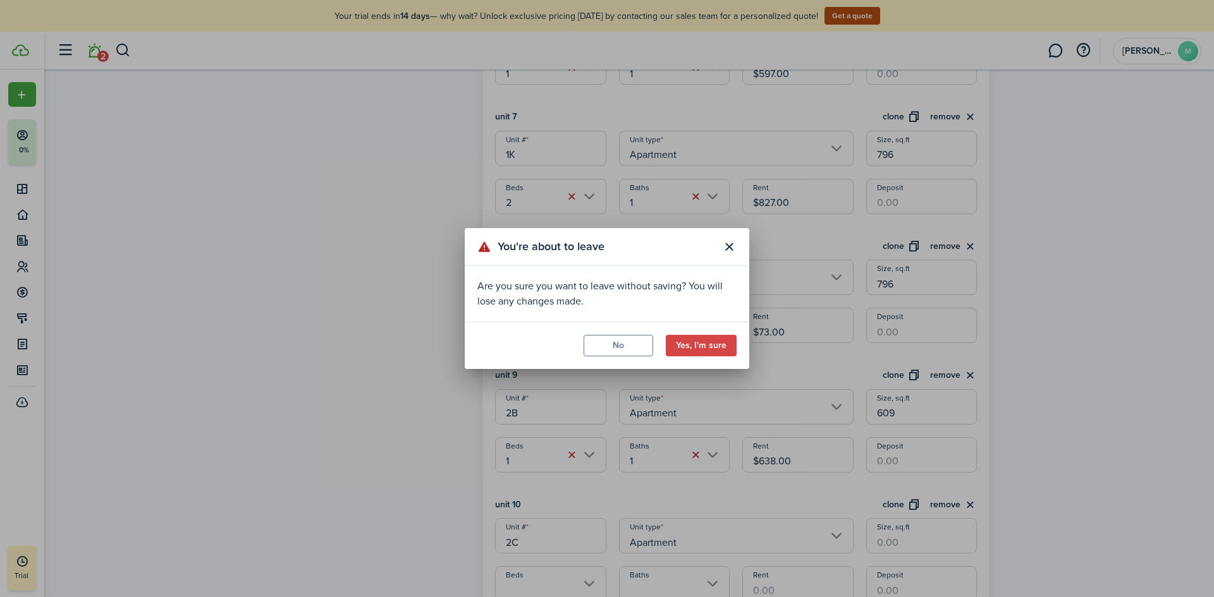
click at [648, 348] on button "No" at bounding box center [619, 345] width 70 height 21
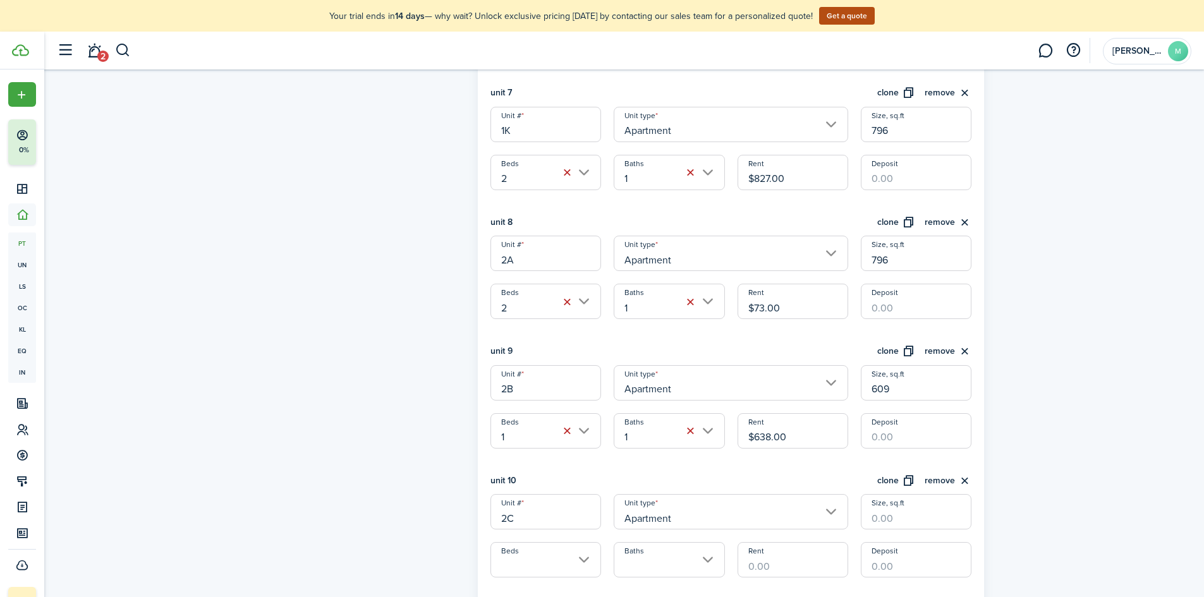
scroll to position [1201, 0]
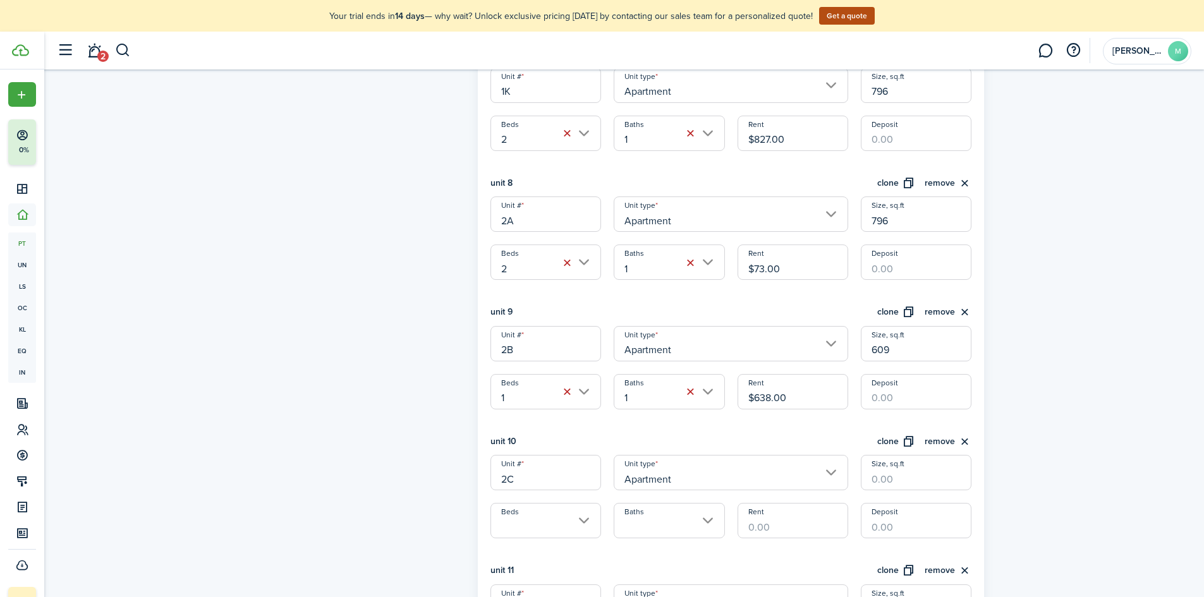
click at [759, 269] on input "$73.00" at bounding box center [793, 262] width 111 height 35
type input "$773.00"
click at [742, 319] on div "unit 9 clone remove" at bounding box center [732, 315] width 482 height 21
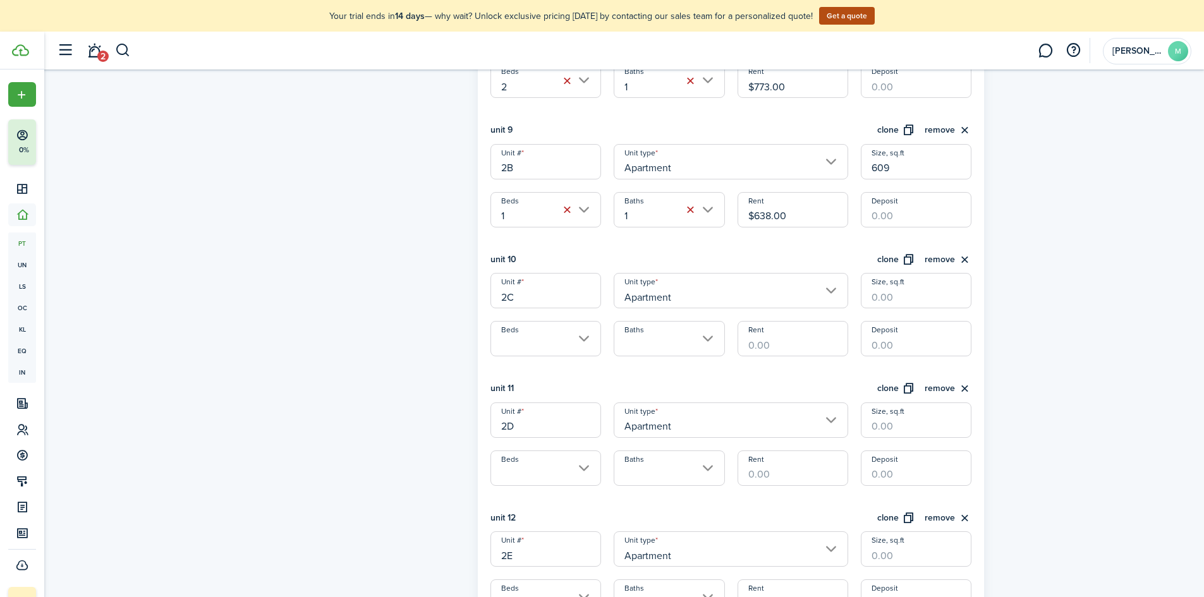
scroll to position [1391, 0]
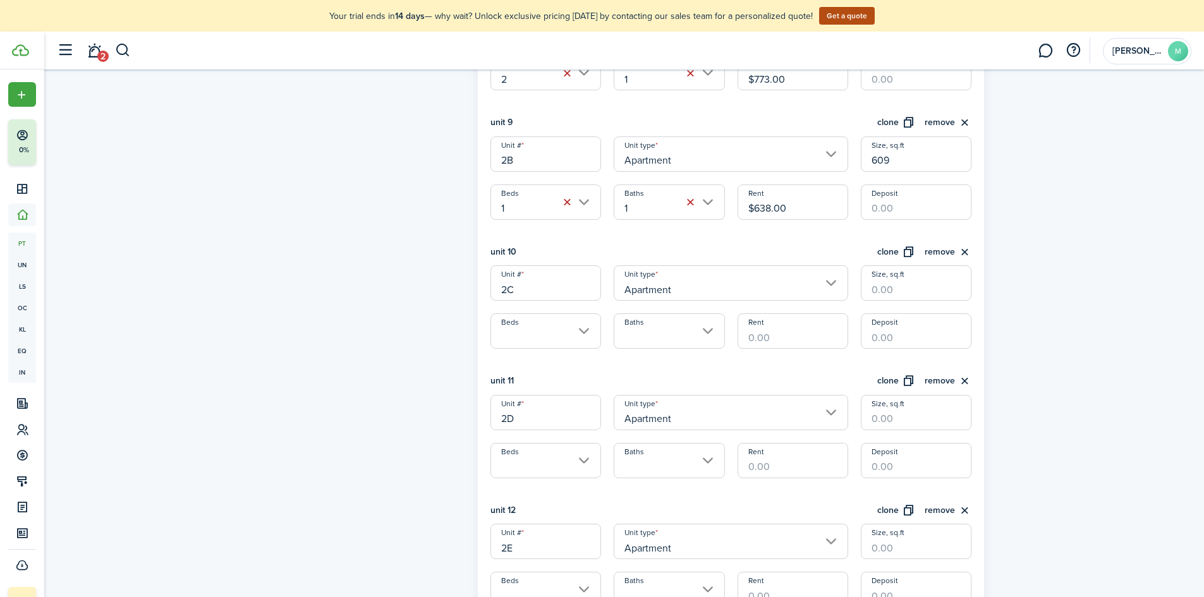
click at [565, 335] on input "Beds" at bounding box center [546, 331] width 111 height 35
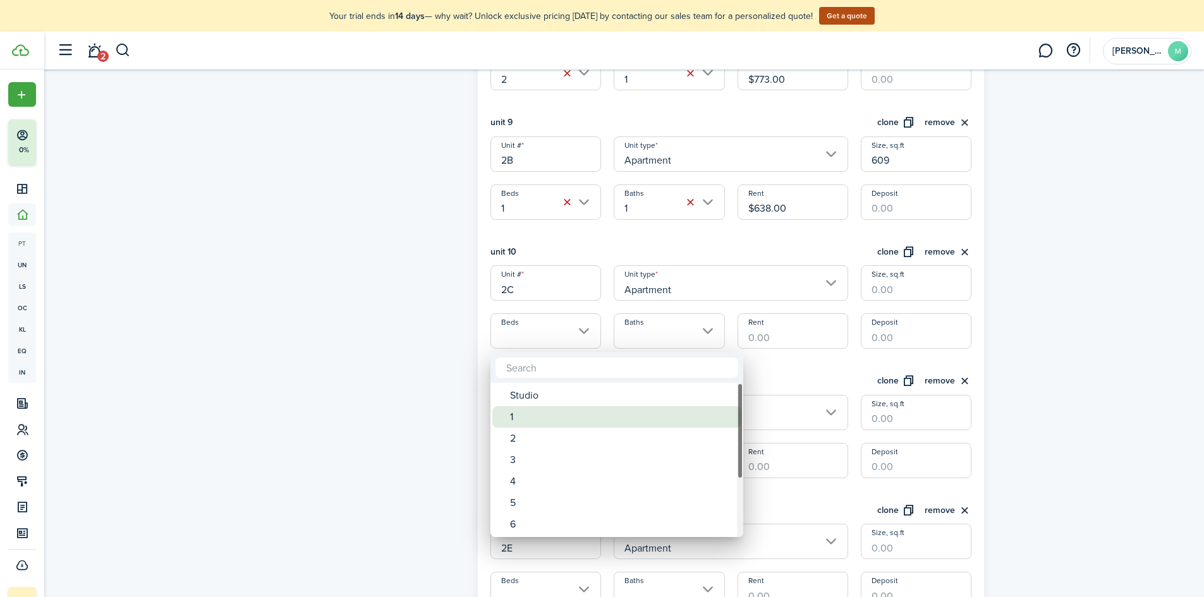
click at [566, 412] on div "1" at bounding box center [622, 417] width 224 height 21
type input "1"
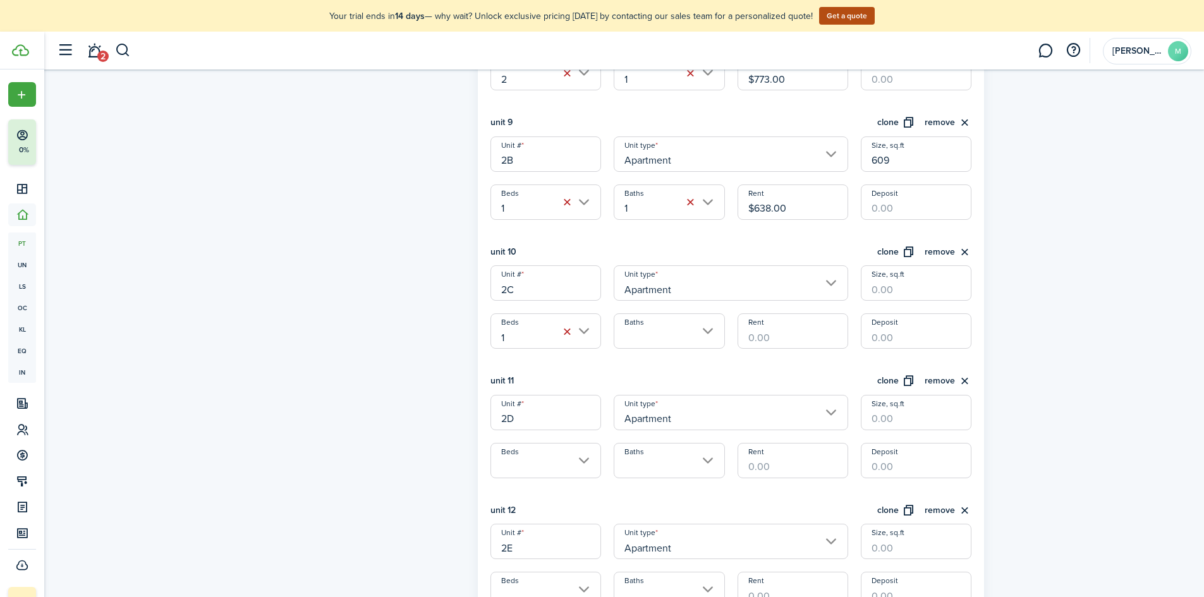
click at [626, 335] on input "Baths" at bounding box center [669, 331] width 111 height 35
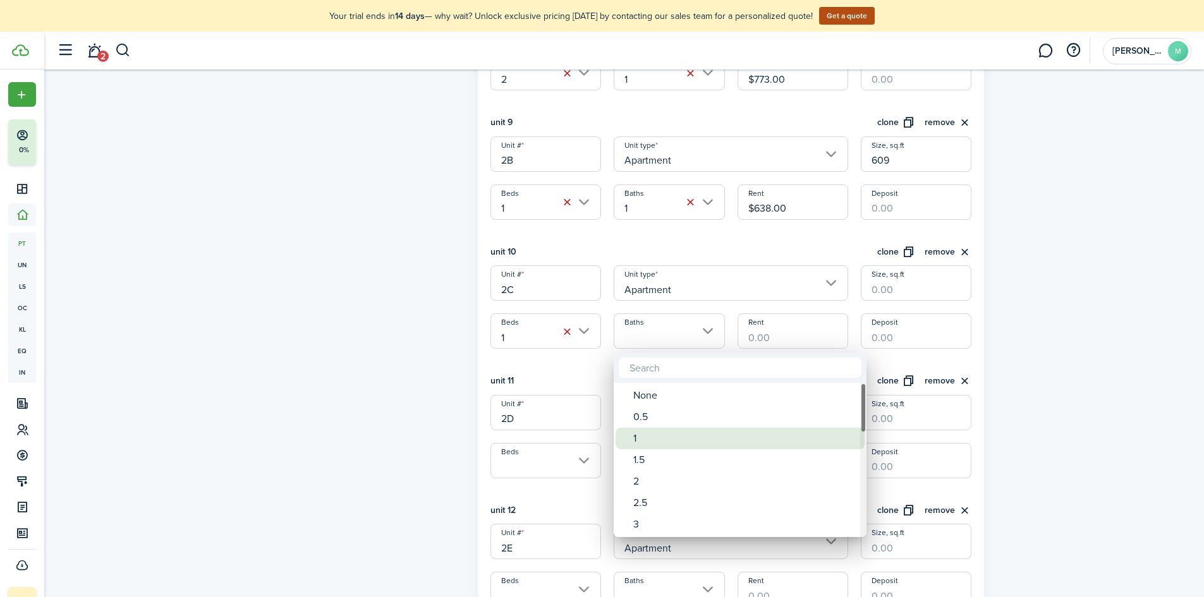
click at [651, 433] on div "1" at bounding box center [745, 438] width 224 height 21
type input "1"
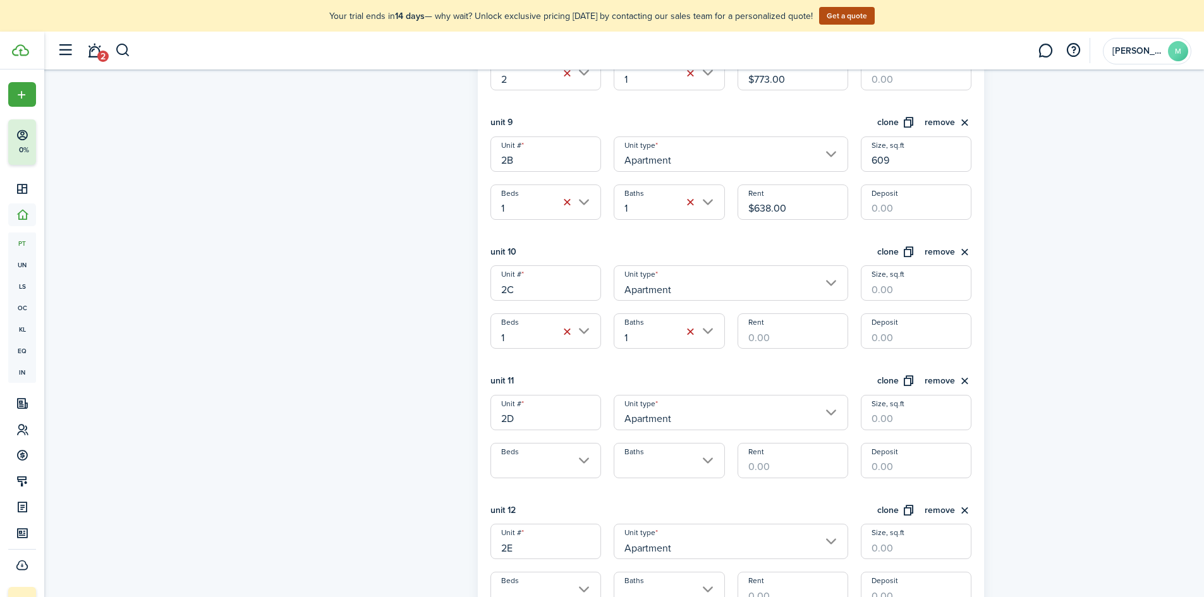
click at [752, 336] on input "Rent" at bounding box center [793, 331] width 111 height 35
type input "$597.00"
click at [886, 289] on input "Size, sq.ft" at bounding box center [916, 283] width 111 height 35
type input "609"
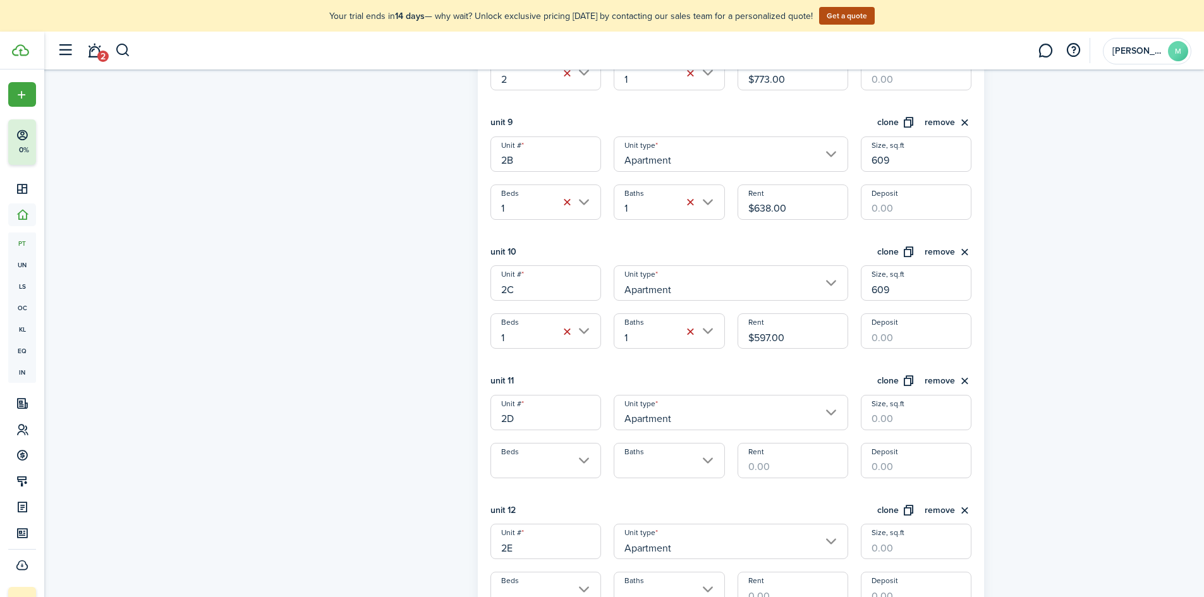
click at [695, 379] on div "unit 11 clone remove" at bounding box center [732, 384] width 482 height 21
click at [555, 462] on input "Beds" at bounding box center [546, 460] width 111 height 35
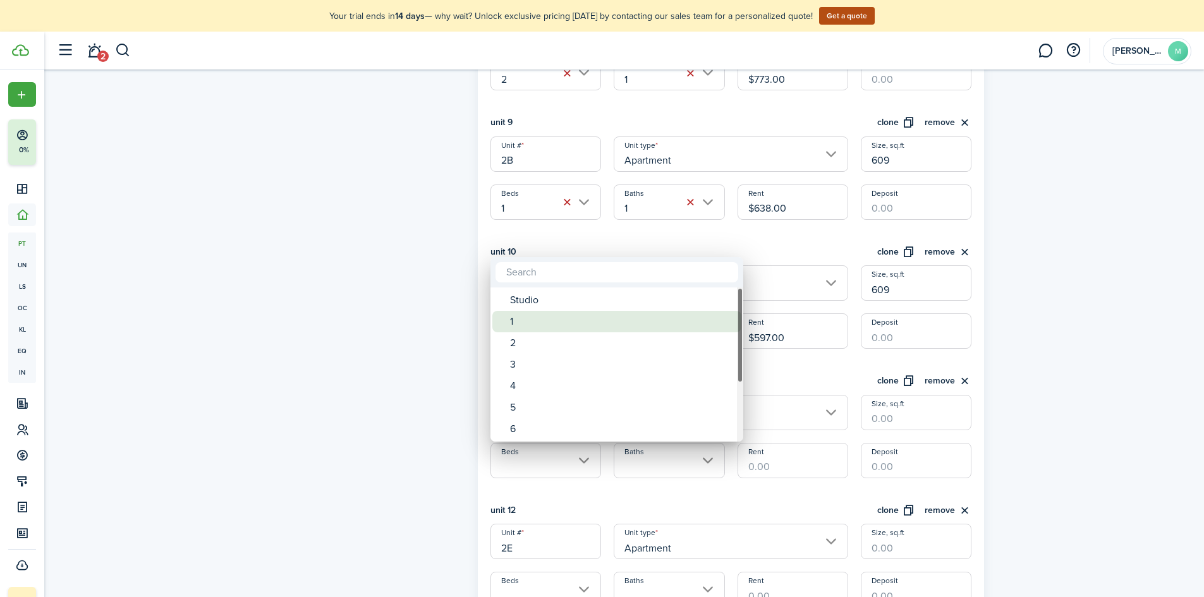
click at [555, 326] on div "1" at bounding box center [622, 321] width 224 height 21
type input "1"
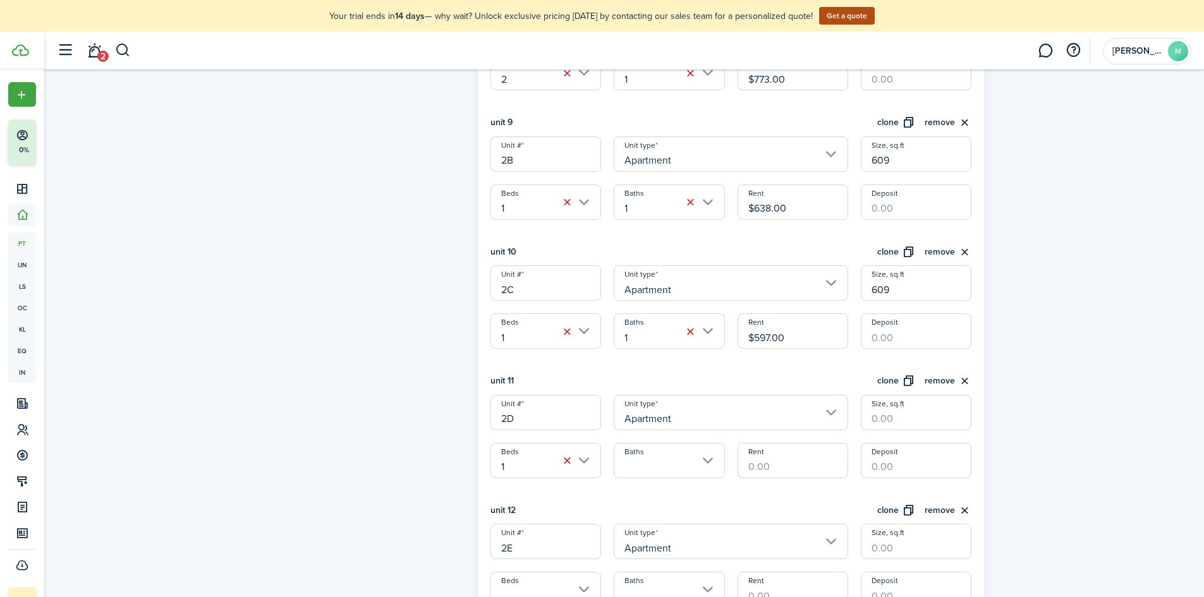
click at [644, 465] on input "Baths" at bounding box center [669, 460] width 111 height 35
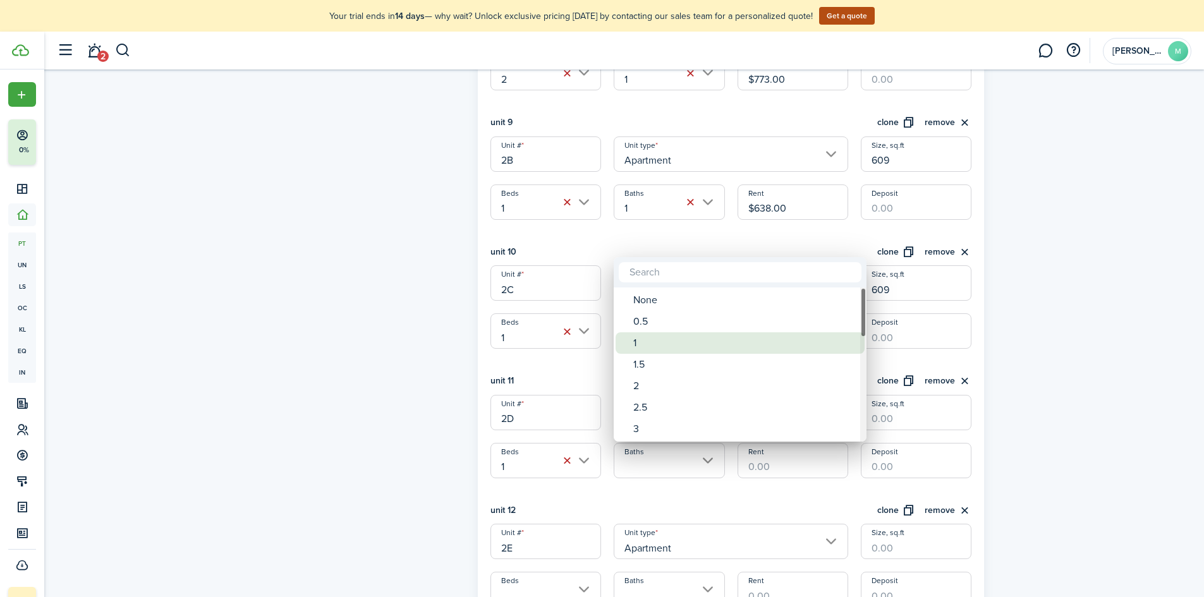
click at [672, 335] on div "1" at bounding box center [745, 343] width 224 height 21
type input "1"
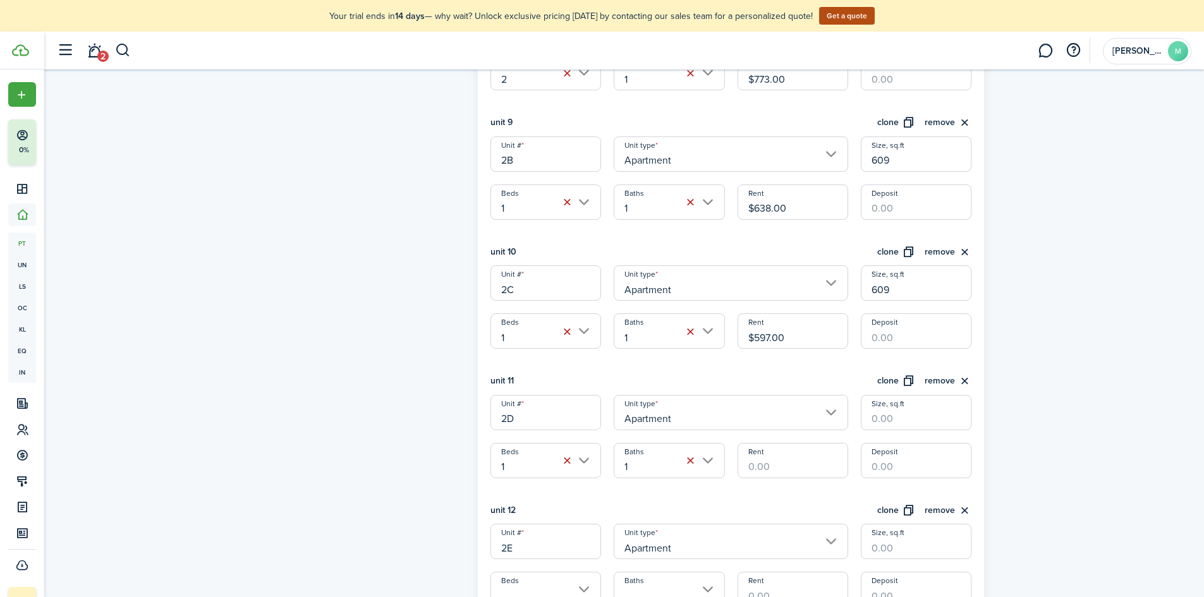
click at [783, 467] on input "Rent" at bounding box center [793, 460] width 111 height 35
click at [912, 422] on input "Size, sq.ft" at bounding box center [916, 412] width 111 height 35
type input "609"
click at [783, 465] on input "Rent" at bounding box center [793, 460] width 111 height 35
type input "$638.00"
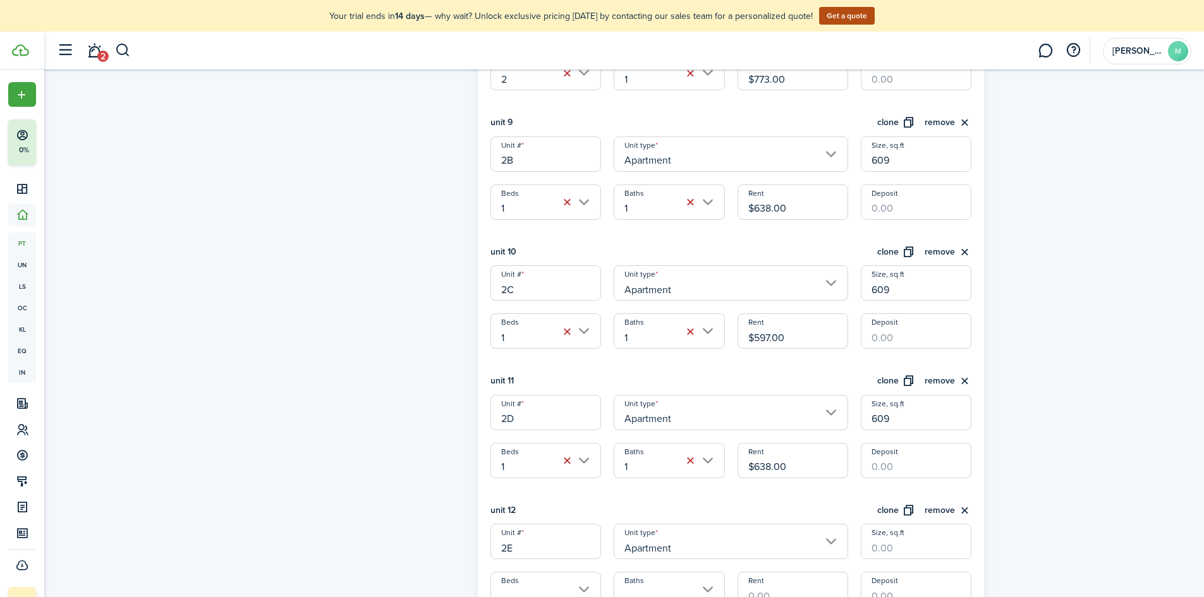
click at [910, 456] on input "Deposit" at bounding box center [916, 460] width 111 height 35
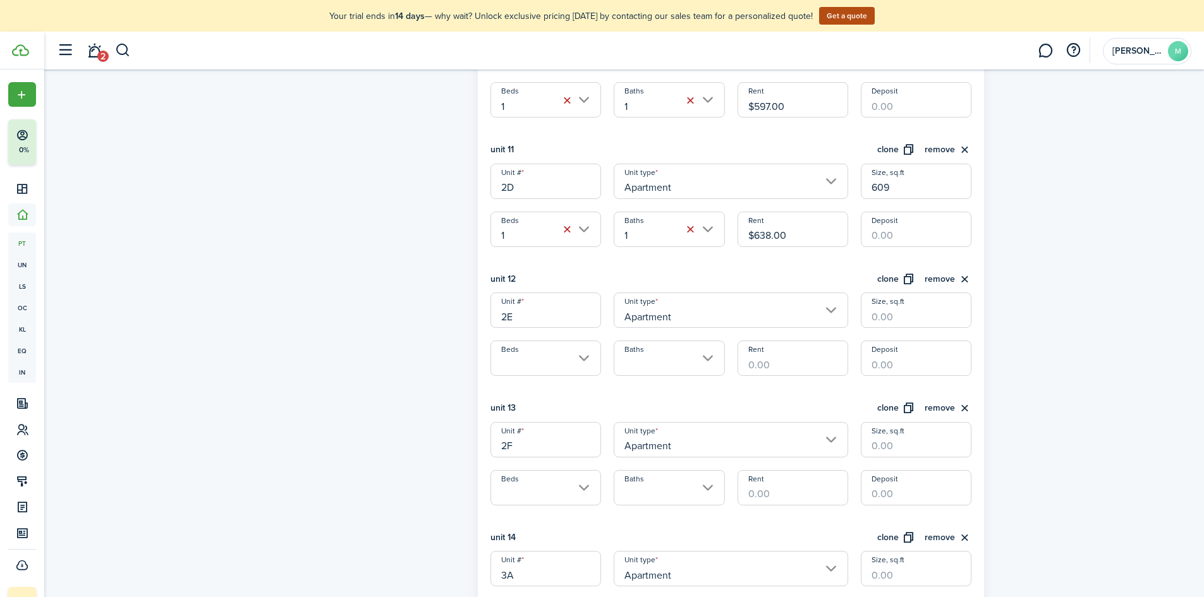
scroll to position [1644, 0]
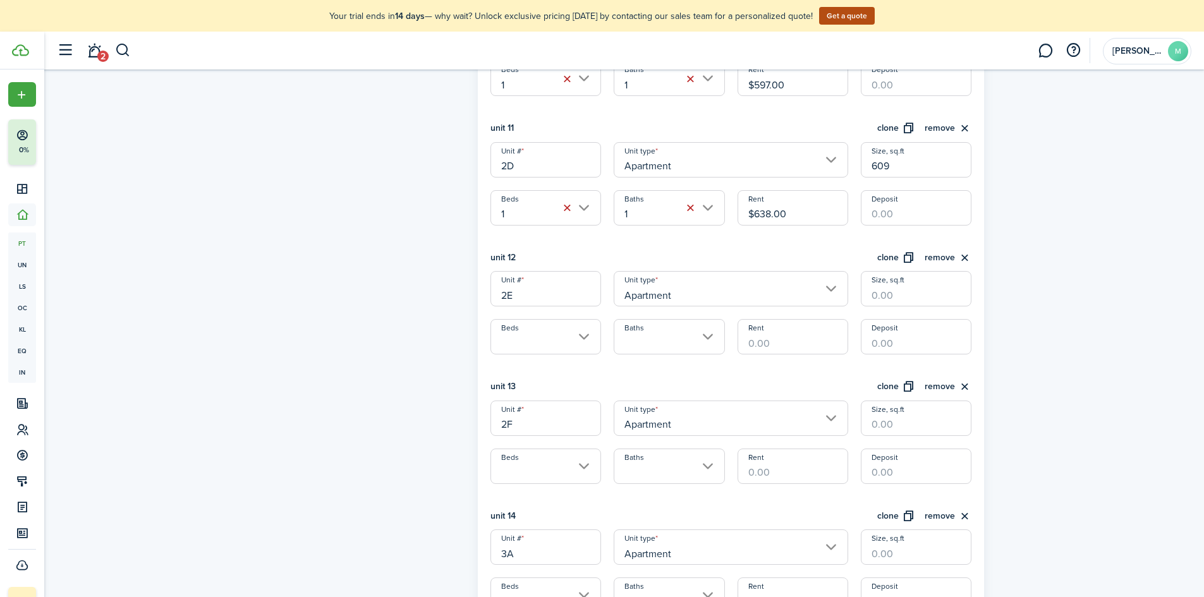
click at [553, 344] on input "Beds" at bounding box center [546, 336] width 111 height 35
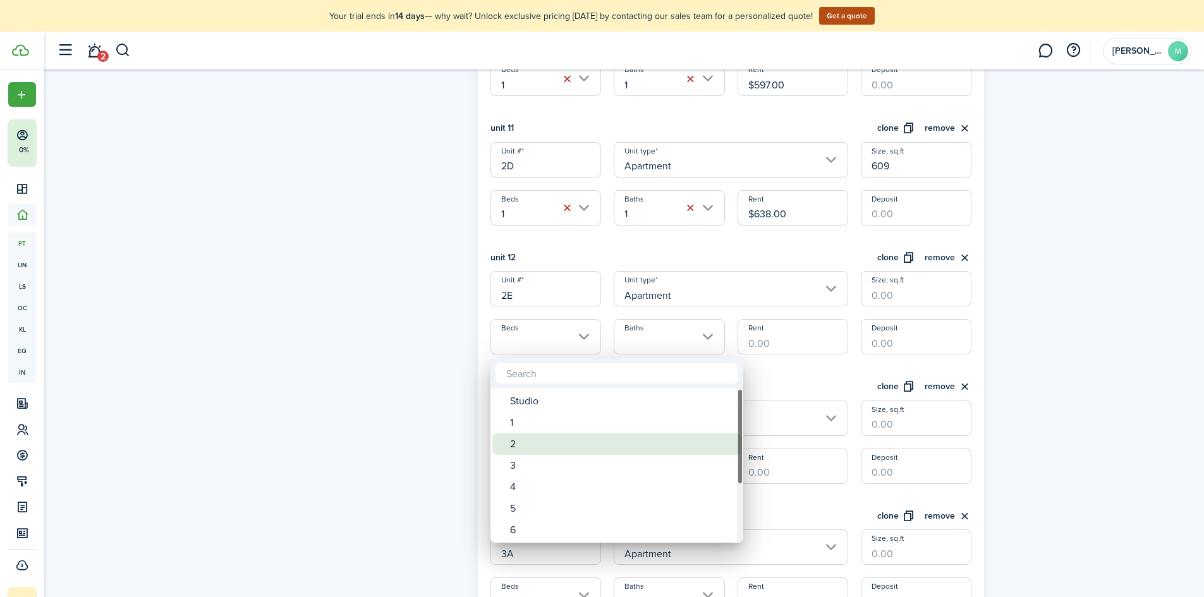
click at [545, 447] on div "2" at bounding box center [622, 444] width 224 height 21
type input "2"
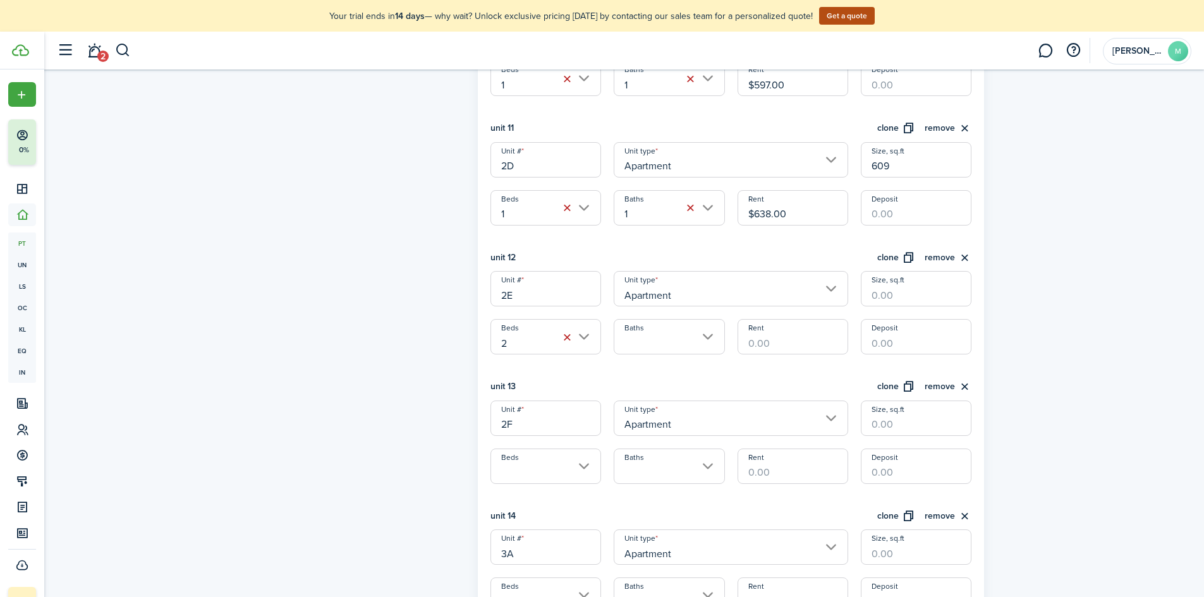
click at [633, 348] on input "Baths" at bounding box center [669, 336] width 111 height 35
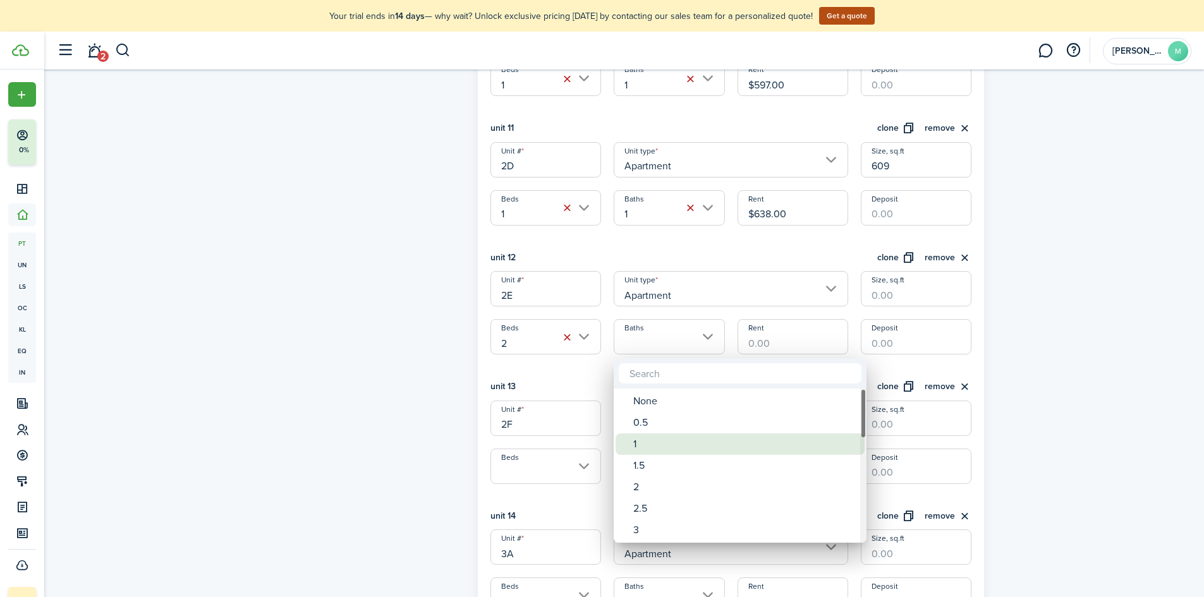
click at [634, 446] on div "1" at bounding box center [745, 444] width 224 height 21
type input "1"
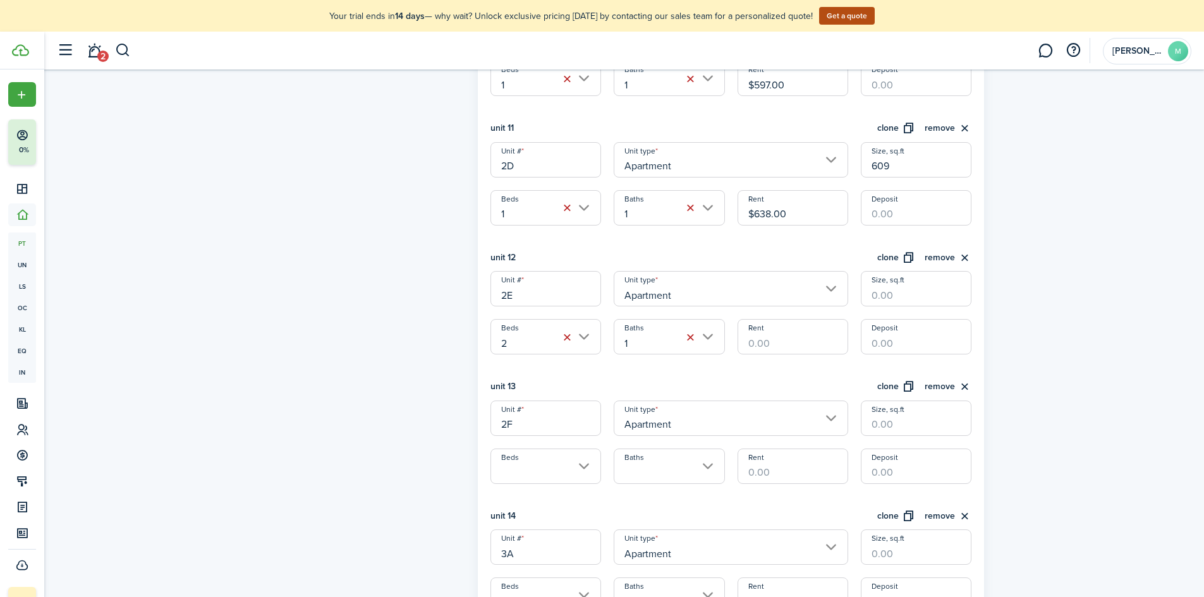
click at [756, 346] on input "Rent" at bounding box center [793, 336] width 111 height 35
click at [556, 468] on input "Beds" at bounding box center [546, 466] width 111 height 35
type input "$773.00"
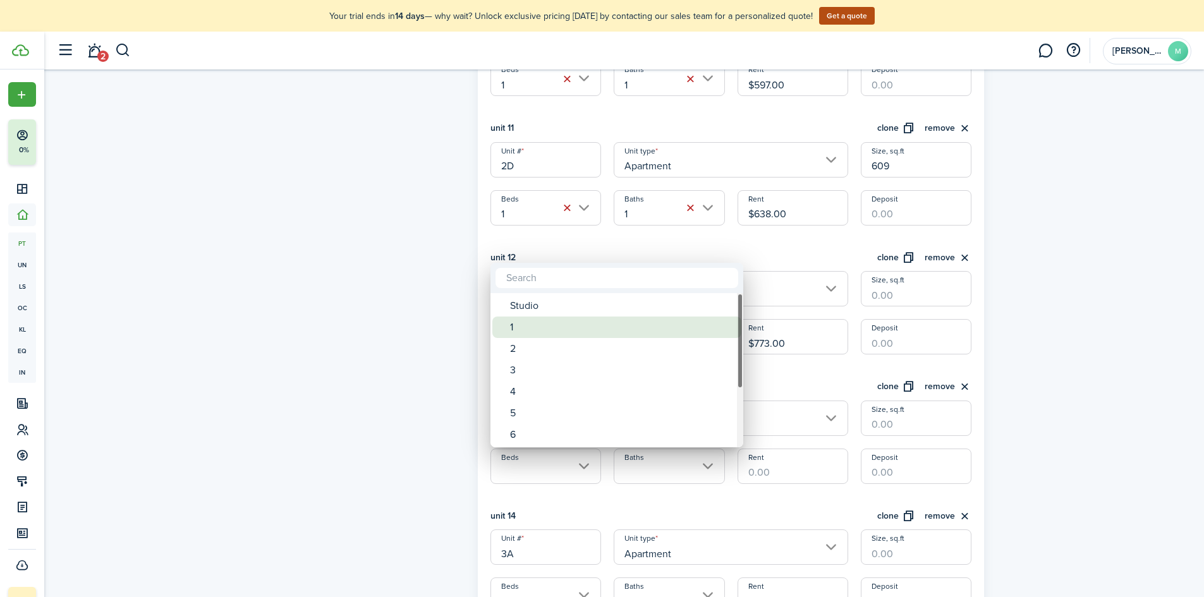
click at [567, 328] on div "1" at bounding box center [622, 327] width 224 height 21
type input "1"
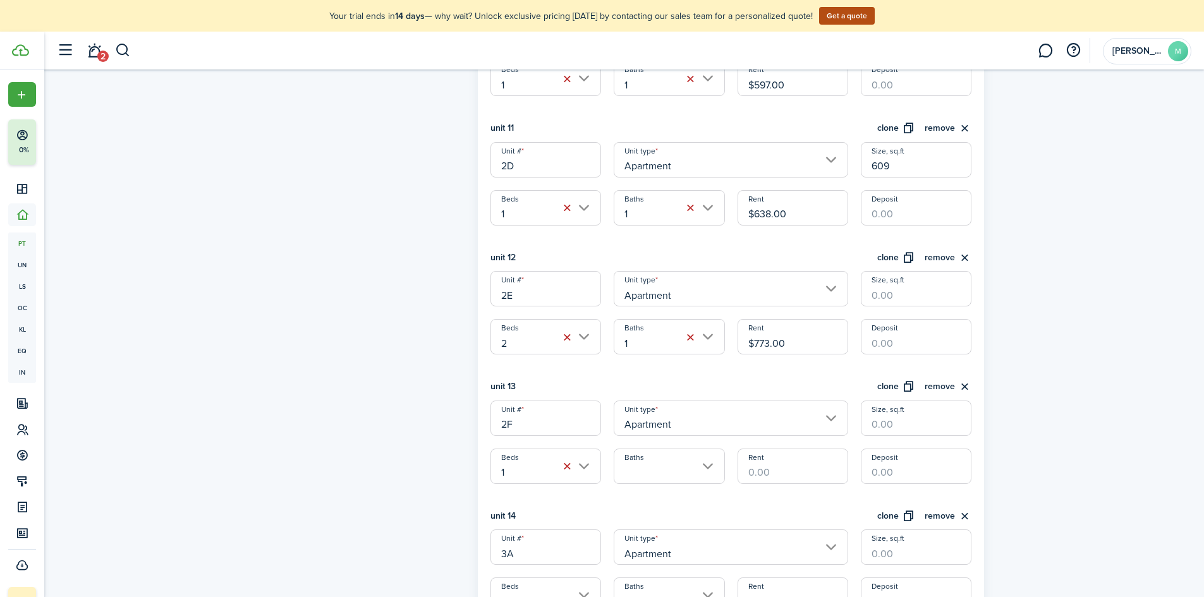
click at [649, 470] on input "Baths" at bounding box center [669, 466] width 111 height 35
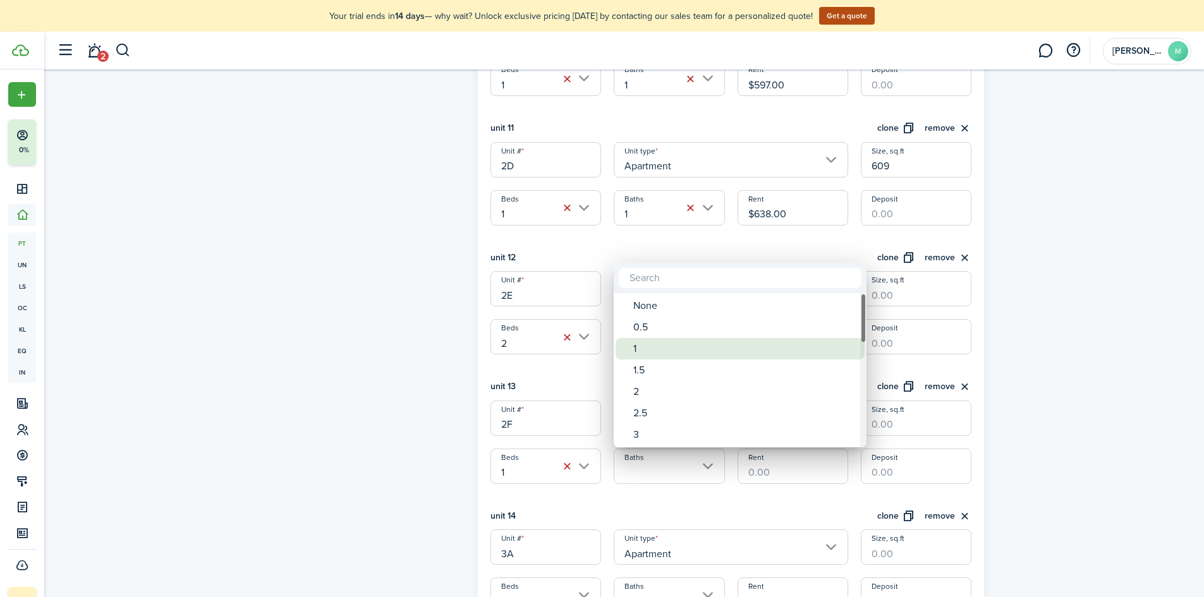
click at [659, 343] on div "1" at bounding box center [745, 348] width 224 height 21
type input "1"
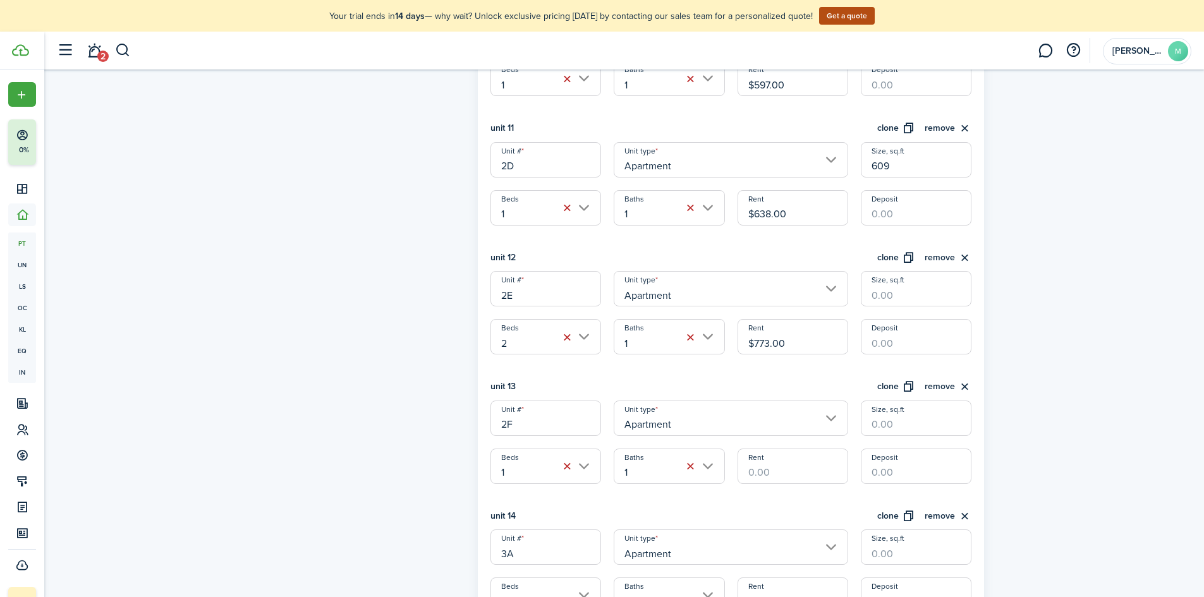
click at [800, 472] on input "Rent" at bounding box center [793, 466] width 111 height 35
type input "$638.00"
click at [899, 429] on input "Size, sq.ft" at bounding box center [916, 418] width 111 height 35
type input "609"
click at [905, 298] on input "Size, sq.ft" at bounding box center [916, 288] width 111 height 35
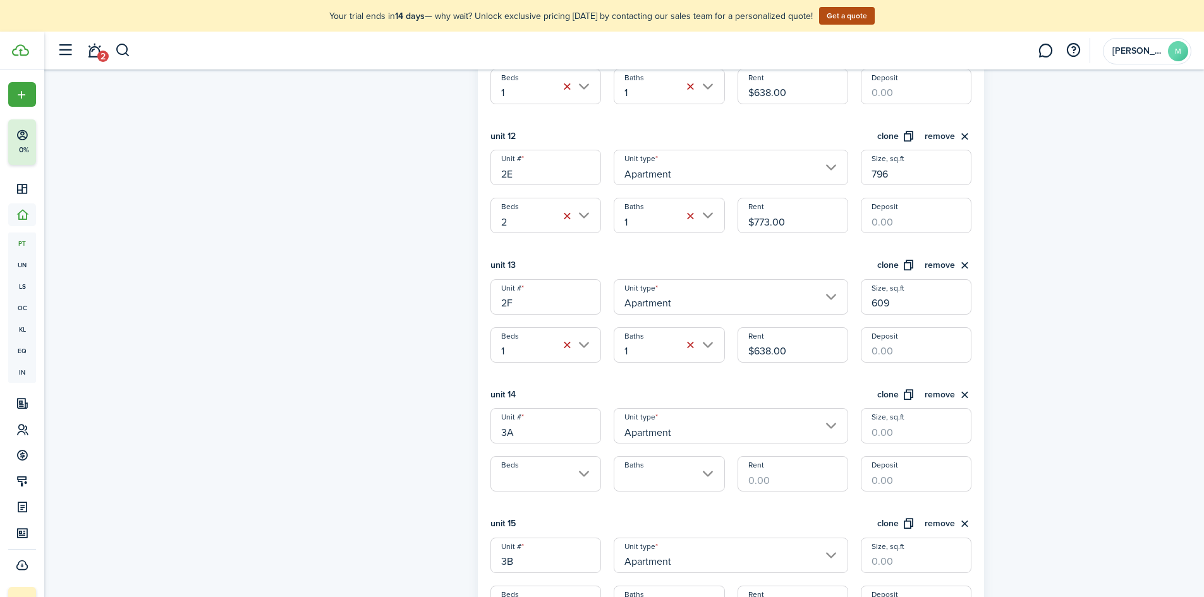
scroll to position [1770, 0]
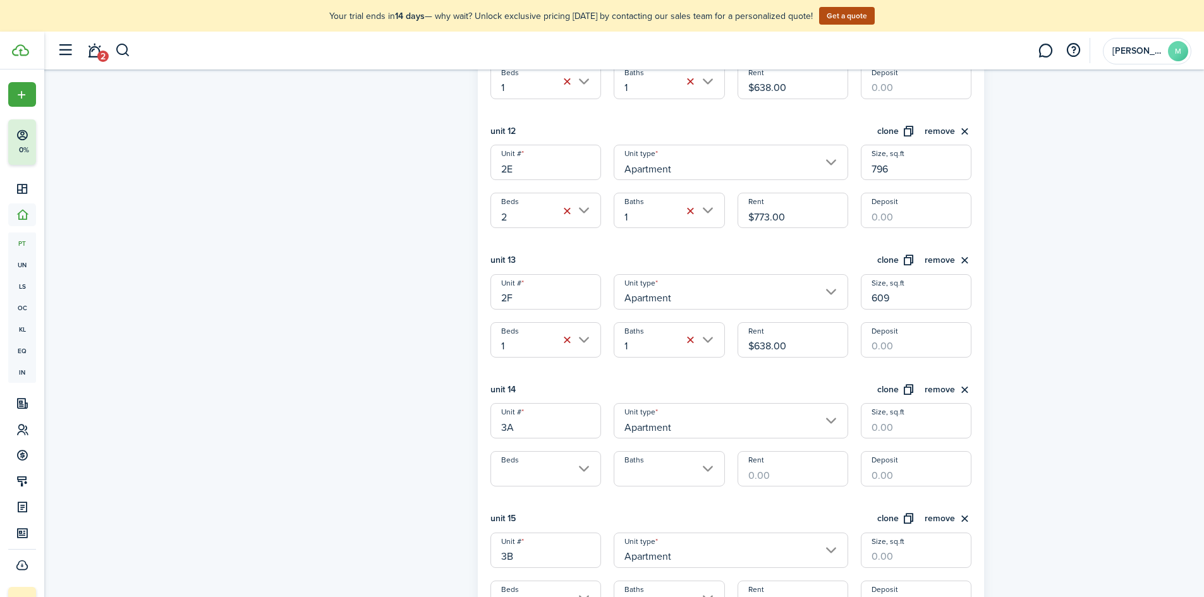
type input "796"
click at [874, 419] on input "Size, sq.ft" at bounding box center [916, 420] width 111 height 35
click at [547, 465] on input "Beds" at bounding box center [546, 468] width 111 height 35
type input "796"
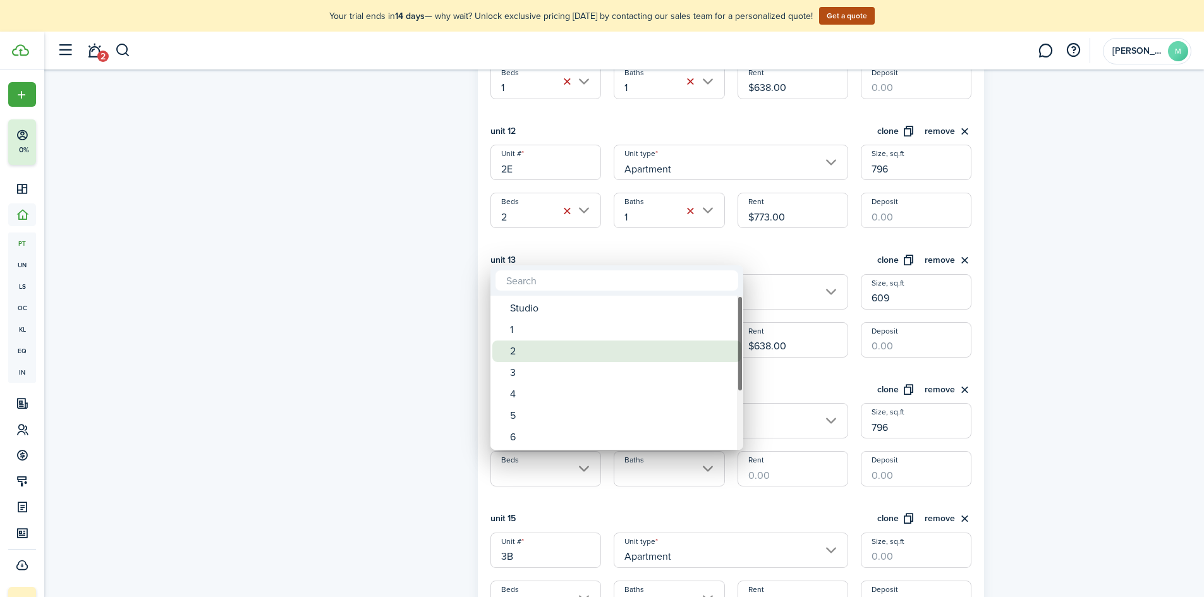
click at [563, 354] on div "2" at bounding box center [622, 351] width 224 height 21
type input "2"
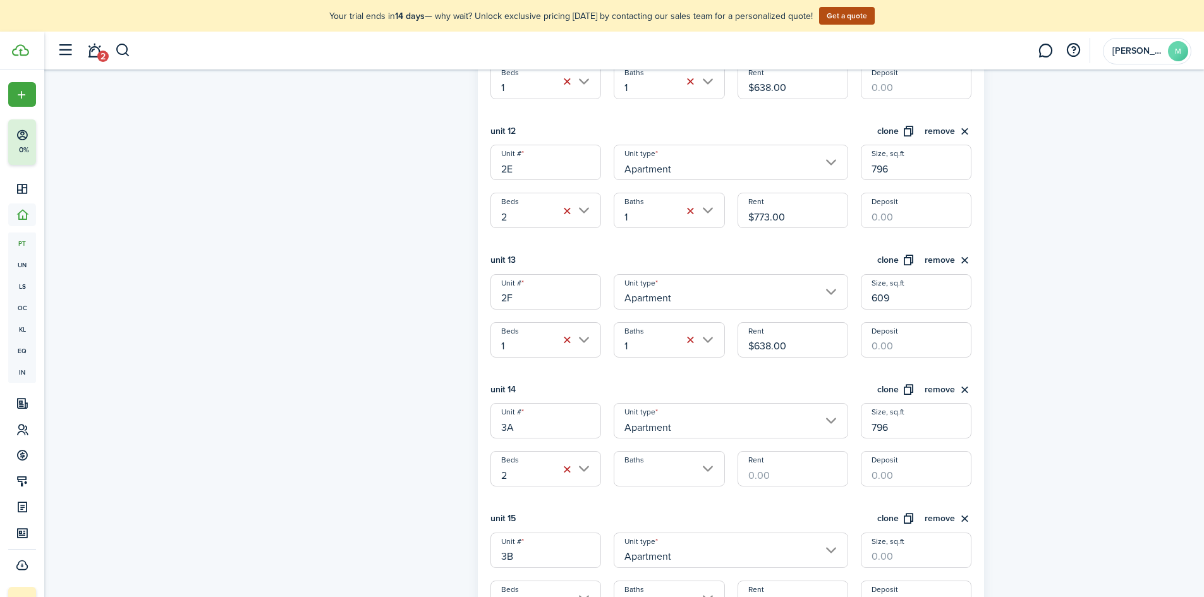
click at [642, 480] on input "Baths" at bounding box center [669, 468] width 111 height 35
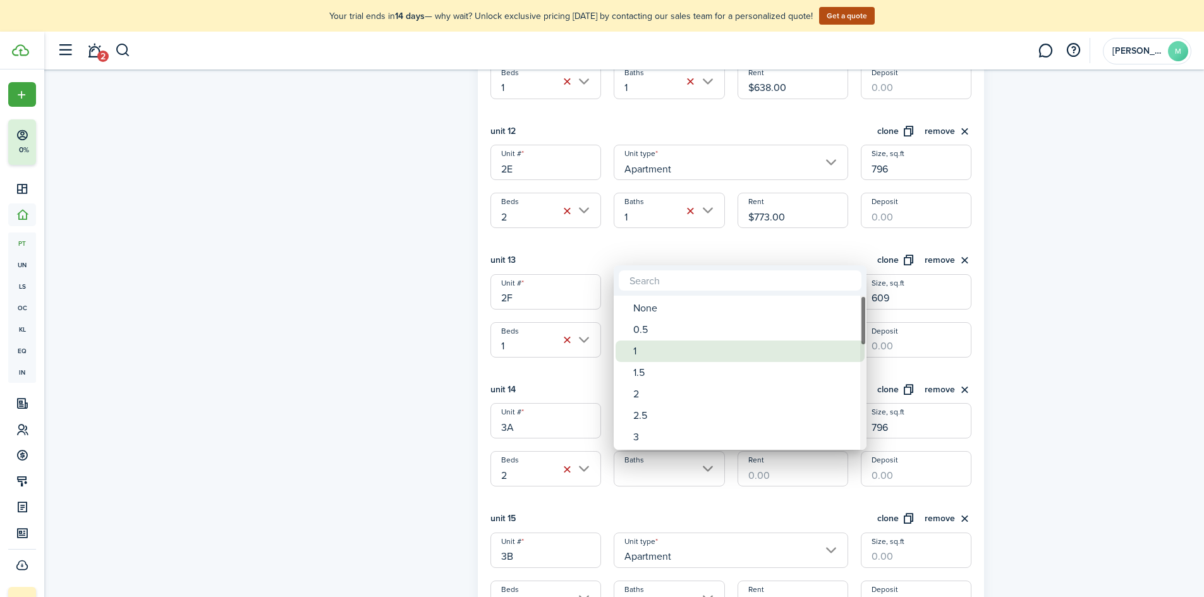
click at [663, 341] on div "1" at bounding box center [745, 351] width 224 height 21
type input "1"
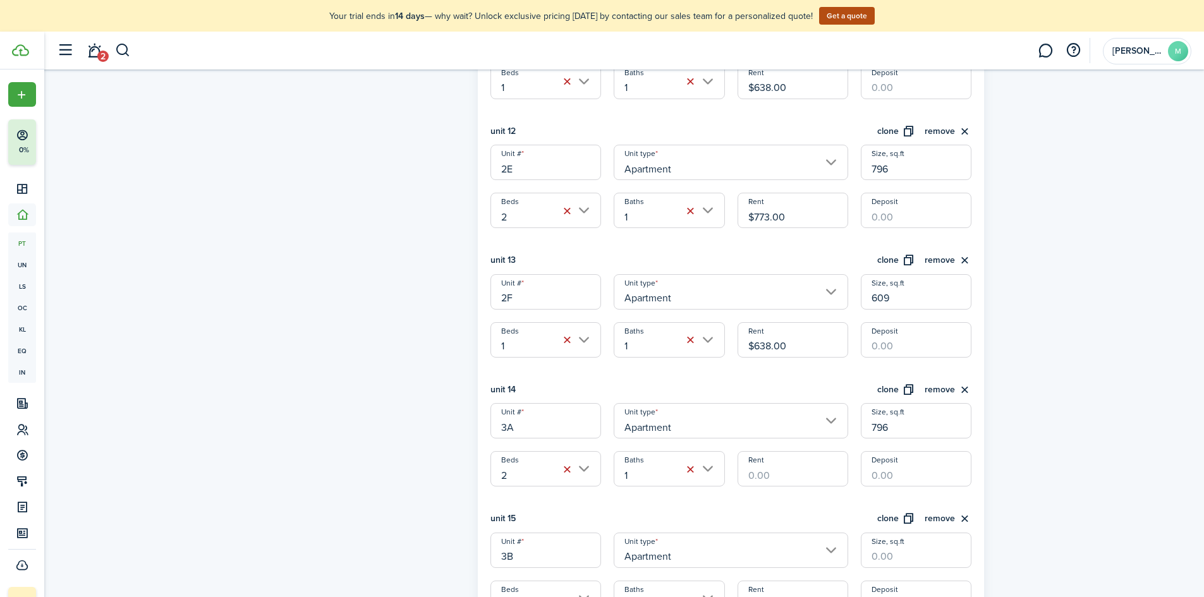
click at [793, 480] on input "Rent" at bounding box center [793, 468] width 111 height 35
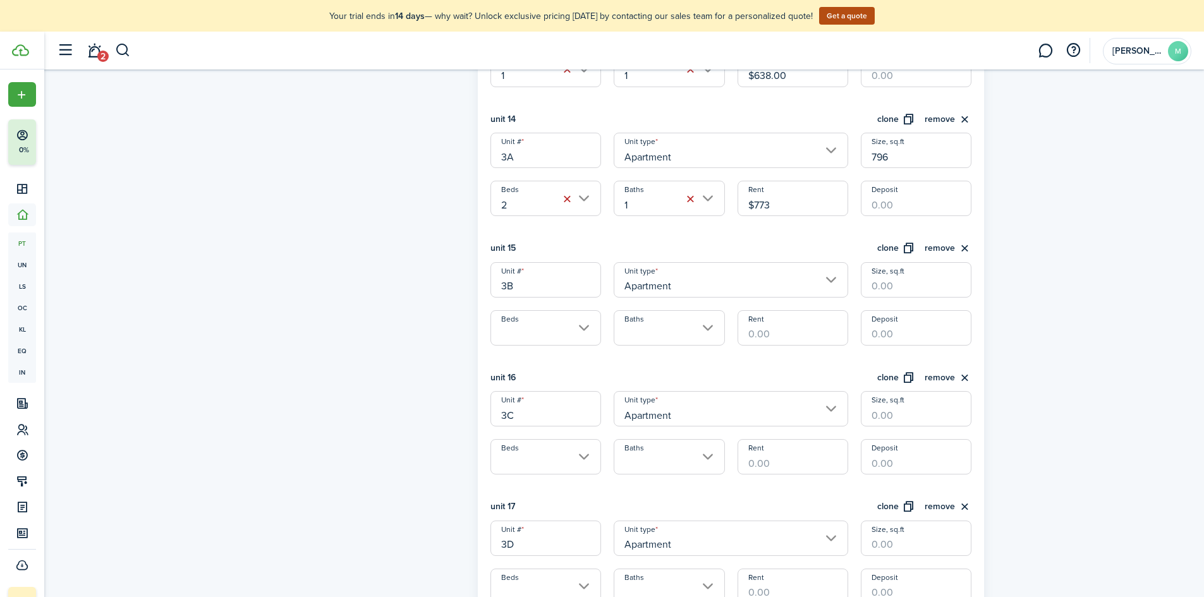
scroll to position [2086, 0]
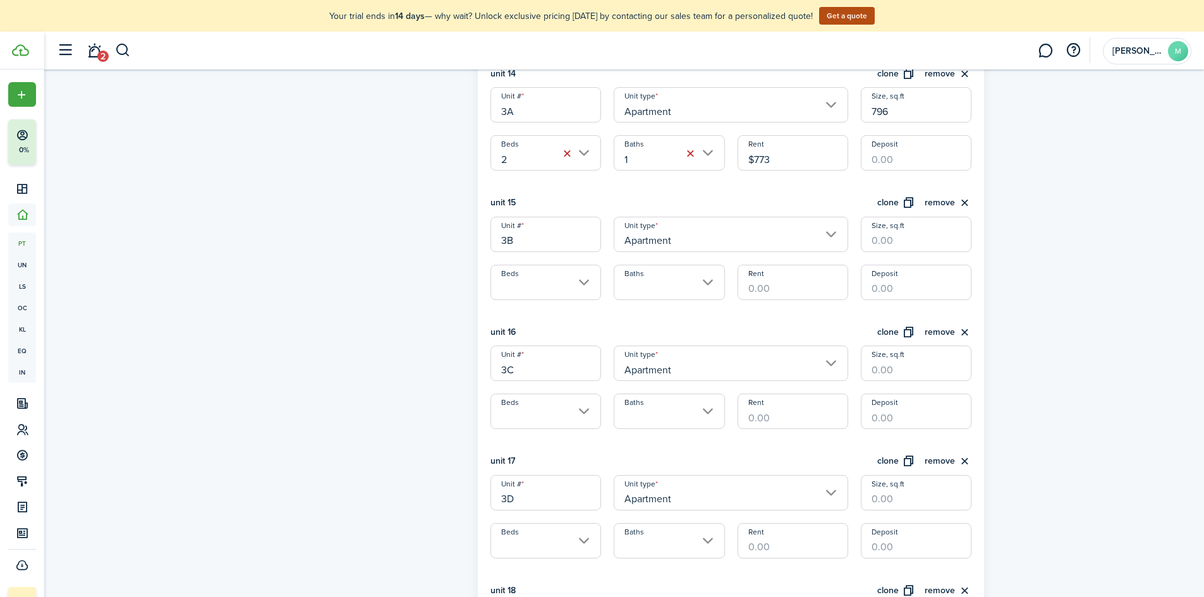
click at [537, 288] on input "Beds" at bounding box center [546, 282] width 111 height 35
type input "$773.00"
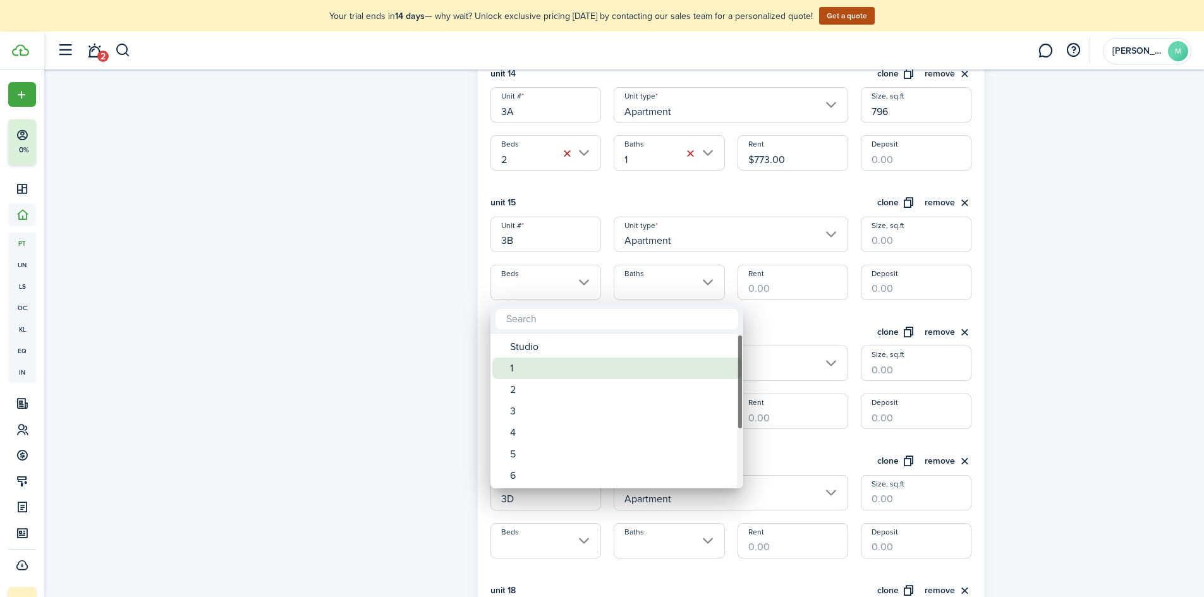
click at [533, 368] on div "1" at bounding box center [622, 368] width 224 height 21
type input "1"
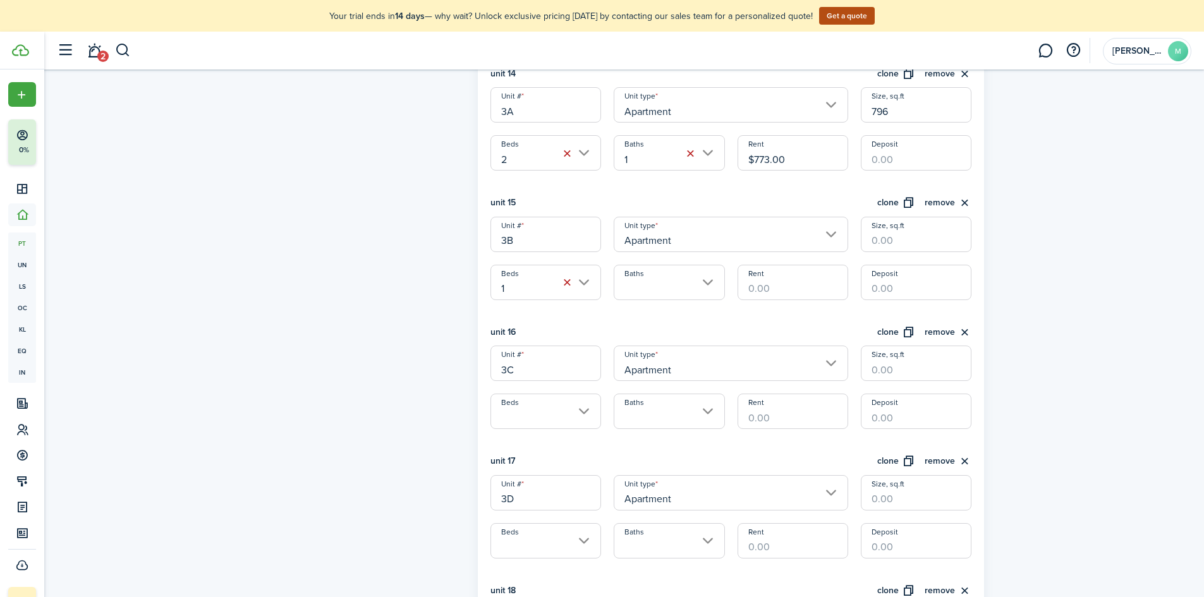
click at [664, 292] on input "Baths" at bounding box center [669, 282] width 111 height 35
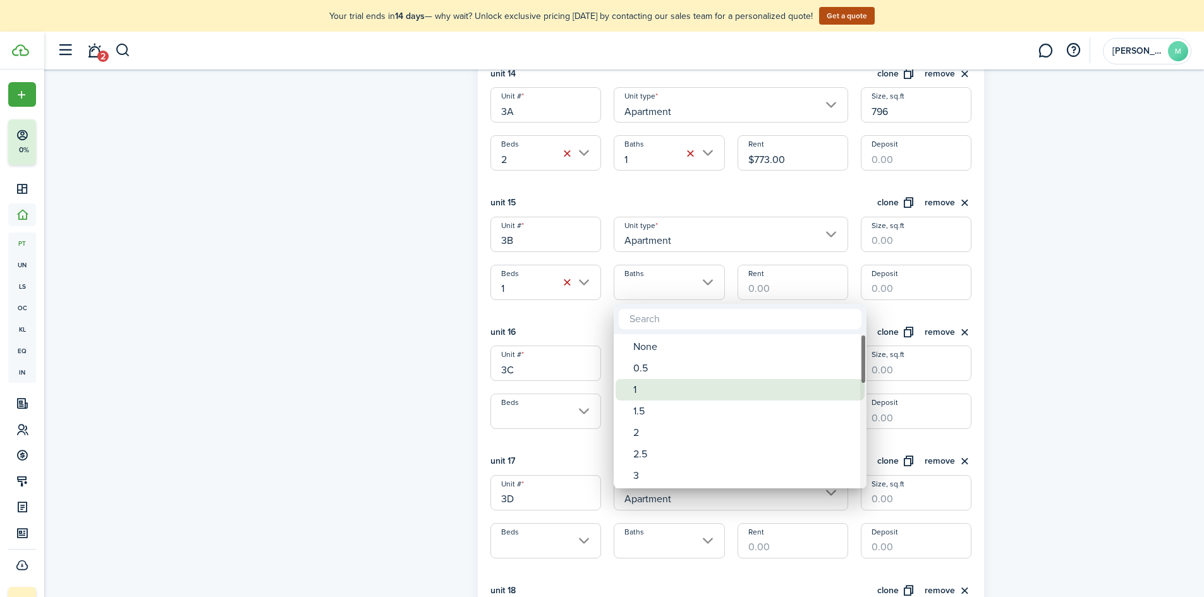
click at [667, 379] on div "1" at bounding box center [745, 389] width 224 height 21
type input "1"
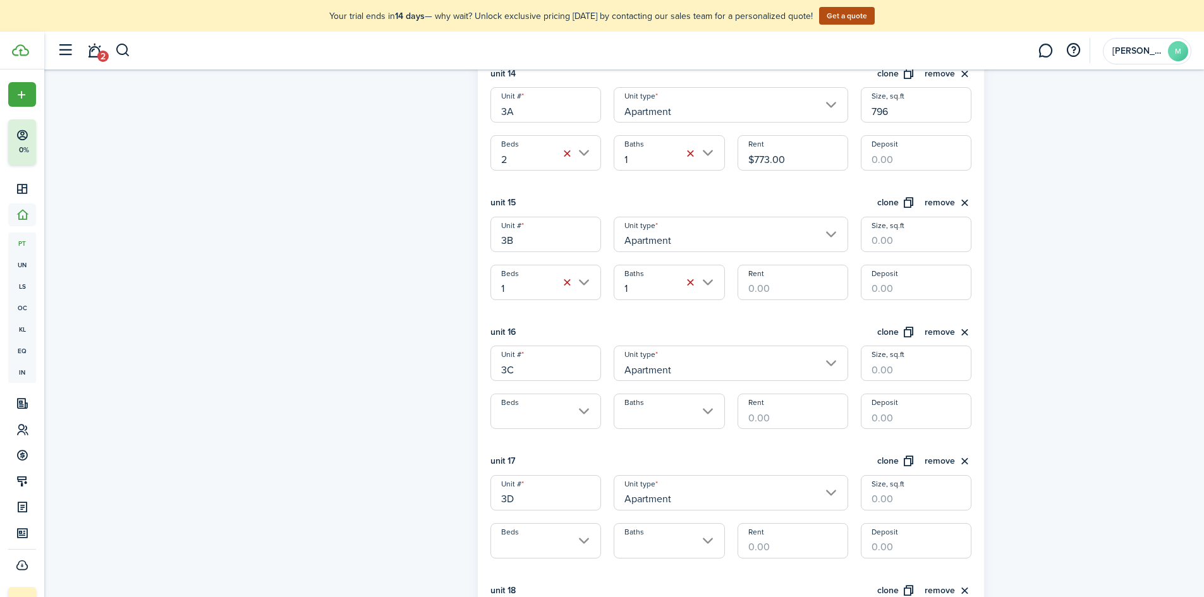
click at [785, 295] on input "Rent" at bounding box center [793, 282] width 111 height 35
type input "$638.00"
click at [900, 238] on input "Size, sq.ft" at bounding box center [916, 234] width 111 height 35
click at [564, 407] on input "Beds" at bounding box center [546, 411] width 111 height 35
type input "609"
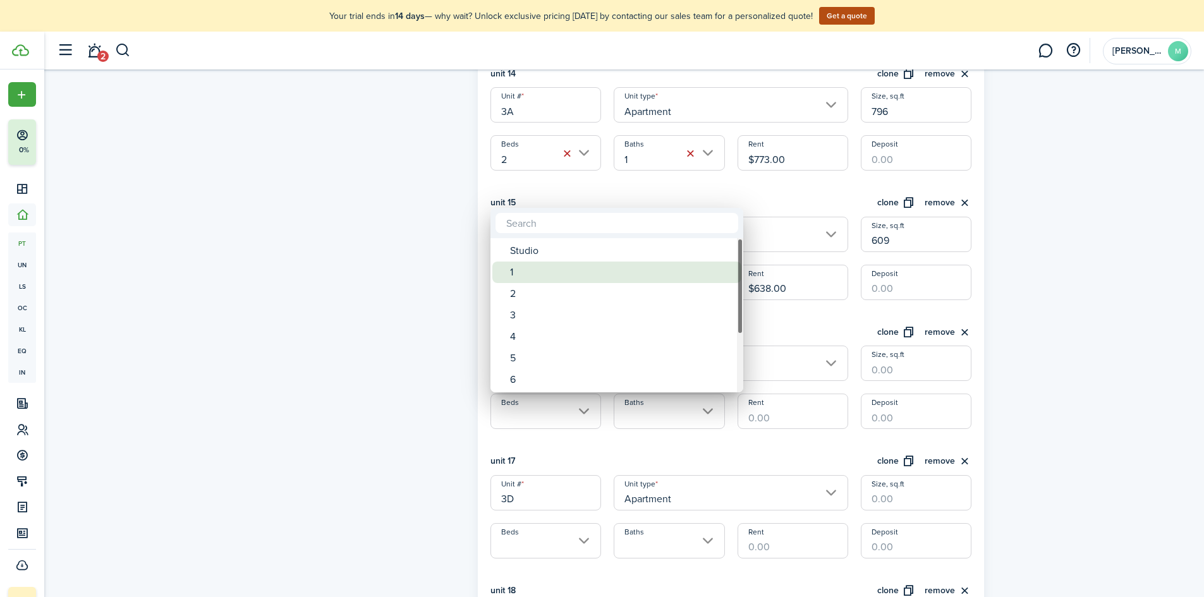
click at [582, 274] on div "1" at bounding box center [622, 272] width 224 height 21
type input "1"
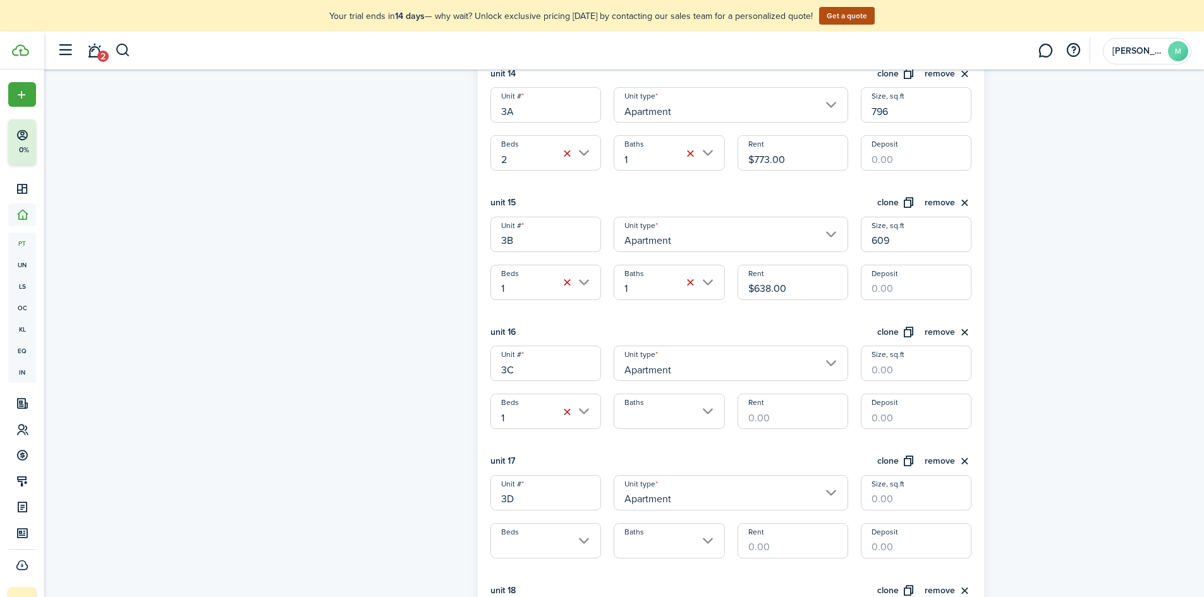
click at [645, 410] on input "Baths" at bounding box center [669, 411] width 111 height 35
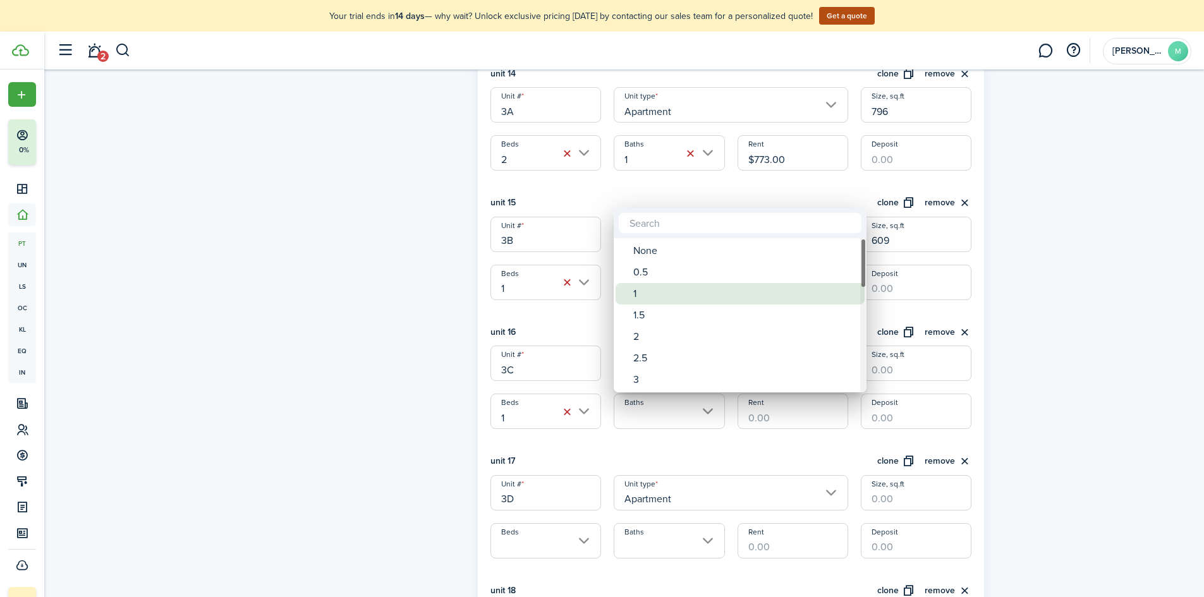
click at [661, 299] on div "1" at bounding box center [745, 293] width 224 height 21
type input "1"
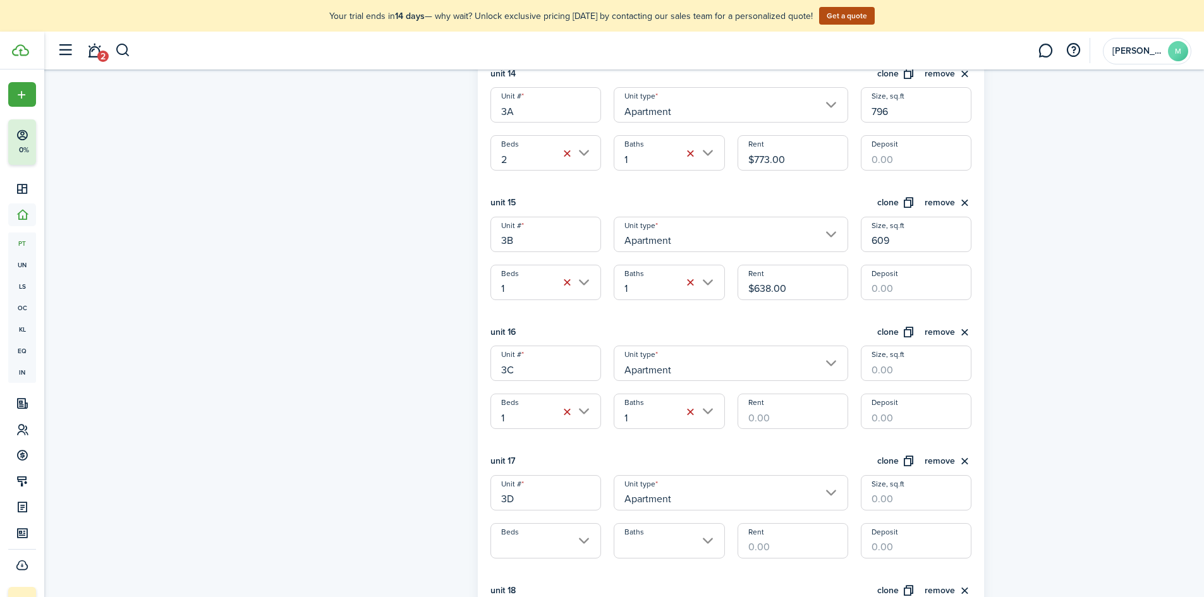
click at [755, 414] on input "Rent" at bounding box center [793, 411] width 111 height 35
type input "$638.00"
click at [905, 360] on input "Size, sq.ft" at bounding box center [916, 363] width 111 height 35
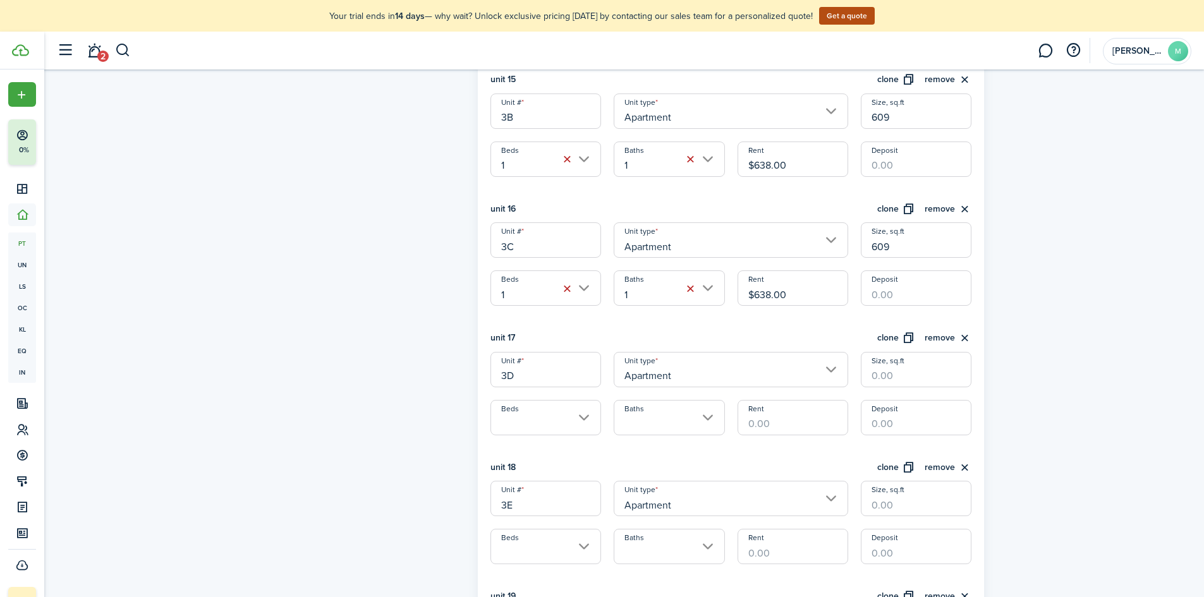
scroll to position [2213, 0]
click at [586, 420] on input "Beds" at bounding box center [546, 414] width 111 height 35
type input "609"
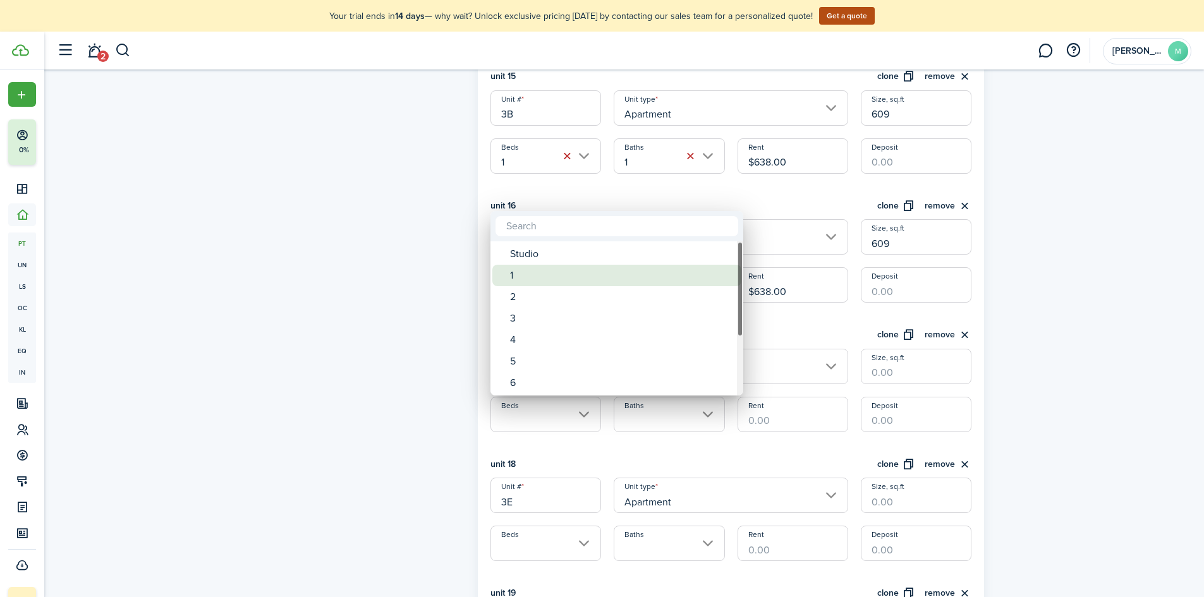
click at [567, 276] on div "1" at bounding box center [622, 275] width 224 height 21
type input "1"
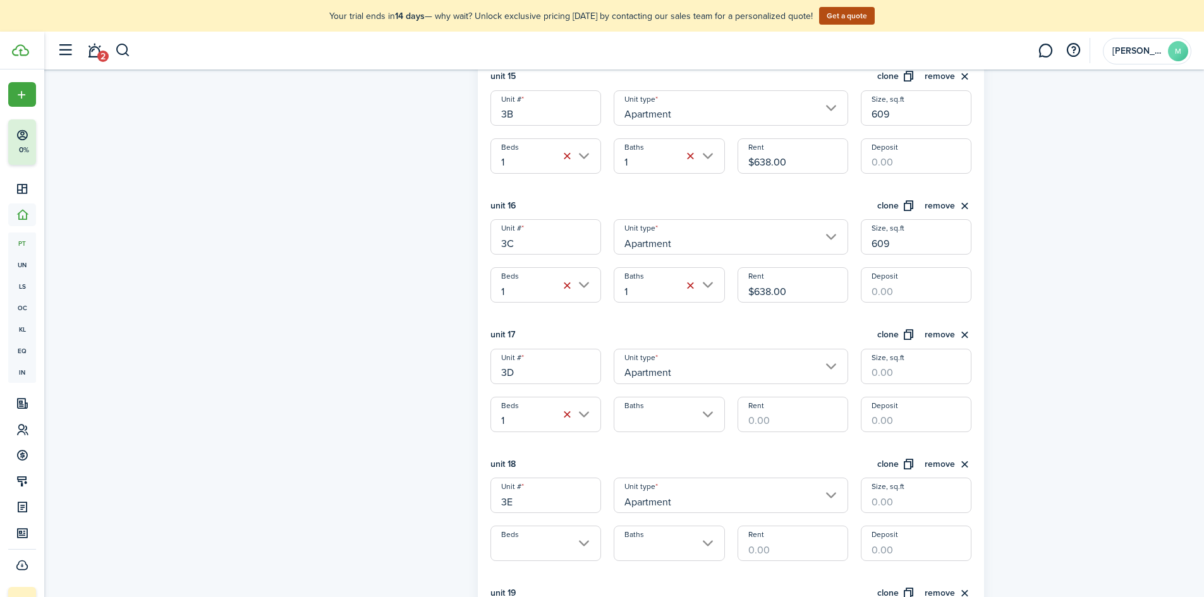
click at [646, 413] on input "Baths" at bounding box center [669, 414] width 111 height 35
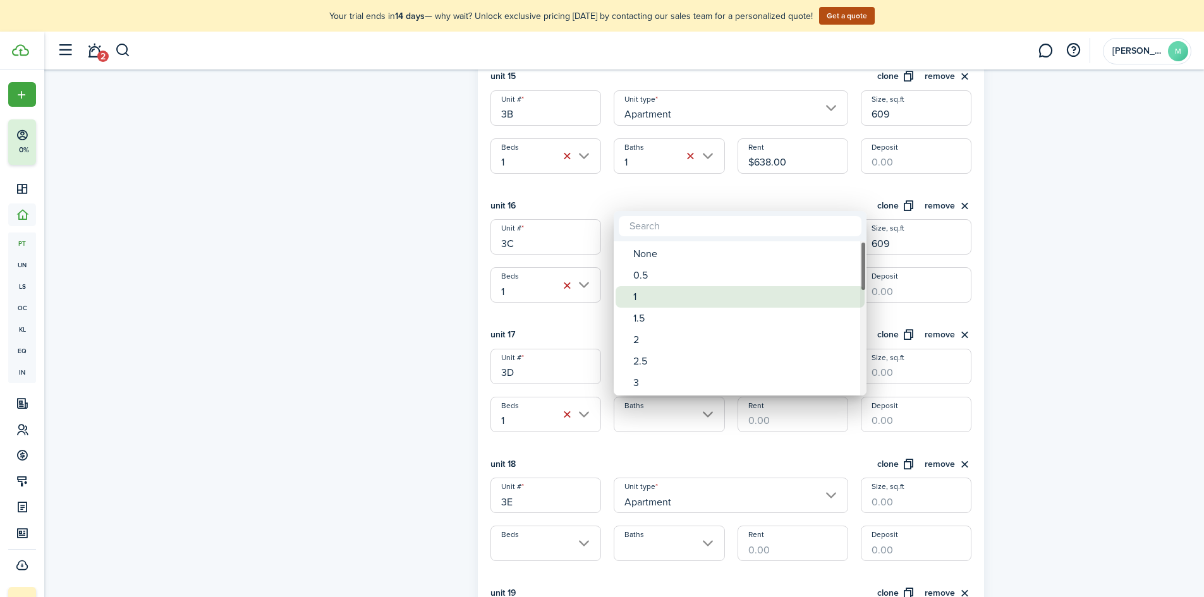
click at [660, 287] on div "1" at bounding box center [745, 296] width 224 height 21
type input "1"
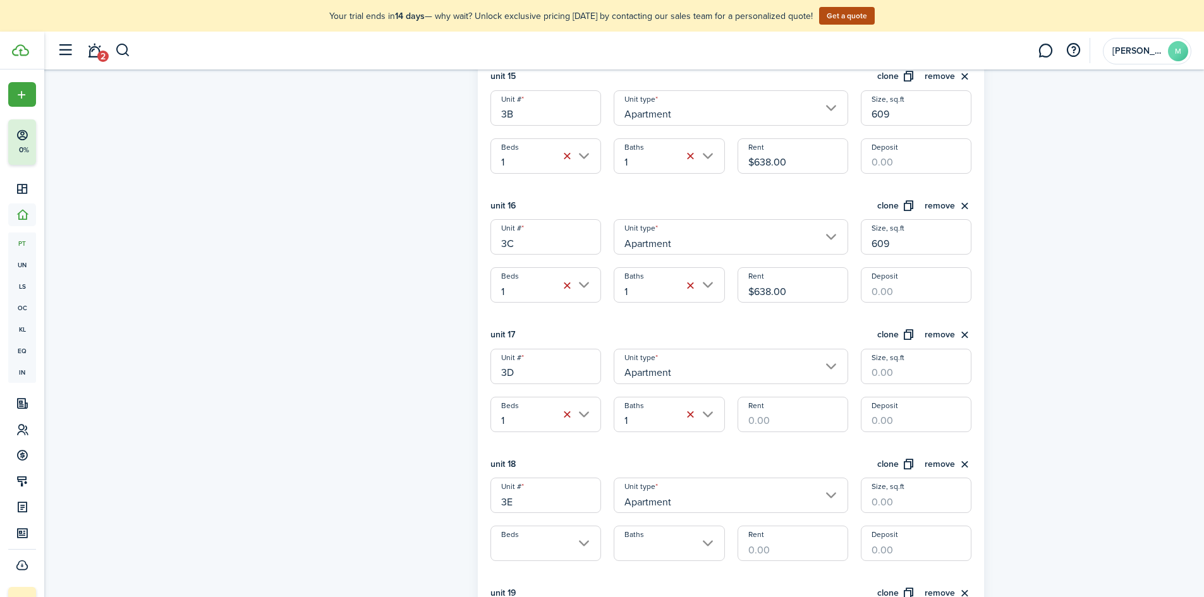
click at [773, 420] on input "Rent" at bounding box center [793, 414] width 111 height 35
type input "$638.00"
click at [869, 369] on input "Size, sq.ft" at bounding box center [916, 366] width 111 height 35
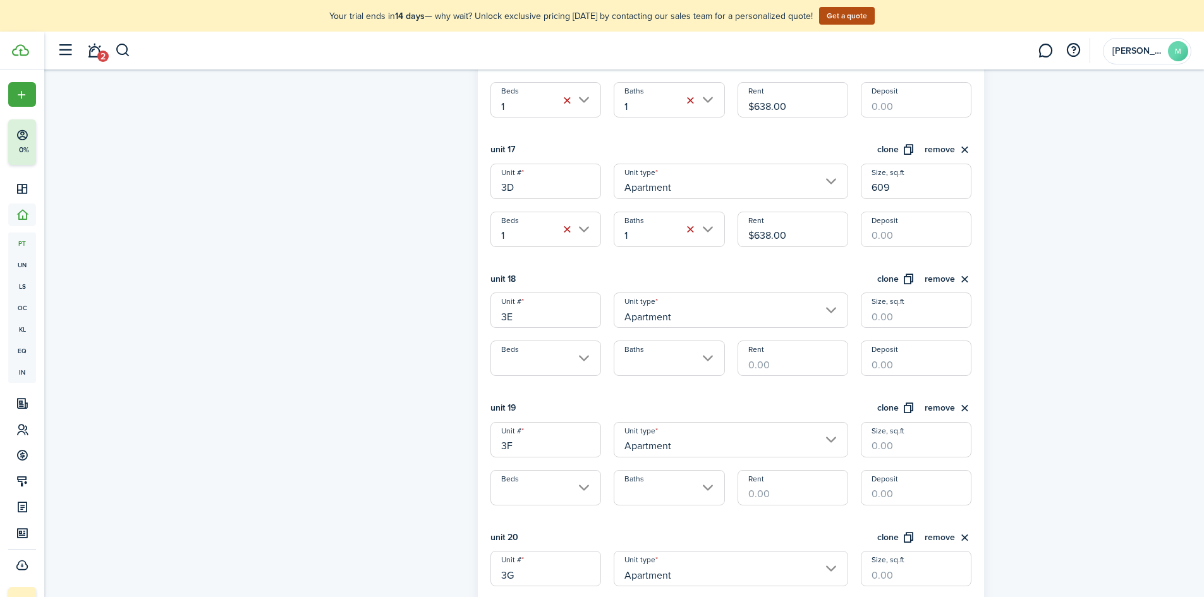
scroll to position [2402, 0]
click at [534, 352] on input "Beds" at bounding box center [546, 353] width 111 height 35
type input "609"
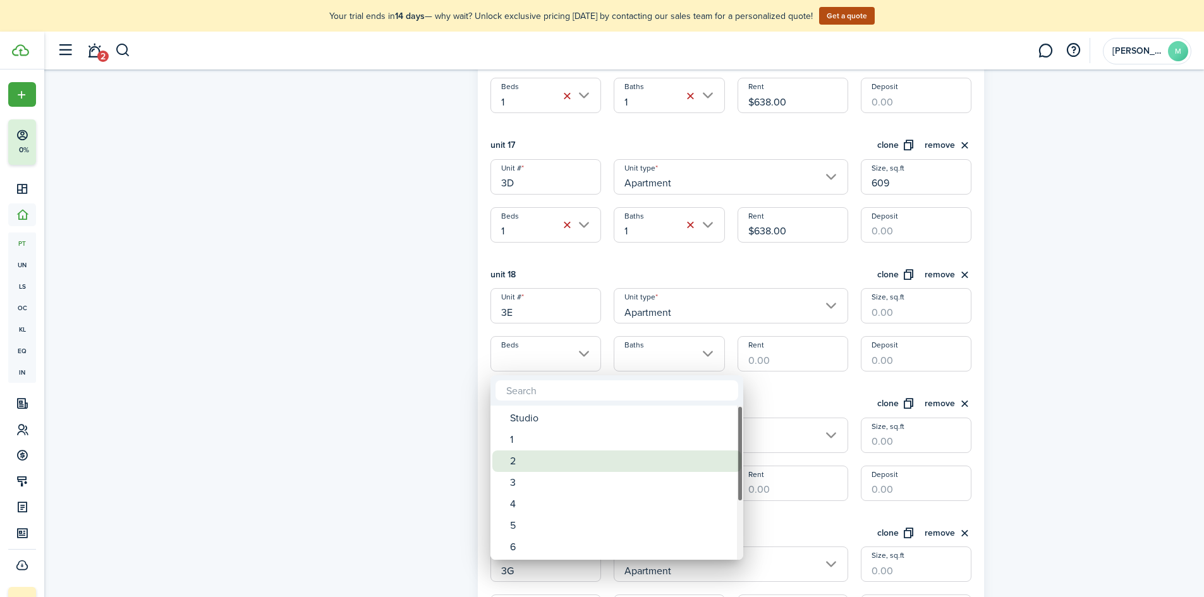
click at [546, 459] on div "2" at bounding box center [622, 461] width 224 height 21
type input "2"
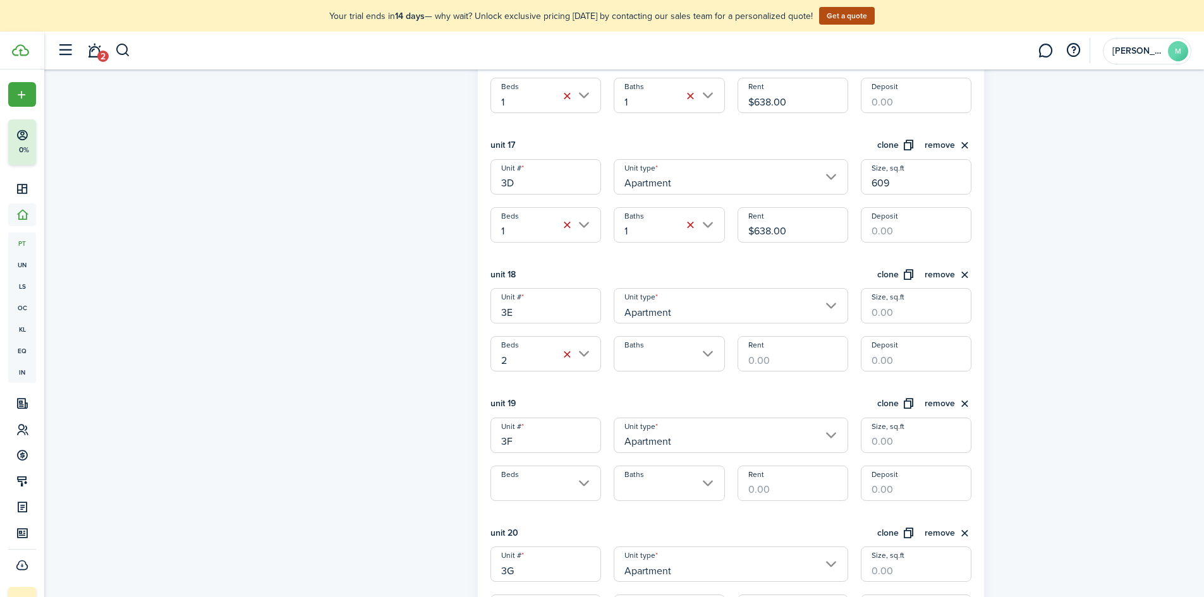
click at [642, 358] on input "Baths" at bounding box center [669, 353] width 111 height 35
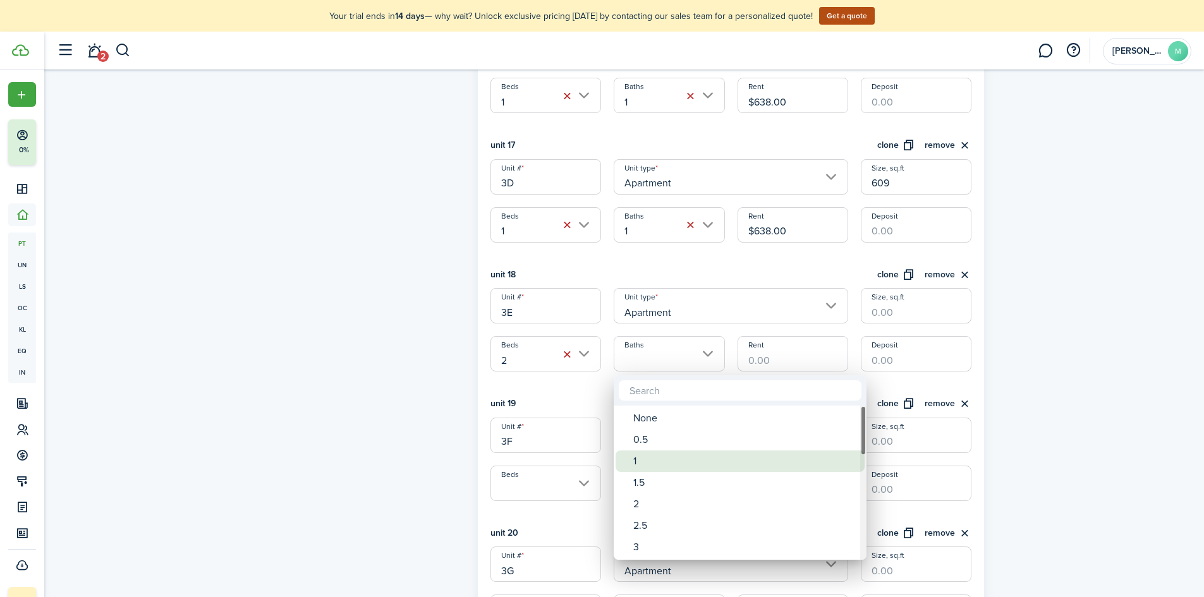
click at [655, 466] on div "1" at bounding box center [745, 461] width 224 height 21
type input "1"
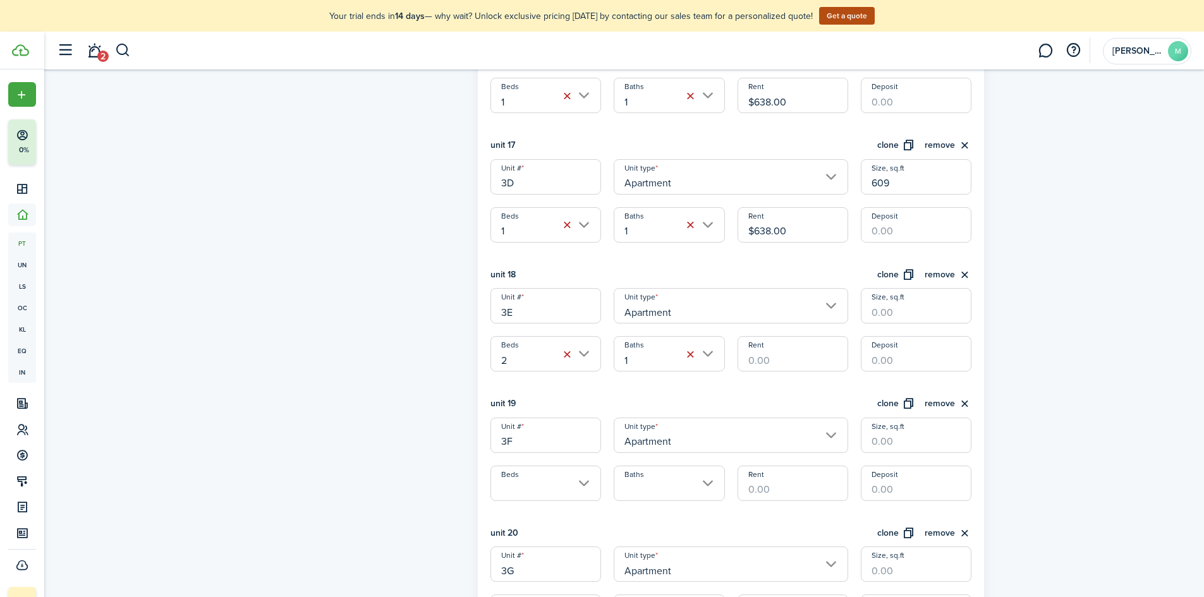
click at [774, 362] on input "Rent" at bounding box center [793, 353] width 111 height 35
type input "$773.00"
click at [882, 310] on input "Size, sq.ft" at bounding box center [916, 305] width 111 height 35
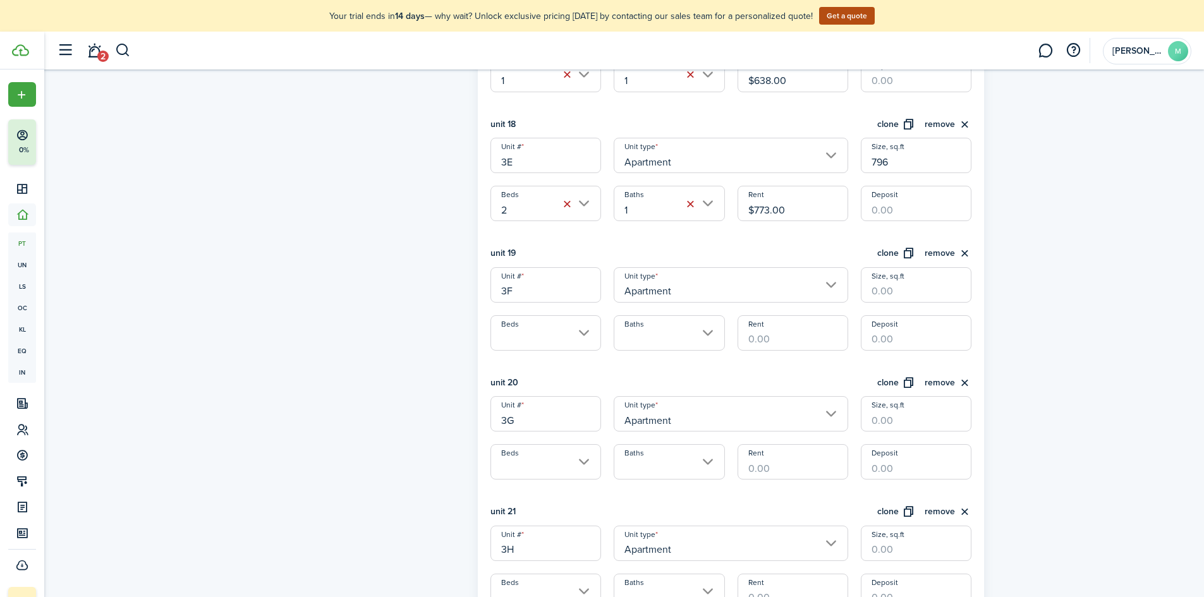
scroll to position [2592, 0]
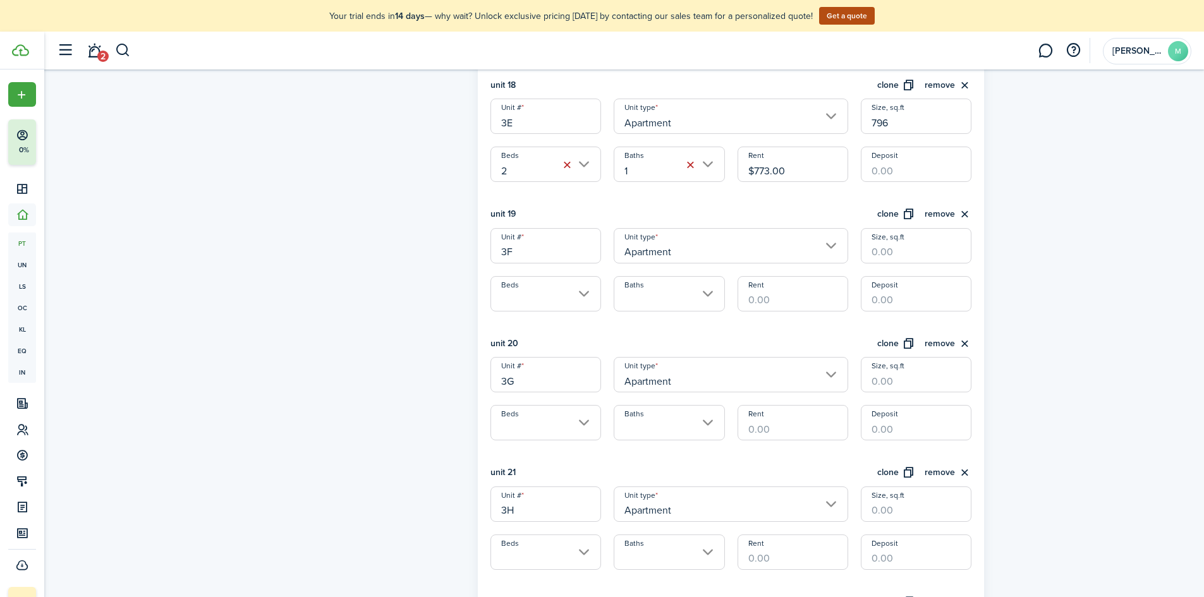
click at [554, 297] on input "Beds" at bounding box center [546, 293] width 111 height 35
type input "796"
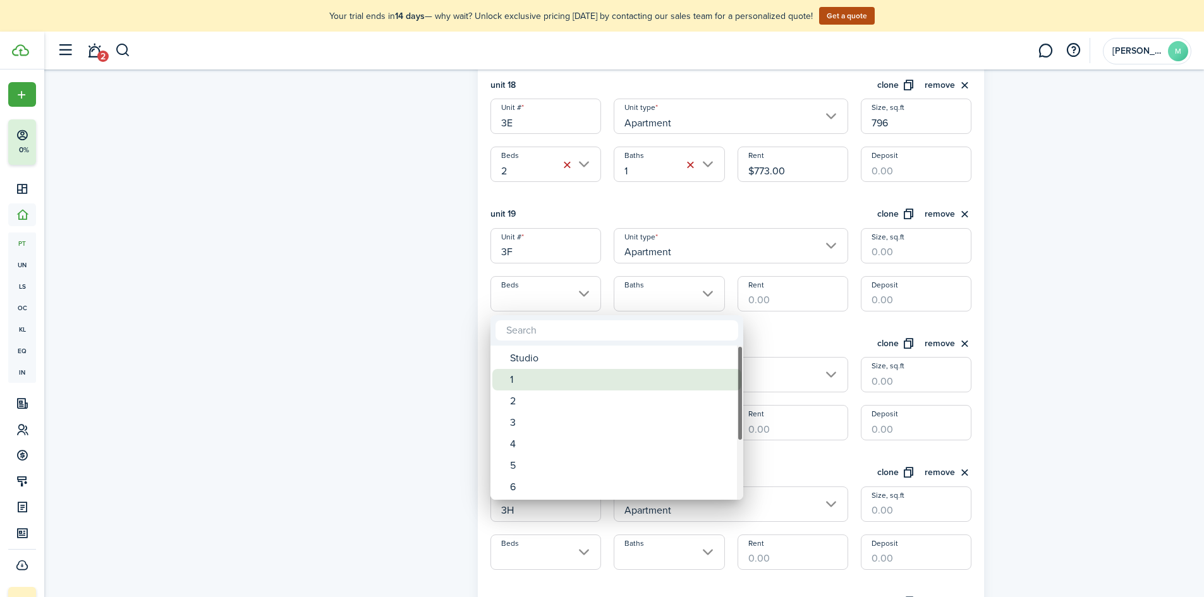
click at [554, 378] on div "1" at bounding box center [622, 379] width 224 height 21
type input "1"
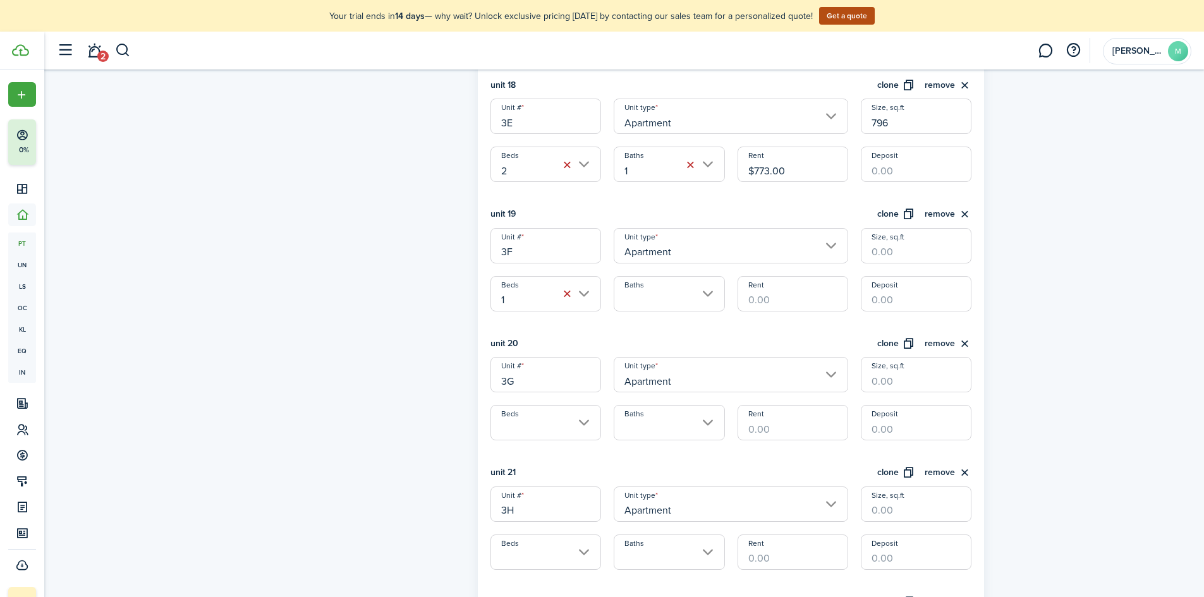
click at [633, 291] on input "Baths" at bounding box center [669, 293] width 111 height 35
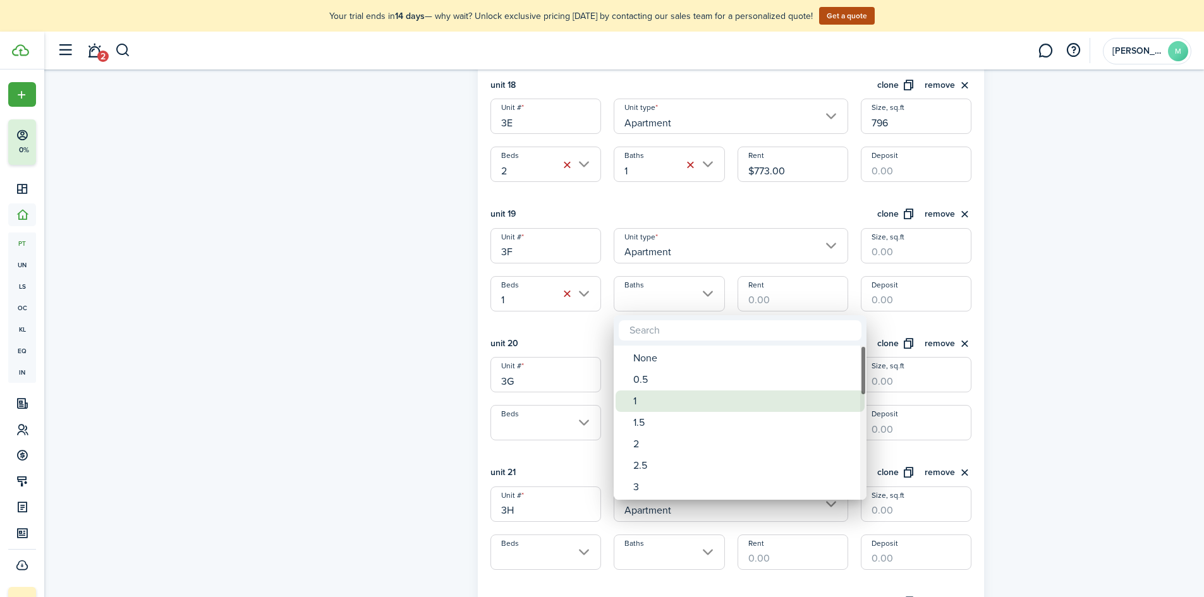
click at [644, 408] on div "1" at bounding box center [745, 401] width 224 height 21
type input "1"
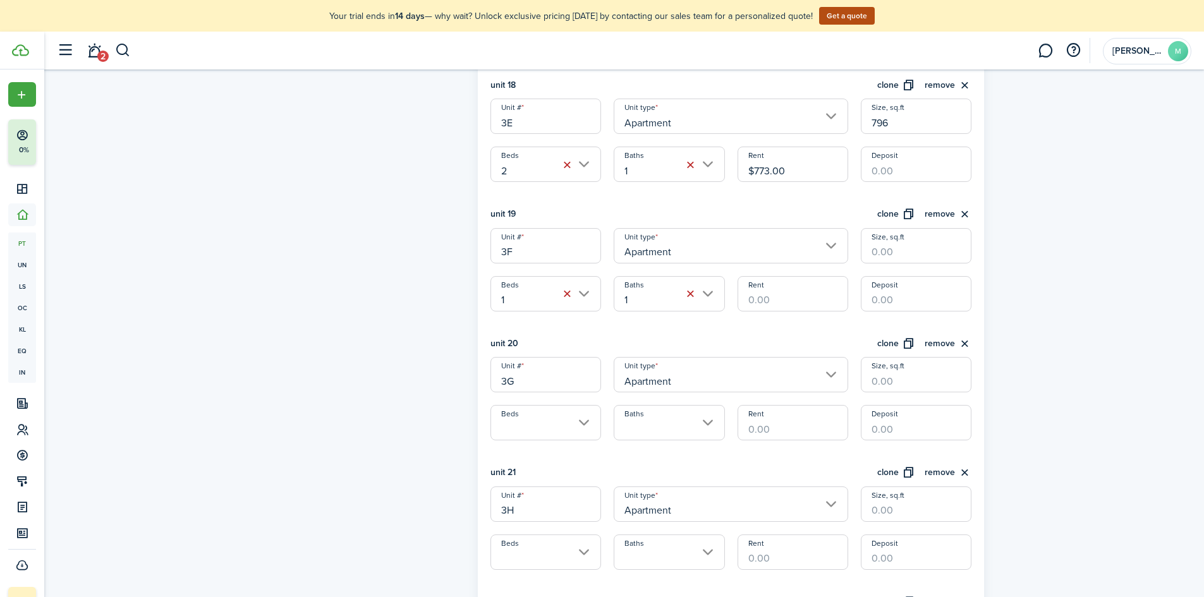
click at [781, 309] on input "Rent" at bounding box center [793, 293] width 111 height 35
type input "$638.00"
click at [903, 252] on input "Size, sq.ft" at bounding box center [916, 245] width 111 height 35
click at [529, 435] on input "Beds" at bounding box center [546, 422] width 111 height 35
type input "609"
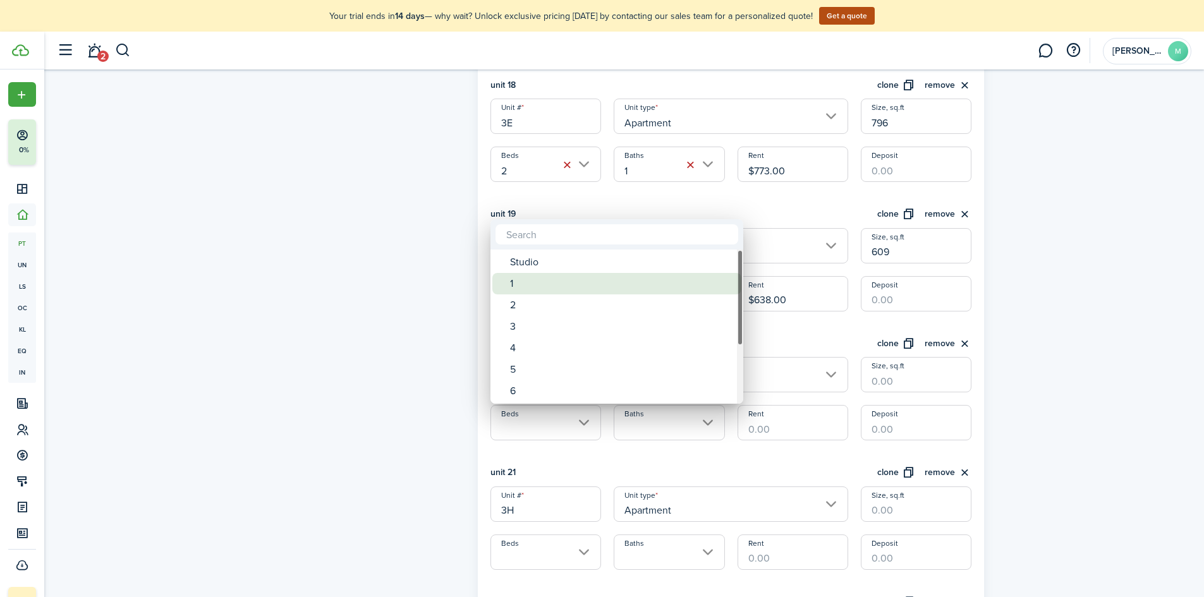
click at [570, 282] on div "1" at bounding box center [622, 283] width 224 height 21
type input "1"
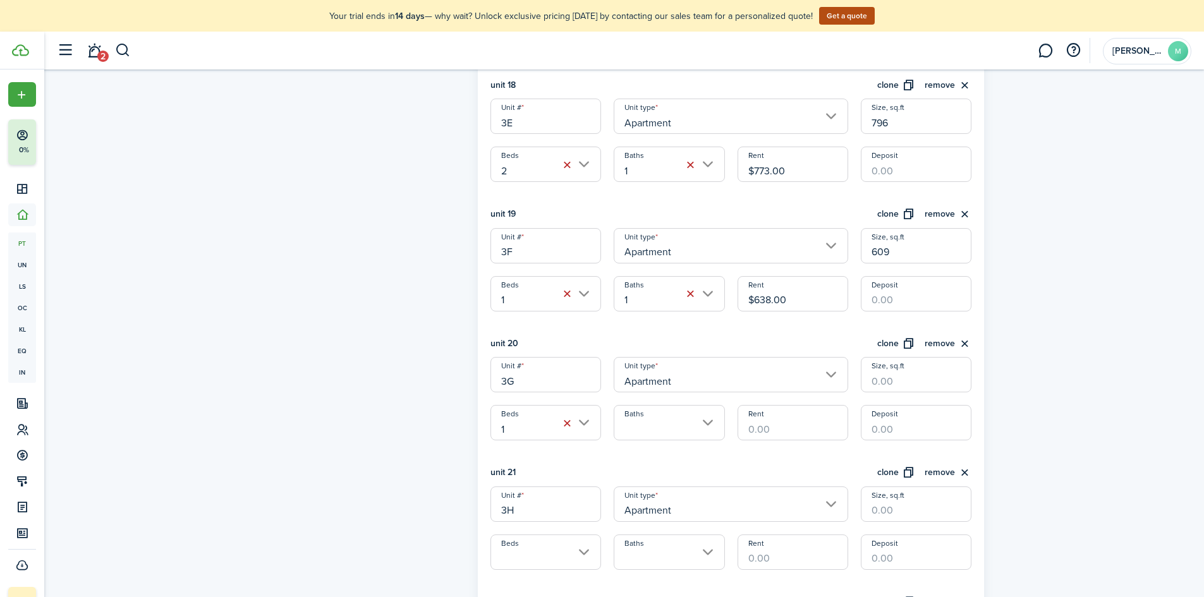
click at [631, 432] on input "Baths" at bounding box center [669, 422] width 111 height 35
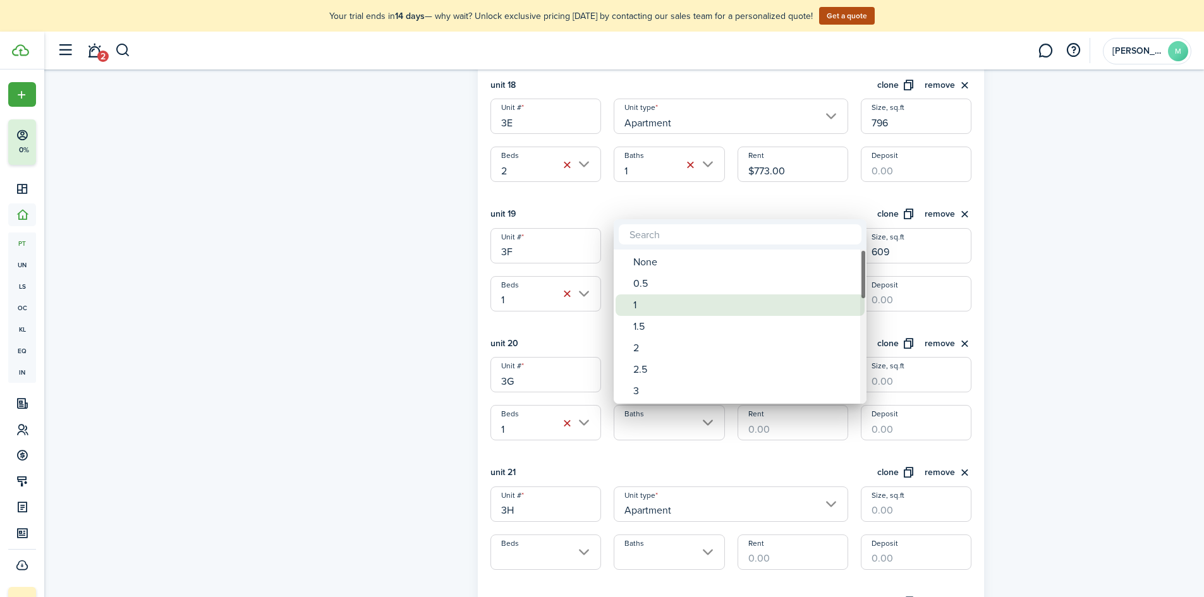
click at [652, 310] on div "1" at bounding box center [745, 305] width 224 height 21
type input "1"
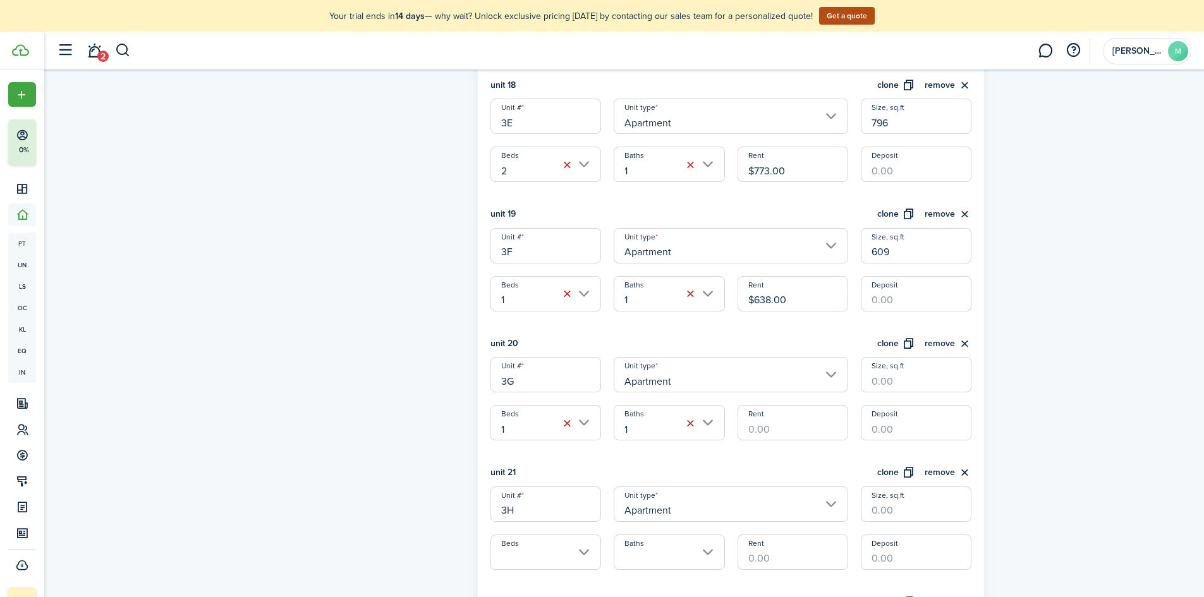
click at [754, 444] on div "unit 1 clone remove Unit # 1A Unit type Apartment Size, sq.ft 796 Beds 2 Baths …" at bounding box center [732, 1] width 482 height 4242
click at [759, 428] on input "Rent" at bounding box center [793, 422] width 111 height 35
type input "$638.00"
click at [899, 375] on input "Size, sq.ft" at bounding box center [916, 374] width 111 height 35
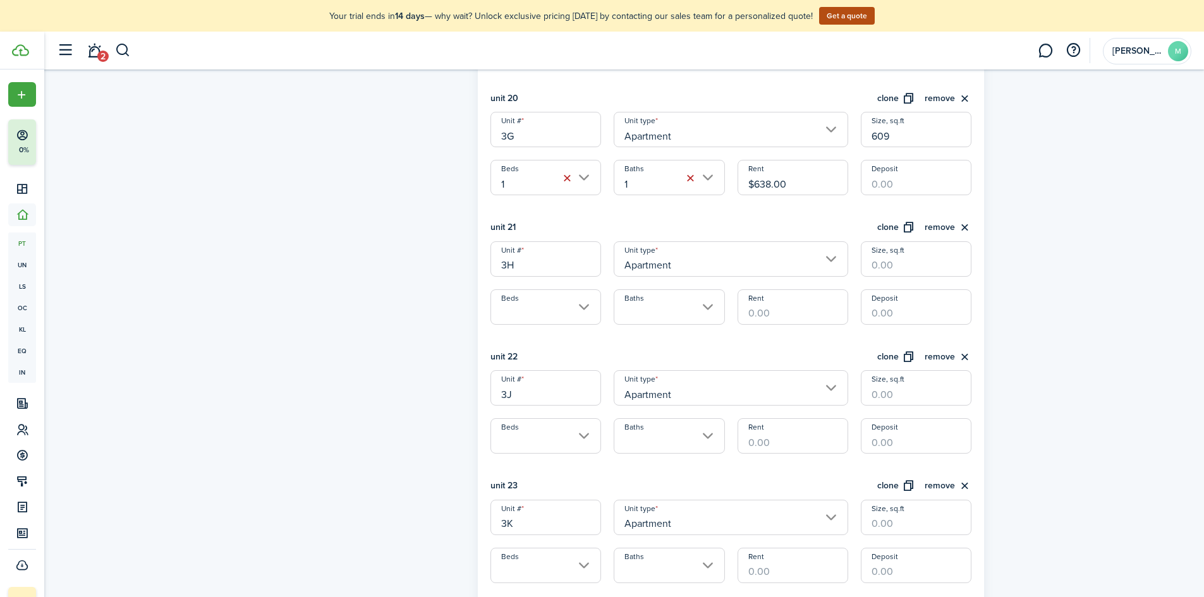
scroll to position [2845, 0]
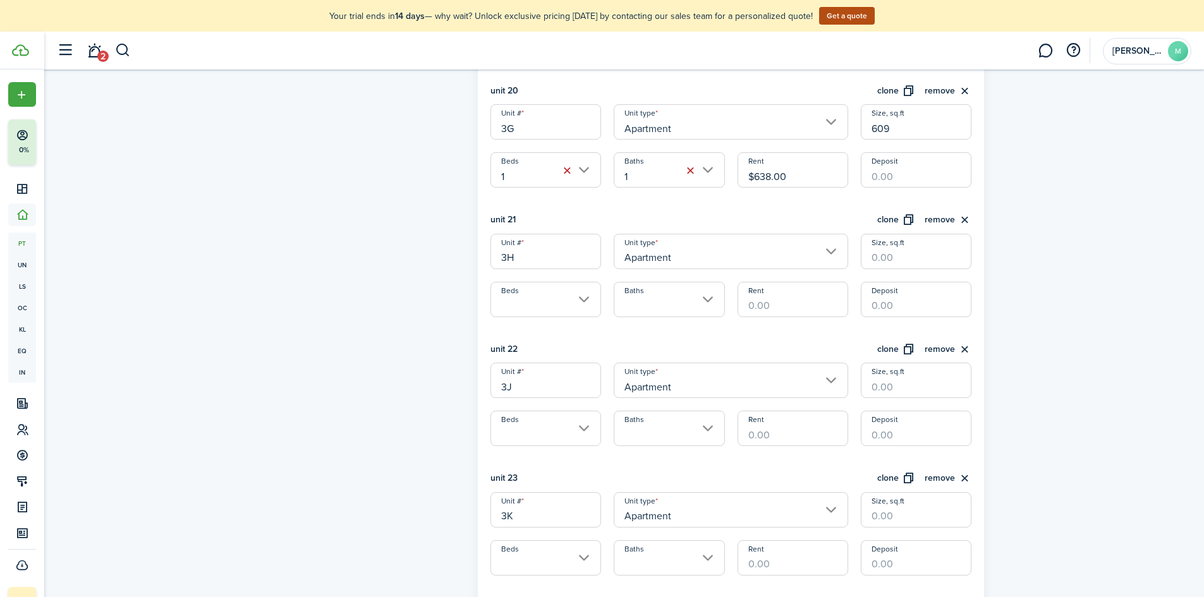
click at [552, 309] on input "Beds" at bounding box center [546, 299] width 111 height 35
type input "609"
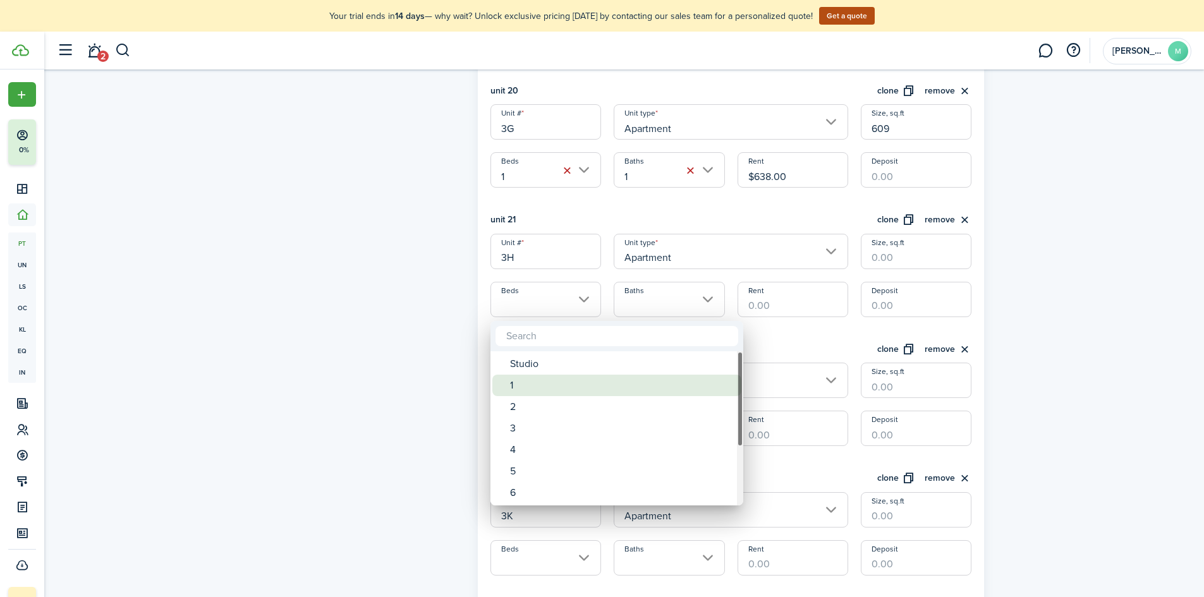
click at [553, 383] on div "1" at bounding box center [622, 385] width 224 height 21
type input "1"
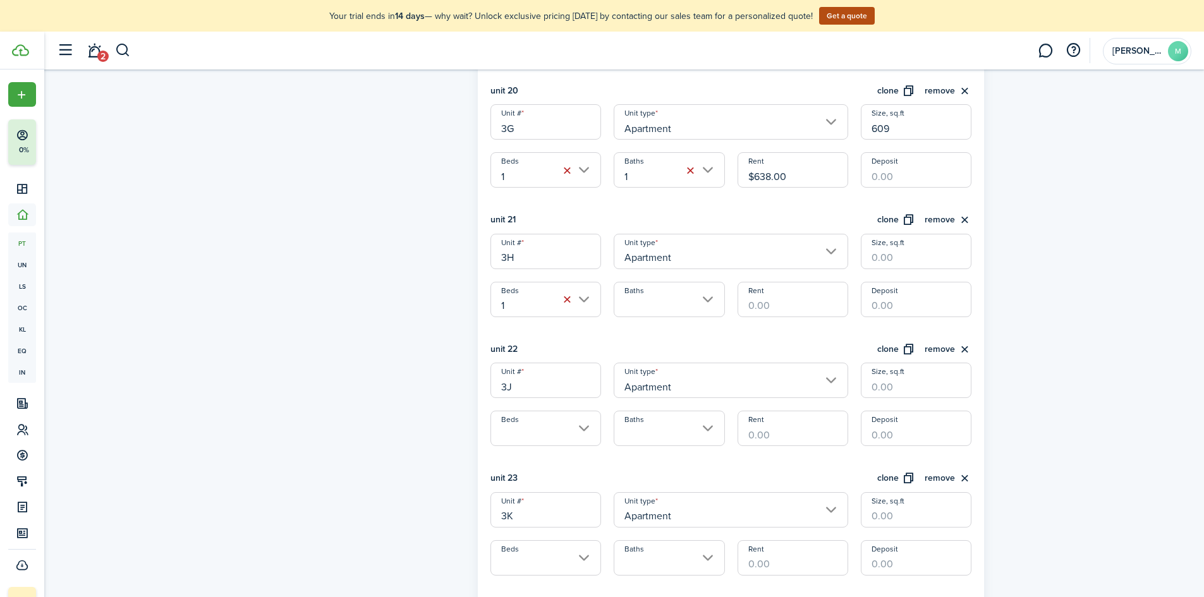
click at [626, 303] on input "Baths" at bounding box center [669, 299] width 111 height 35
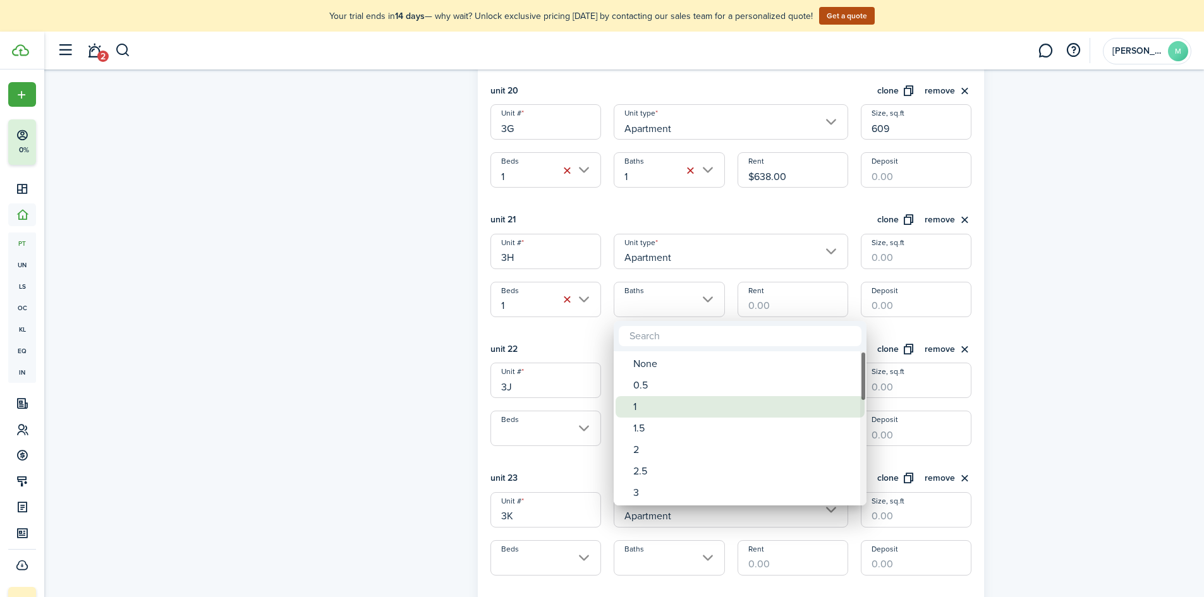
click at [640, 402] on div "1" at bounding box center [745, 406] width 224 height 21
type input "1"
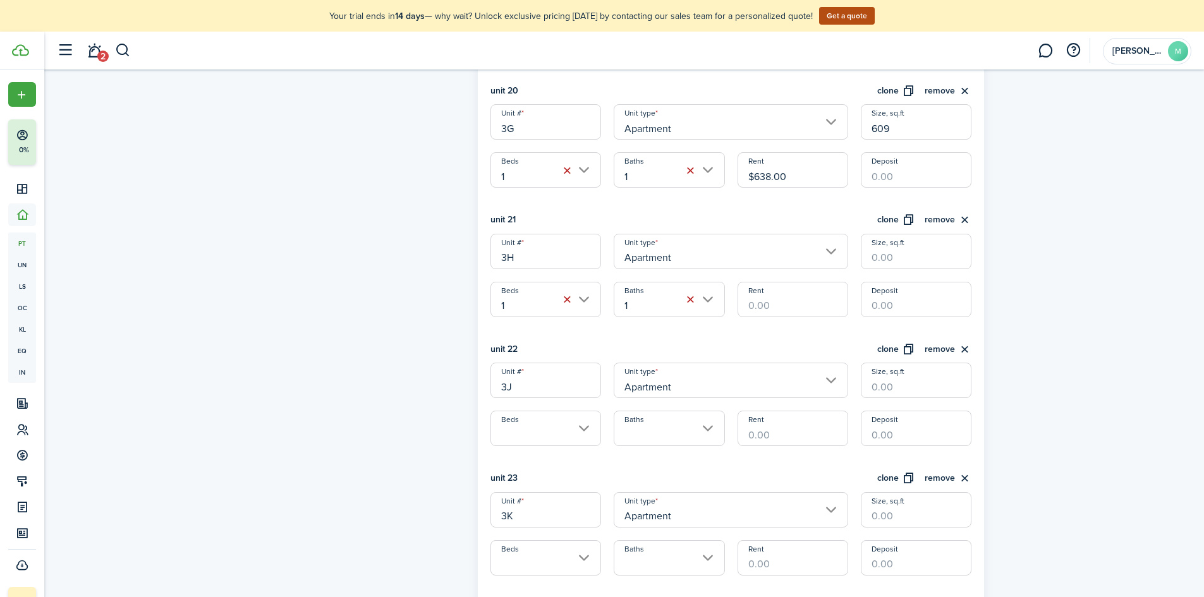
click at [786, 307] on input "Rent" at bounding box center [793, 299] width 111 height 35
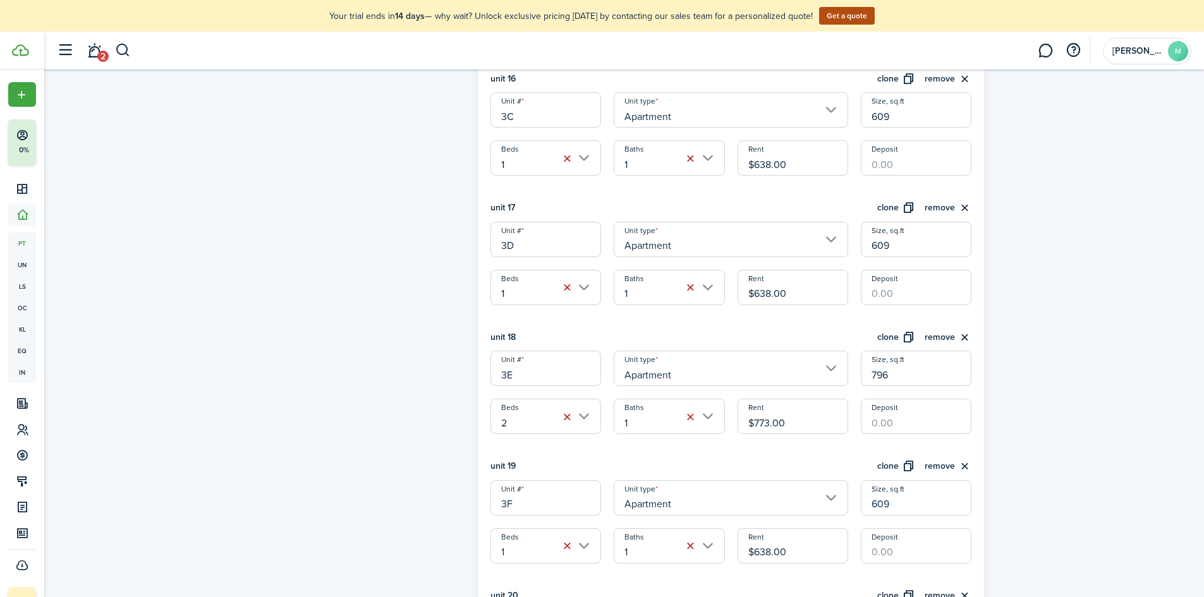
scroll to position [2339, 0]
click at [817, 176] on div "unit 1 clone remove Unit # 1A Unit type Apartment Size, sq.ft 796 Beds 2 Baths …" at bounding box center [732, 254] width 482 height 4242
drag, startPoint x: 796, startPoint y: 164, endPoint x: 723, endPoint y: 168, distance: 73.4
click at [723, 168] on div "Unit # 3C Unit type Apartment Size, sq.ft 609 Beds 1 Baths 1 Rent $638.00 Depos…" at bounding box center [731, 134] width 494 height 83
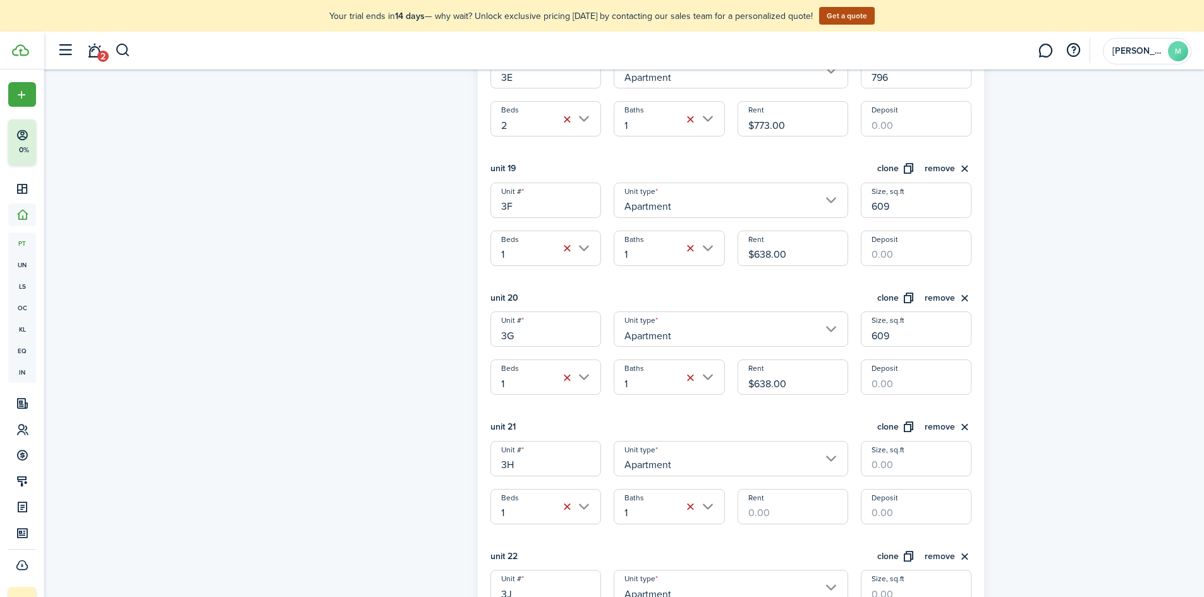
scroll to position [2655, 0]
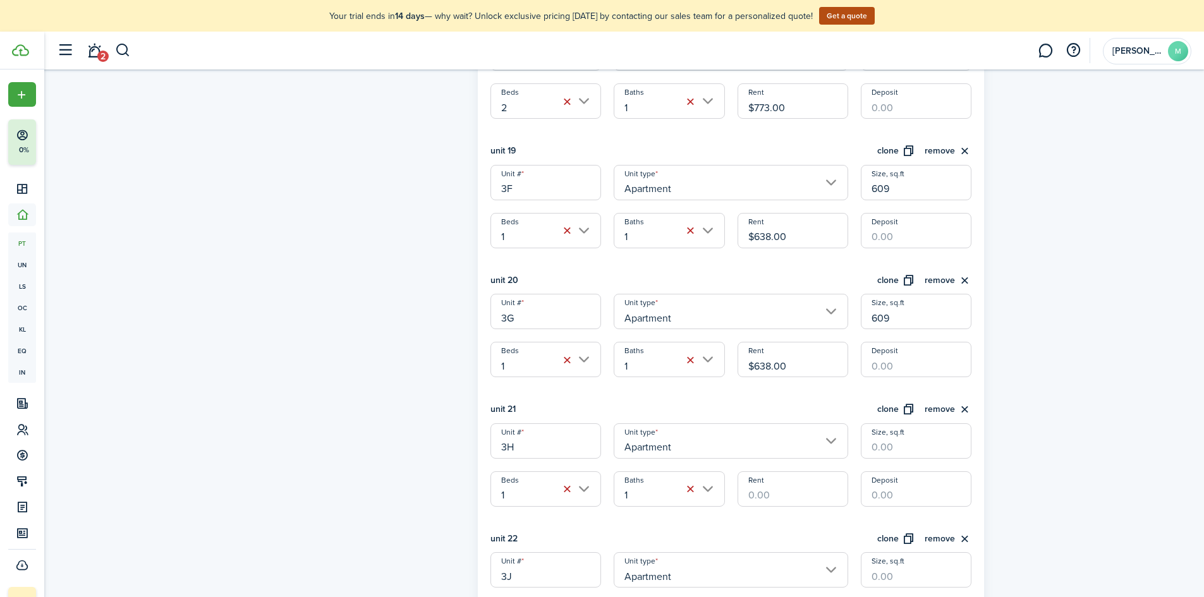
type input "$597.00"
drag, startPoint x: 794, startPoint y: 371, endPoint x: 745, endPoint y: 376, distance: 49.5
click at [745, 376] on input "$638.00" at bounding box center [793, 359] width 111 height 35
drag, startPoint x: 799, startPoint y: 240, endPoint x: 755, endPoint y: 247, distance: 44.7
click at [755, 247] on input "$638.00" at bounding box center [793, 230] width 111 height 35
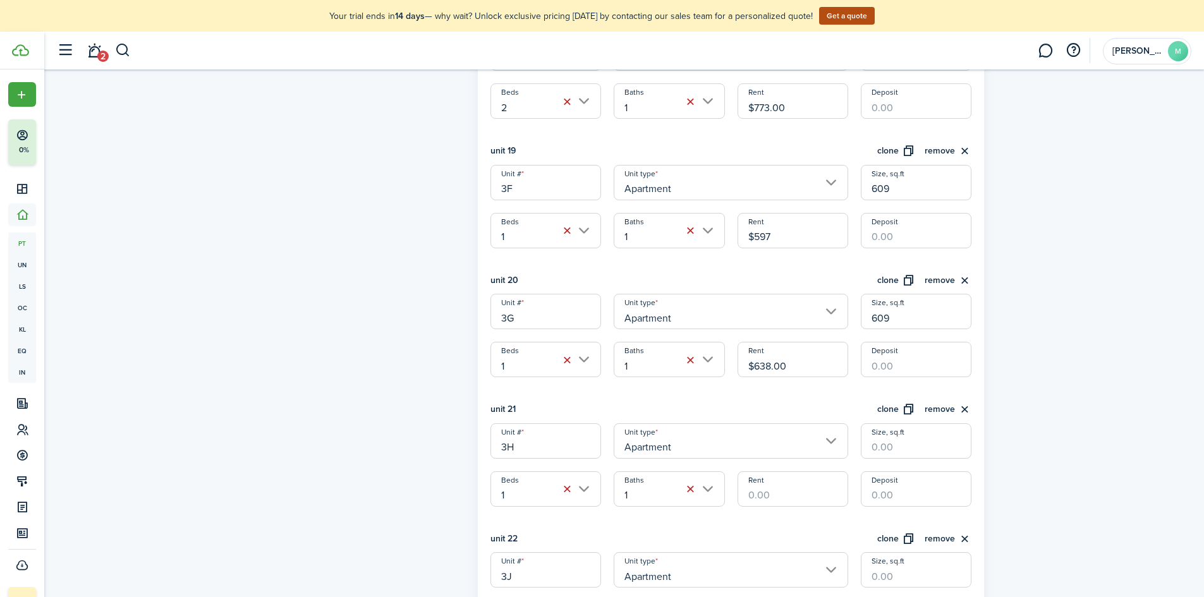
type input "$597.00"
click at [761, 280] on div "unit 20 clone remove" at bounding box center [732, 284] width 482 height 21
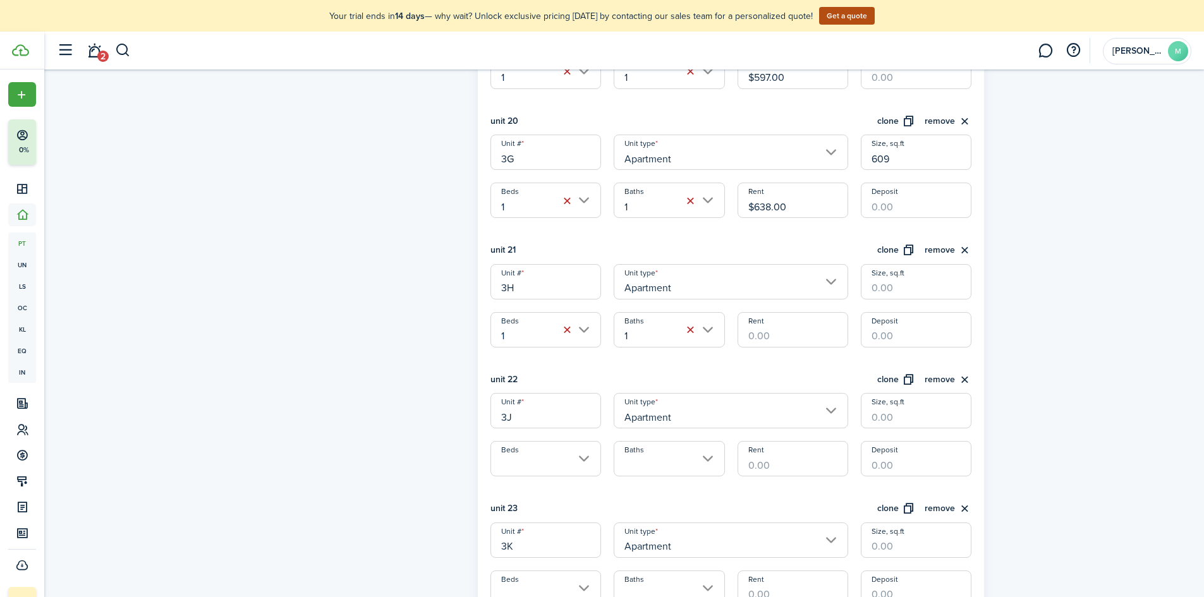
scroll to position [2845, 0]
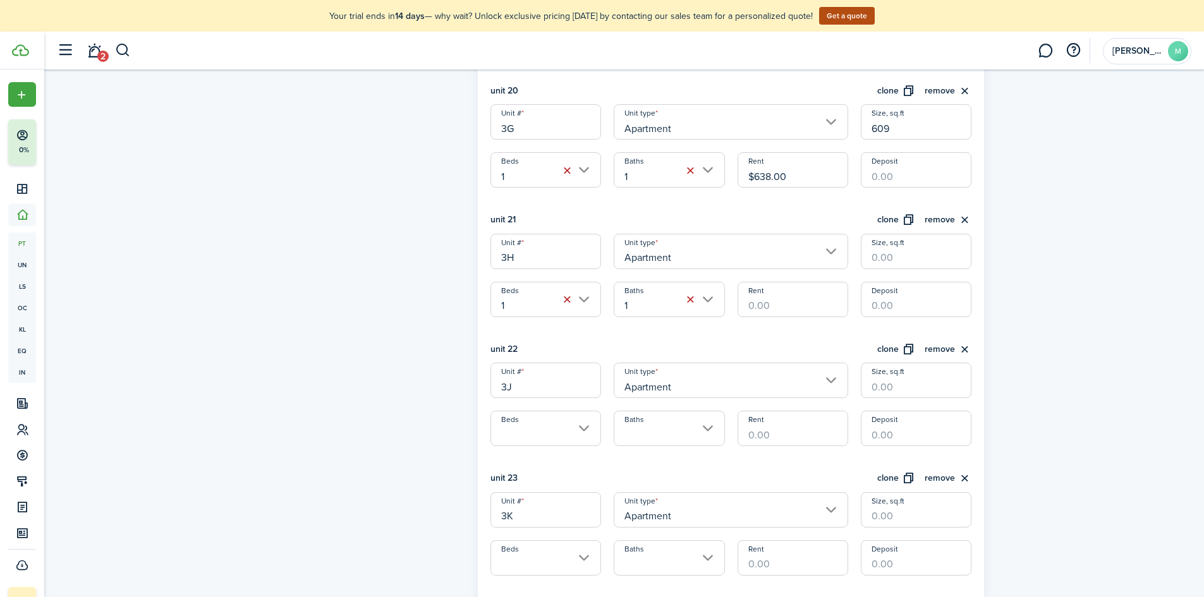
click at [785, 307] on input "Rent" at bounding box center [793, 299] width 111 height 35
type input "$638.00"
click at [890, 256] on input "Size, sq.ft" at bounding box center [916, 251] width 111 height 35
click at [589, 436] on input "Beds" at bounding box center [546, 428] width 111 height 35
type input "609"
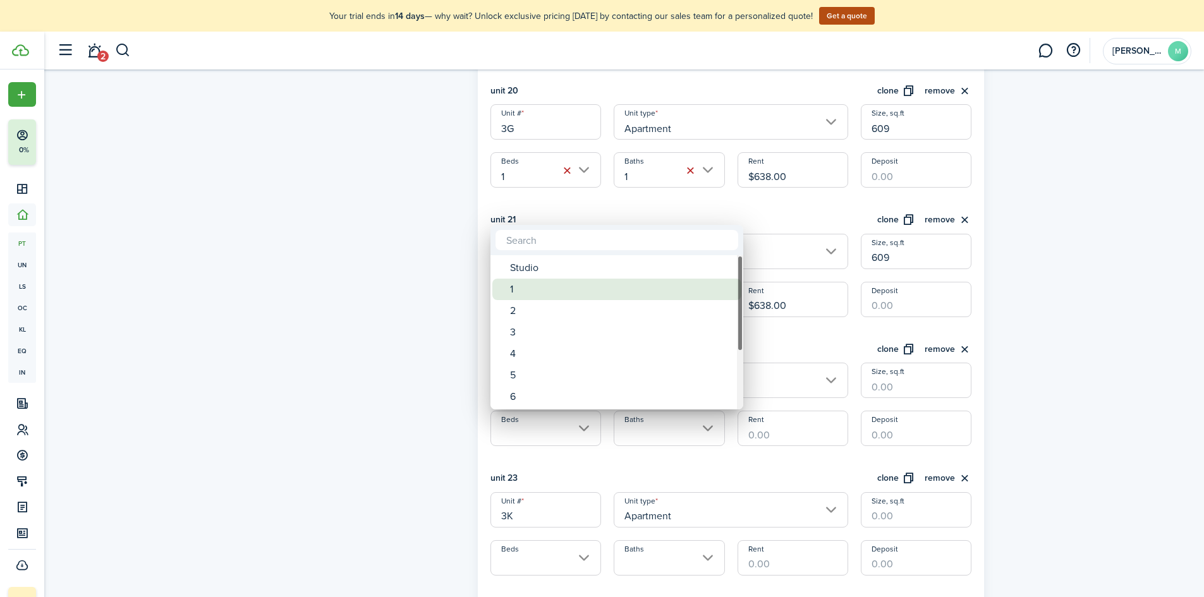
click at [547, 294] on div "1" at bounding box center [622, 289] width 224 height 21
type input "1"
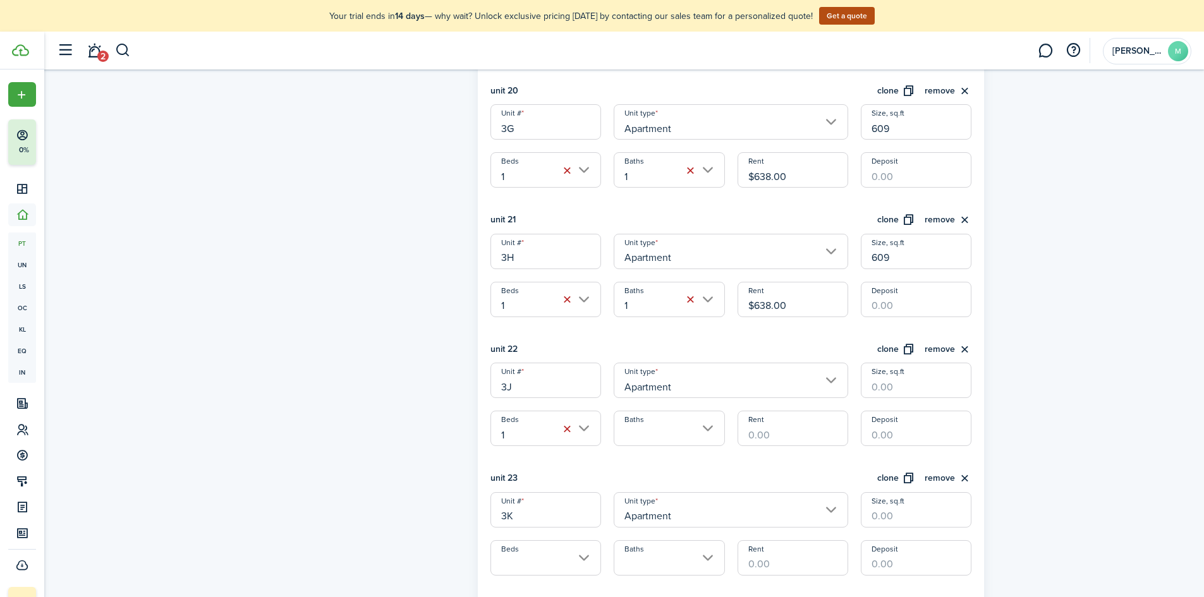
click at [657, 418] on input "Baths" at bounding box center [669, 428] width 111 height 35
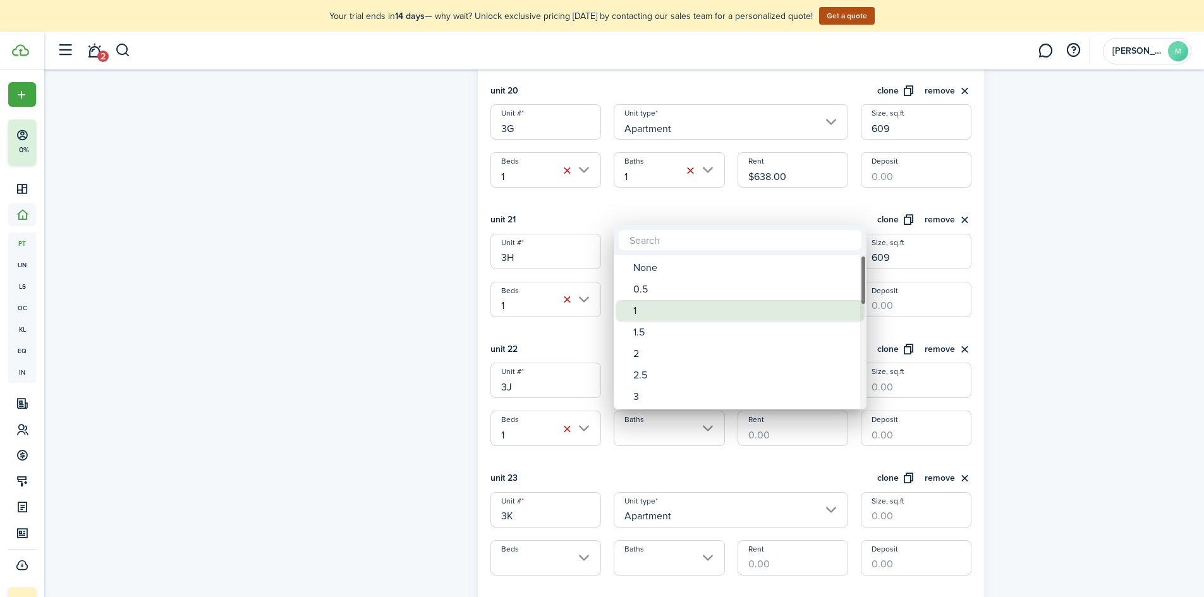
click at [658, 306] on div "1" at bounding box center [745, 310] width 224 height 21
type input "1"
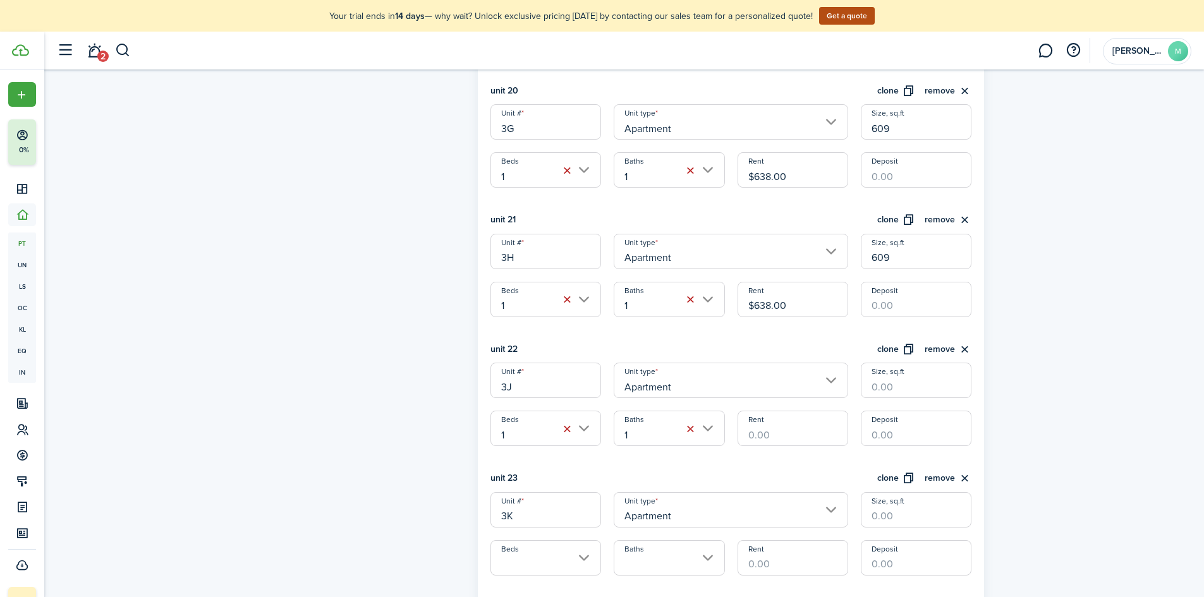
click at [773, 437] on input "Rent" at bounding box center [793, 428] width 111 height 35
type input "$638.00"
click at [929, 375] on input "Size, sq.ft" at bounding box center [916, 380] width 111 height 35
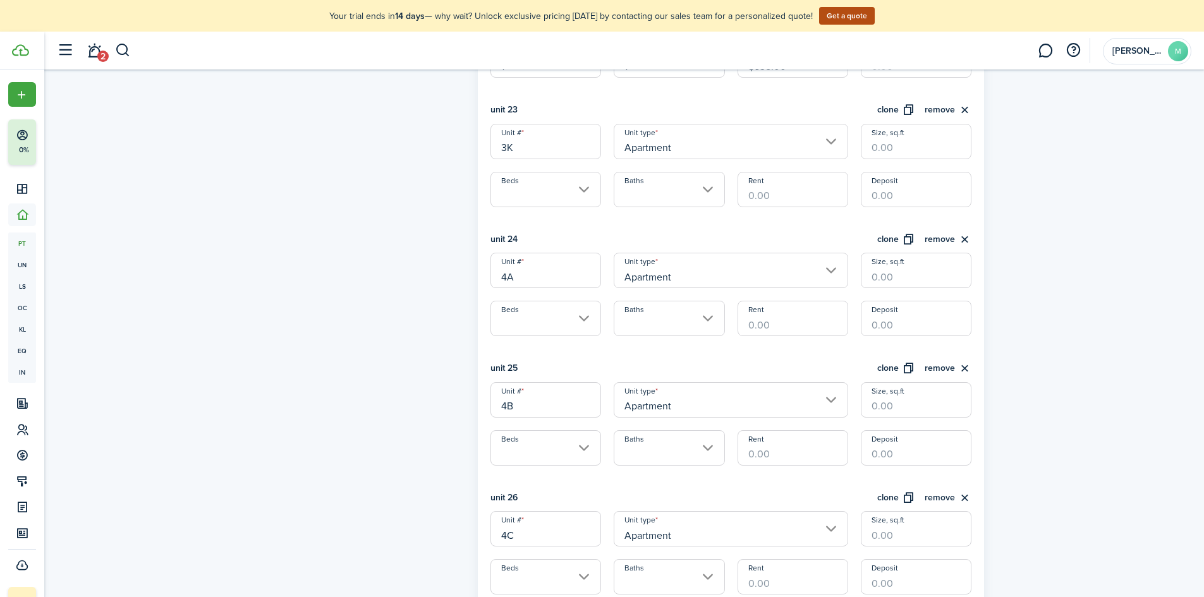
scroll to position [3224, 0]
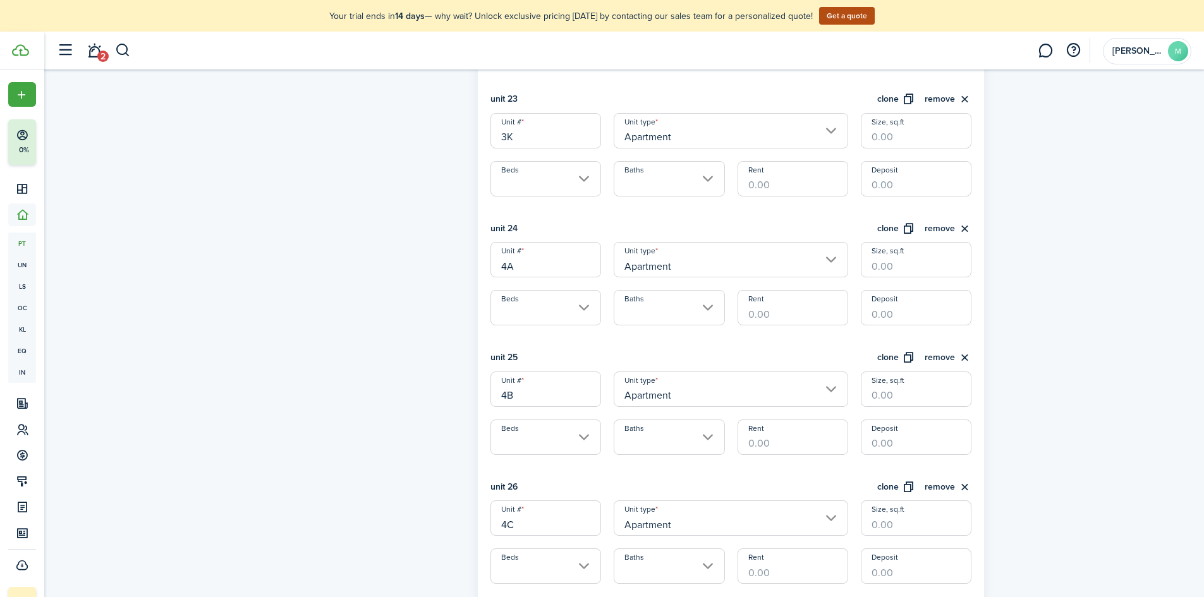
click at [560, 180] on input "Beds" at bounding box center [546, 178] width 111 height 35
type input "609"
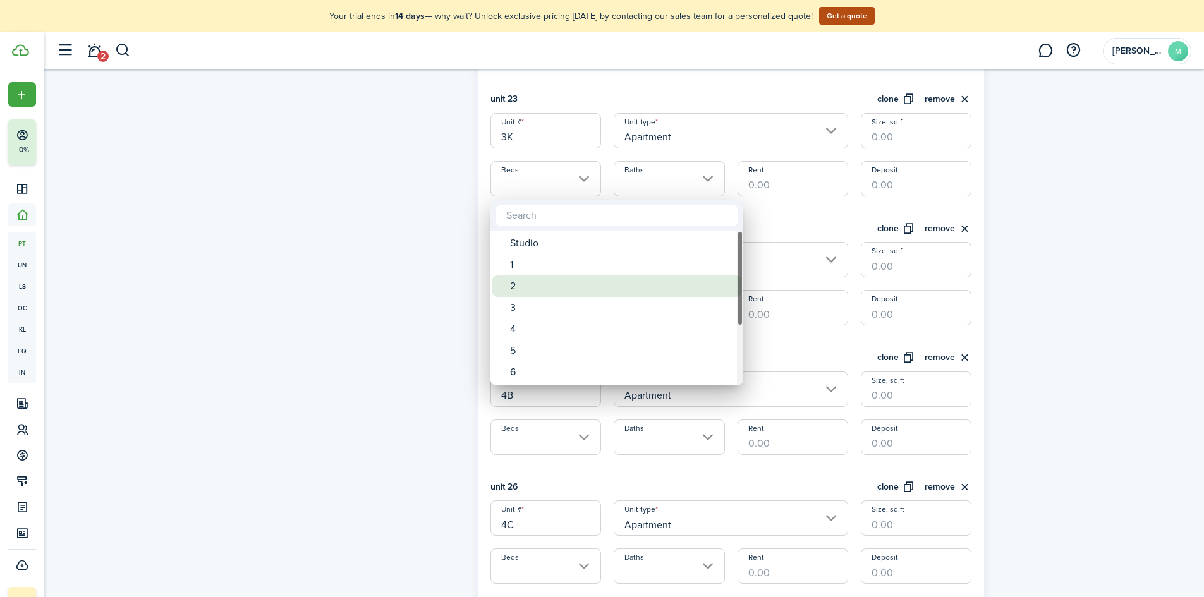
click at [548, 288] on div "2" at bounding box center [622, 286] width 224 height 21
type input "2"
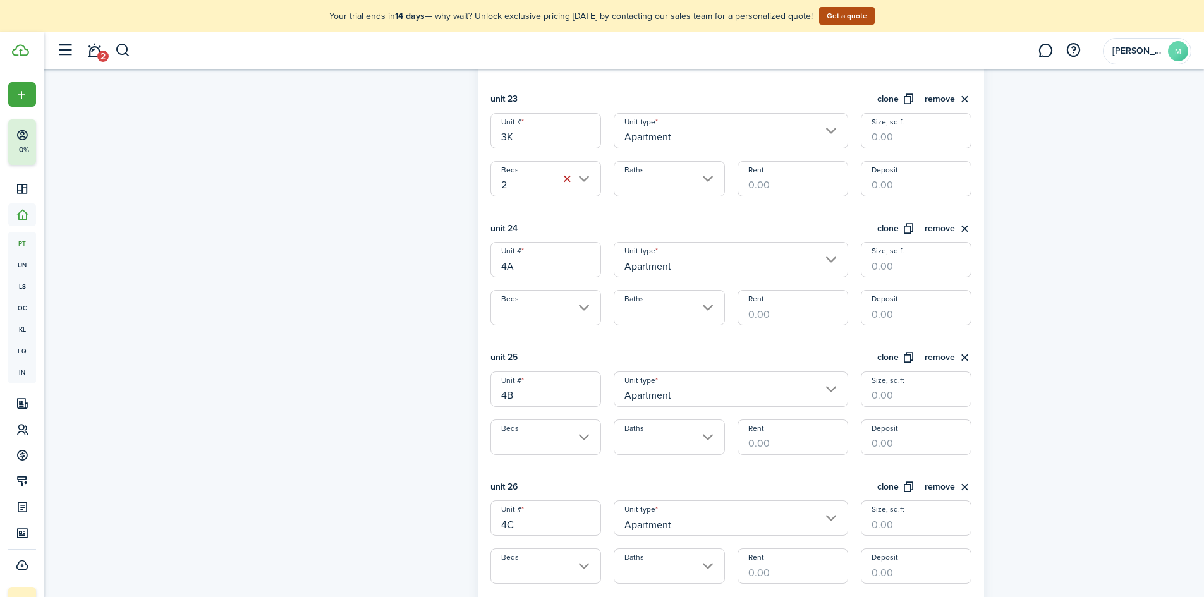
click at [690, 188] on input "Baths" at bounding box center [669, 178] width 111 height 35
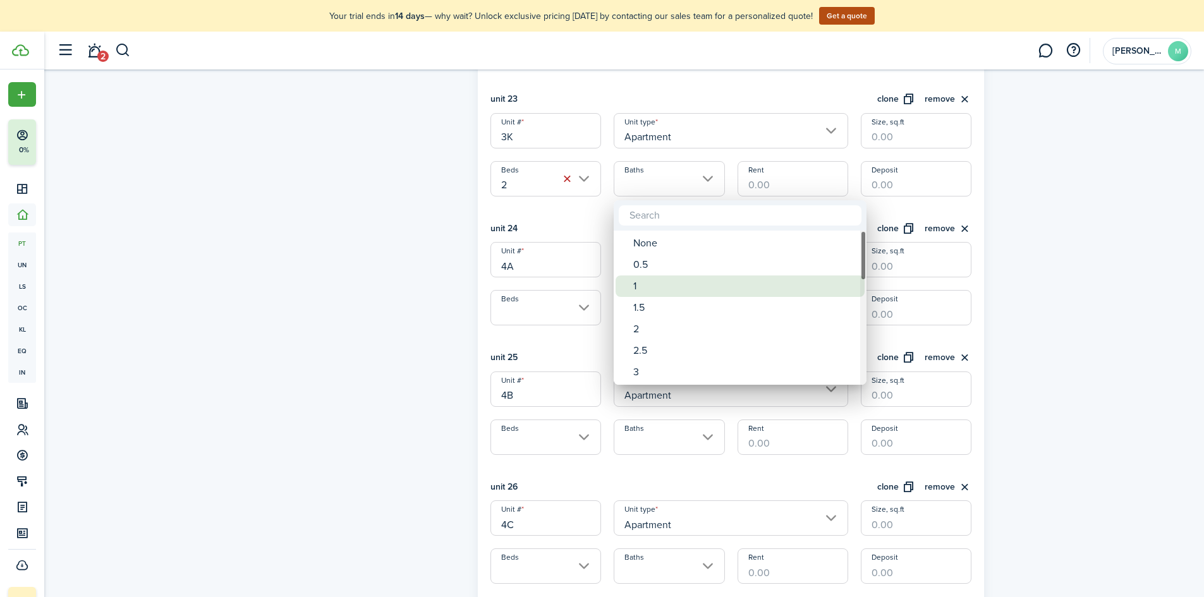
click at [670, 279] on div "1" at bounding box center [745, 286] width 224 height 21
type input "1"
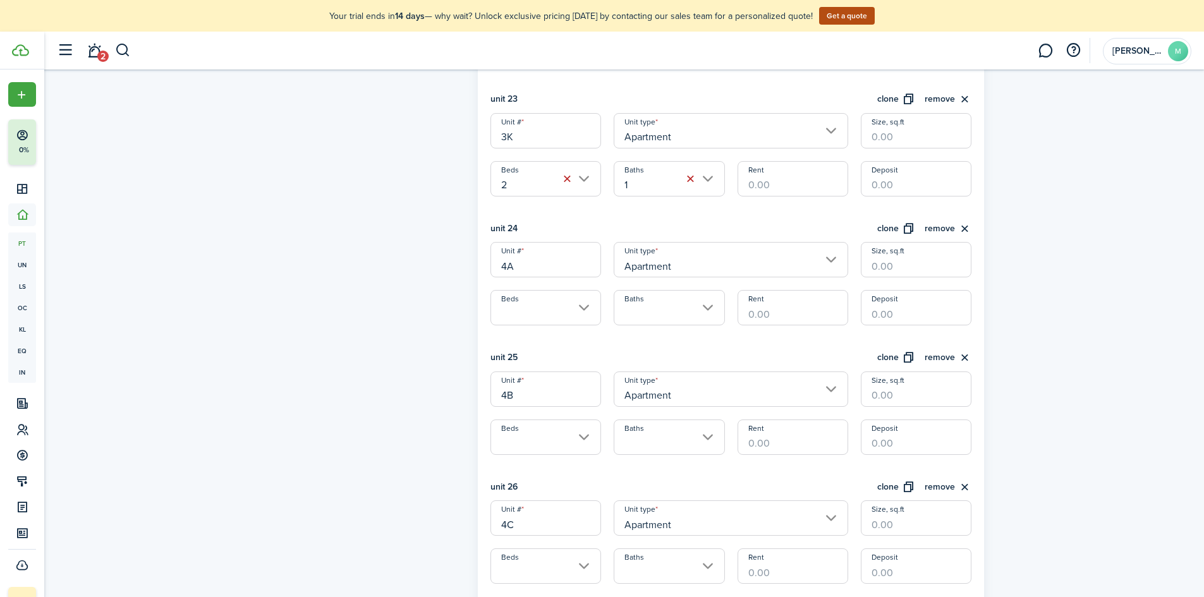
click at [772, 182] on input "Rent" at bounding box center [793, 178] width 111 height 35
type input "$773.00"
click at [908, 138] on input "Size, sq.ft" at bounding box center [916, 130] width 111 height 35
type input "796"
click at [901, 273] on input "Size, sq.ft" at bounding box center [916, 259] width 111 height 35
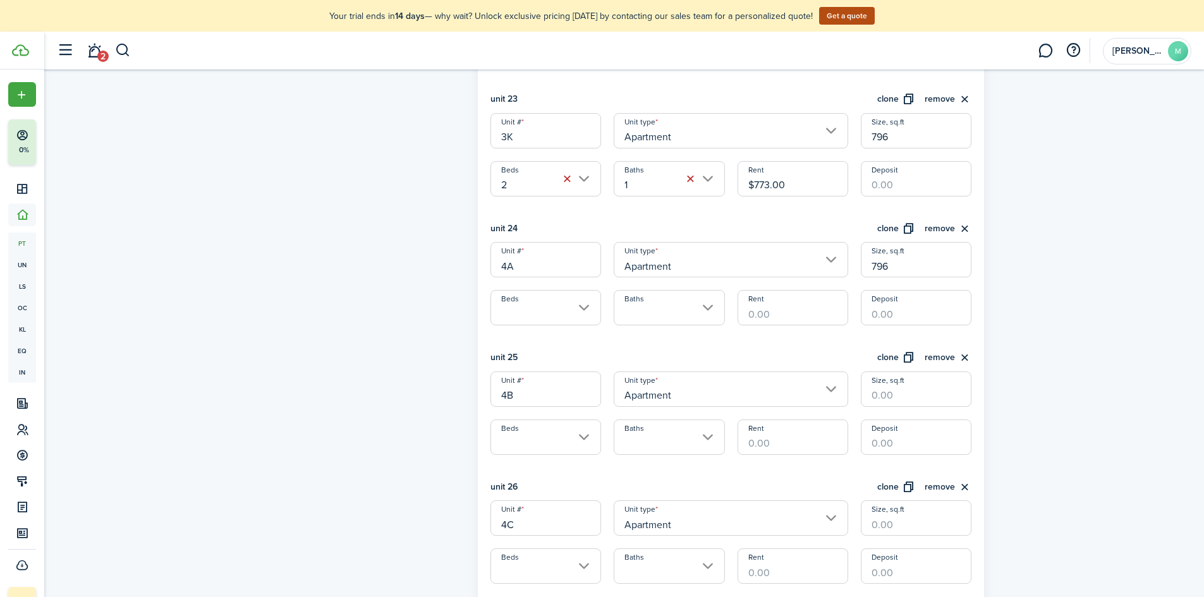
type input "796"
click at [799, 314] on input "Rent" at bounding box center [793, 307] width 111 height 35
click at [518, 298] on input "Beds" at bounding box center [546, 307] width 111 height 35
type input "$773.00"
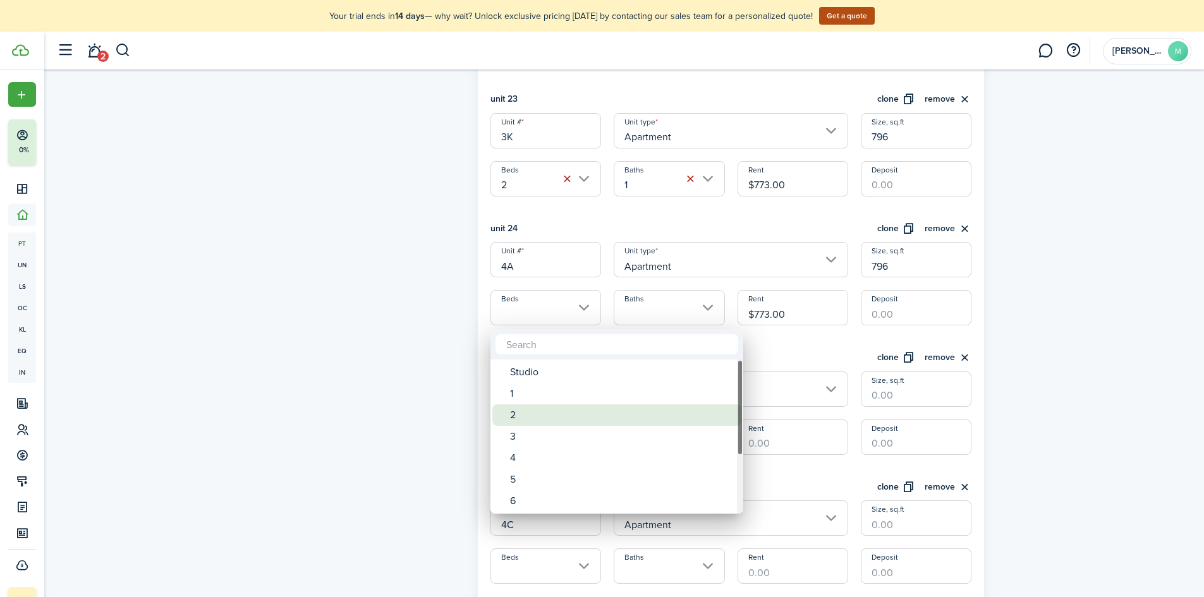
click at [517, 414] on div "2" at bounding box center [622, 415] width 224 height 21
type input "2"
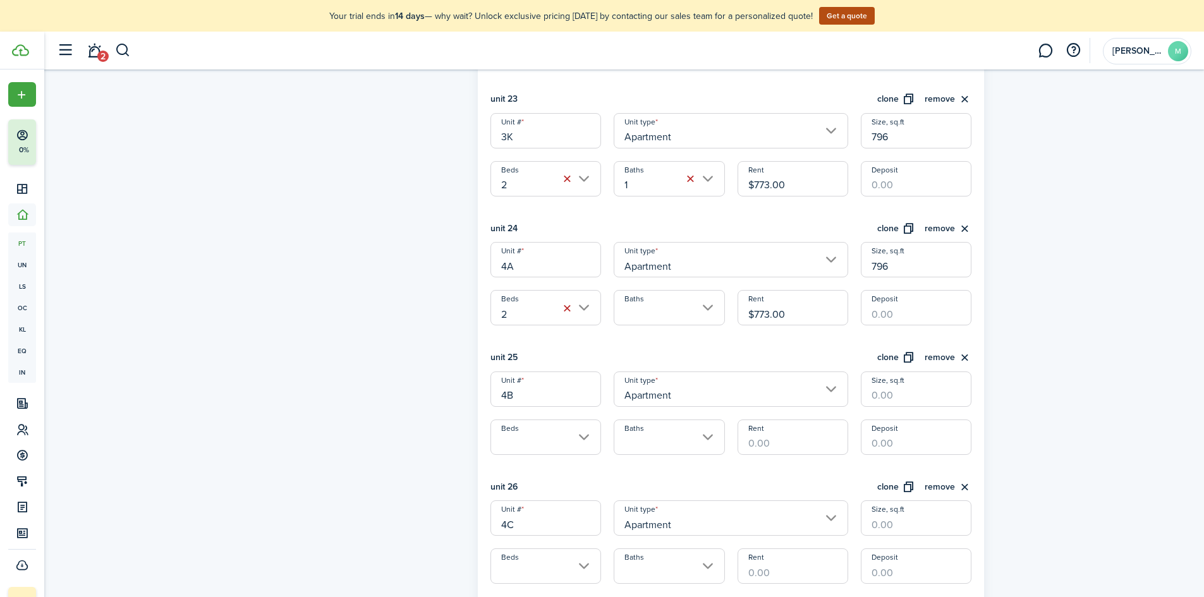
click at [646, 313] on input "Baths" at bounding box center [669, 307] width 111 height 35
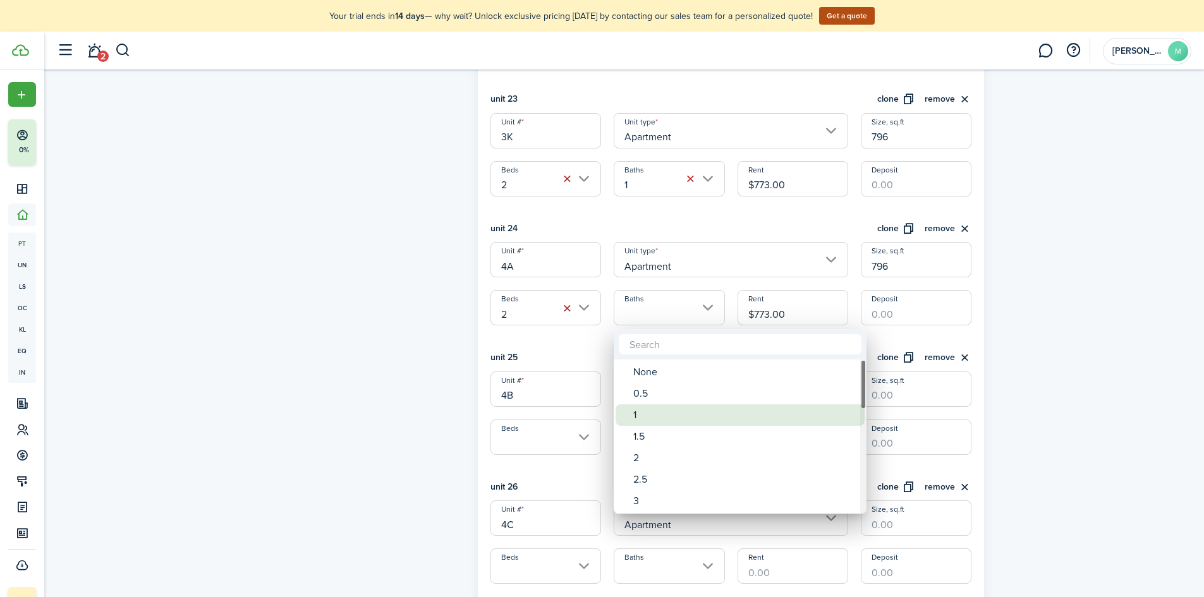
click at [658, 412] on div "1" at bounding box center [745, 415] width 224 height 21
type input "1"
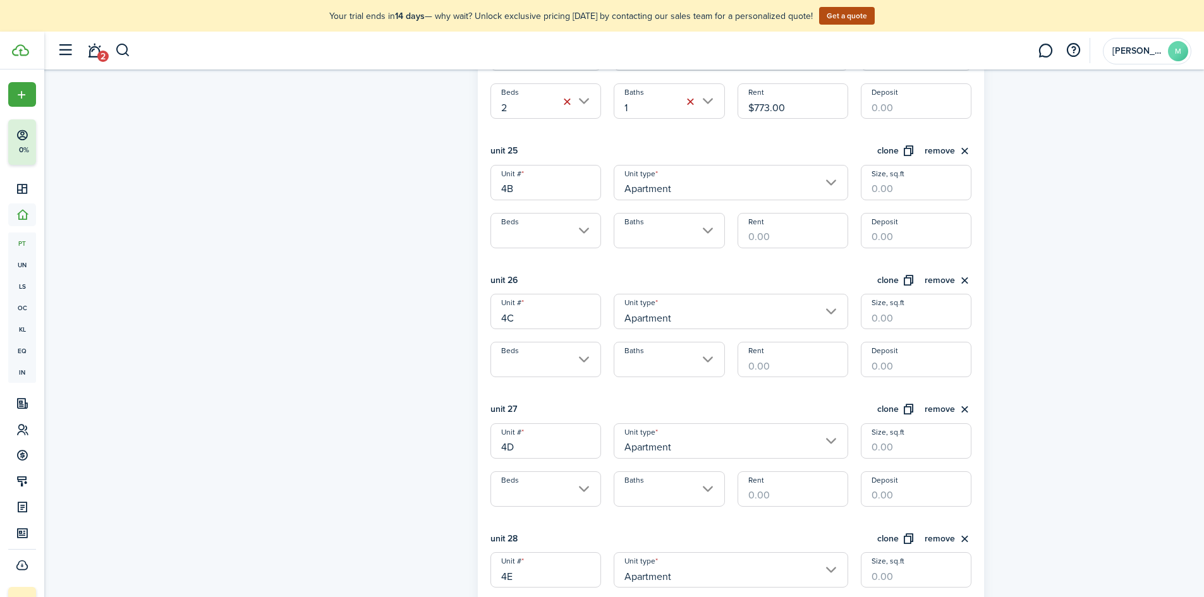
scroll to position [3414, 0]
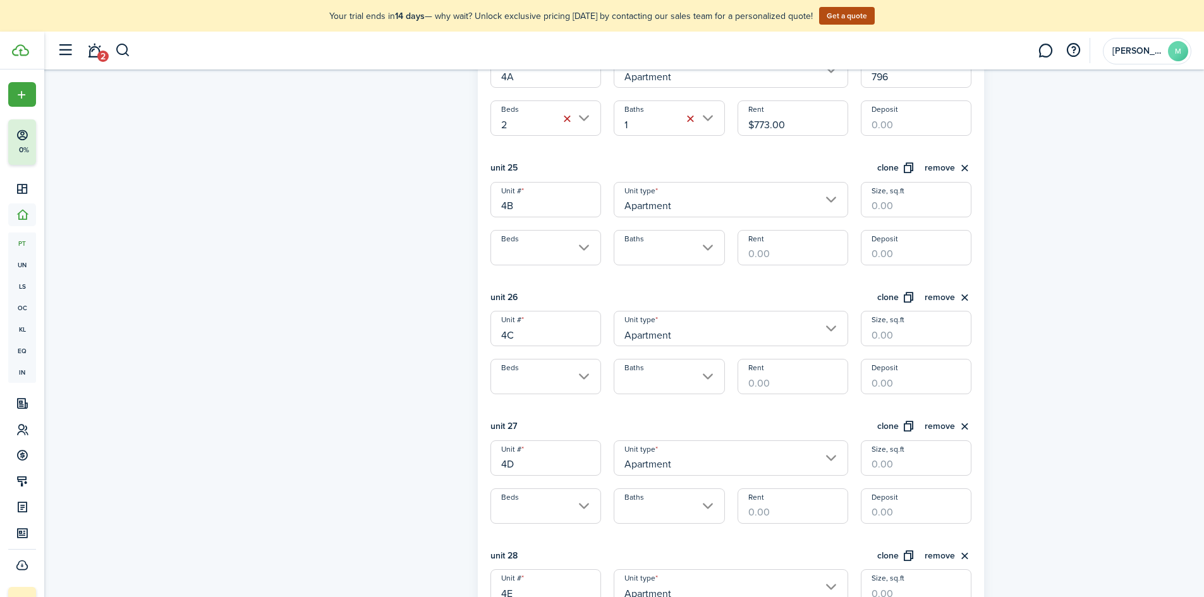
click at [562, 243] on input "Beds" at bounding box center [546, 247] width 111 height 35
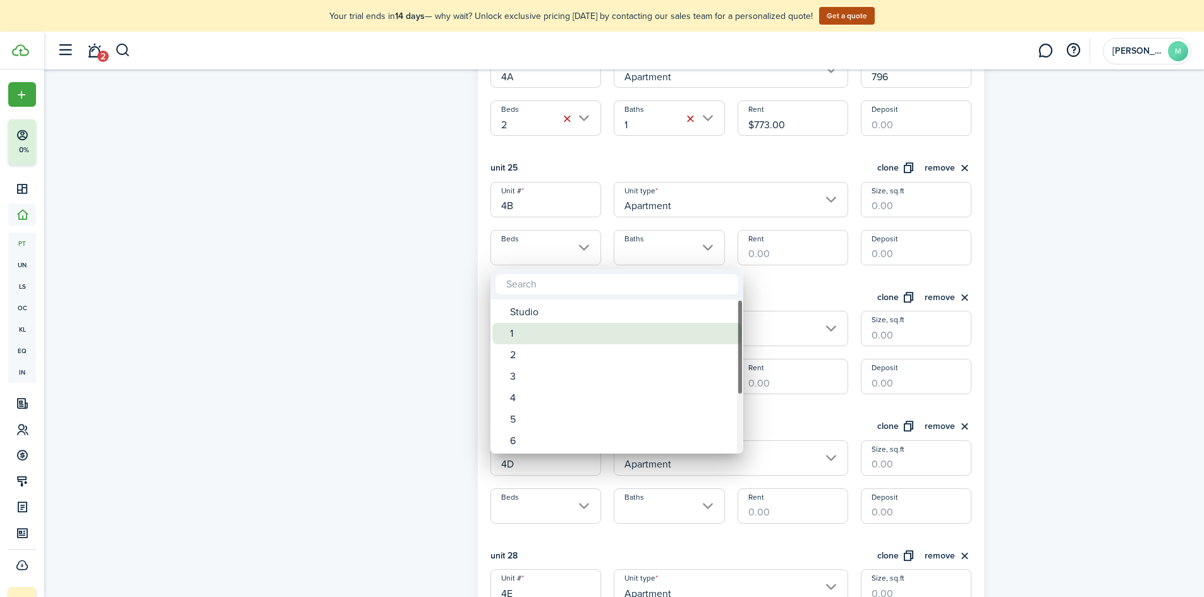
click at [561, 331] on div "1" at bounding box center [622, 333] width 224 height 21
type input "1"
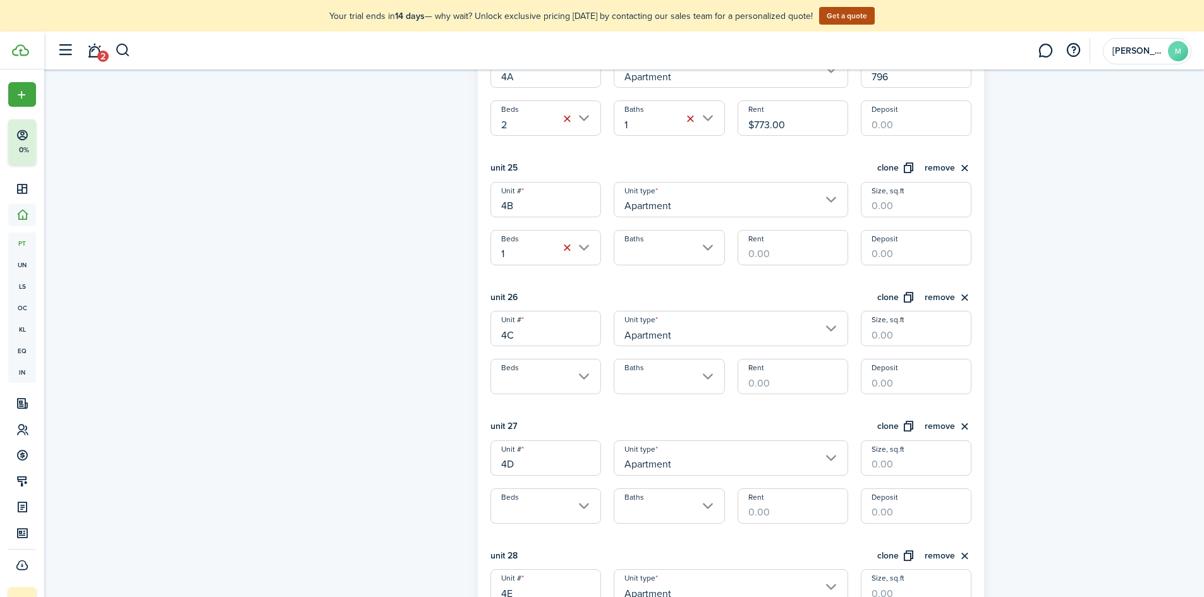
click at [640, 260] on input "Baths" at bounding box center [669, 247] width 111 height 35
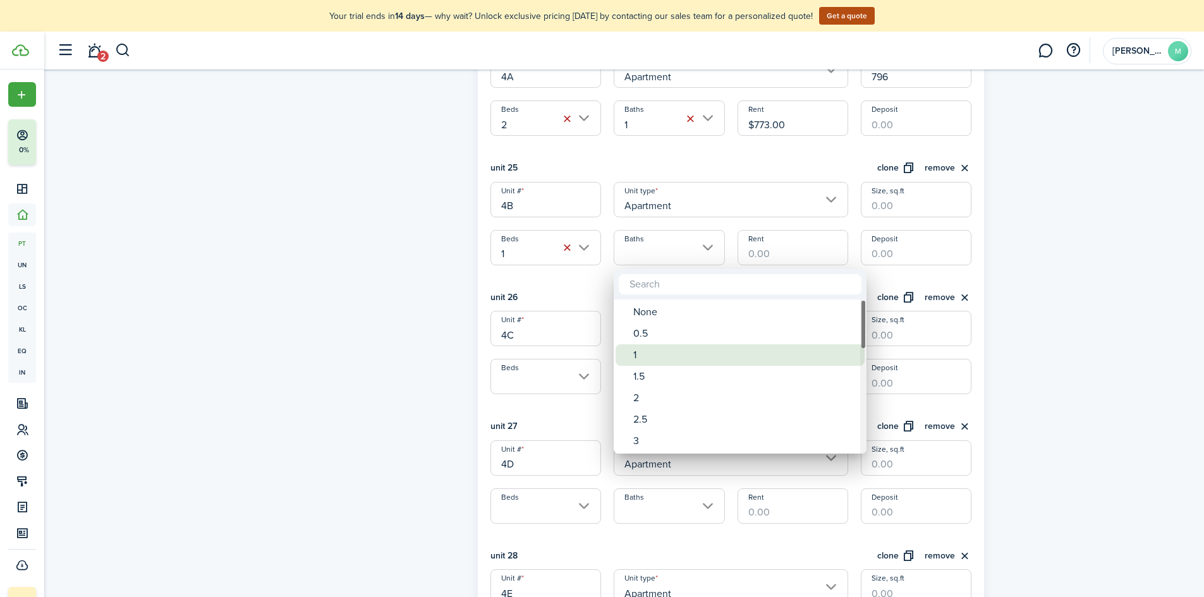
click at [642, 347] on div "1" at bounding box center [745, 355] width 224 height 21
type input "1"
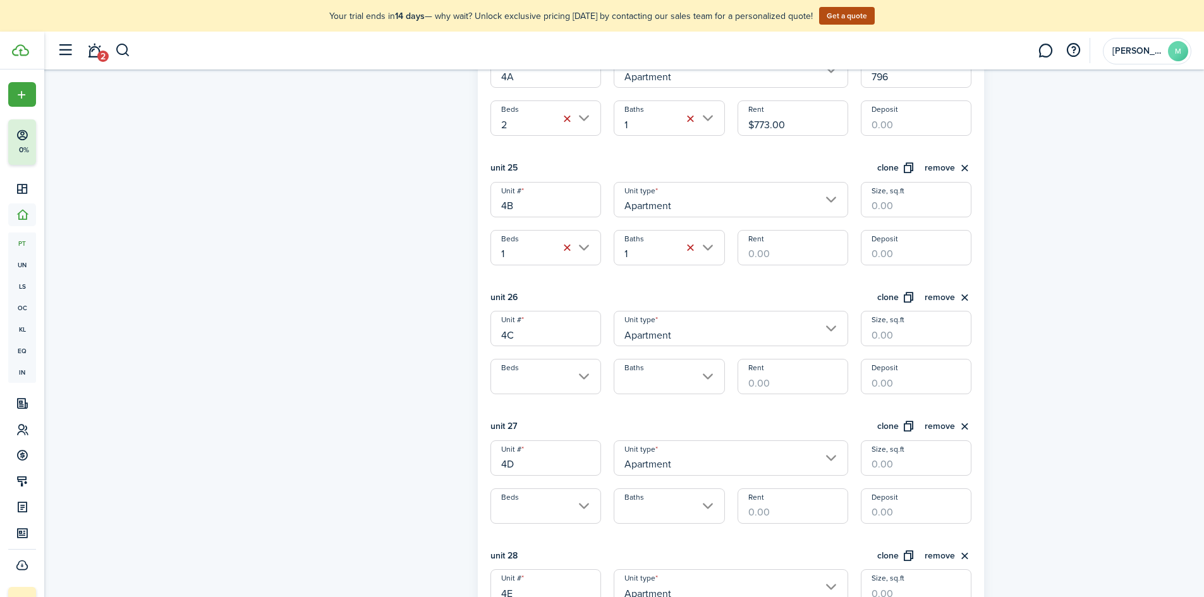
click at [771, 263] on input "Rent" at bounding box center [793, 247] width 111 height 35
type input "$638.00"
click at [878, 198] on input "Size, sq.ft" at bounding box center [916, 199] width 111 height 35
click at [554, 375] on input "Beds" at bounding box center [546, 376] width 111 height 35
type input "609"
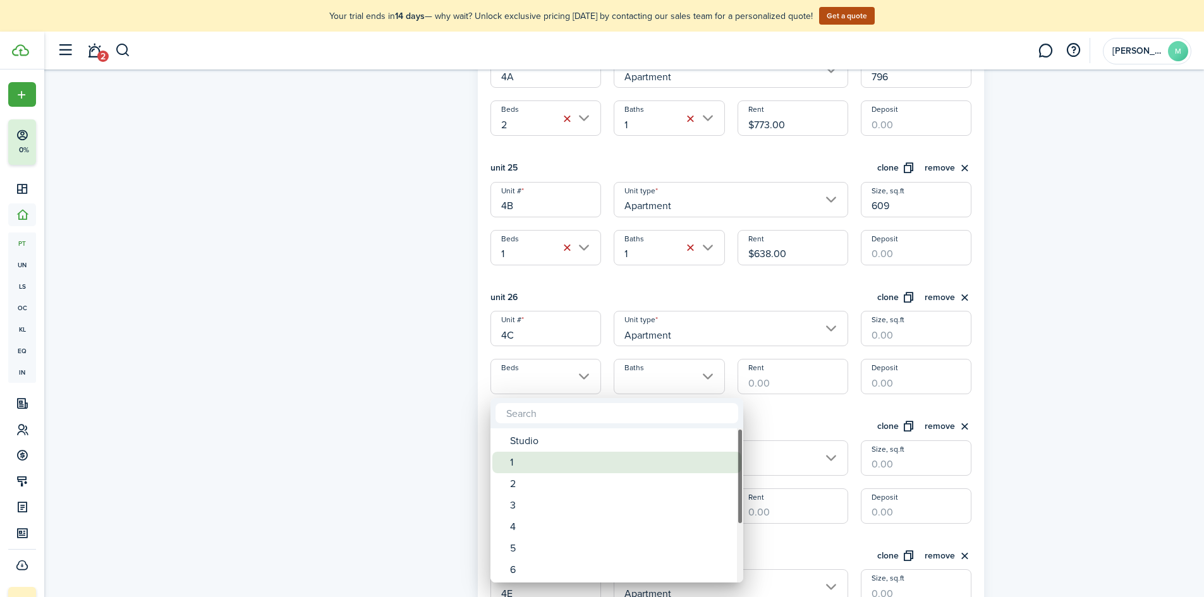
click at [541, 469] on div "1" at bounding box center [622, 462] width 224 height 21
type input "1"
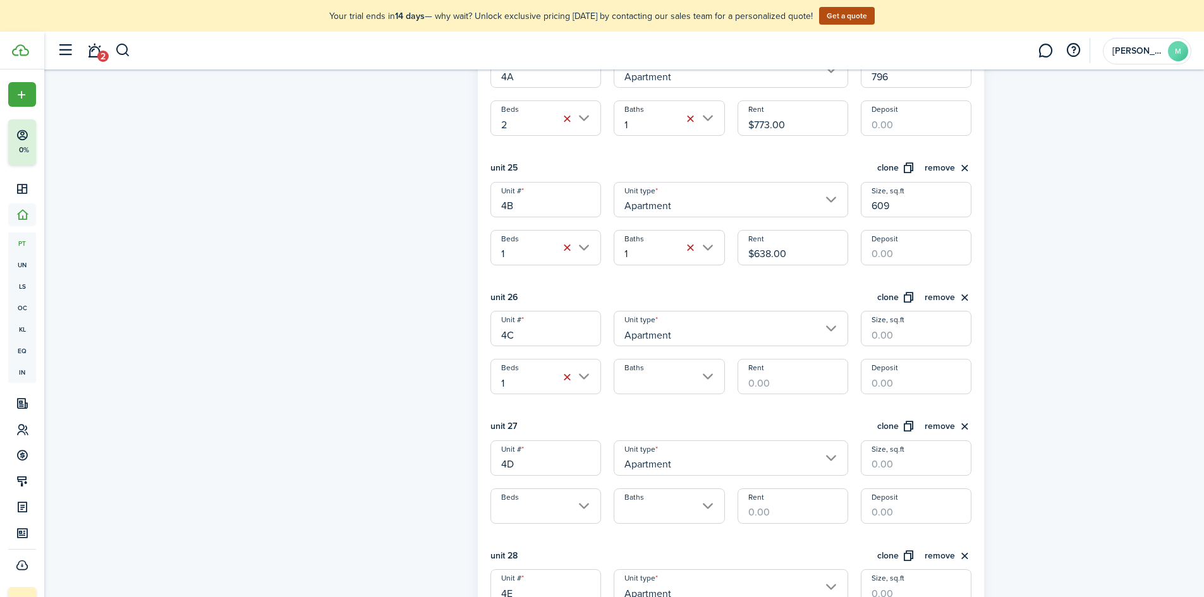
click at [668, 367] on input "Baths" at bounding box center [669, 376] width 111 height 35
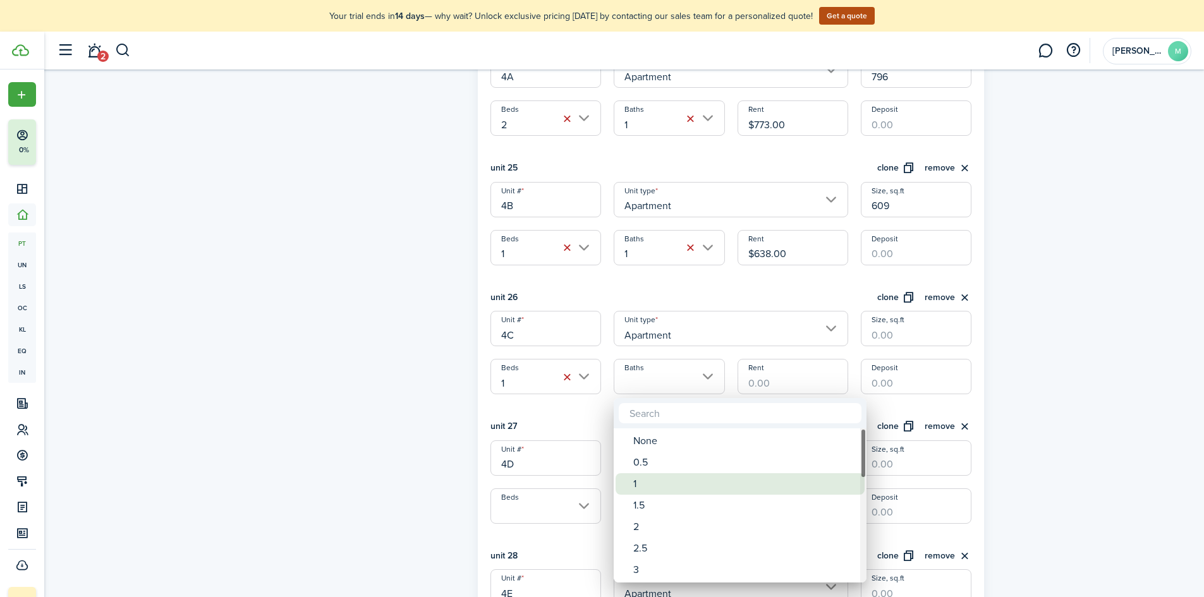
click at [651, 480] on div "1" at bounding box center [745, 484] width 224 height 21
type input "1"
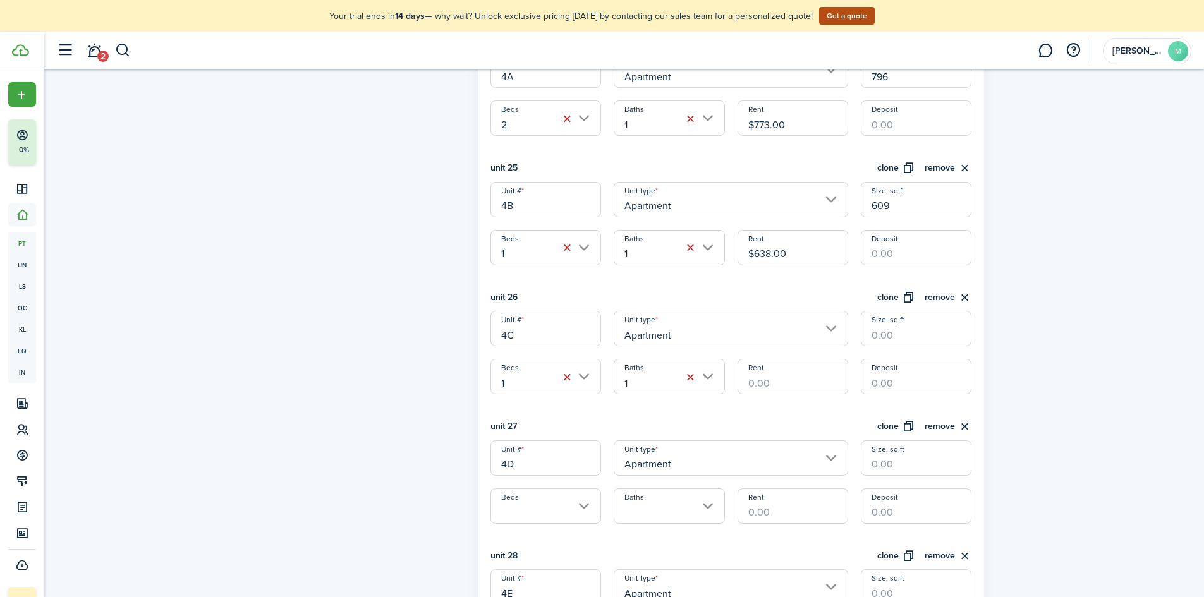
click at [762, 363] on input "Rent" at bounding box center [793, 376] width 111 height 35
type input "$638.00"
click at [868, 327] on input "Size, sq.ft" at bounding box center [916, 328] width 111 height 35
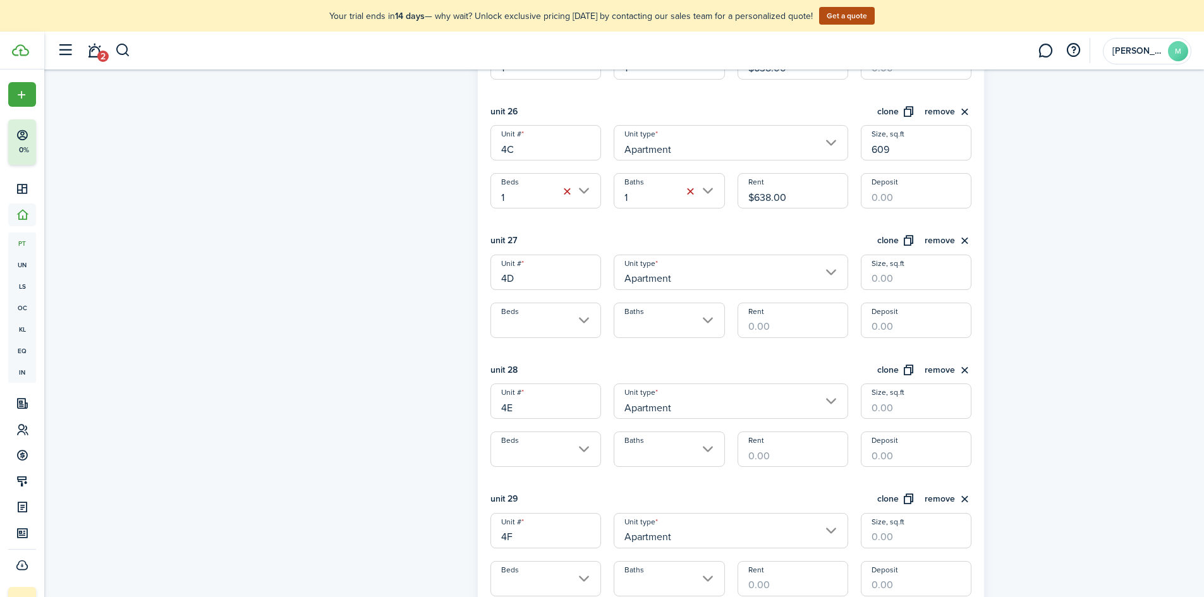
scroll to position [3604, 0]
click at [582, 320] on input "Beds" at bounding box center [546, 316] width 111 height 35
type input "609"
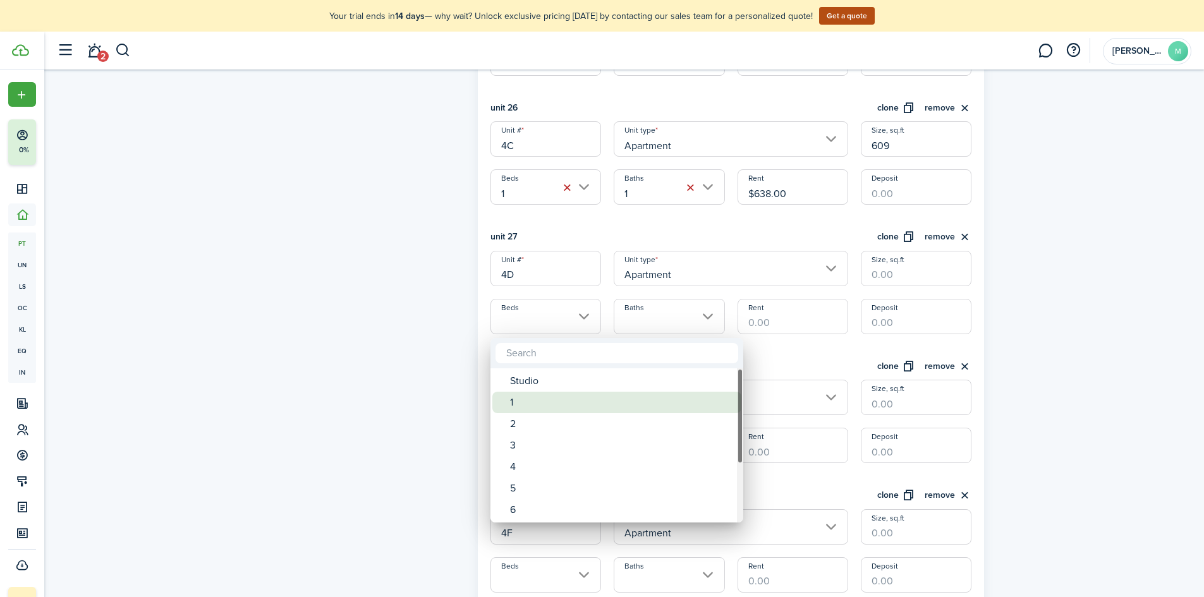
click at [582, 396] on div "1" at bounding box center [622, 402] width 224 height 21
type input "1"
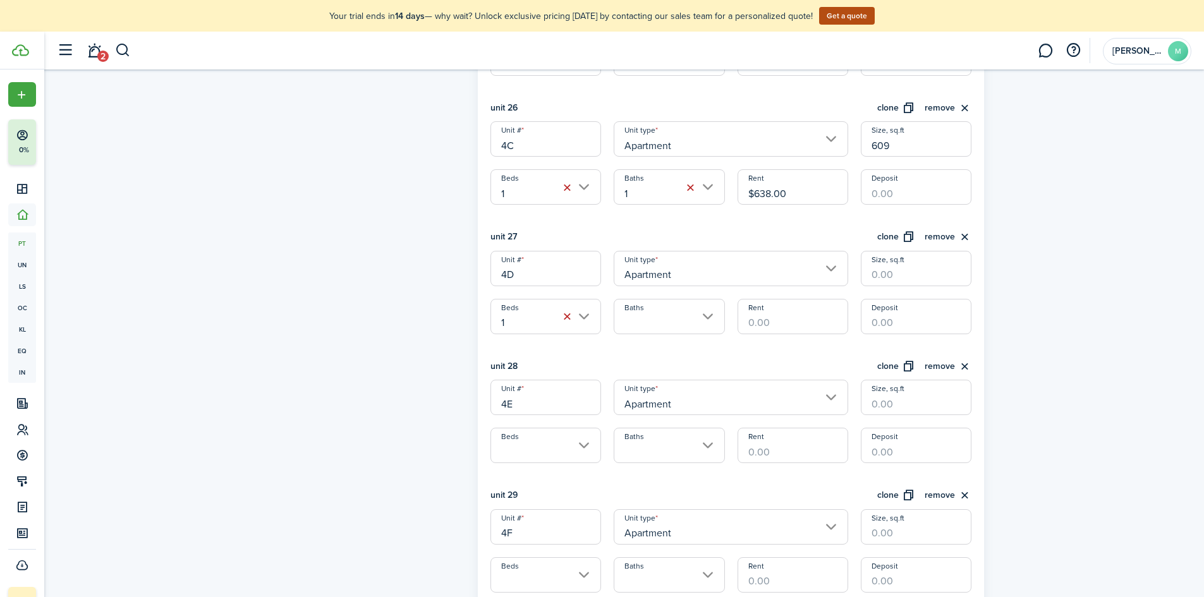
click at [649, 323] on input "Baths" at bounding box center [669, 316] width 111 height 35
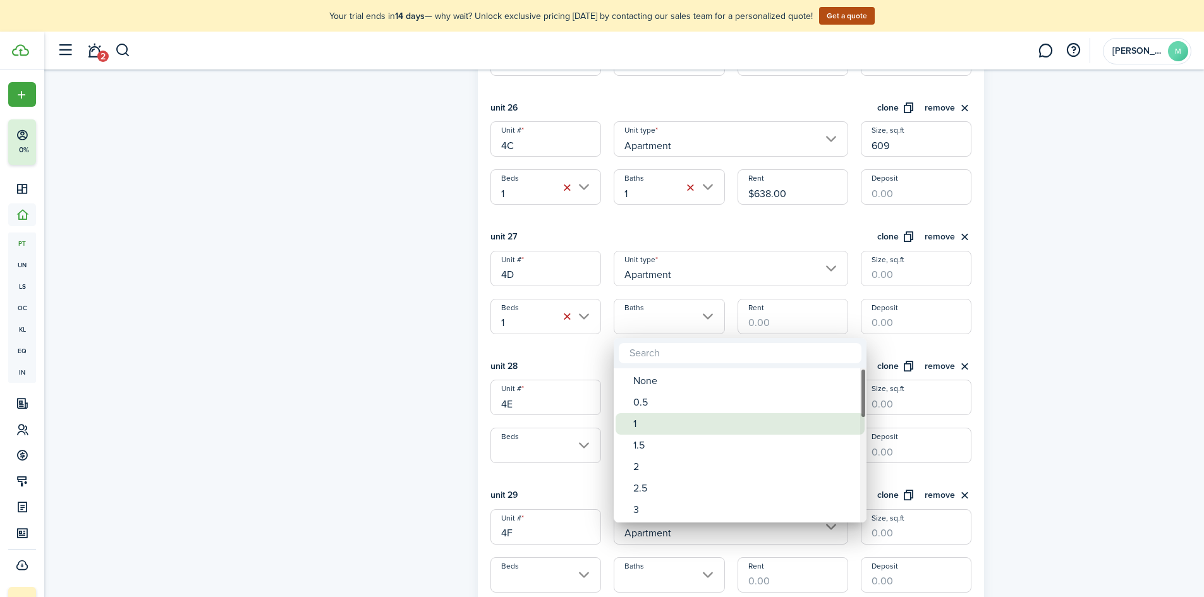
click at [654, 422] on div "1" at bounding box center [745, 423] width 224 height 21
type input "1"
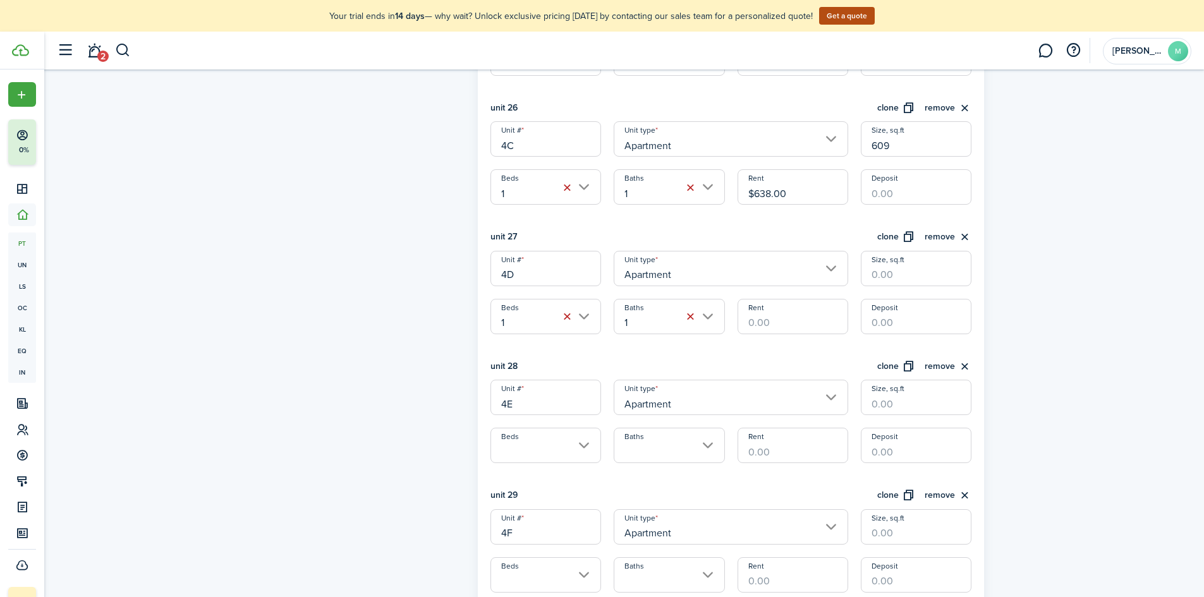
click at [769, 321] on input "Rent" at bounding box center [793, 316] width 111 height 35
type input "$638.00"
click at [900, 278] on input "Size, sq.ft" at bounding box center [916, 268] width 111 height 35
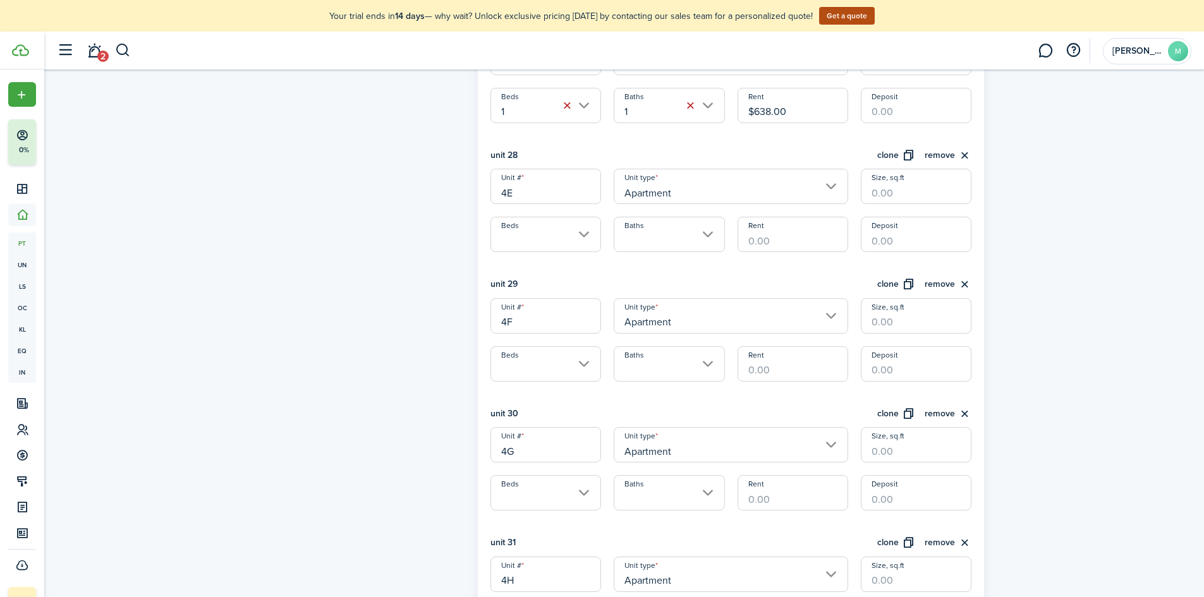
scroll to position [3857, 0]
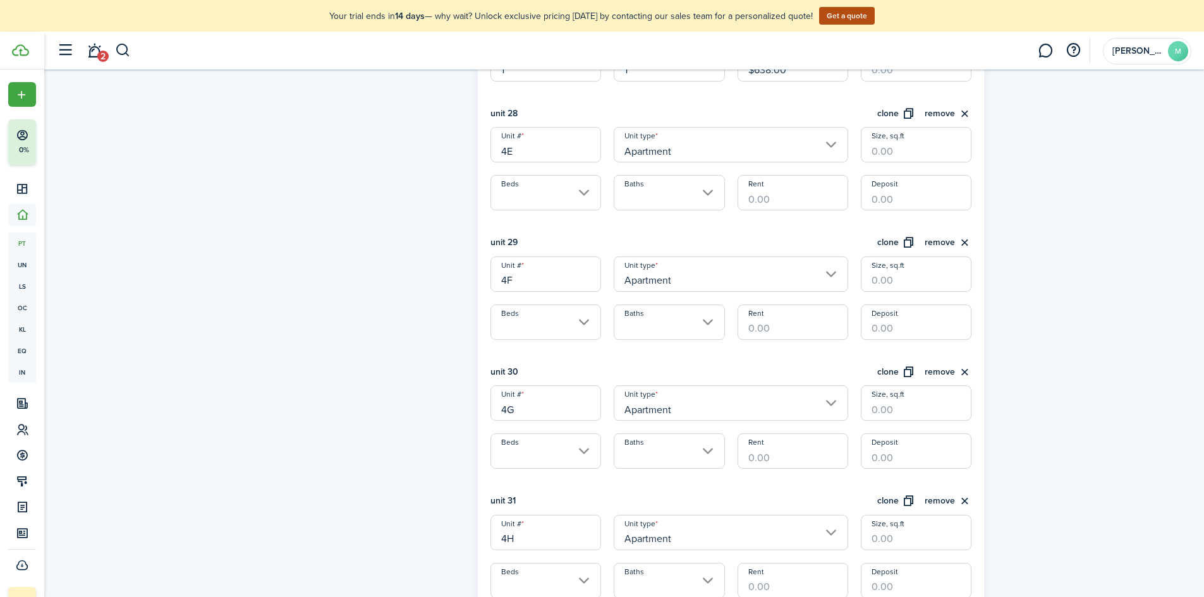
click at [541, 334] on input "Beds" at bounding box center [546, 322] width 111 height 35
type input "609"
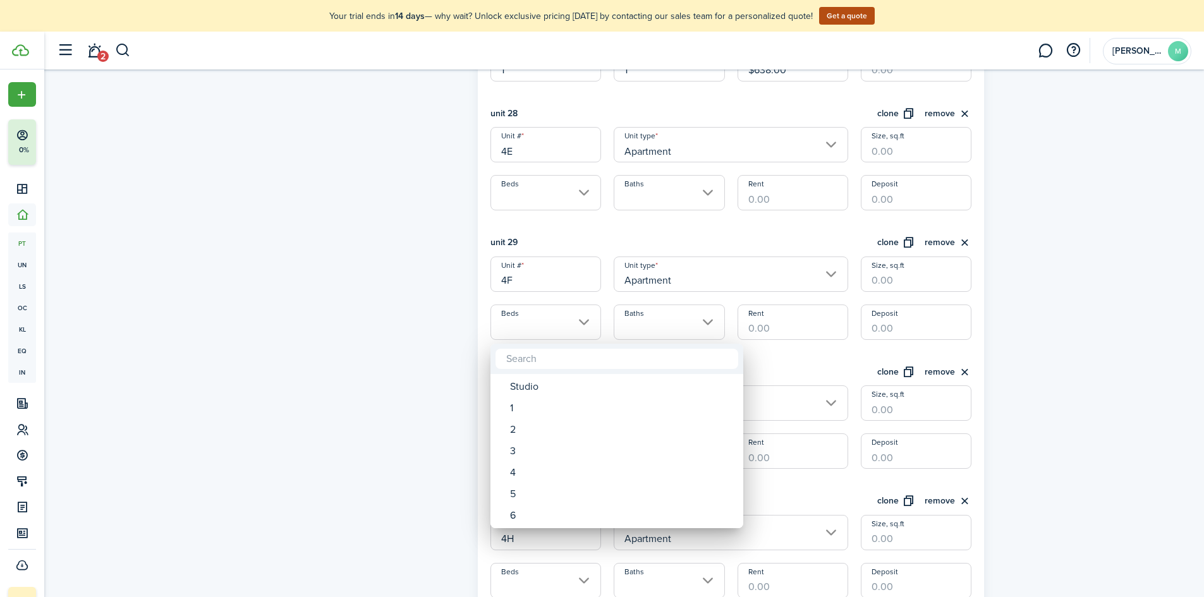
click at [556, 195] on div at bounding box center [602, 299] width 1407 height 800
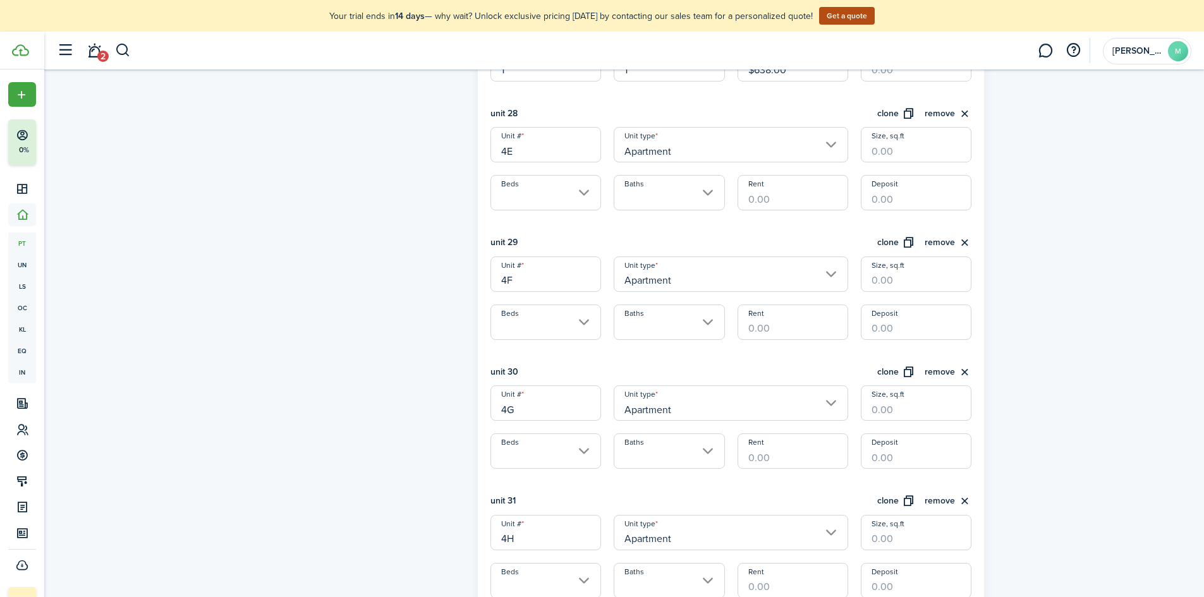
click at [556, 195] on input "Beds" at bounding box center [546, 192] width 111 height 35
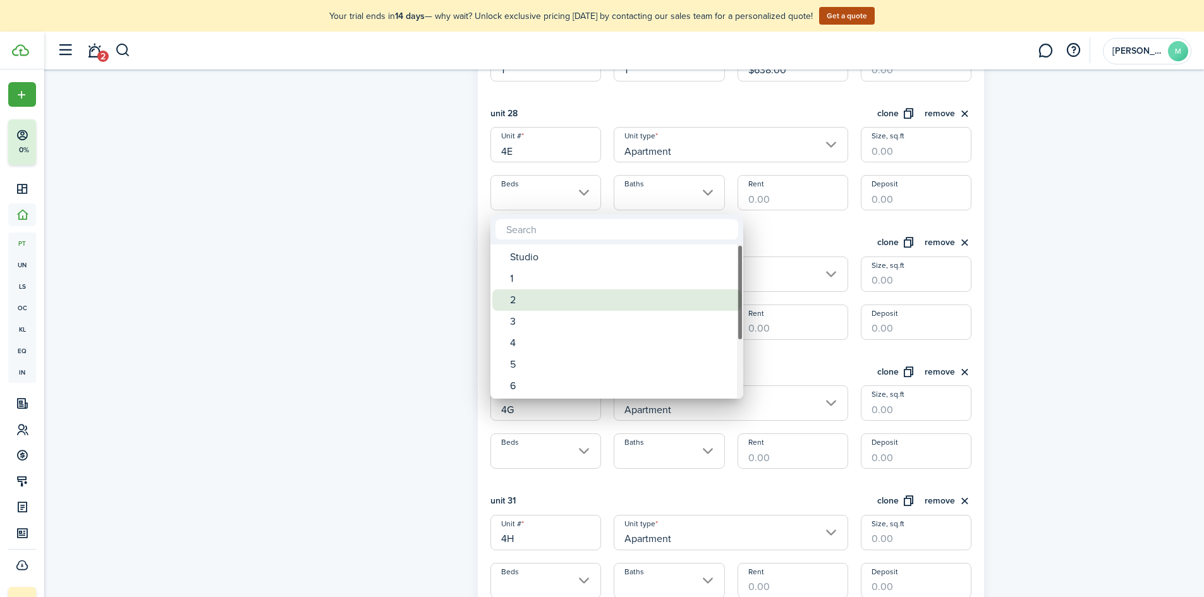
click at [563, 300] on div "2" at bounding box center [622, 300] width 224 height 21
type input "2"
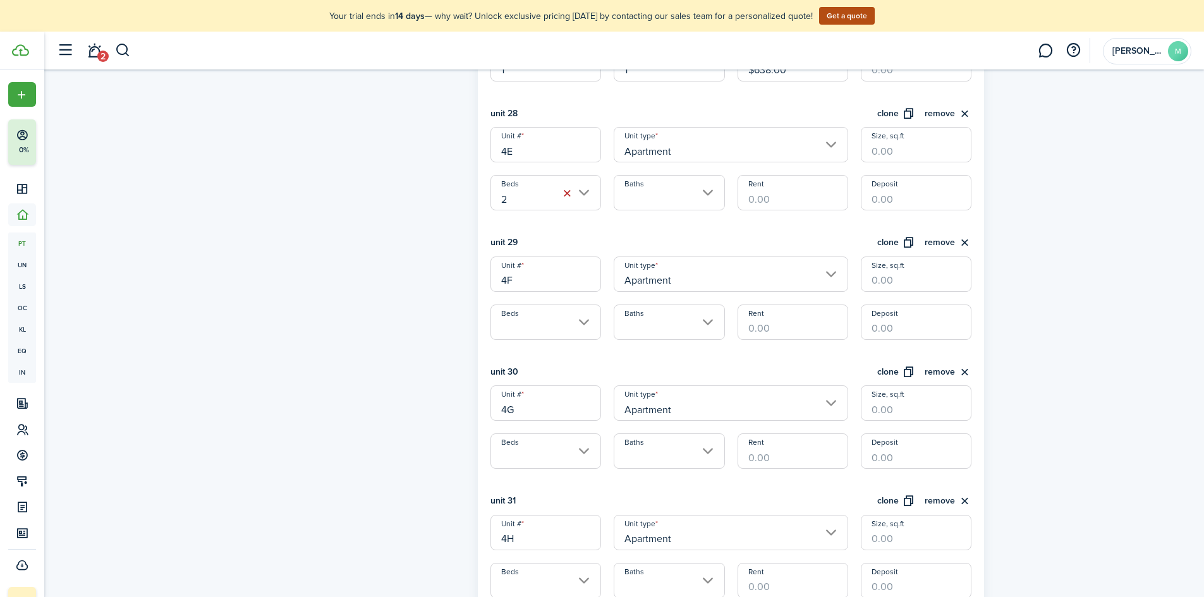
click at [651, 174] on div "Unit # 4E Unit type Apartment Size, sq.ft Beds 2 Baths Rent Deposit" at bounding box center [731, 168] width 494 height 83
click at [651, 203] on input "Baths" at bounding box center [669, 192] width 111 height 35
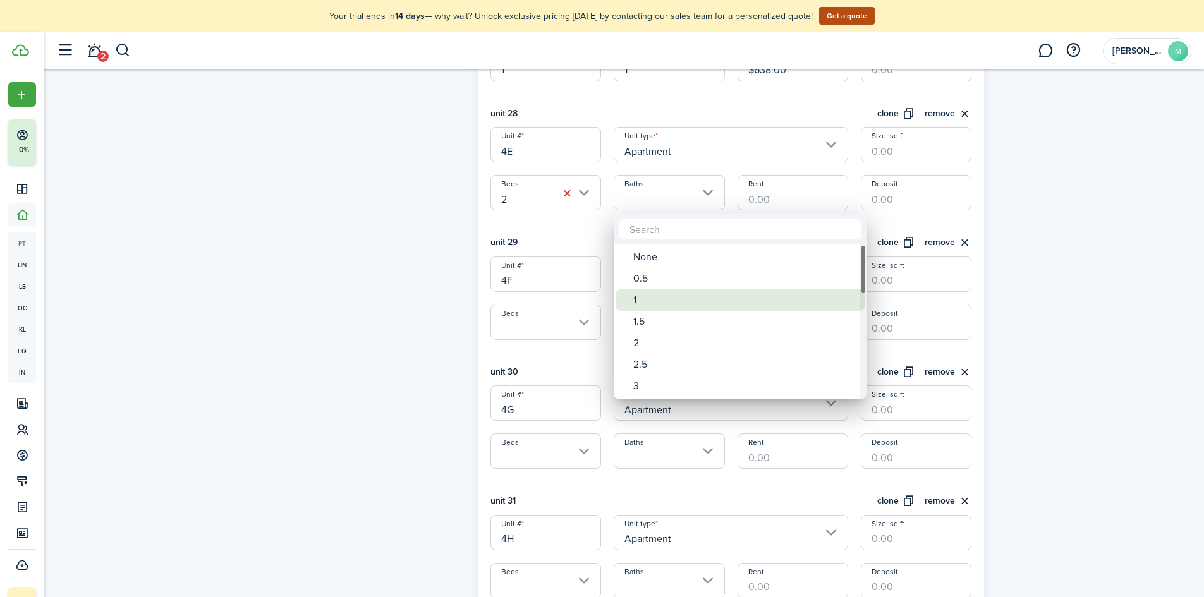
click at [657, 295] on div "1" at bounding box center [745, 300] width 224 height 21
type input "1"
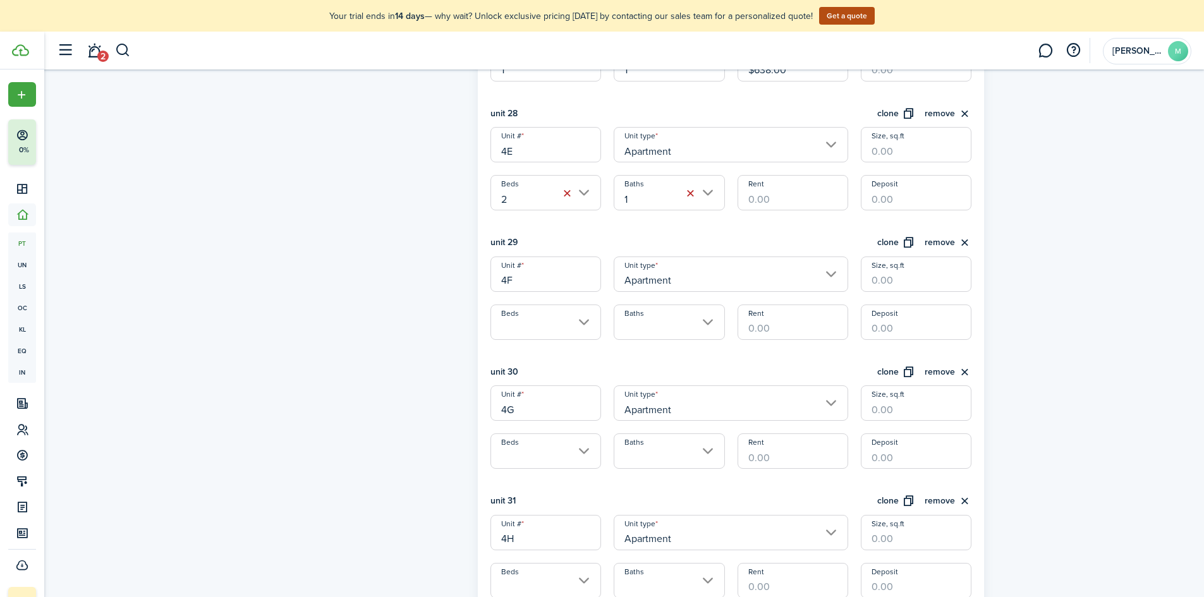
click at [784, 194] on input "Rent" at bounding box center [793, 192] width 111 height 35
type input "$773.00"
click at [878, 152] on input "Size, sq.ft" at bounding box center [916, 144] width 111 height 35
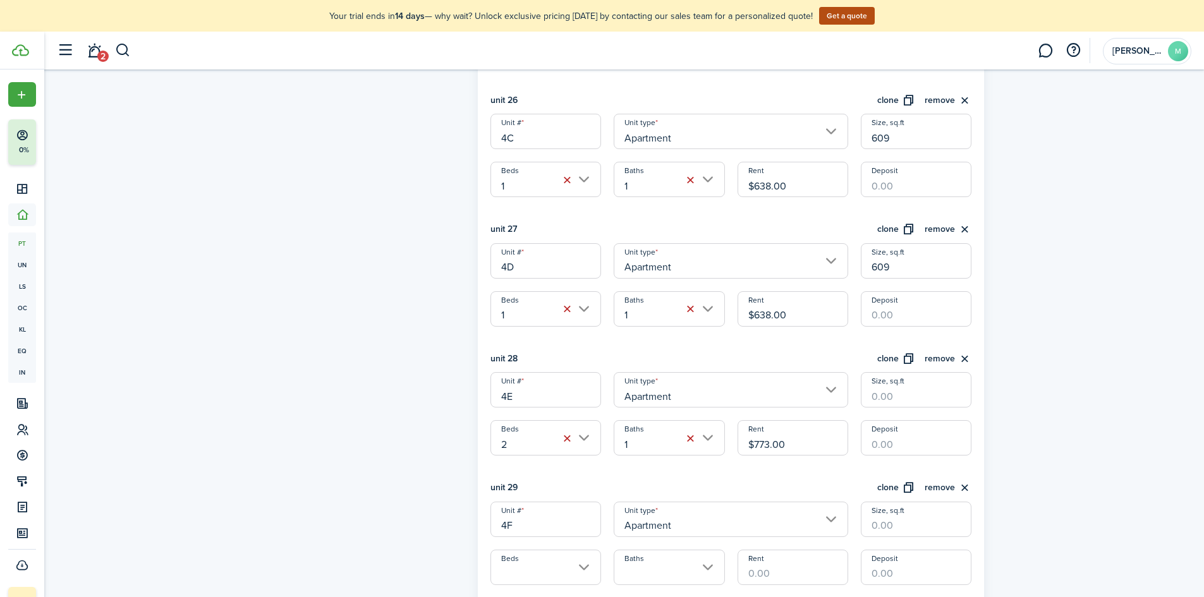
scroll to position [3604, 0]
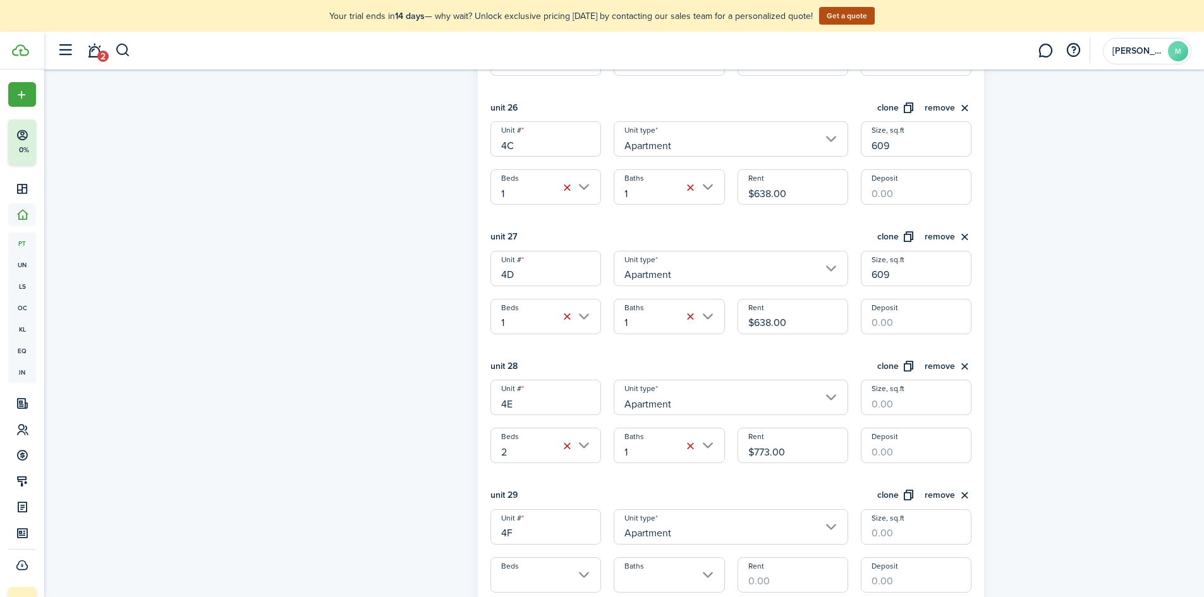
drag, startPoint x: 826, startPoint y: 189, endPoint x: 731, endPoint y: 204, distance: 95.9
click at [731, 204] on div "Rent $638.00" at bounding box center [792, 186] width 123 height 35
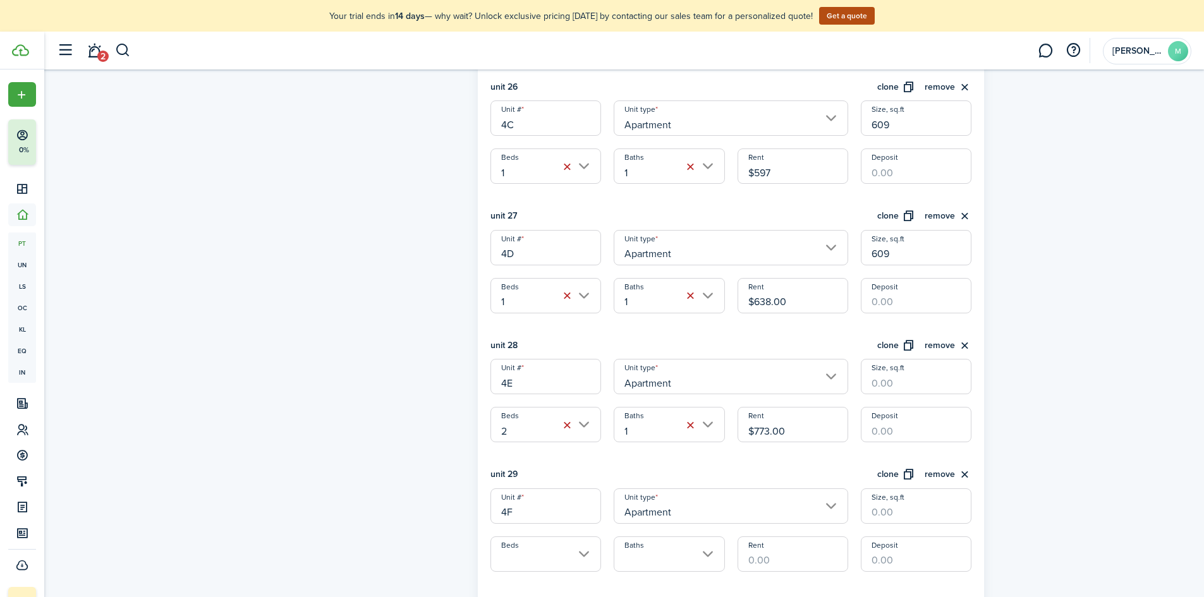
scroll to position [3667, 0]
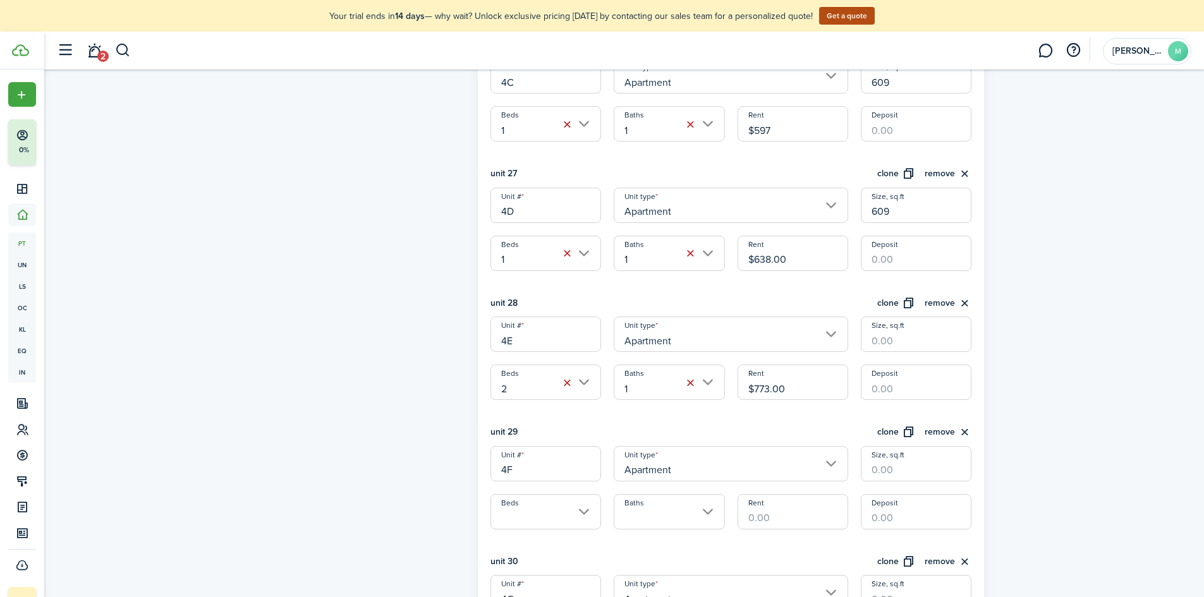
type input "$597.00"
drag, startPoint x: 798, startPoint y: 266, endPoint x: 745, endPoint y: 274, distance: 53.8
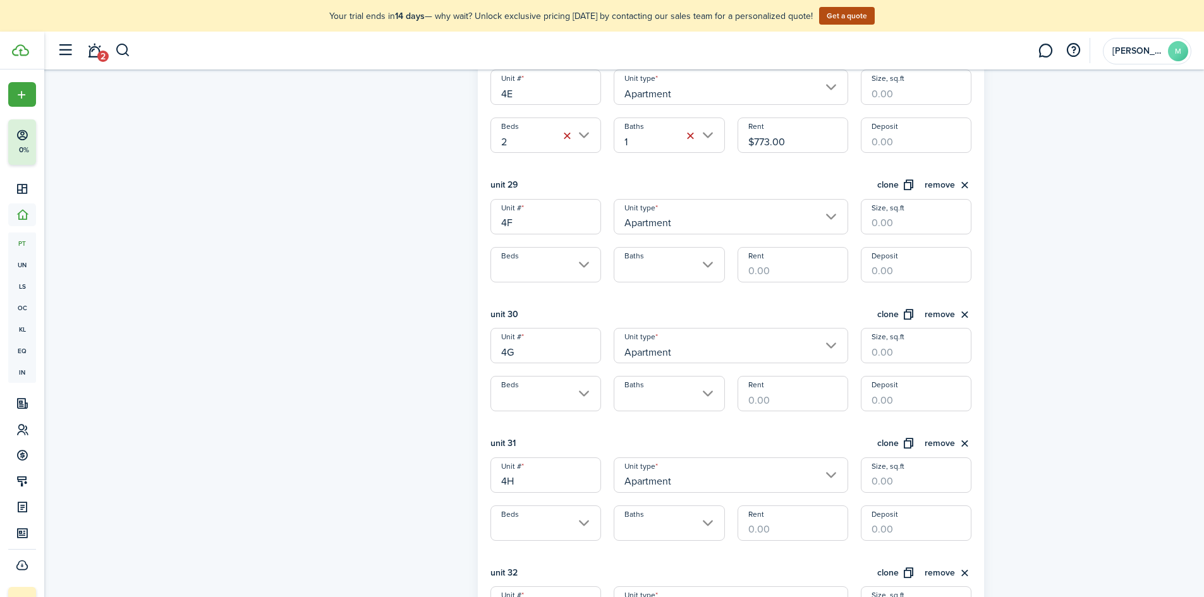
scroll to position [3920, 0]
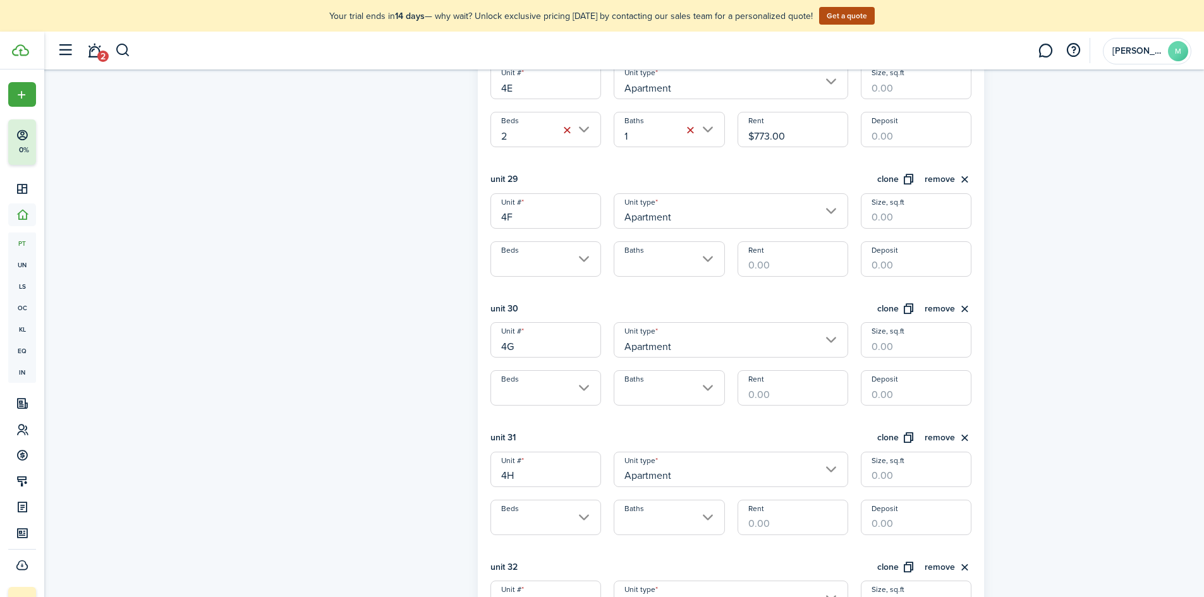
click at [563, 276] on input "Beds" at bounding box center [546, 259] width 111 height 35
type input "$597.00"
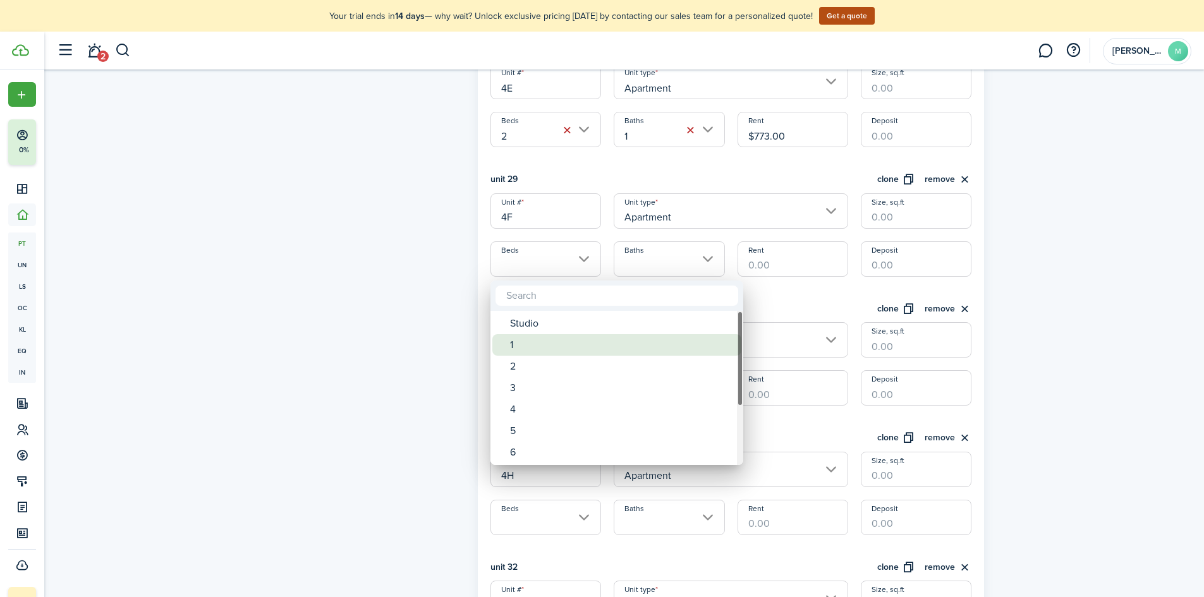
click at [546, 340] on div "1" at bounding box center [622, 344] width 224 height 21
type input "1"
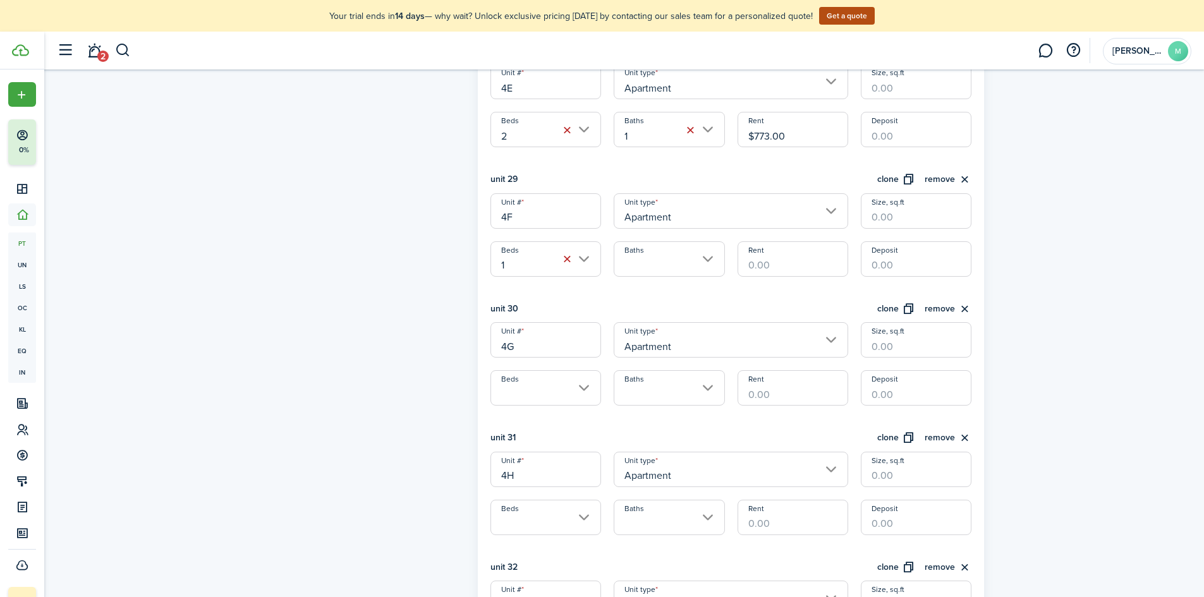
click at [646, 267] on input "Baths" at bounding box center [669, 259] width 111 height 35
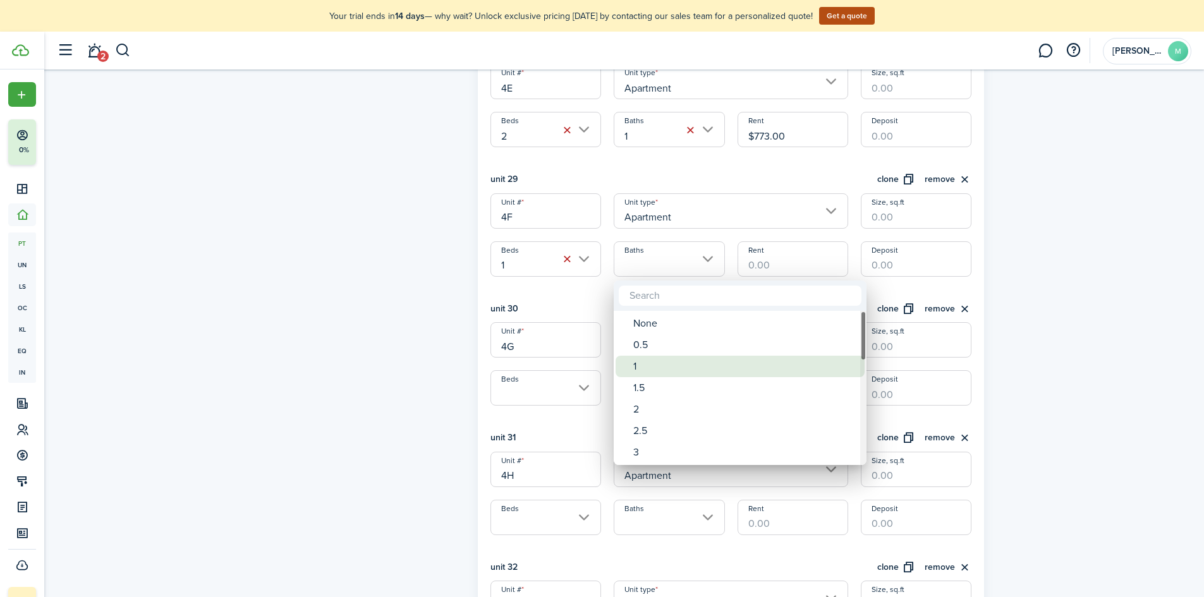
click at [654, 364] on div "1" at bounding box center [745, 366] width 224 height 21
type input "1"
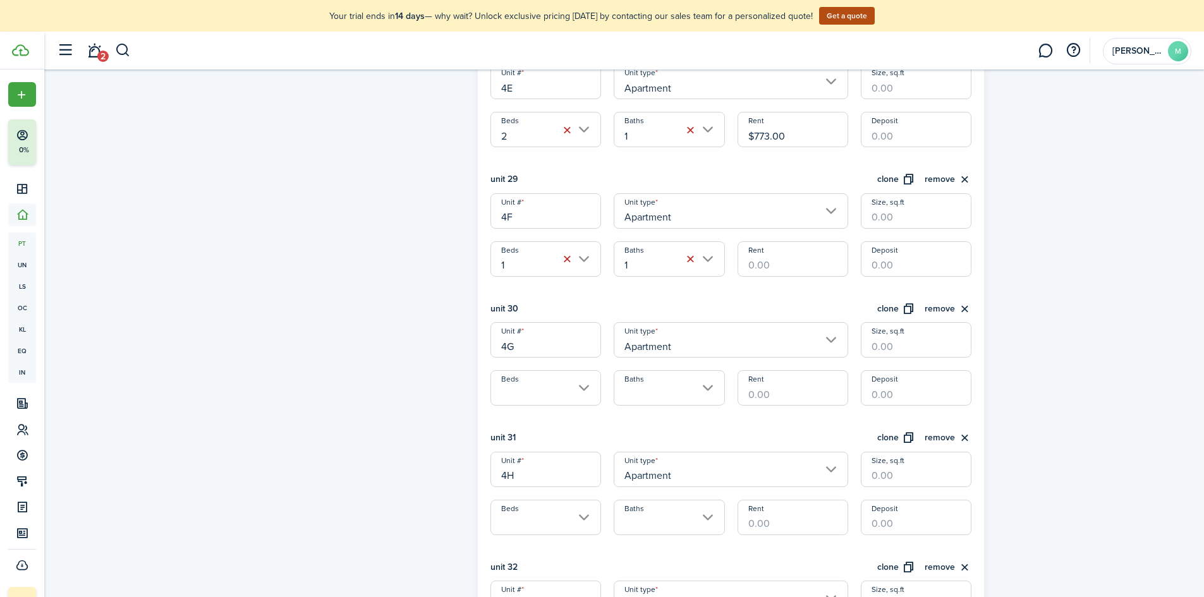
click at [761, 270] on input "Rent" at bounding box center [793, 259] width 111 height 35
type input "$638.00"
click at [901, 222] on input "Size, sq.ft" at bounding box center [916, 210] width 111 height 35
type input "609"
click at [912, 85] on input "Size, sq.ft" at bounding box center [916, 81] width 111 height 35
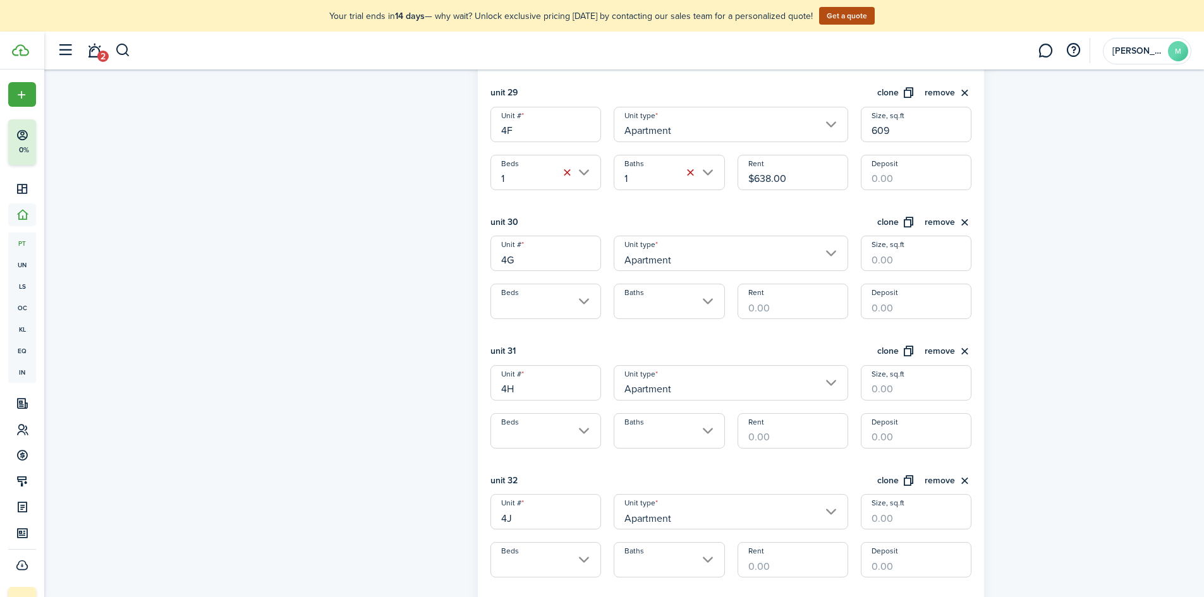
scroll to position [4046, 0]
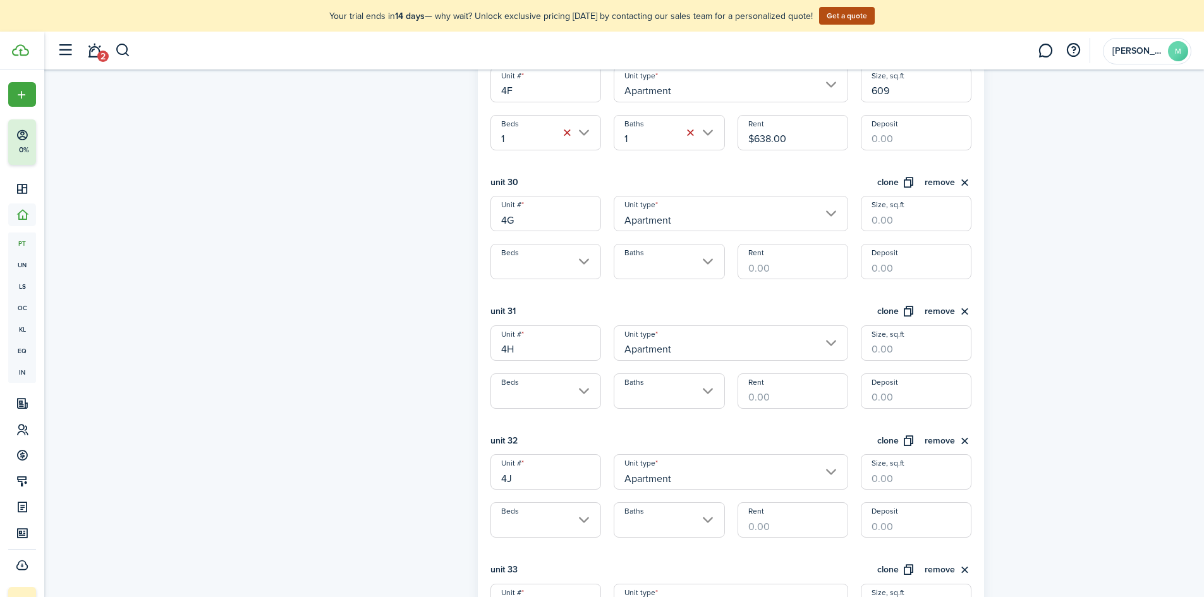
click at [557, 266] on input "Beds" at bounding box center [546, 261] width 111 height 35
type input "796"
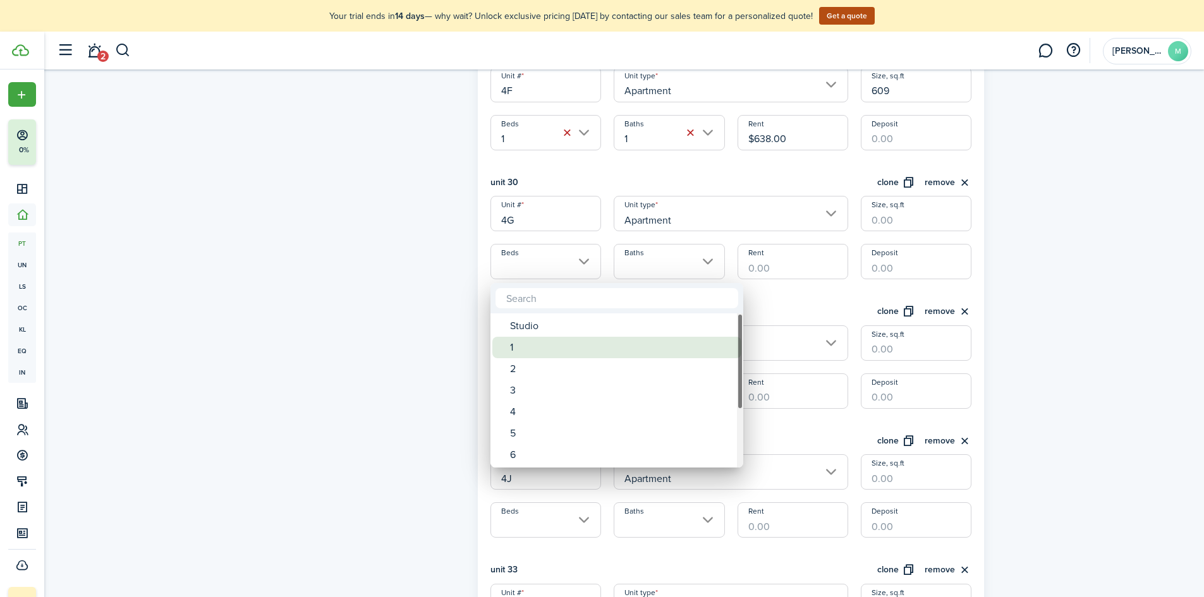
click at [538, 343] on div "1" at bounding box center [622, 347] width 224 height 21
type input "1"
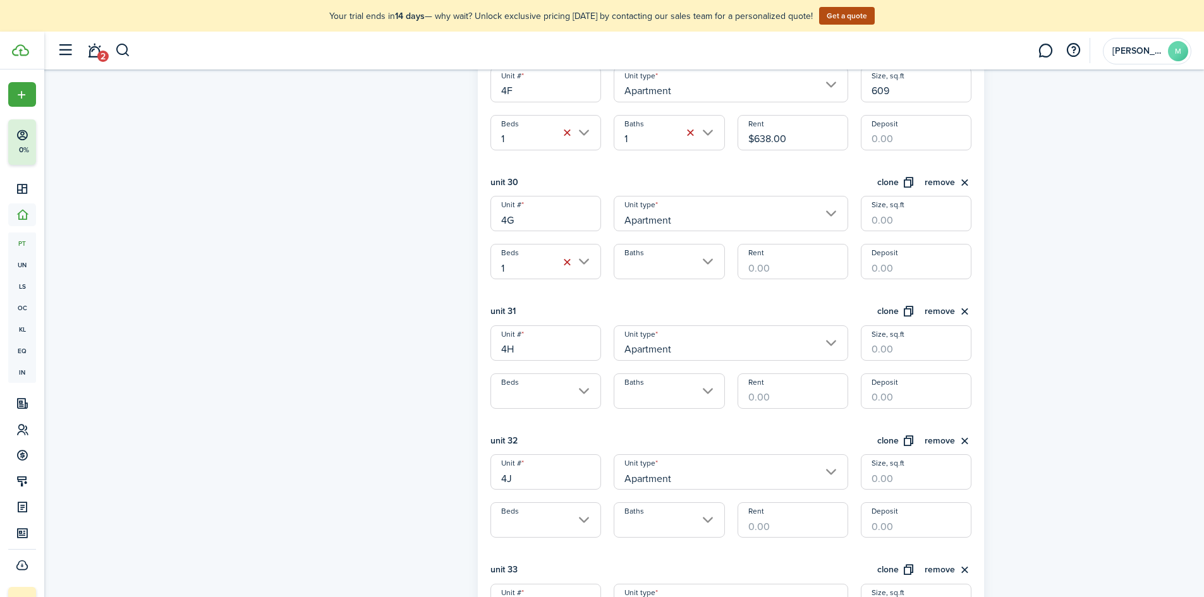
click at [623, 274] on input "Baths" at bounding box center [669, 261] width 111 height 35
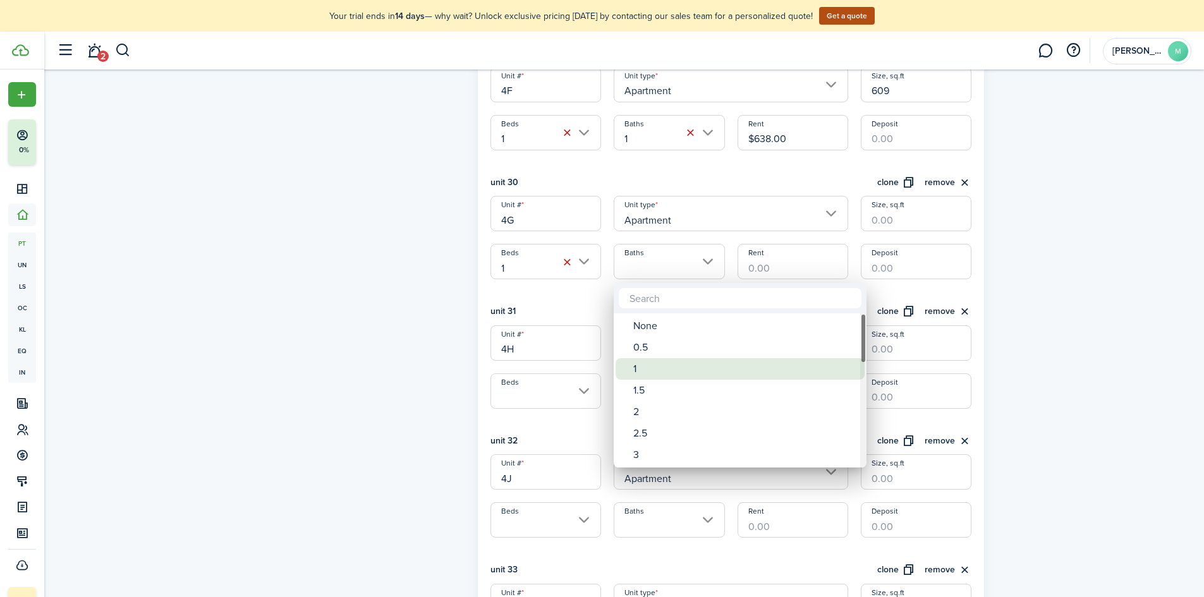
click at [639, 372] on div "1" at bounding box center [745, 368] width 224 height 21
type input "1"
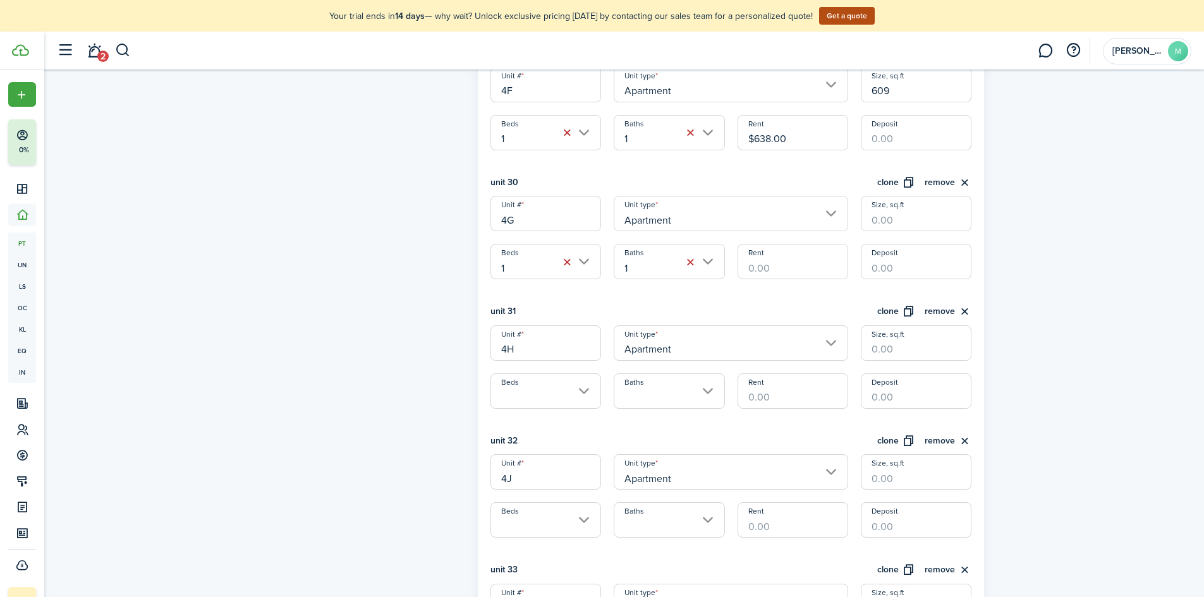
click at [814, 271] on input "Rent" at bounding box center [793, 261] width 111 height 35
type input "$638.00"
click at [895, 219] on input "Size, sq.ft" at bounding box center [916, 213] width 111 height 35
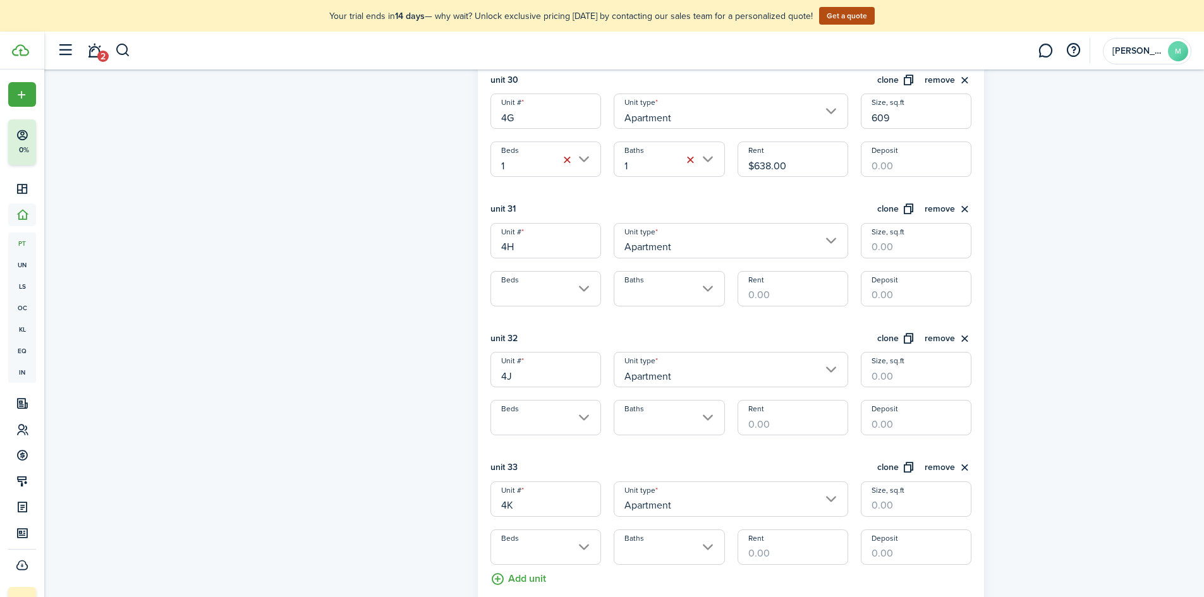
scroll to position [4236, 0]
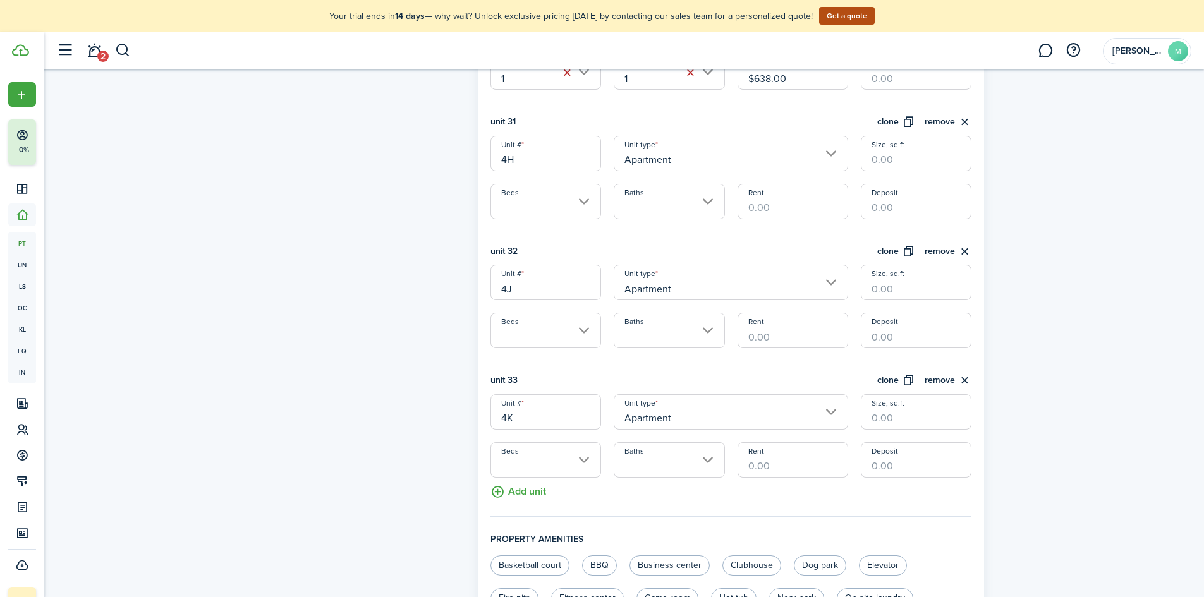
click at [570, 204] on input "Beds" at bounding box center [546, 201] width 111 height 35
type input "609"
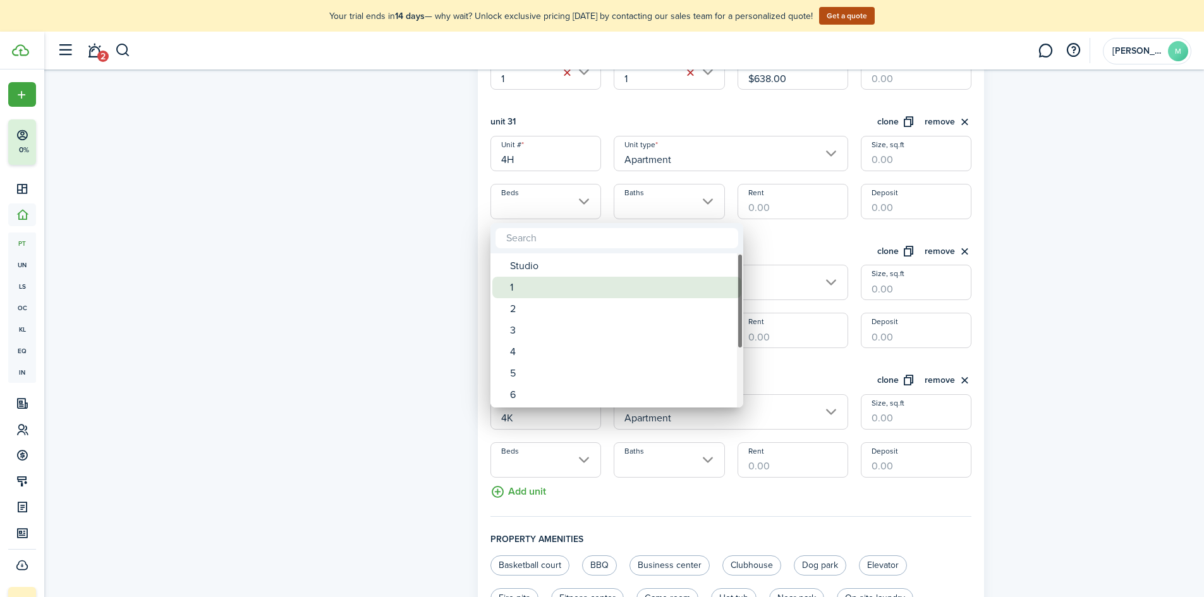
click at [538, 291] on div "1" at bounding box center [622, 287] width 224 height 21
type input "1"
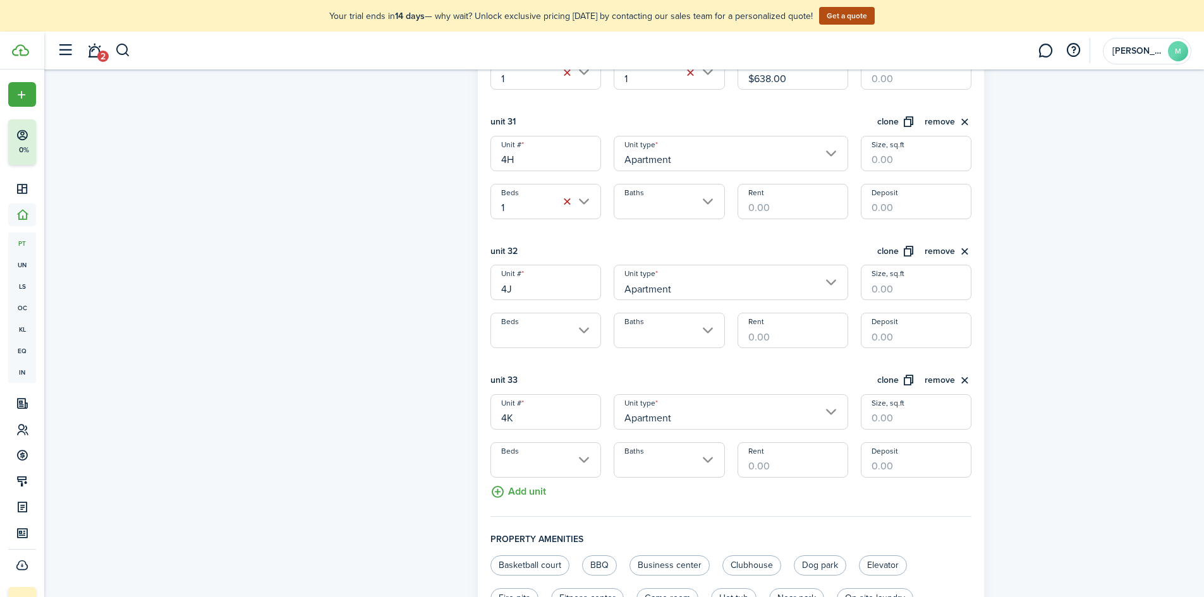
click at [631, 214] on input "Baths" at bounding box center [669, 201] width 111 height 35
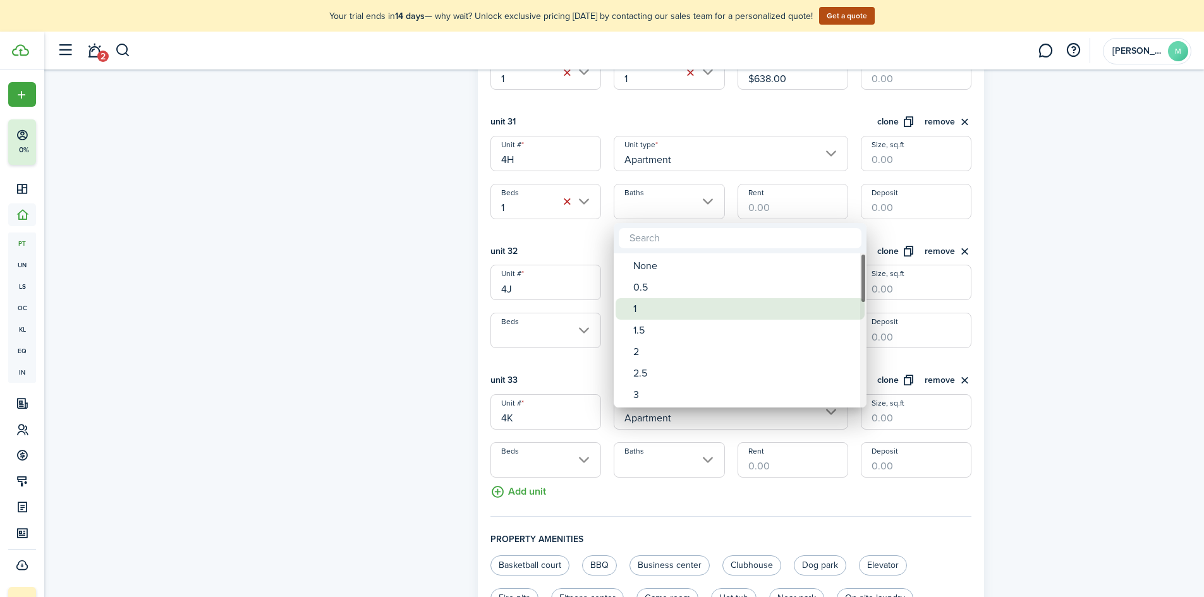
click at [633, 317] on span "Baths" at bounding box center [625, 309] width 18 height 18
type input "1"
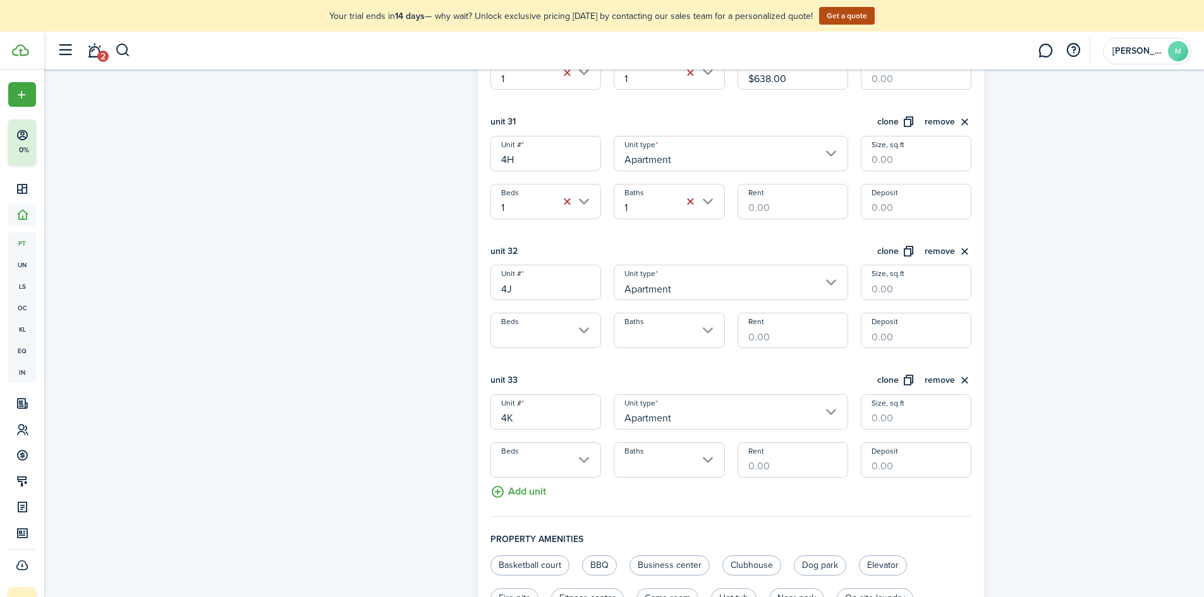
click at [780, 191] on input "Rent" at bounding box center [793, 201] width 111 height 35
type input "$638.00"
click at [946, 152] on input "Size, sq.ft" at bounding box center [916, 153] width 111 height 35
click at [537, 345] on input "Beds" at bounding box center [546, 330] width 111 height 35
type input "609"
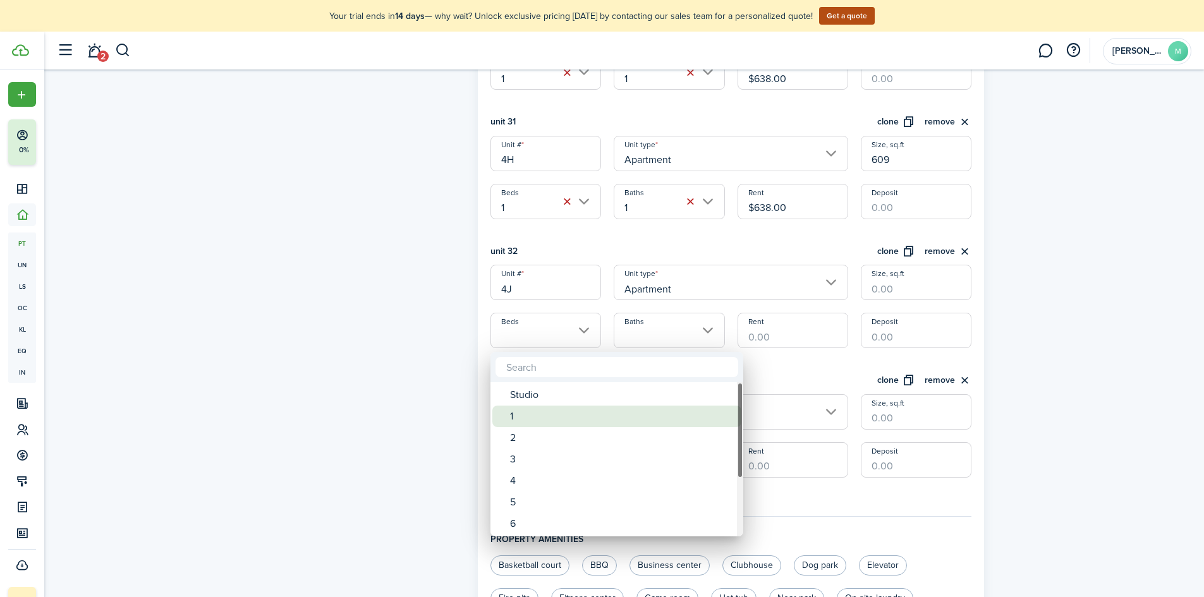
click at [529, 417] on div "1" at bounding box center [622, 416] width 224 height 21
type input "1"
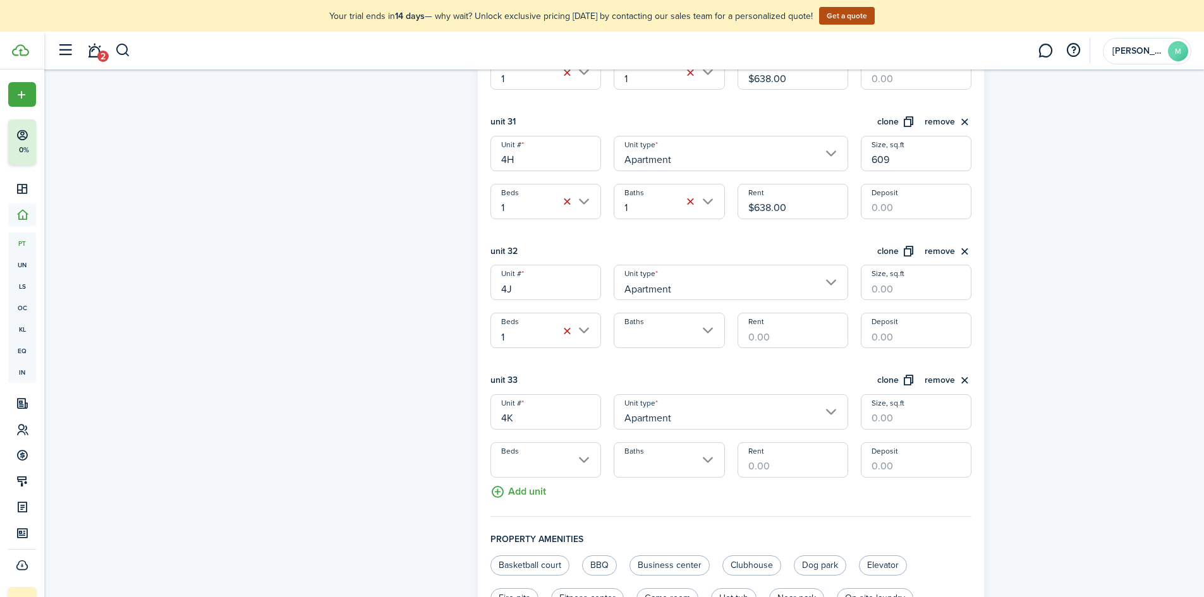
click at [664, 338] on input "Baths" at bounding box center [669, 330] width 111 height 35
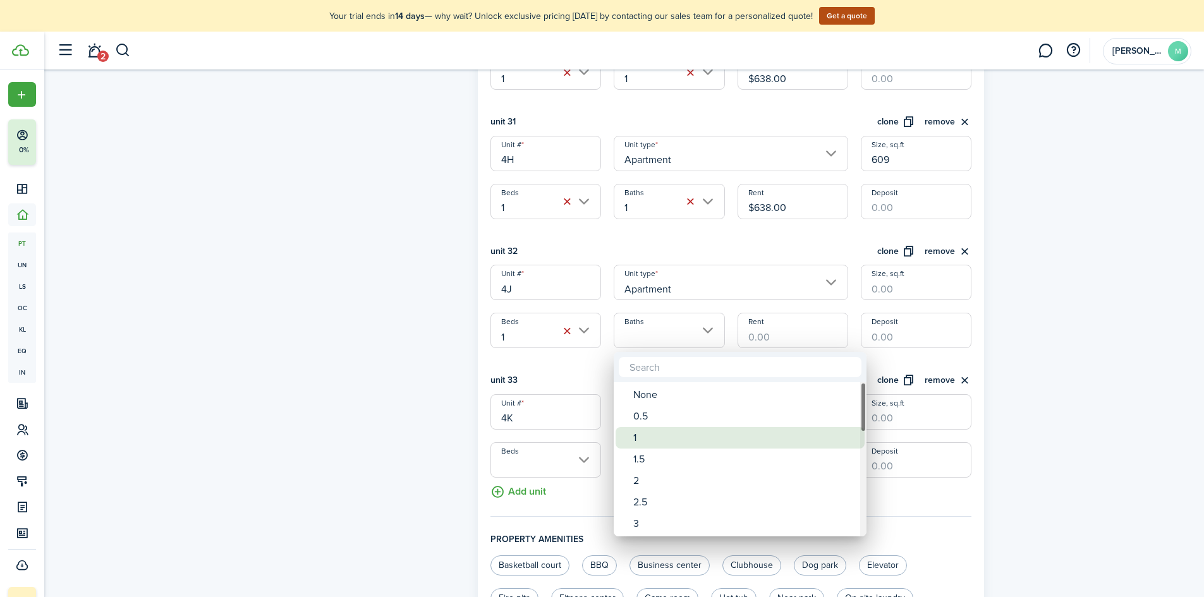
click at [659, 434] on div "1" at bounding box center [745, 437] width 224 height 21
type input "1"
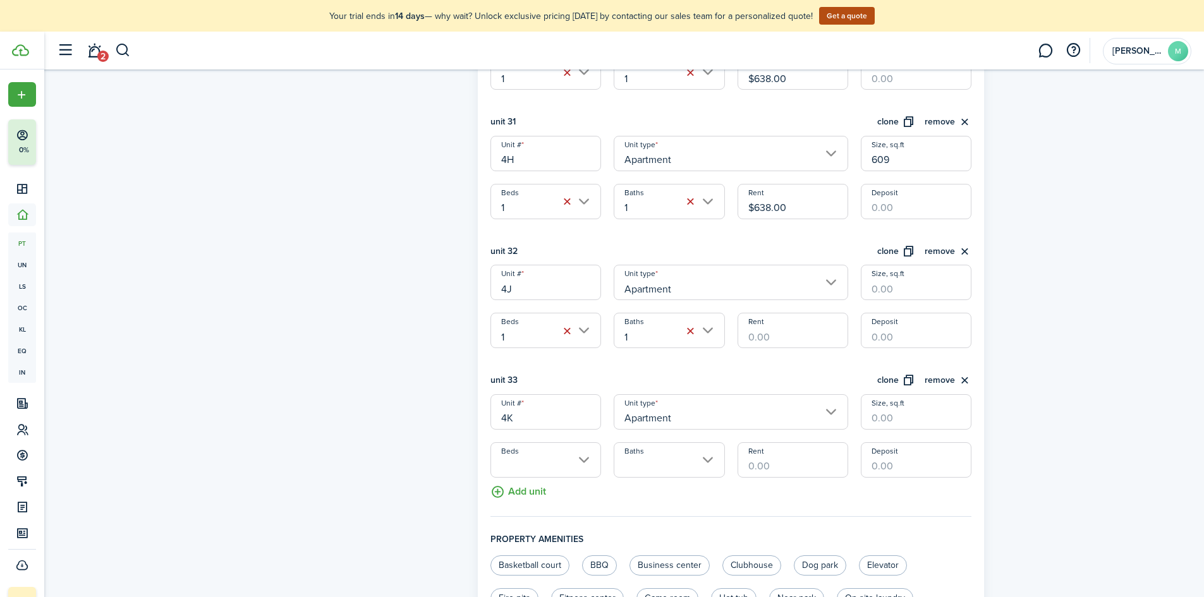
click at [797, 340] on input "Rent" at bounding box center [793, 330] width 111 height 35
type input "$638.00"
click at [919, 293] on input "Size, sq.ft" at bounding box center [916, 282] width 111 height 35
type input "609"
click at [941, 419] on input "Size, sq.ft" at bounding box center [916, 412] width 111 height 35
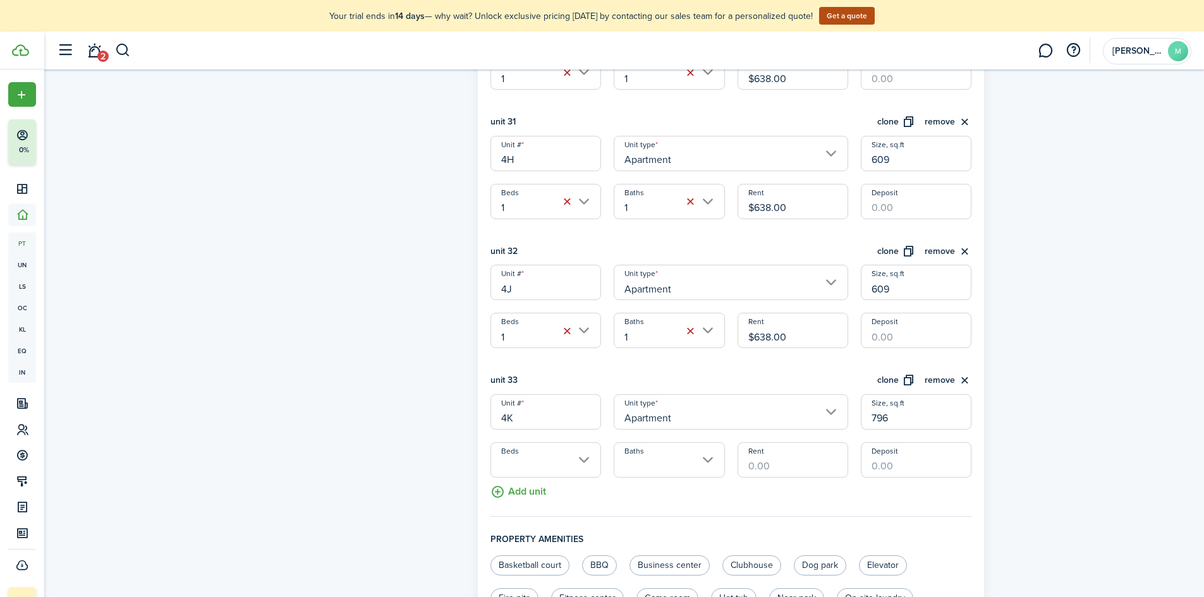
type input "796"
click at [792, 469] on input "Rent" at bounding box center [793, 460] width 111 height 35
click at [558, 465] on input "Beds" at bounding box center [546, 460] width 111 height 35
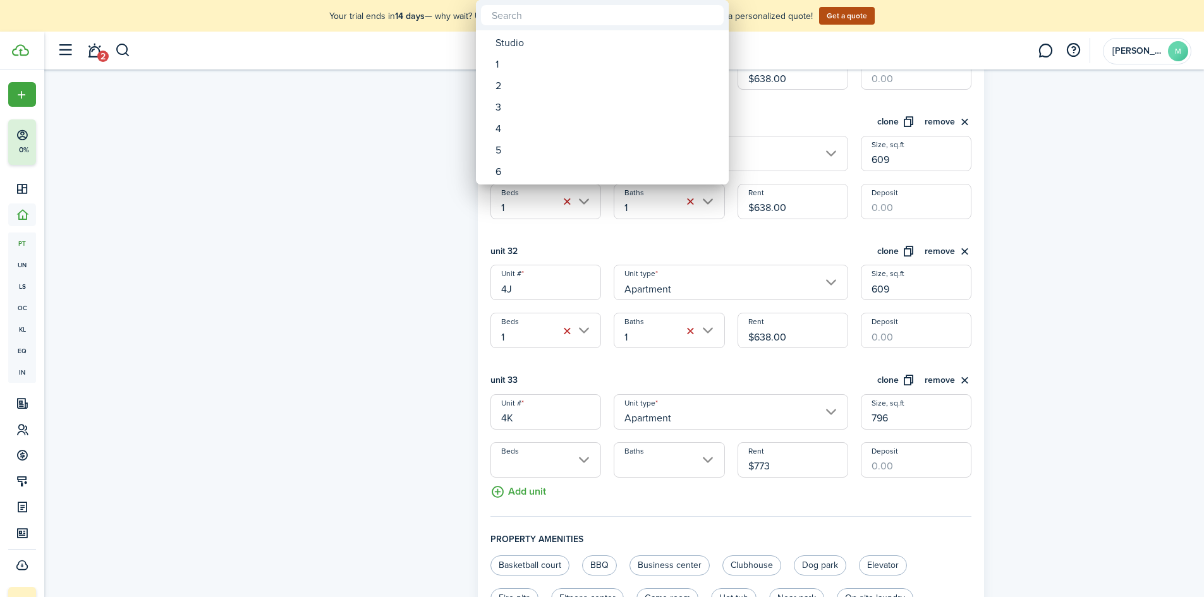
type input "$773.00"
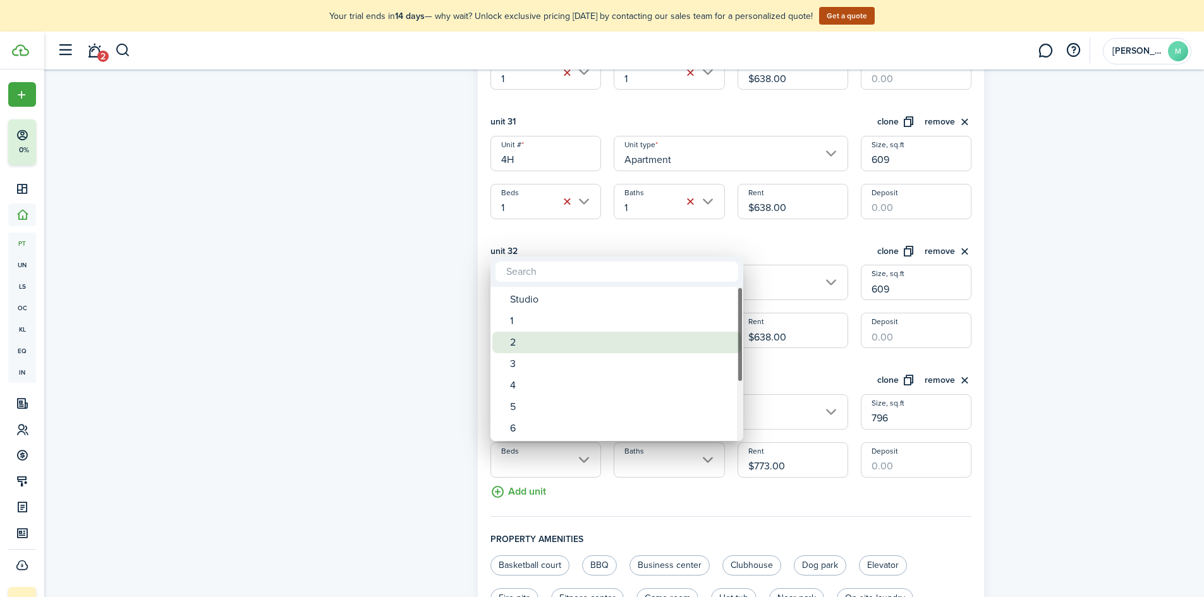
click at [560, 350] on div "2" at bounding box center [622, 342] width 224 height 21
type input "2"
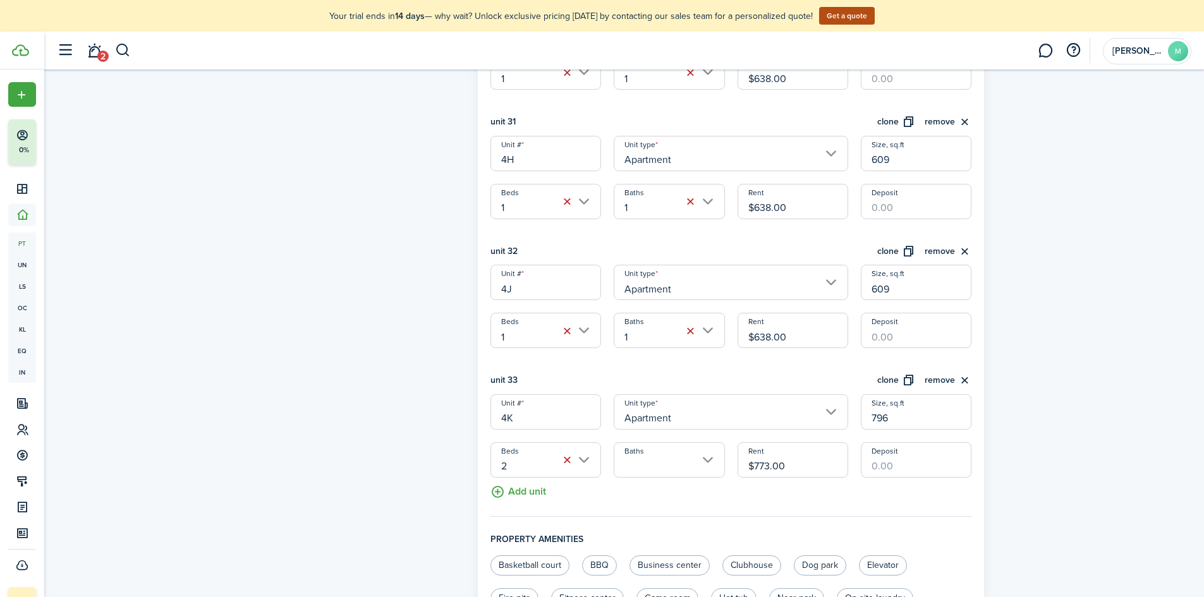
click at [675, 464] on input "Baths" at bounding box center [669, 460] width 111 height 35
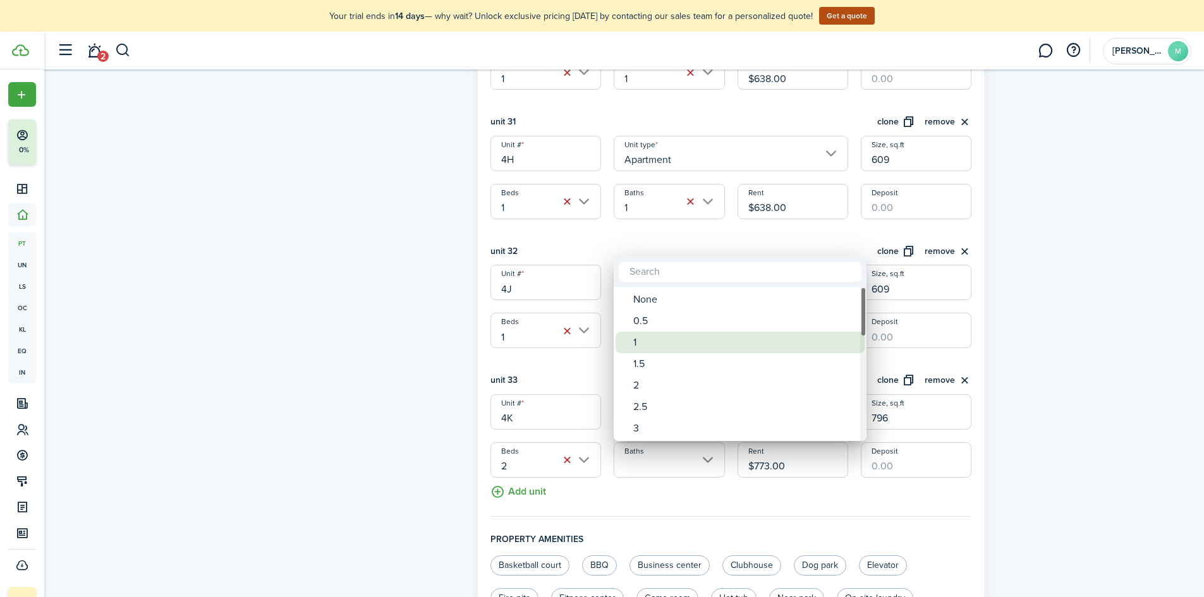
click at [675, 334] on div "1" at bounding box center [745, 342] width 224 height 21
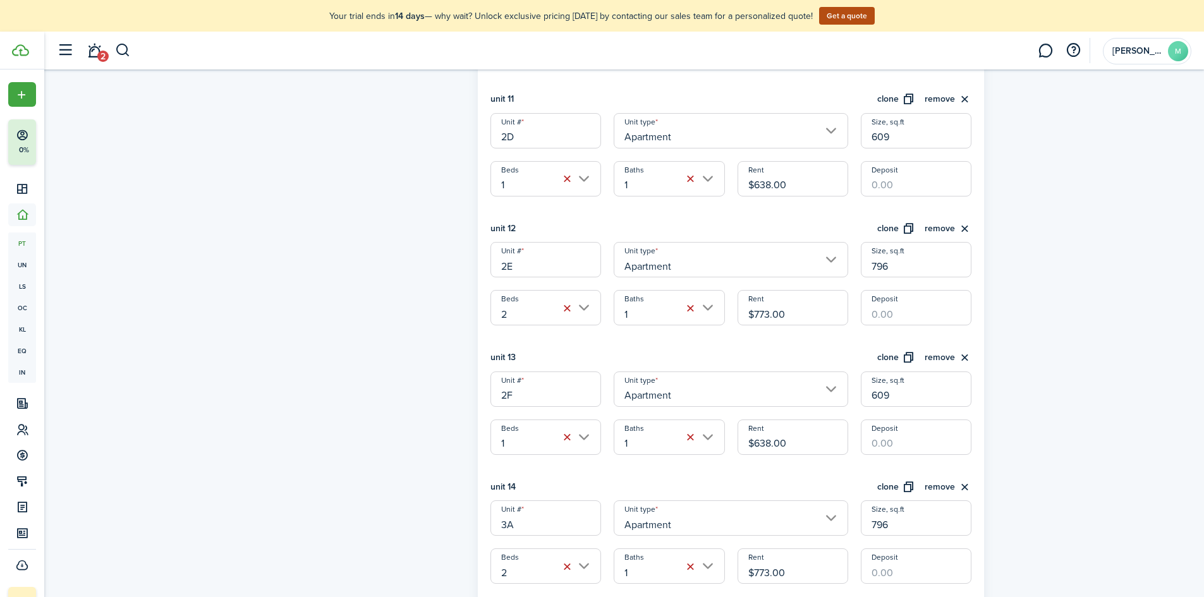
scroll to position [1707, 0]
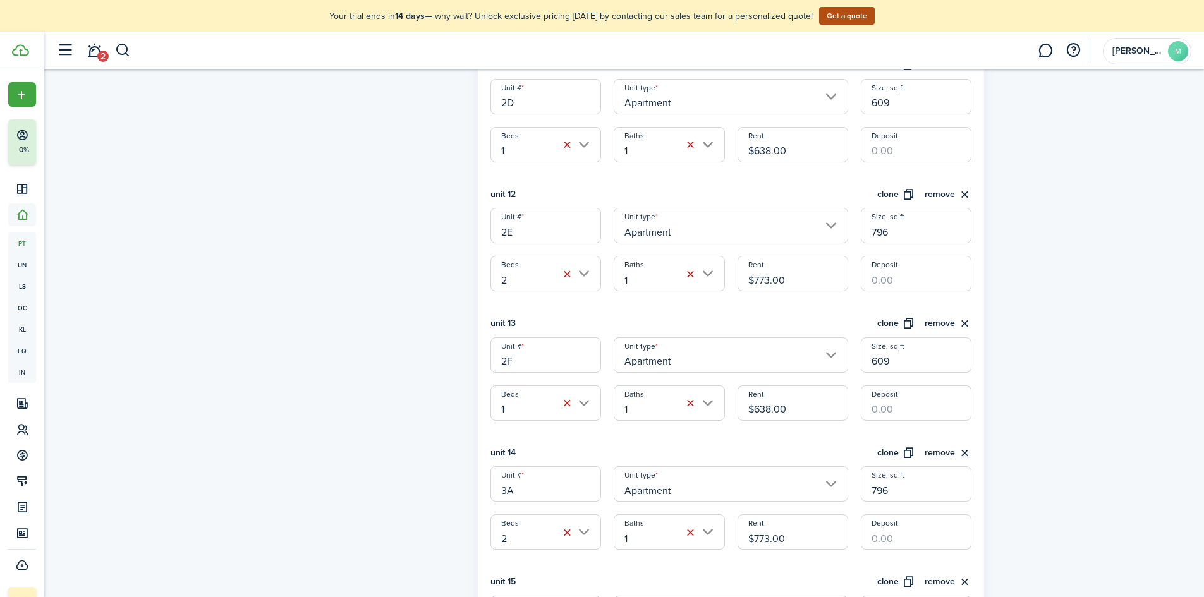
click at [800, 408] on input "$638.00" at bounding box center [793, 403] width 111 height 35
drag, startPoint x: 800, startPoint y: 408, endPoint x: 745, endPoint y: 419, distance: 56.5
click at [745, 419] on input "$638.00" at bounding box center [793, 403] width 111 height 35
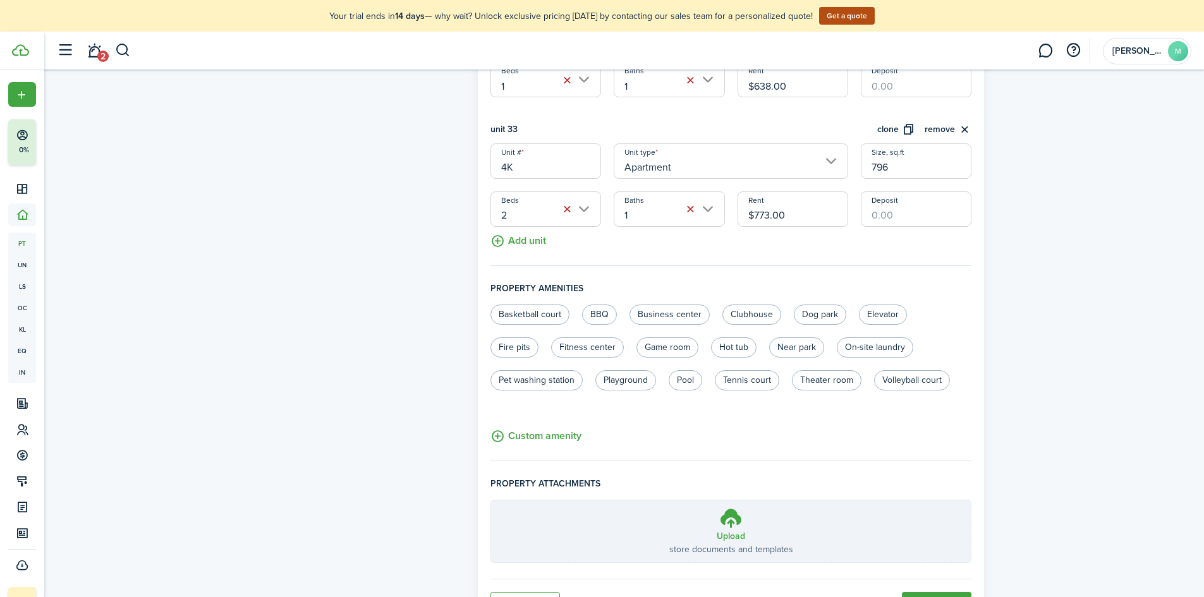
scroll to position [4489, 0]
click at [881, 318] on label "Elevator" at bounding box center [883, 313] width 48 height 20
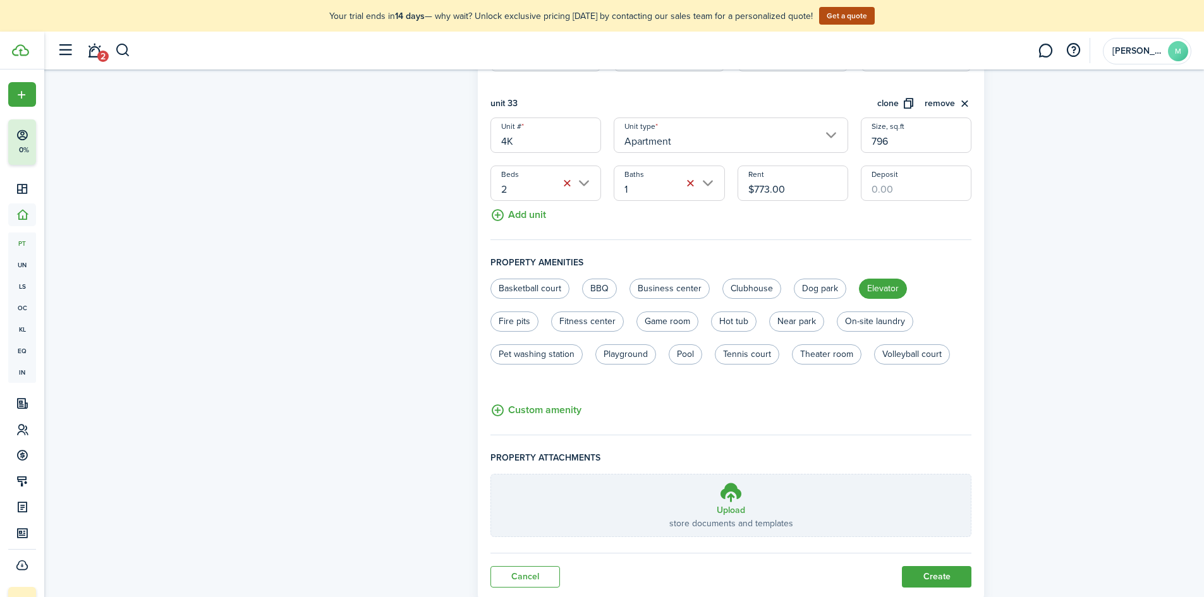
scroll to position [4552, 0]
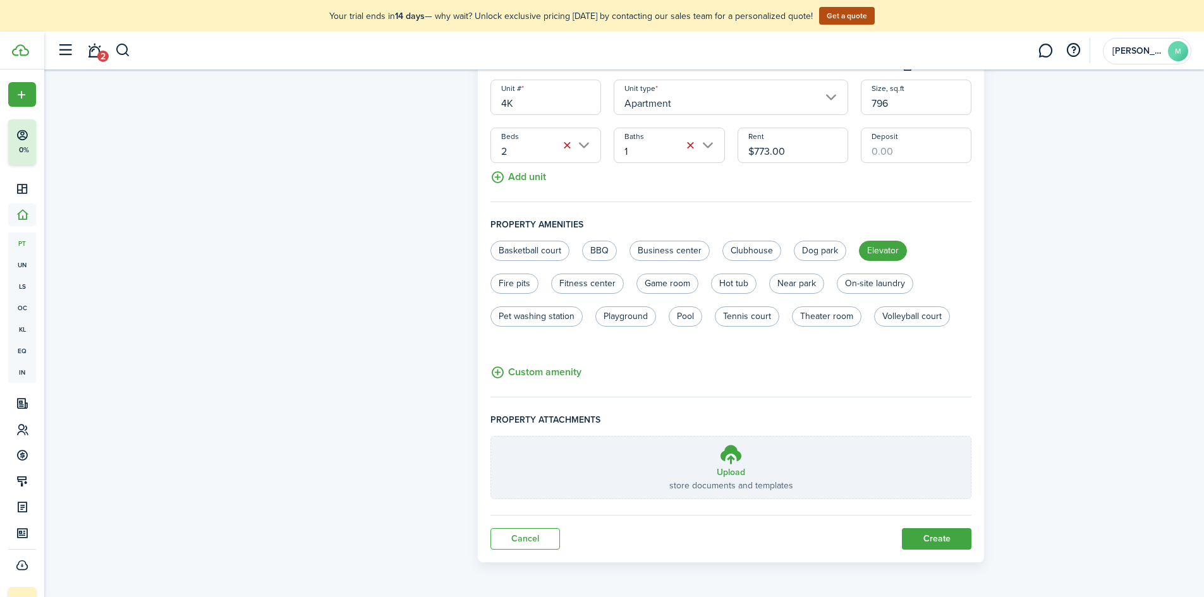
click at [941, 544] on button "Create" at bounding box center [937, 539] width 70 height 21
click at [933, 541] on button "Create" at bounding box center [937, 539] width 70 height 21
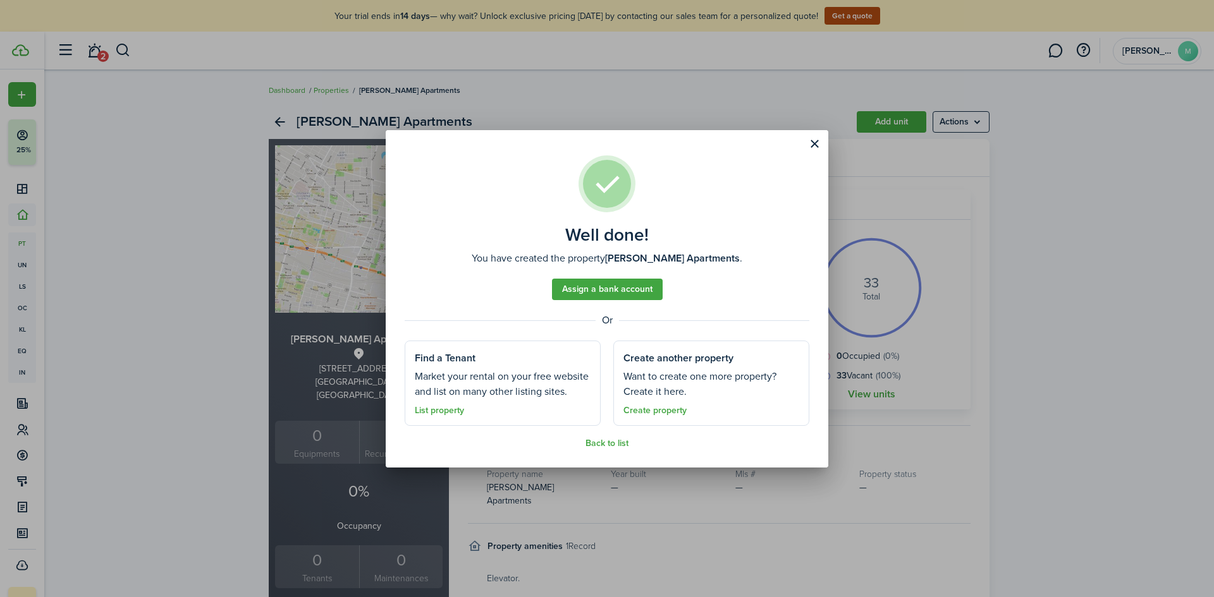
click at [803, 145] on well-done "Well done! You have created the property [PERSON_NAME] Apartments . Assign a ba…" at bounding box center [607, 299] width 443 height 338
click at [812, 140] on button "Close modal" at bounding box center [814, 143] width 21 height 21
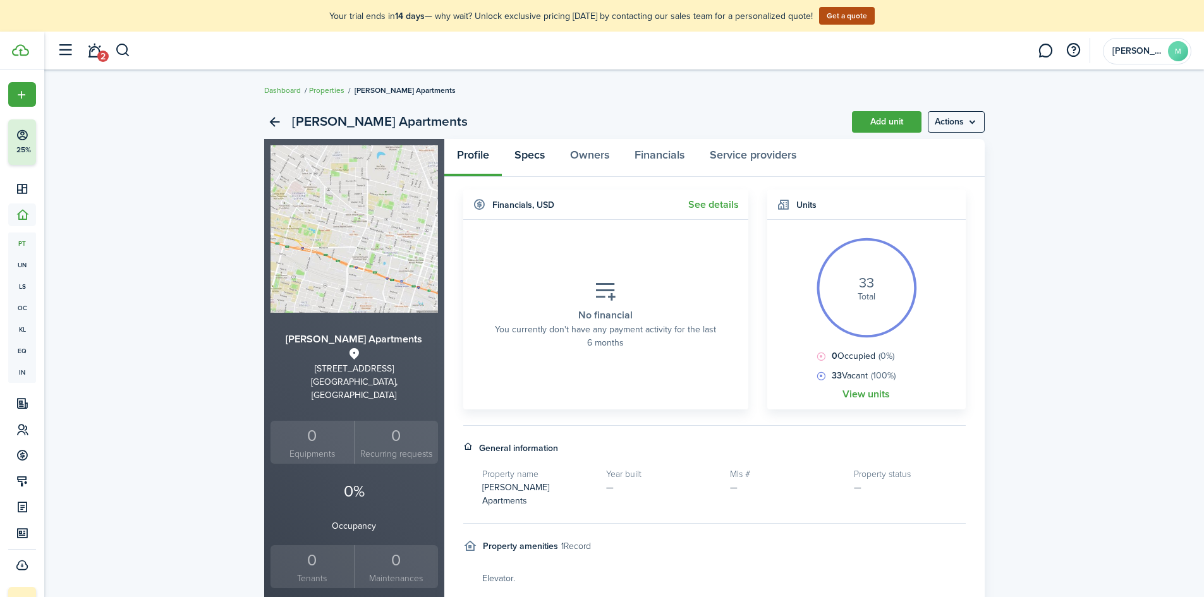
click at [541, 154] on link "Specs" at bounding box center [530, 158] width 56 height 38
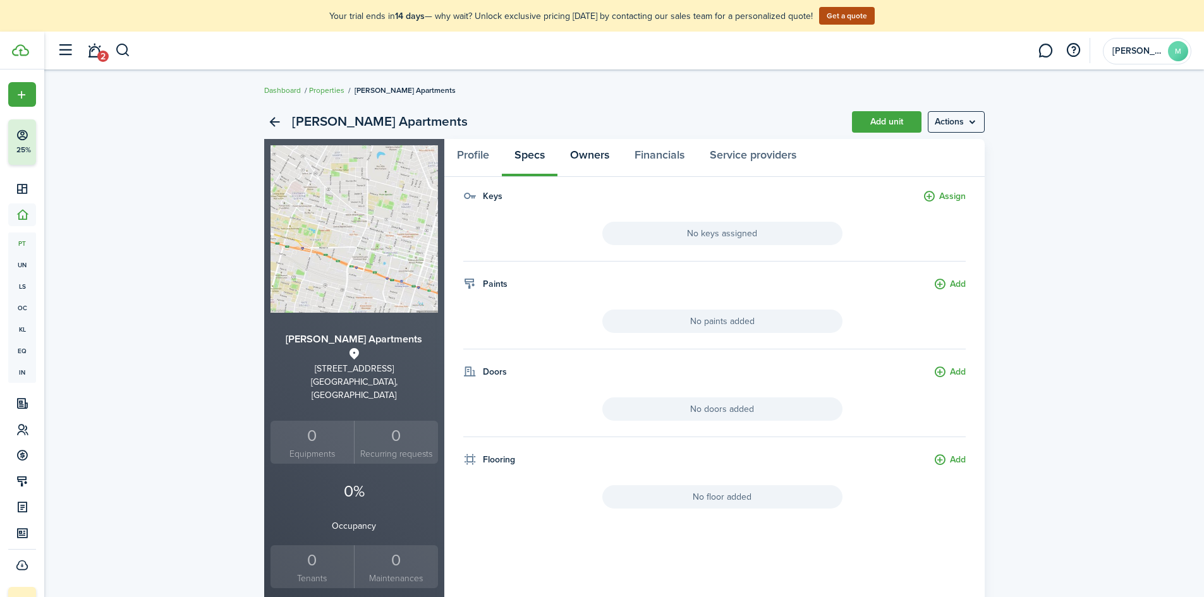
click at [596, 164] on link "Owners" at bounding box center [590, 158] width 64 height 38
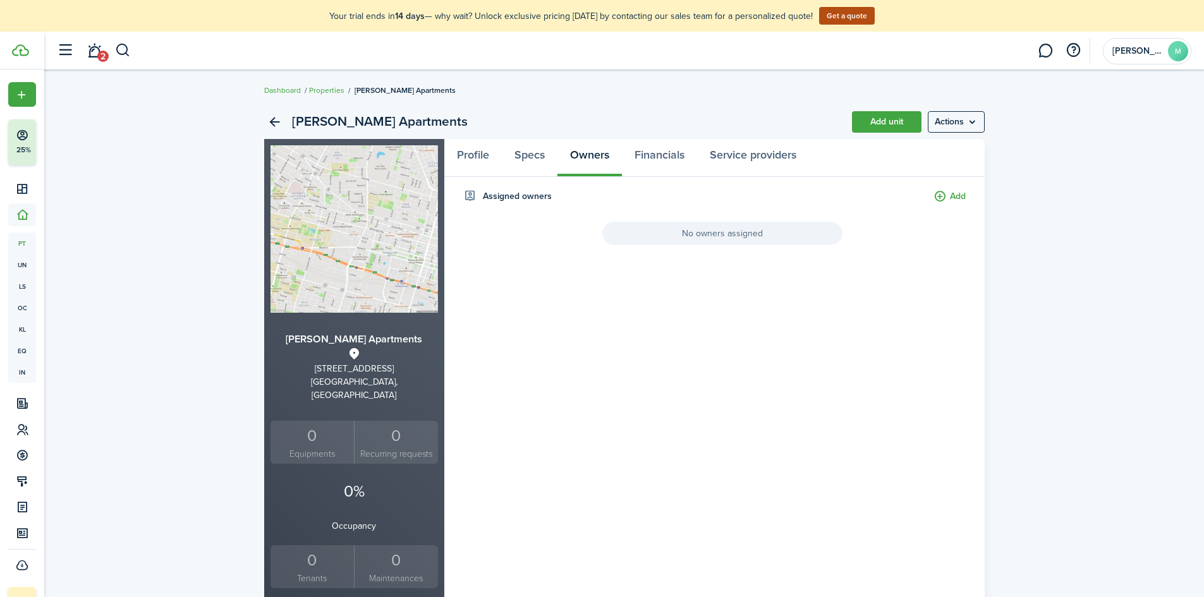
click at [653, 229] on span "No owners assigned" at bounding box center [723, 233] width 240 height 23
click at [941, 197] on button "Add" at bounding box center [950, 197] width 32 height 15
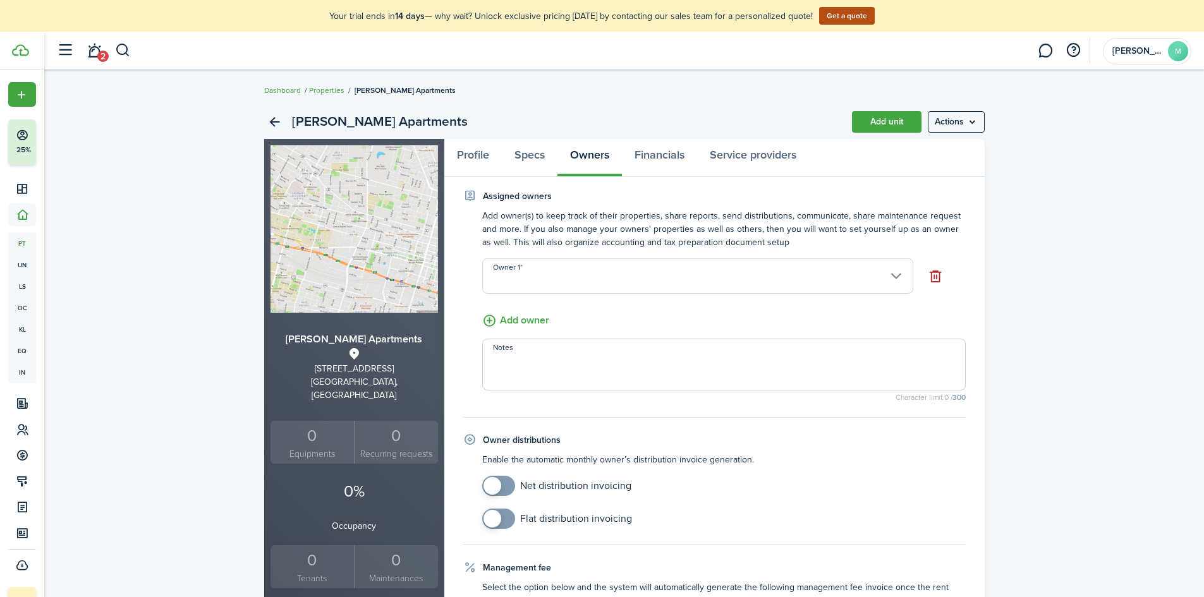
click at [587, 269] on input "Owner 1" at bounding box center [697, 276] width 431 height 35
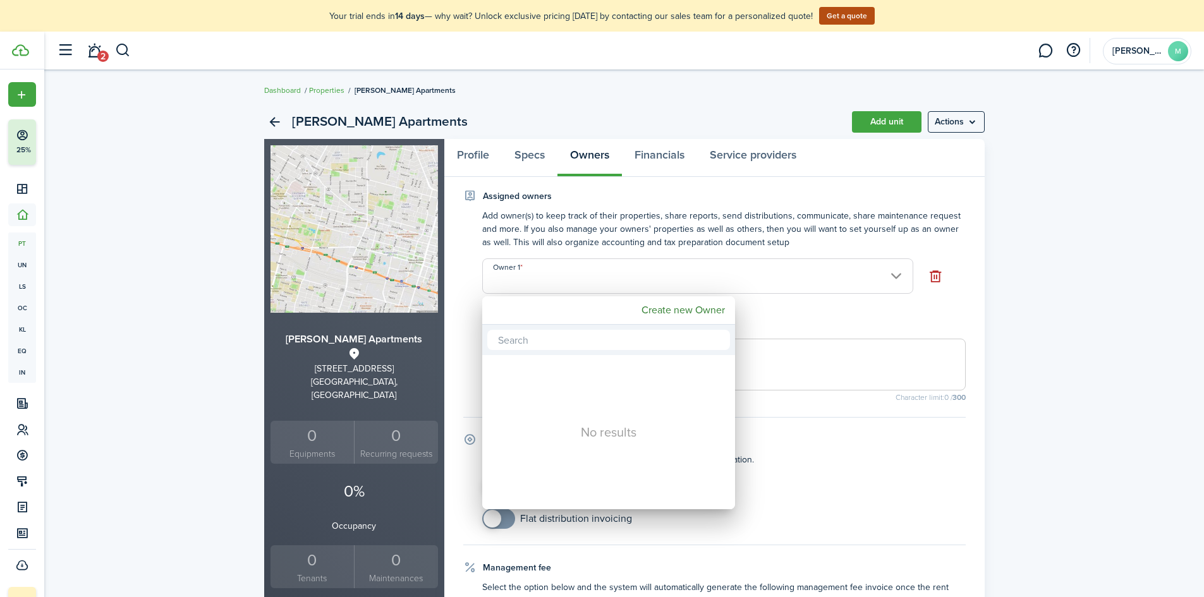
click at [900, 273] on div at bounding box center [602, 299] width 1407 height 800
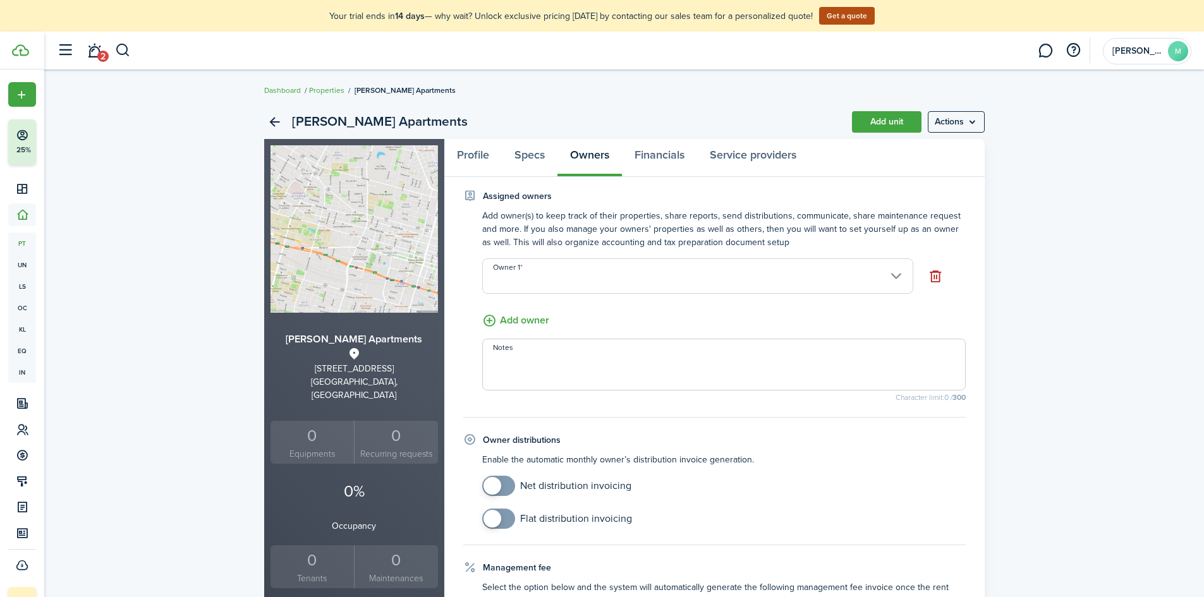
click at [532, 269] on input "Owner 1" at bounding box center [697, 276] width 431 height 35
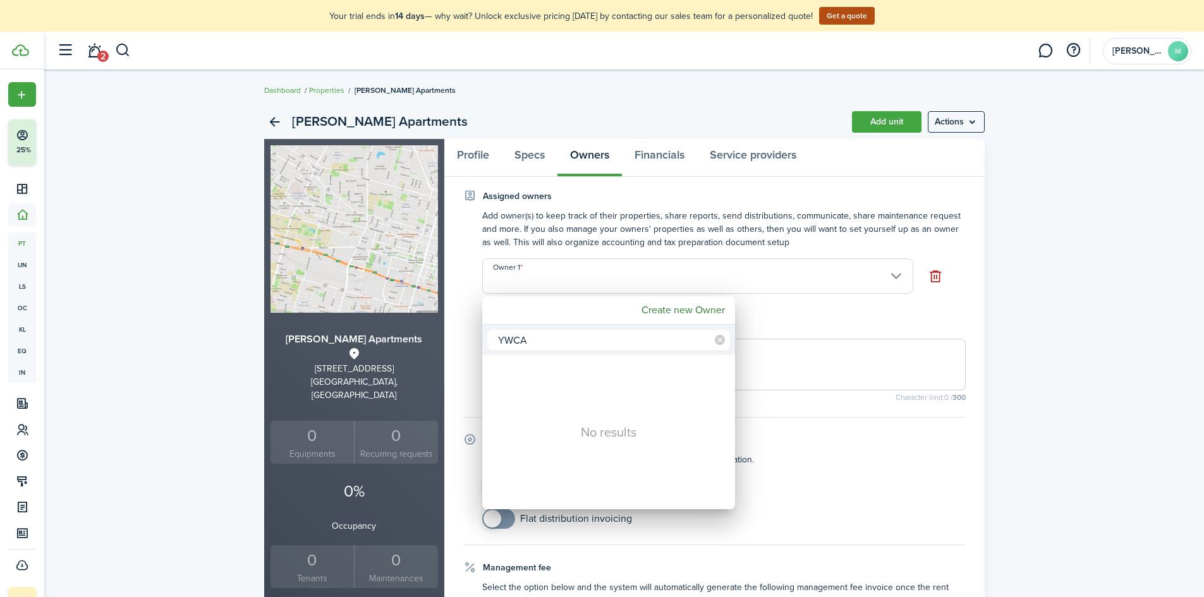
click at [471, 268] on div at bounding box center [602, 299] width 1407 height 800
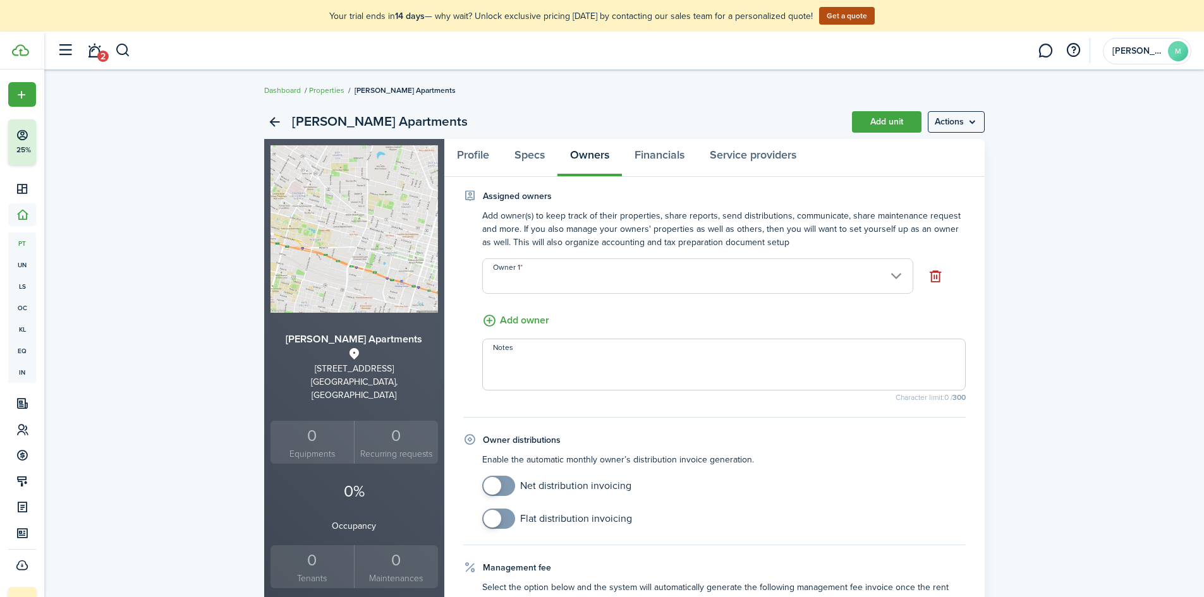
click at [514, 320] on button "Add owner" at bounding box center [515, 321] width 67 height 16
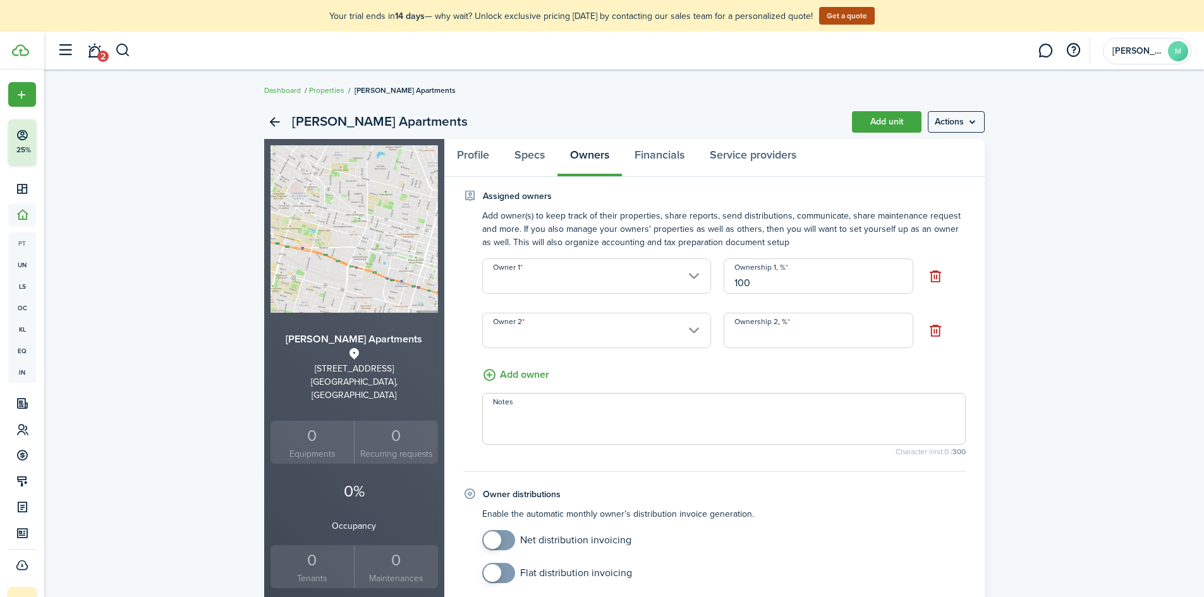
click at [927, 329] on button "button" at bounding box center [936, 331] width 20 height 20
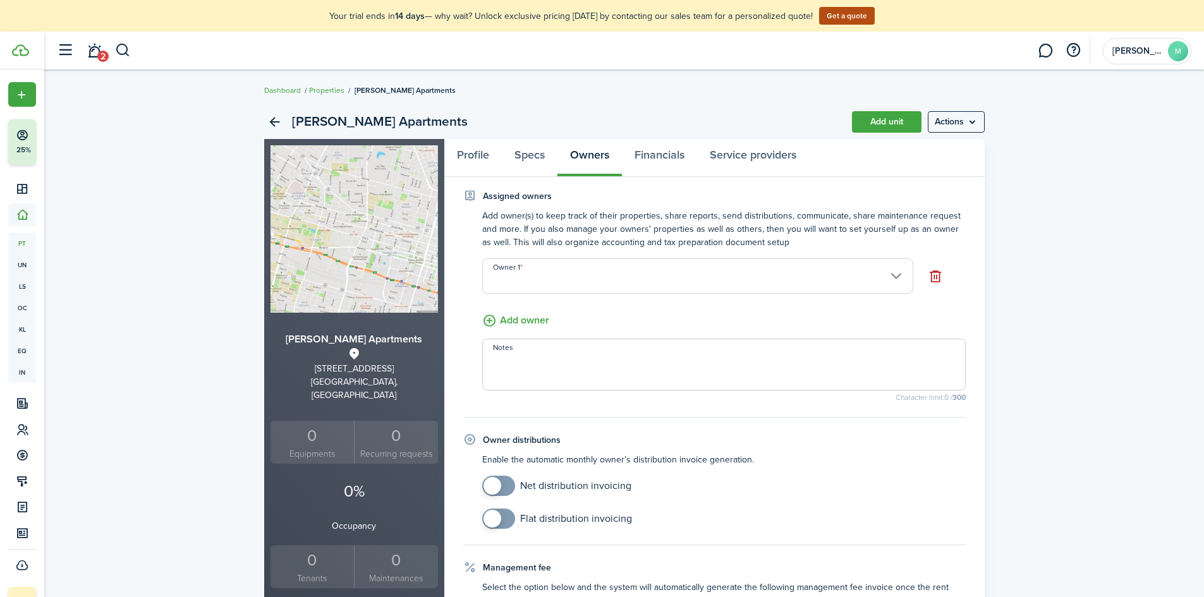
click at [900, 274] on input "Owner 1" at bounding box center [697, 276] width 431 height 35
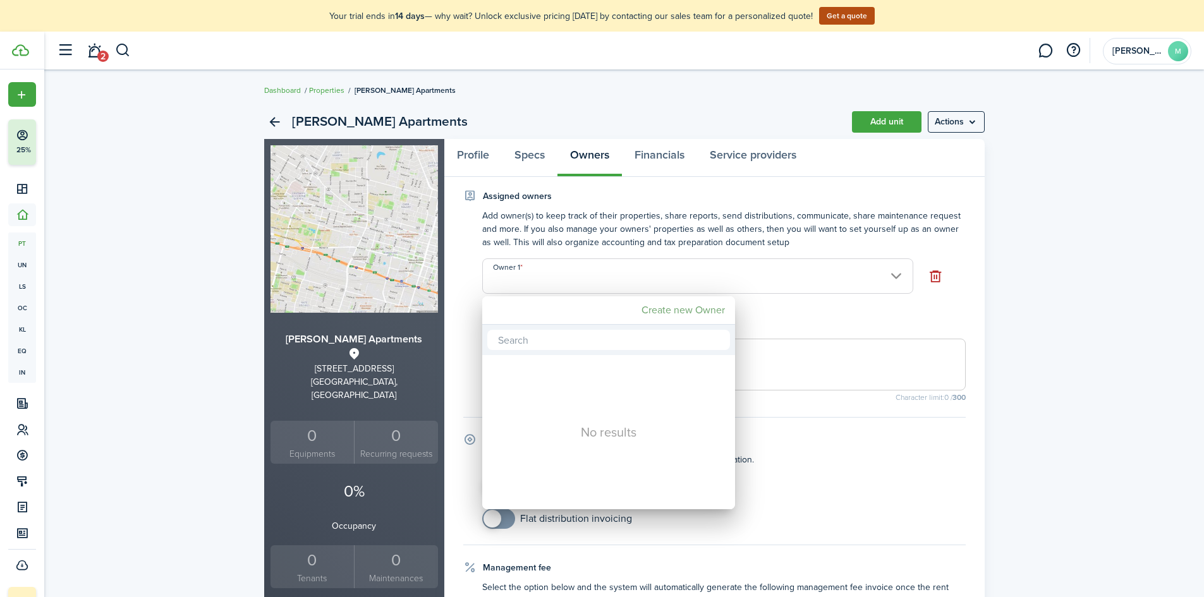
click at [712, 315] on mbsc-button "Create new Owner" at bounding box center [684, 310] width 94 height 23
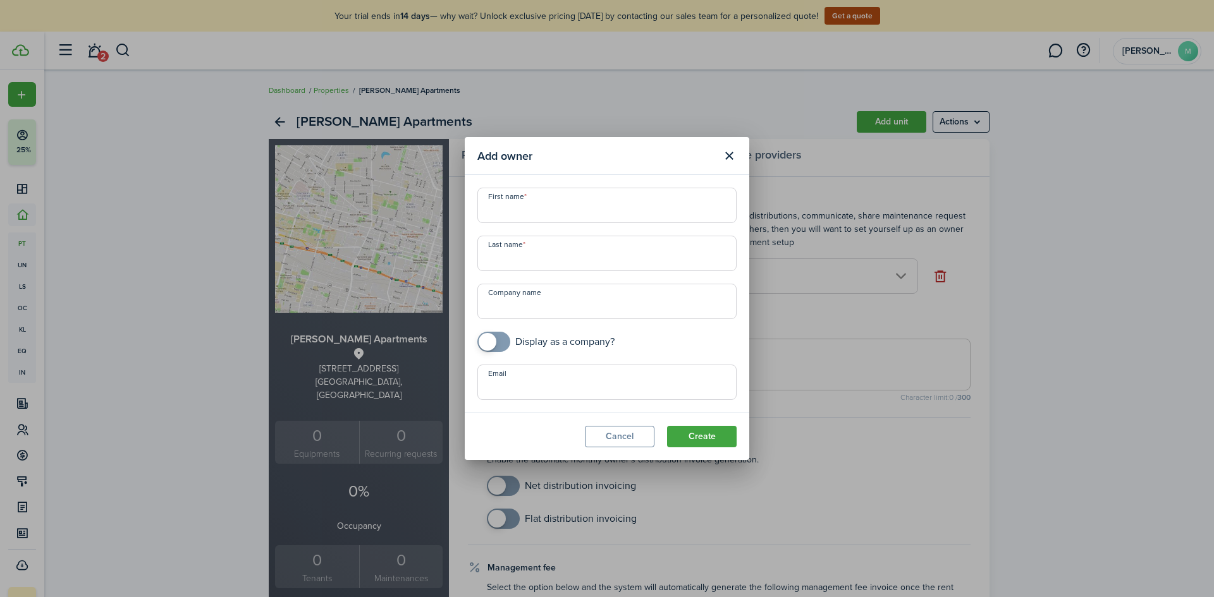
click at [593, 199] on input "First name" at bounding box center [606, 205] width 259 height 35
click at [542, 382] on input "Email" at bounding box center [606, 382] width 259 height 35
click at [529, 386] on input "Email" at bounding box center [606, 382] width 259 height 35
paste input "[EMAIL_ADDRESS][DOMAIN_NAME]"
click at [500, 343] on span at bounding box center [493, 342] width 13 height 20
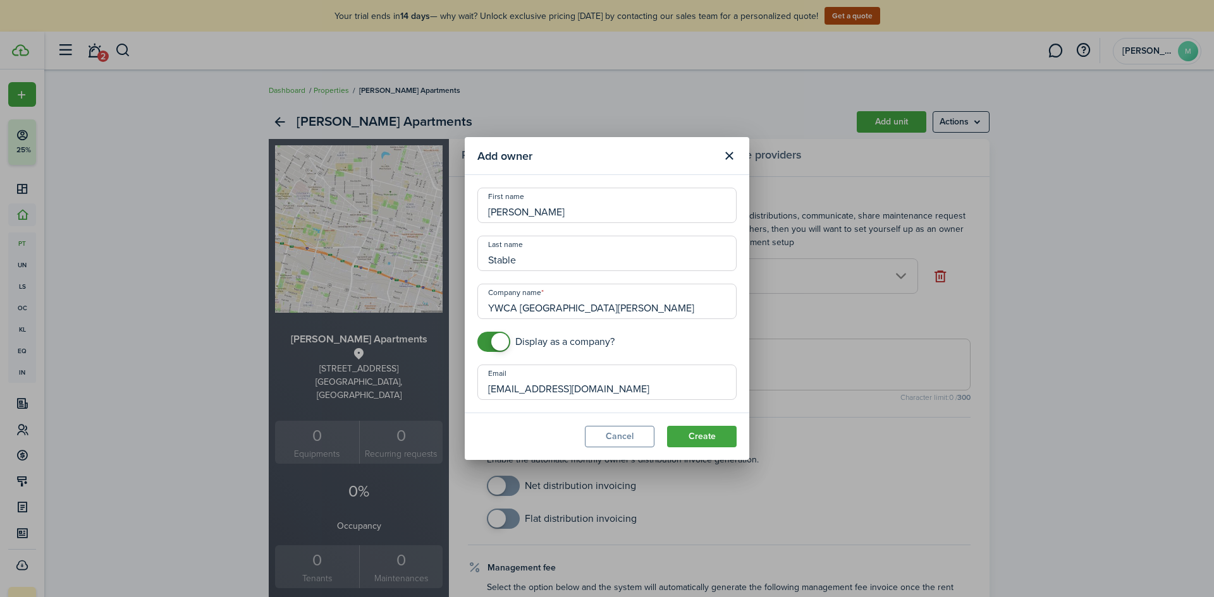
click at [707, 437] on button "Create" at bounding box center [702, 436] width 70 height 21
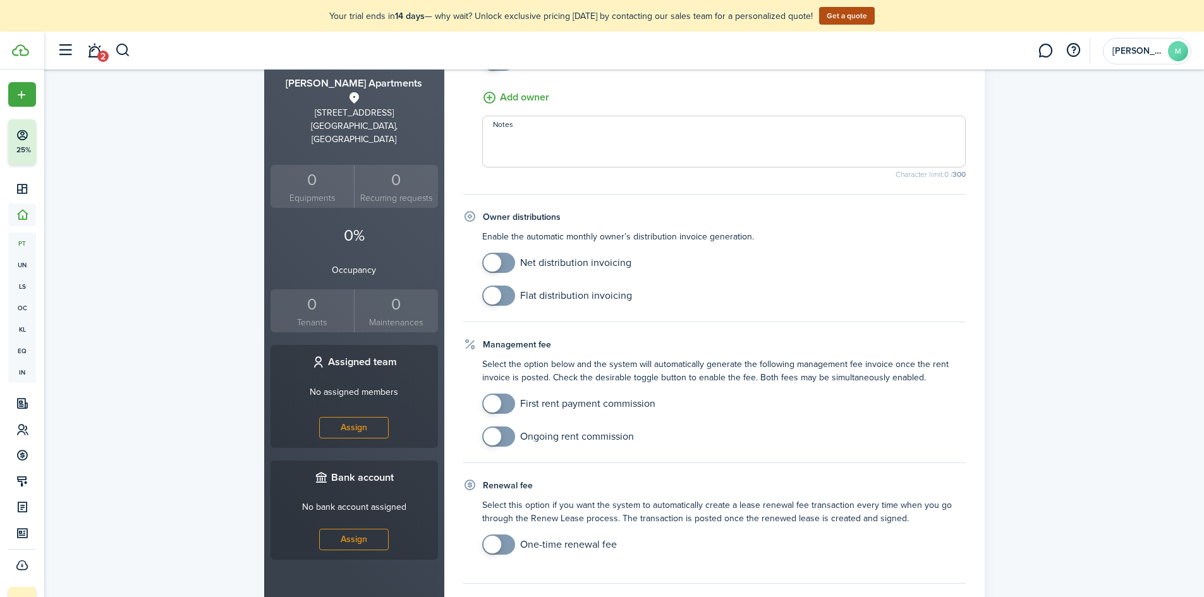
scroll to position [259, 0]
click at [361, 415] on button "Assign" at bounding box center [354, 425] width 70 height 21
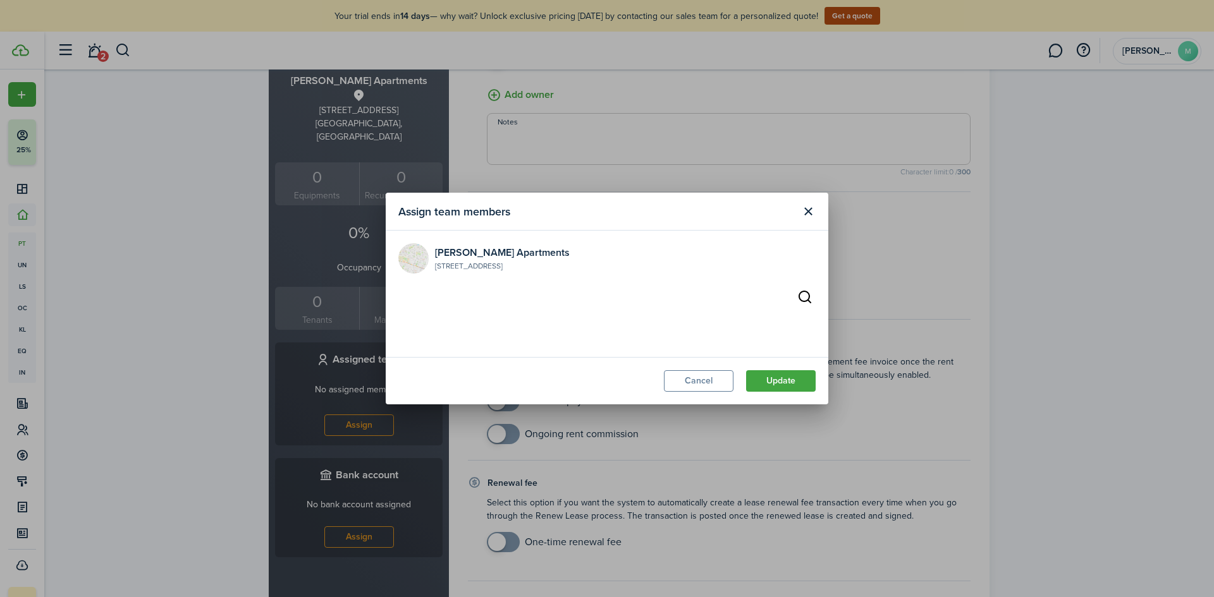
click at [812, 212] on button "Close modal" at bounding box center [807, 211] width 21 height 21
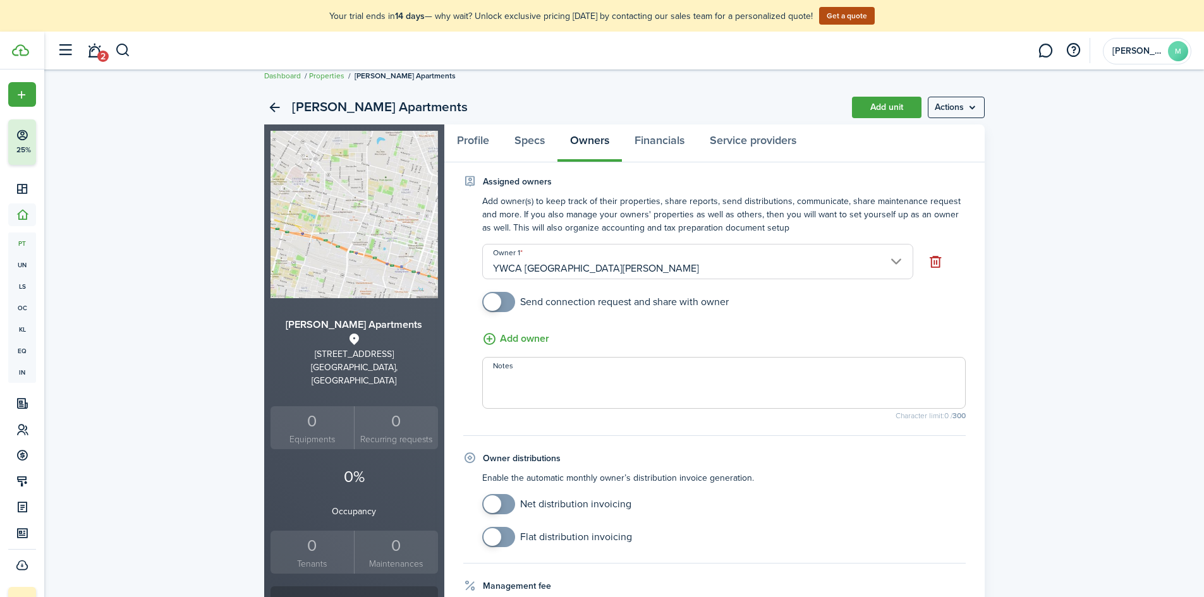
scroll to position [0, 0]
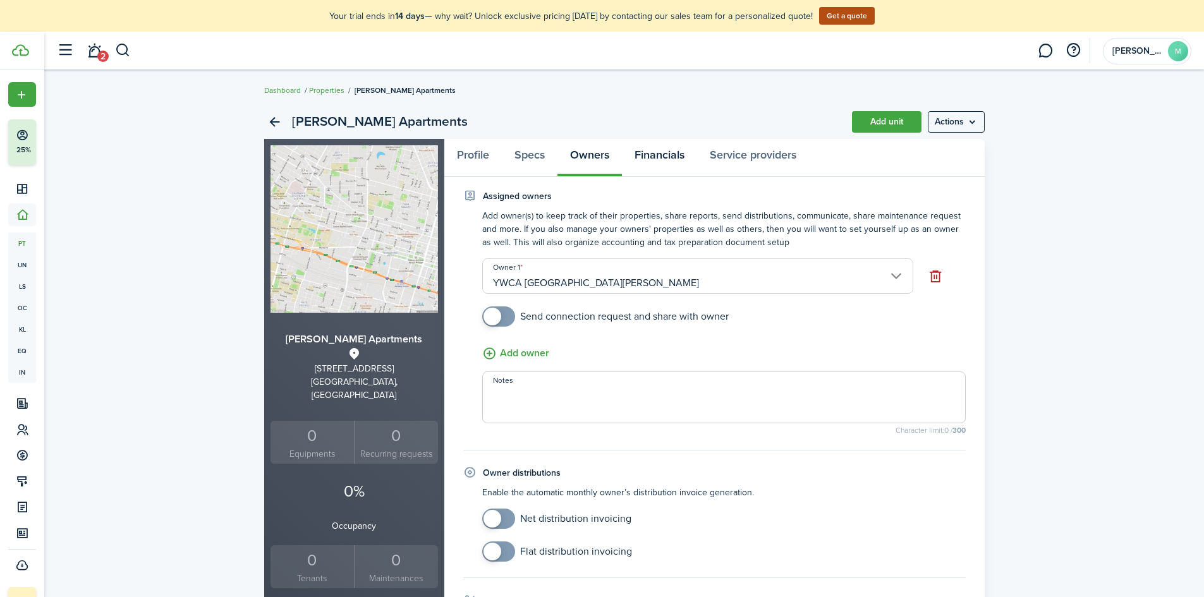
click at [657, 157] on link "Financials" at bounding box center [659, 158] width 75 height 38
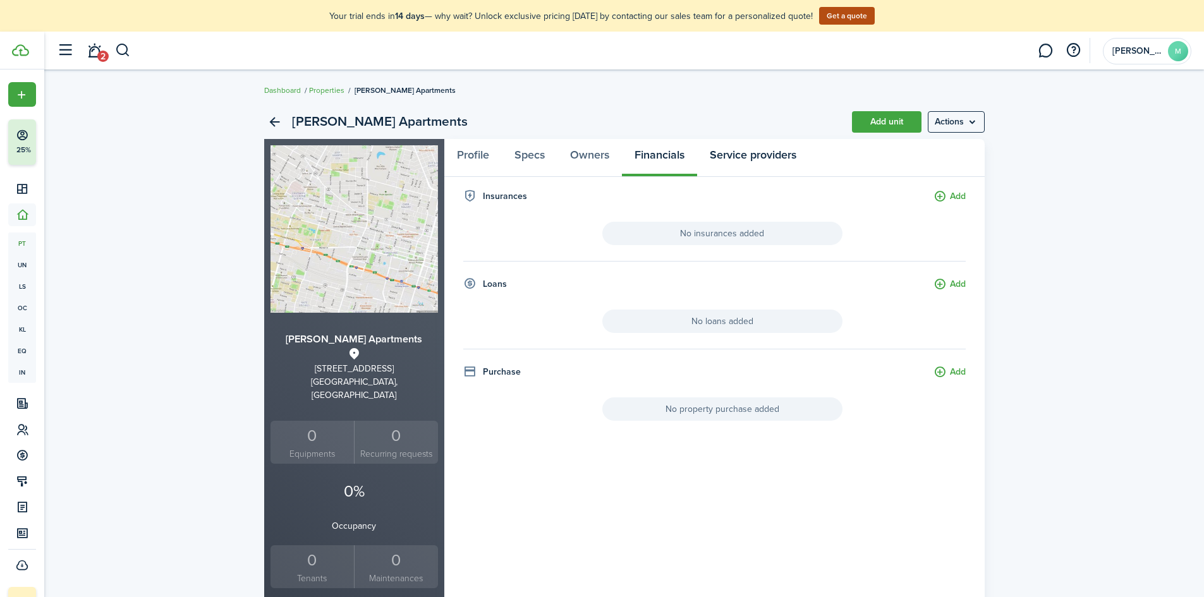
click at [754, 149] on link "Service providers" at bounding box center [753, 158] width 112 height 38
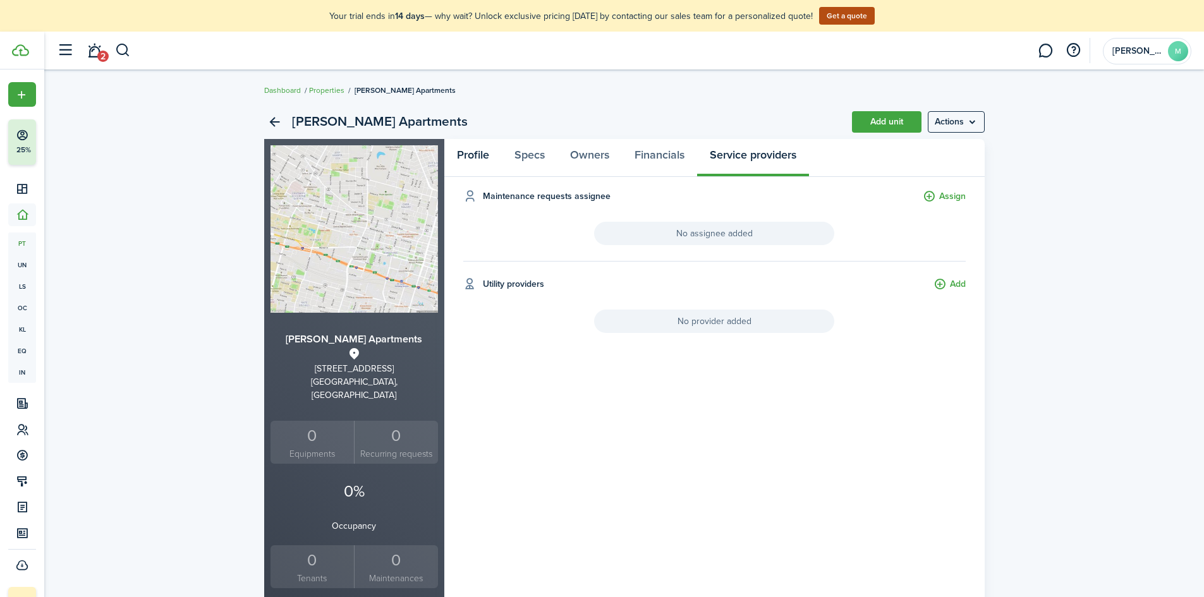
click at [476, 162] on link "Profile" at bounding box center [473, 158] width 58 height 38
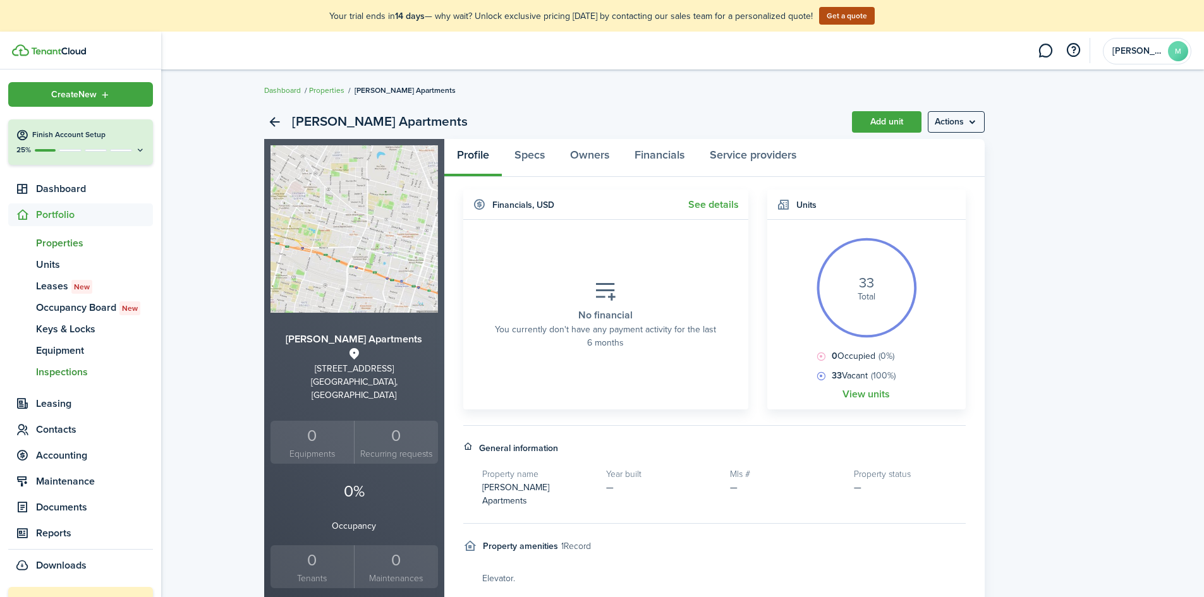
scroll to position [41, 0]
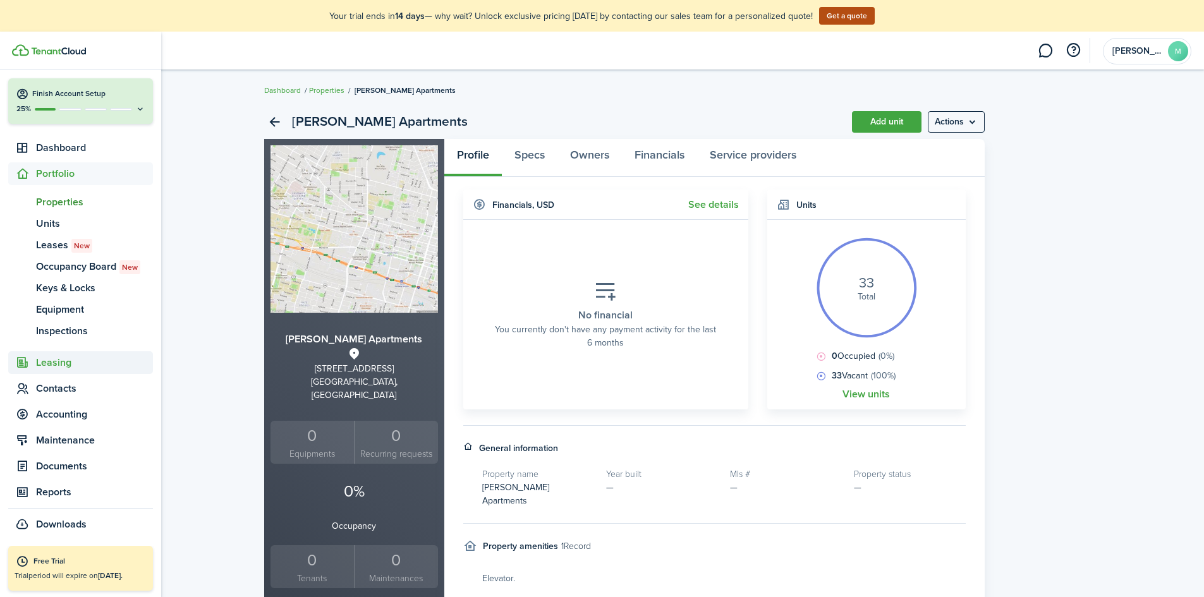
click at [100, 366] on span "Leasing" at bounding box center [94, 362] width 117 height 15
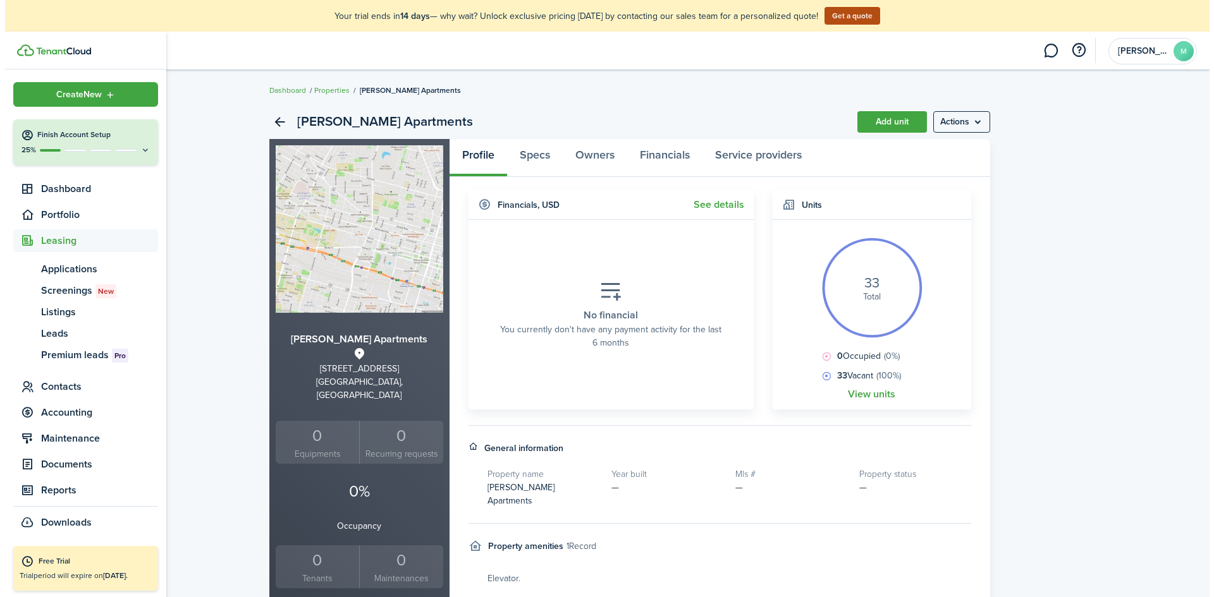
scroll to position [0, 0]
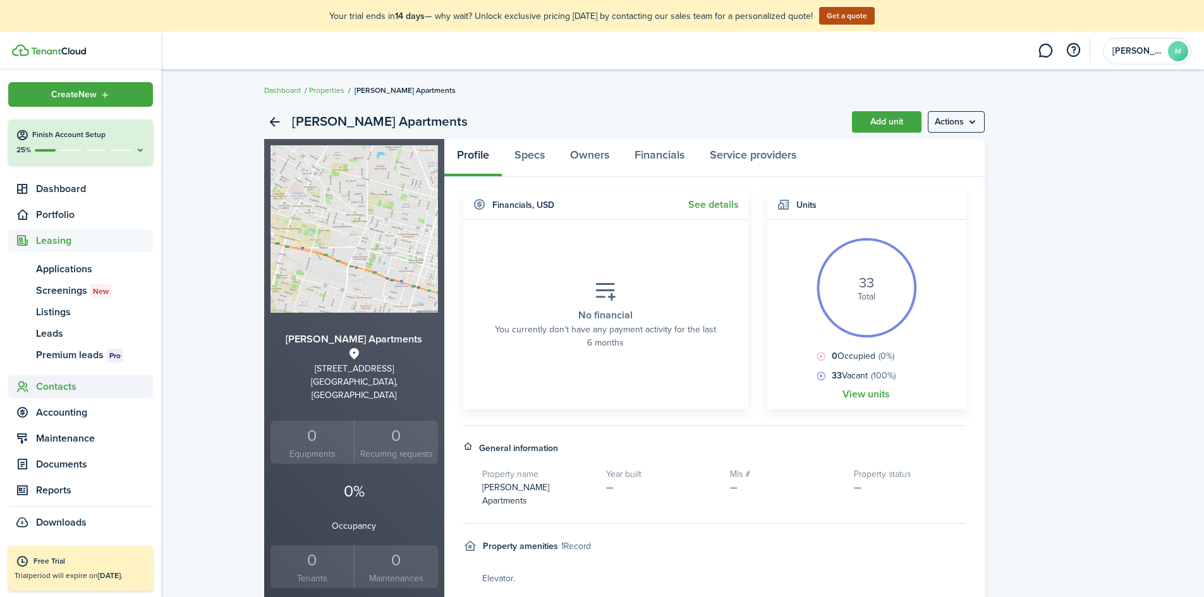
click at [105, 393] on span "Contacts" at bounding box center [94, 386] width 117 height 15
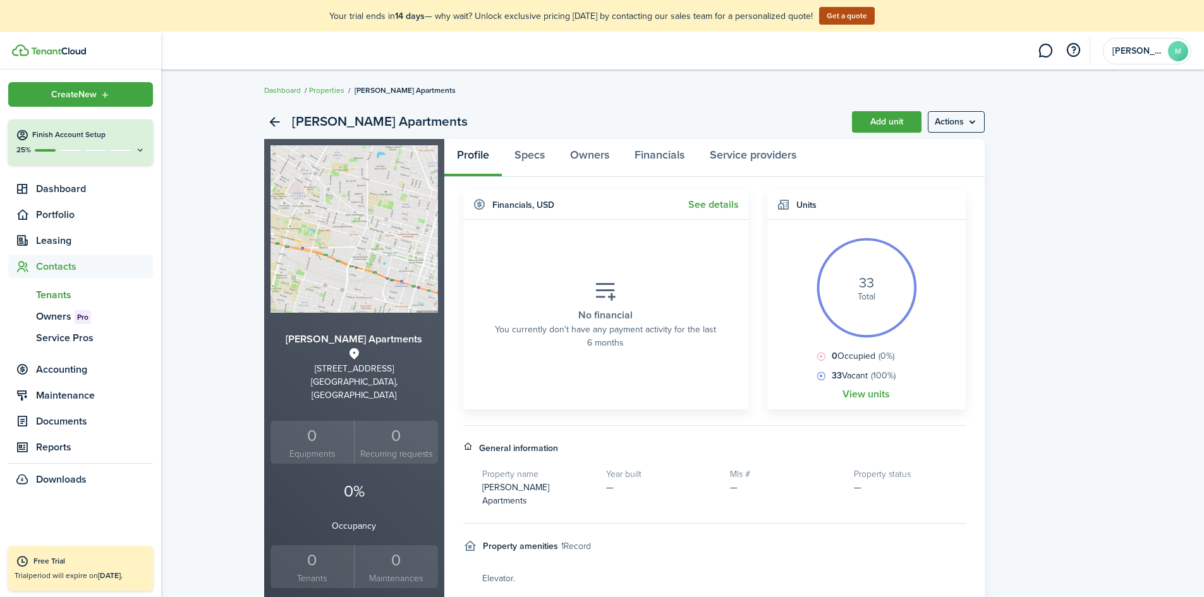
click at [106, 294] on span "Tenants" at bounding box center [94, 295] width 117 height 15
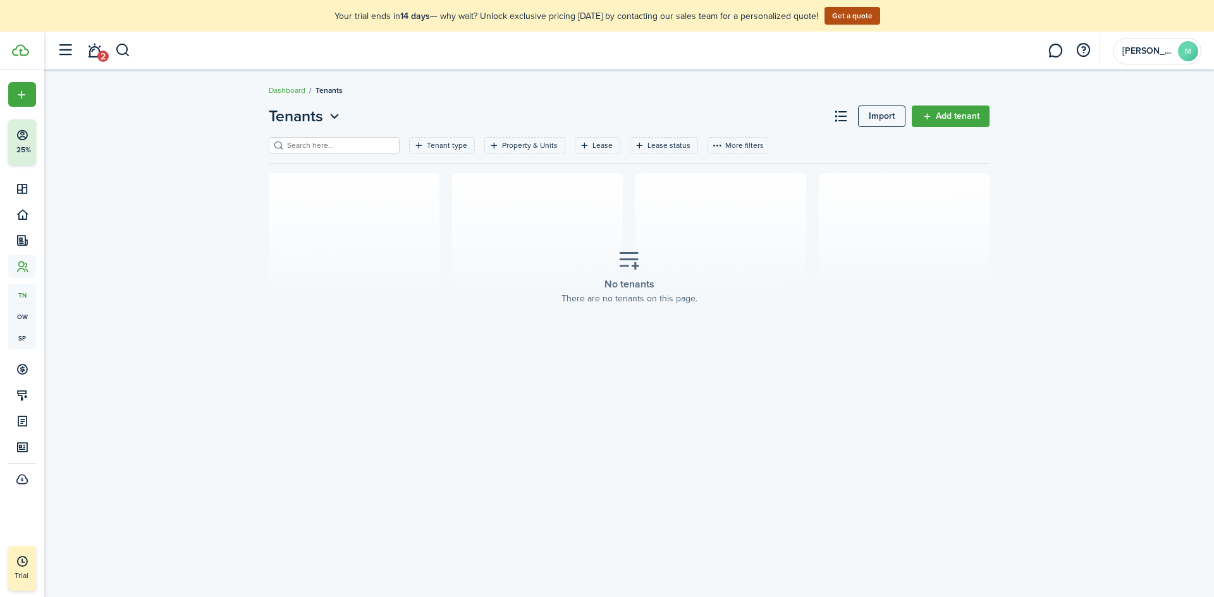
click at [942, 114] on link "Add tenant" at bounding box center [951, 116] width 78 height 21
click at [887, 118] on link "Import" at bounding box center [881, 116] width 47 height 21
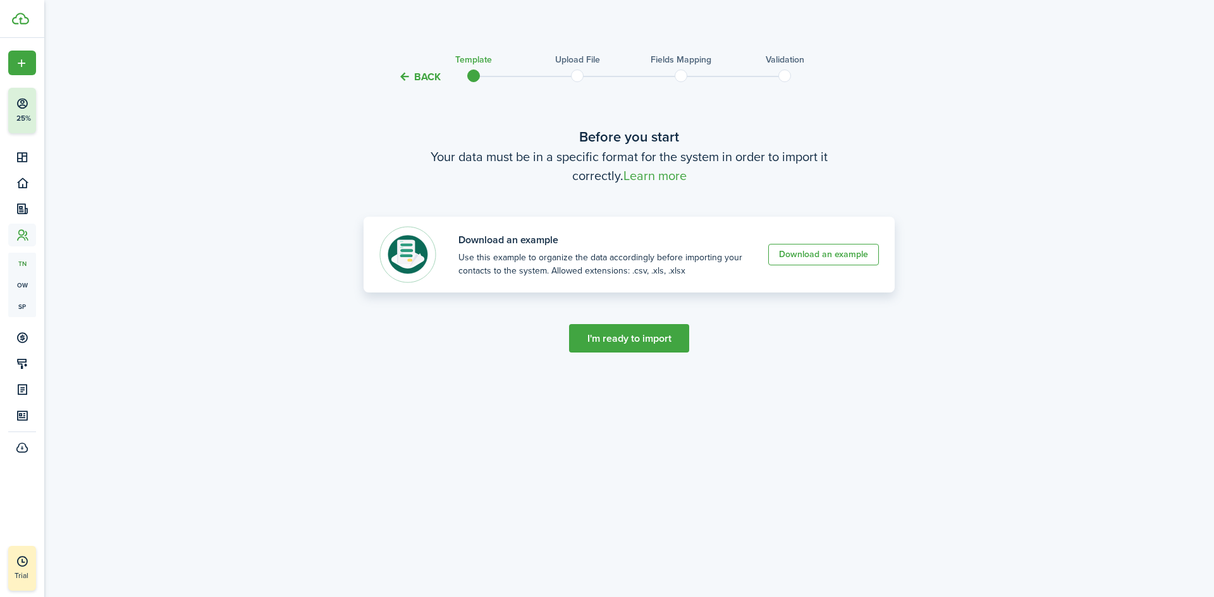
click at [861, 264] on link "Download an example" at bounding box center [823, 254] width 111 height 21
